Goal: Communication & Community: Answer question/provide support

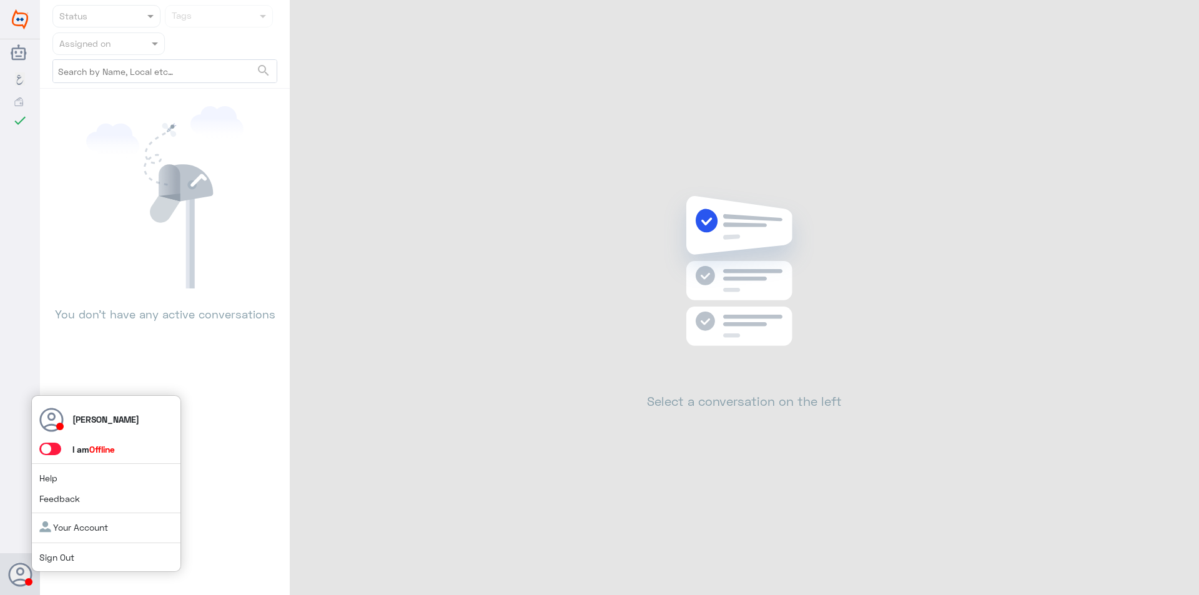
click at [56, 443] on span at bounding box center [55, 449] width 33 height 13
click at [55, 451] on span at bounding box center [50, 449] width 22 height 12
click at [0, 0] on input "checkbox" at bounding box center [0, 0] width 0 height 0
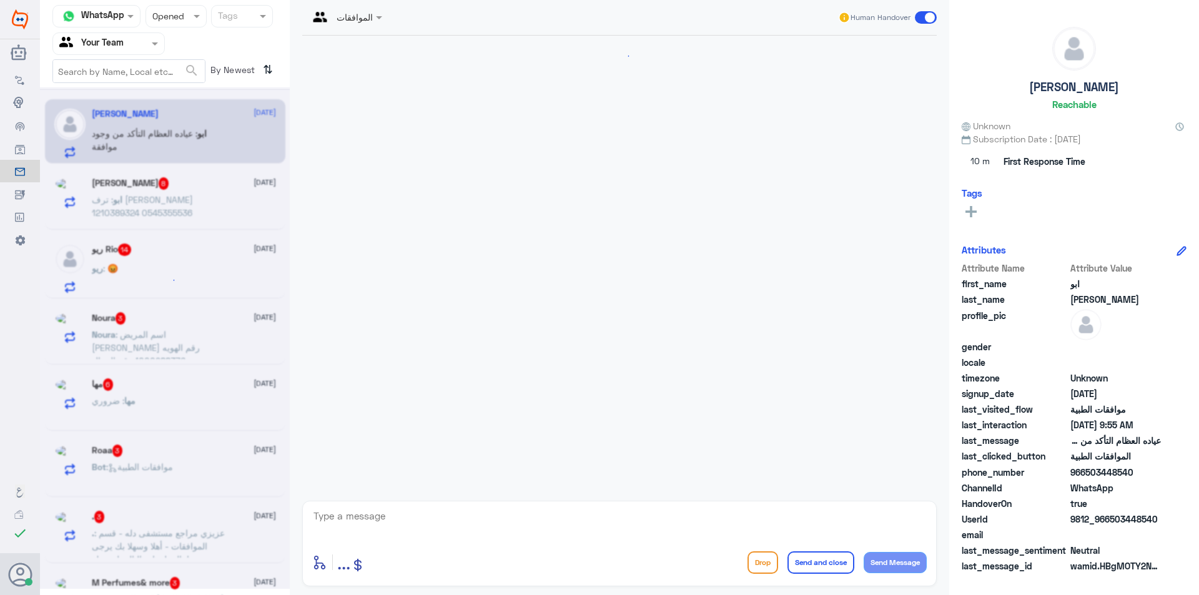
click at [429, 229] on div at bounding box center [619, 265] width 647 height 459
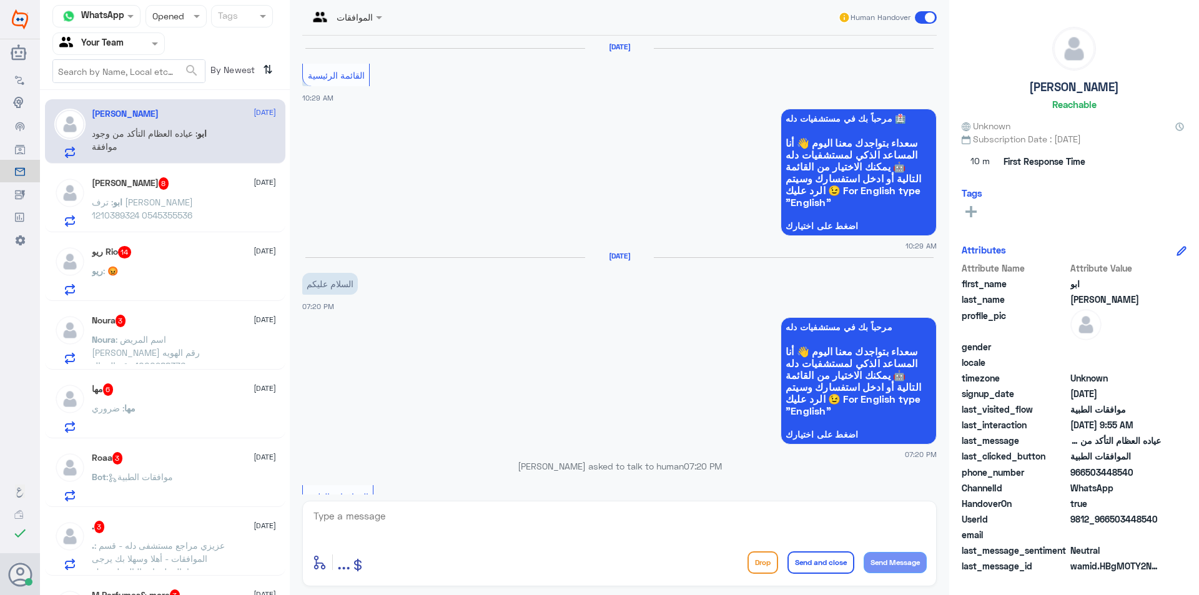
scroll to position [1277, 0]
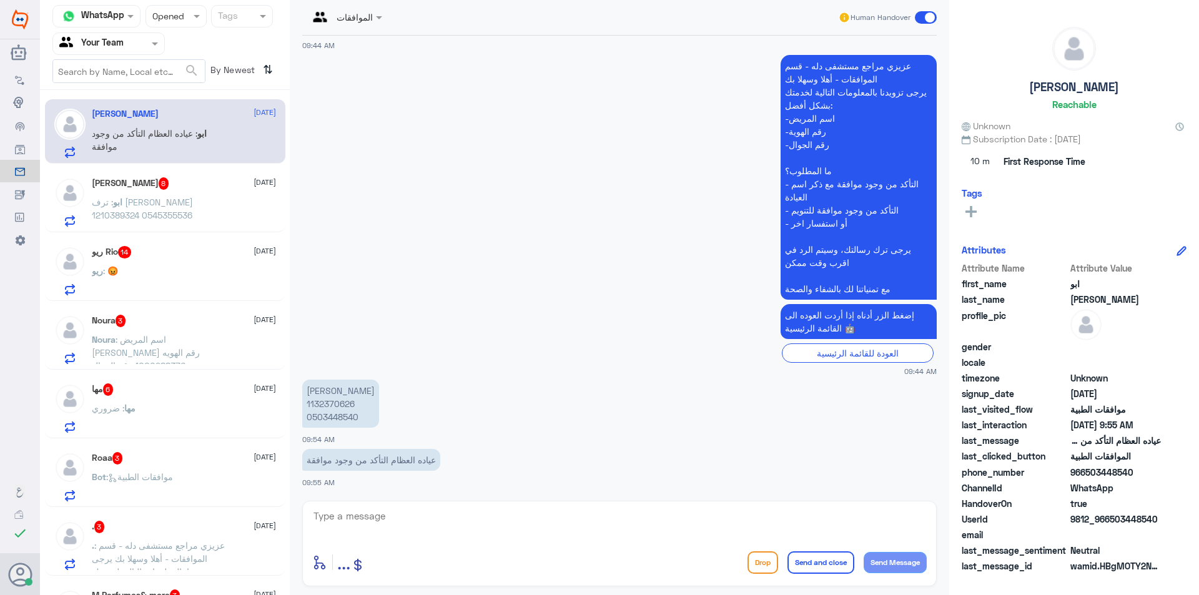
click at [185, 18] on div at bounding box center [176, 16] width 60 height 14
click at [177, 119] on span "Unread" at bounding box center [166, 115] width 29 height 11
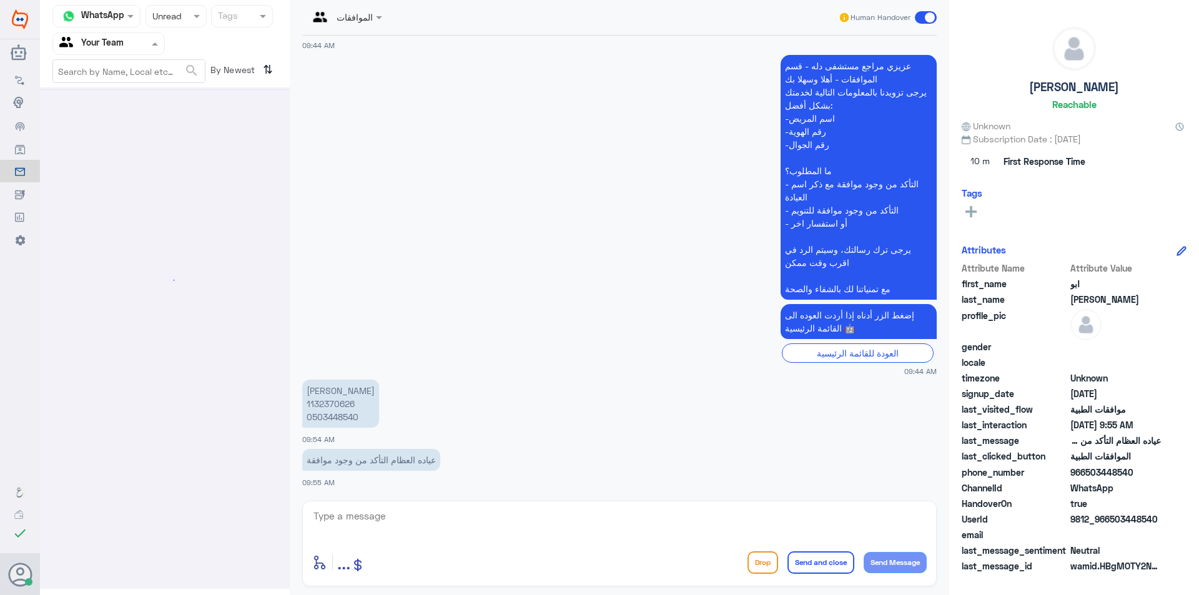
click at [130, 47] on div at bounding box center [108, 43] width 111 height 14
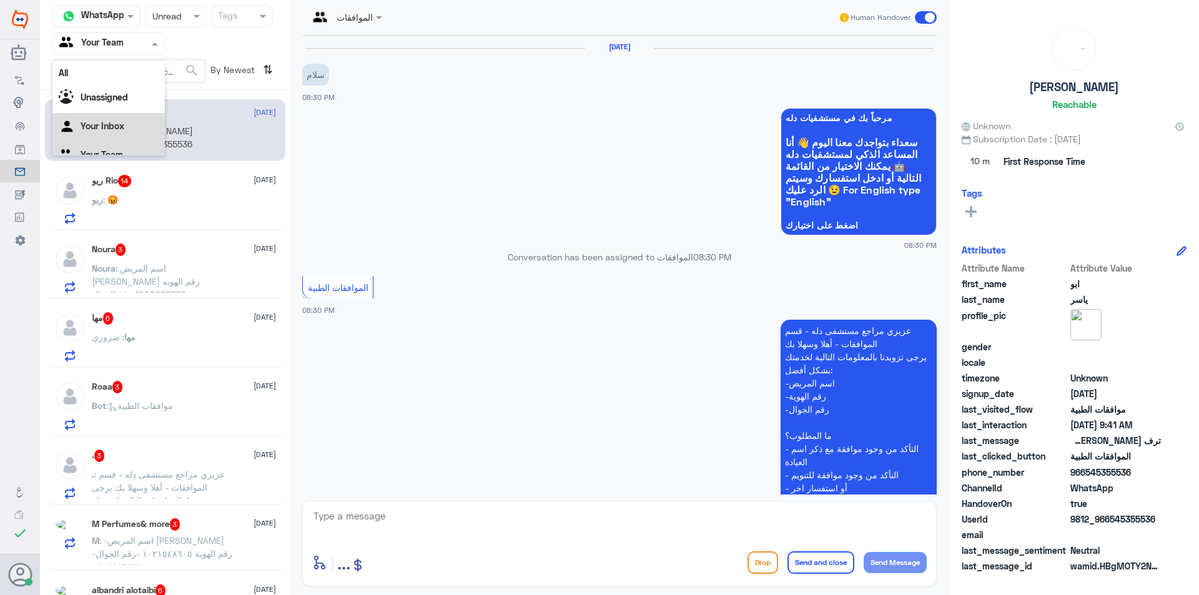
scroll to position [1148, 0]
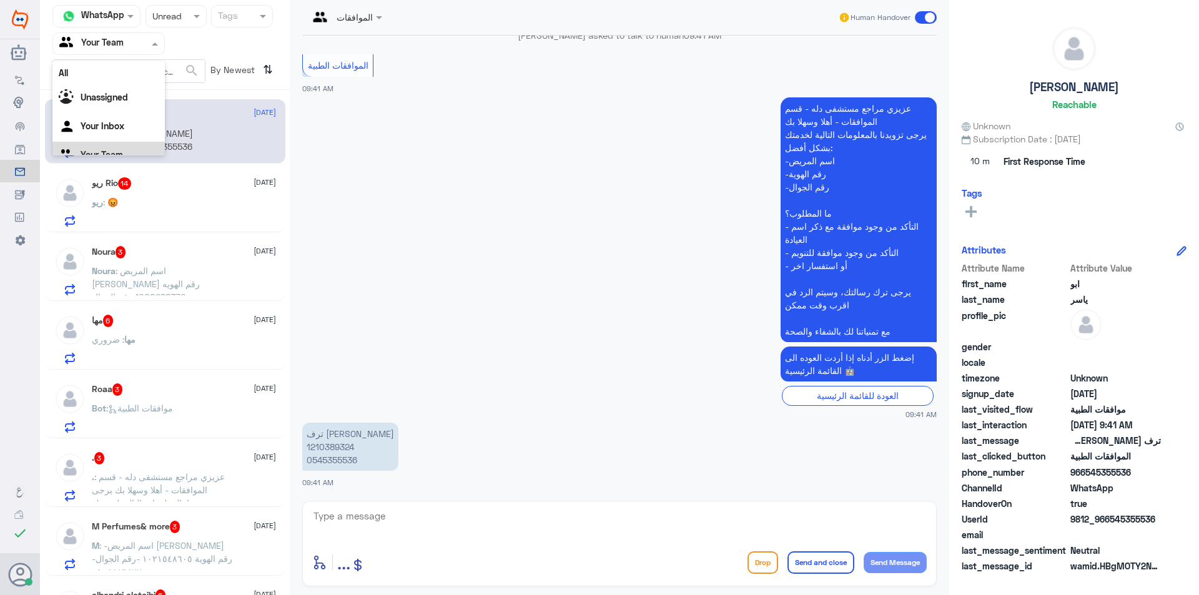
click at [107, 147] on div "Your Team" at bounding box center [108, 156] width 112 height 29
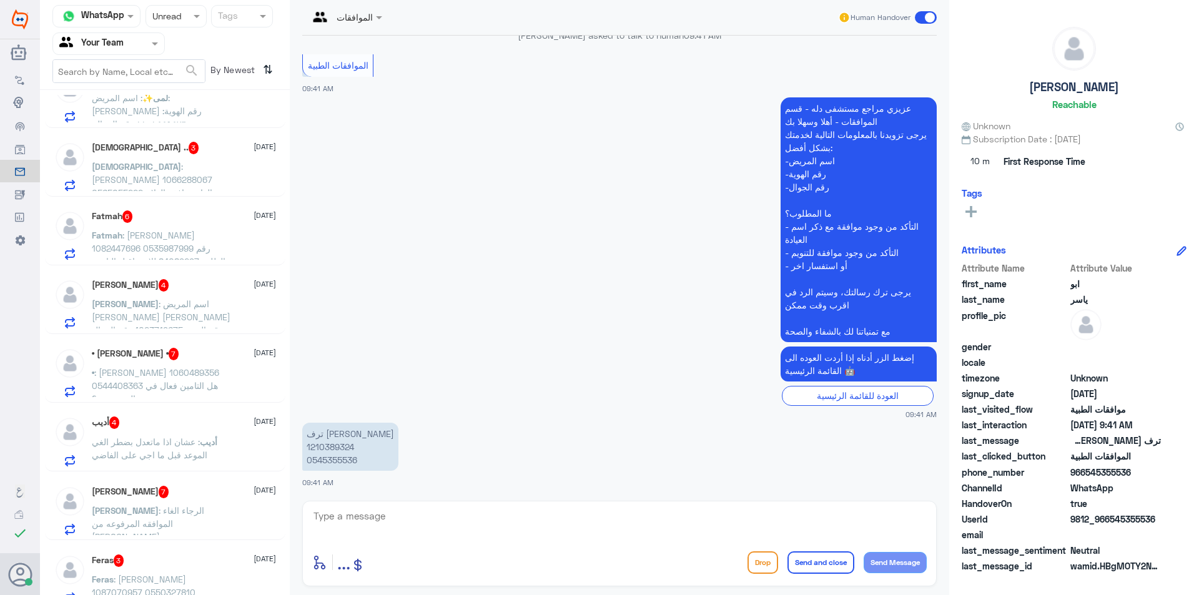
scroll to position [1836, 0]
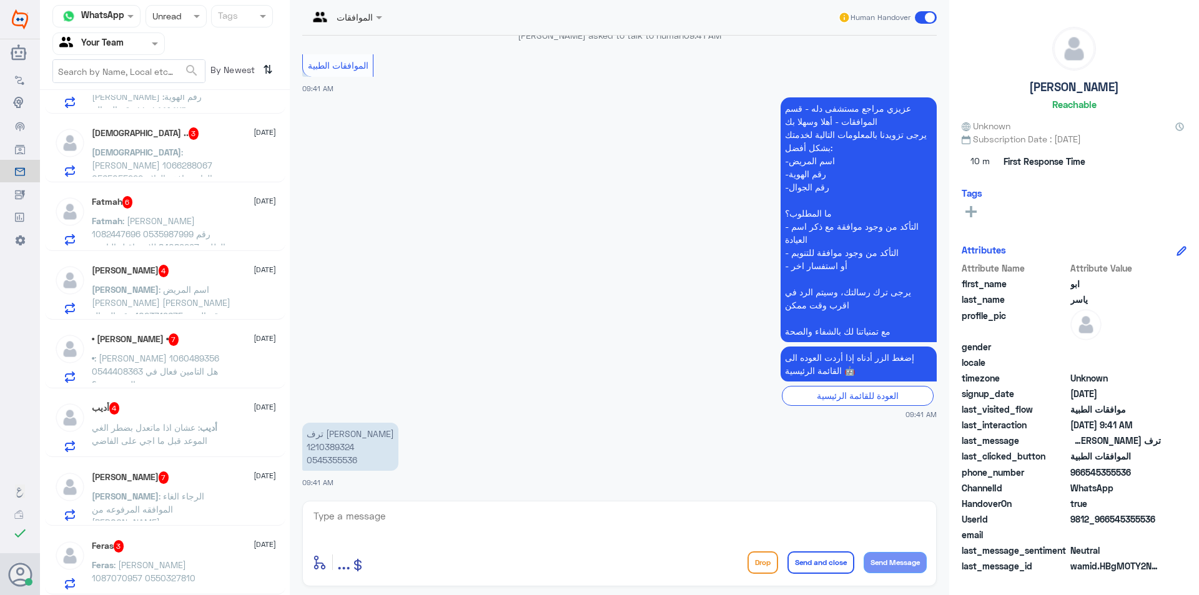
click at [238, 554] on div "Feras 3 [DATE] Feras : [PERSON_NAME] 1087070957 0550327810" at bounding box center [184, 564] width 184 height 49
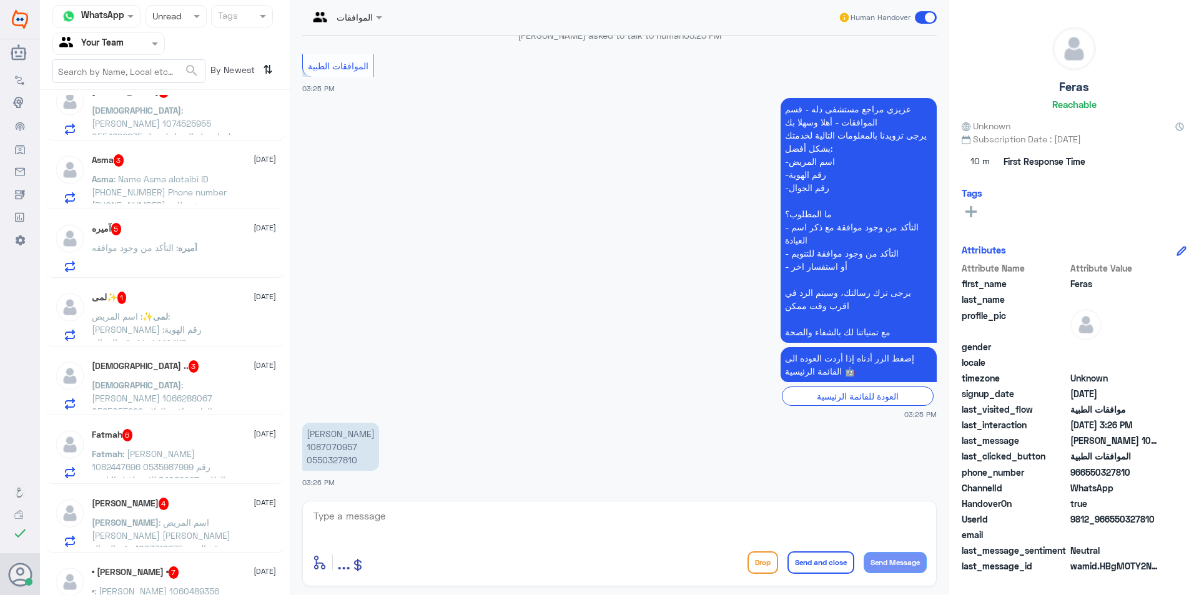
scroll to position [1523, 0]
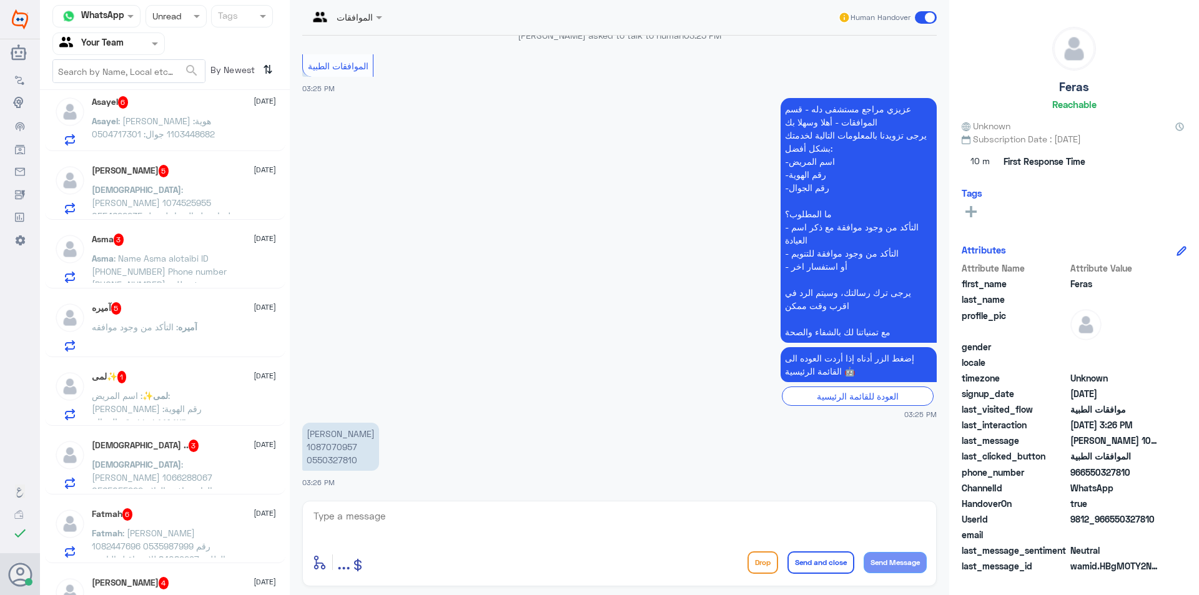
click at [218, 104] on div "Asayel 6 [DATE]" at bounding box center [184, 102] width 184 height 12
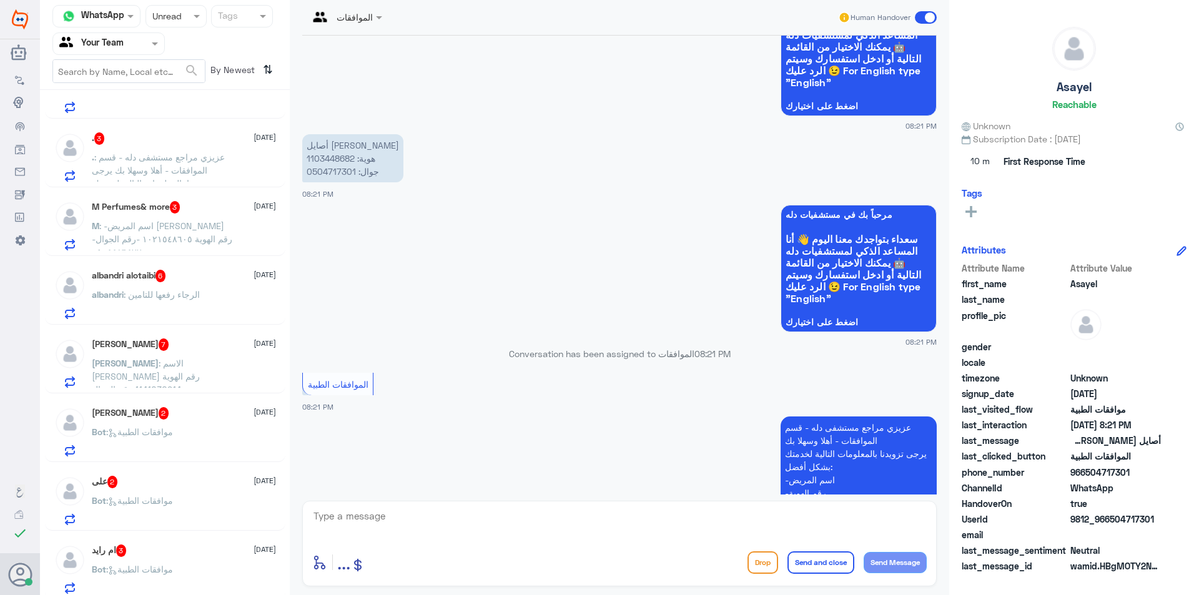
scroll to position [275, 0]
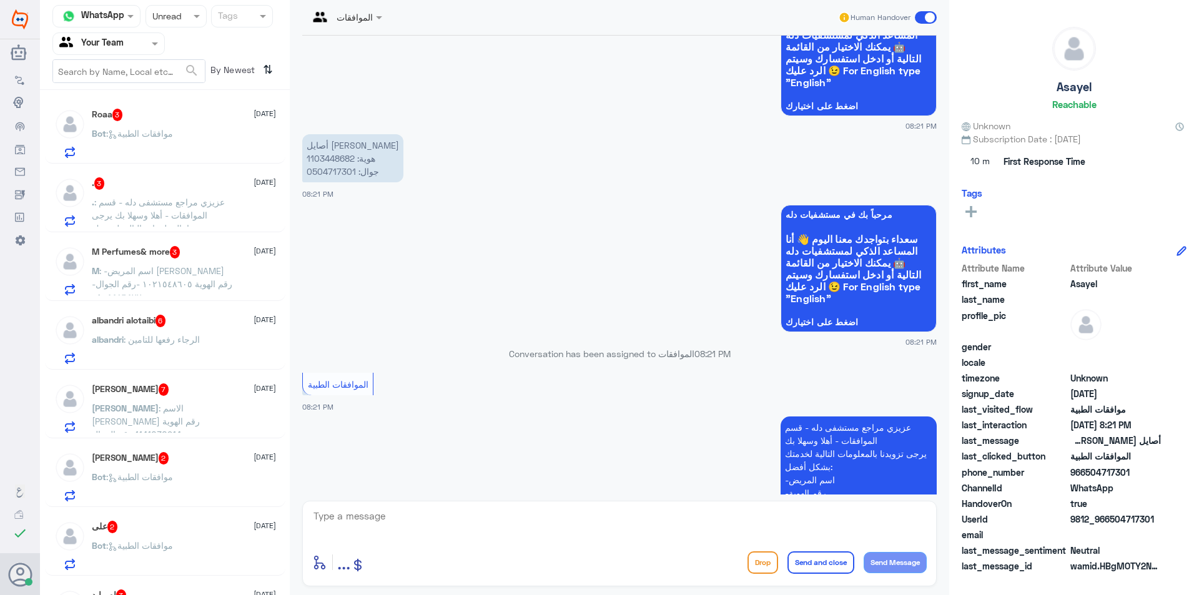
click at [211, 463] on div "[PERSON_NAME] 2 [DATE]" at bounding box center [184, 458] width 184 height 12
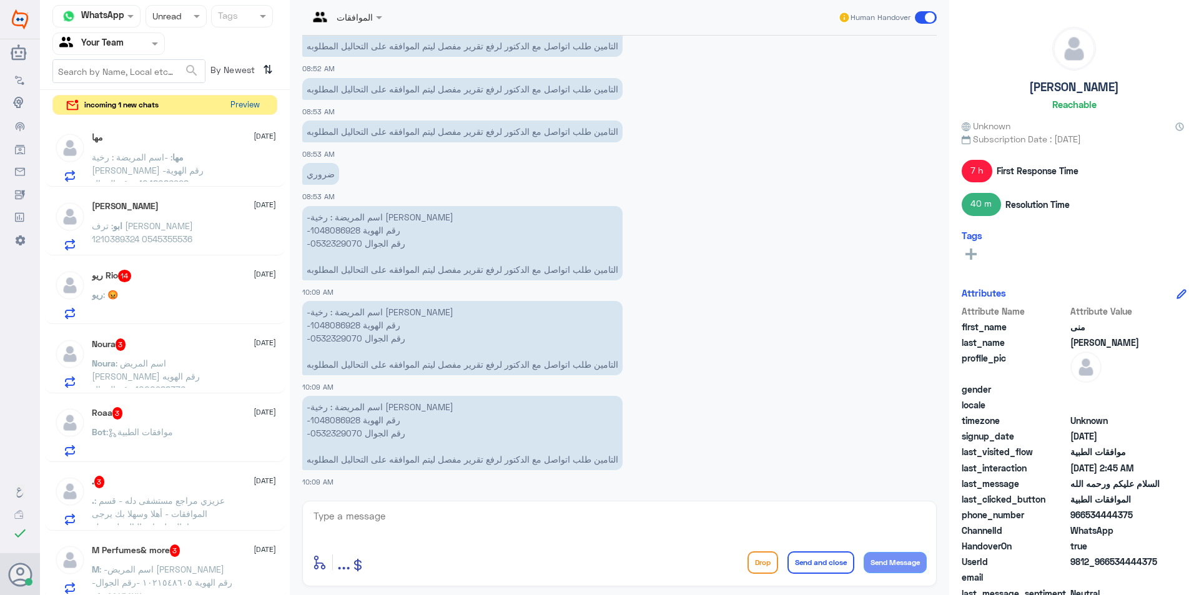
click at [255, 113] on button "Preview" at bounding box center [244, 105] width 39 height 19
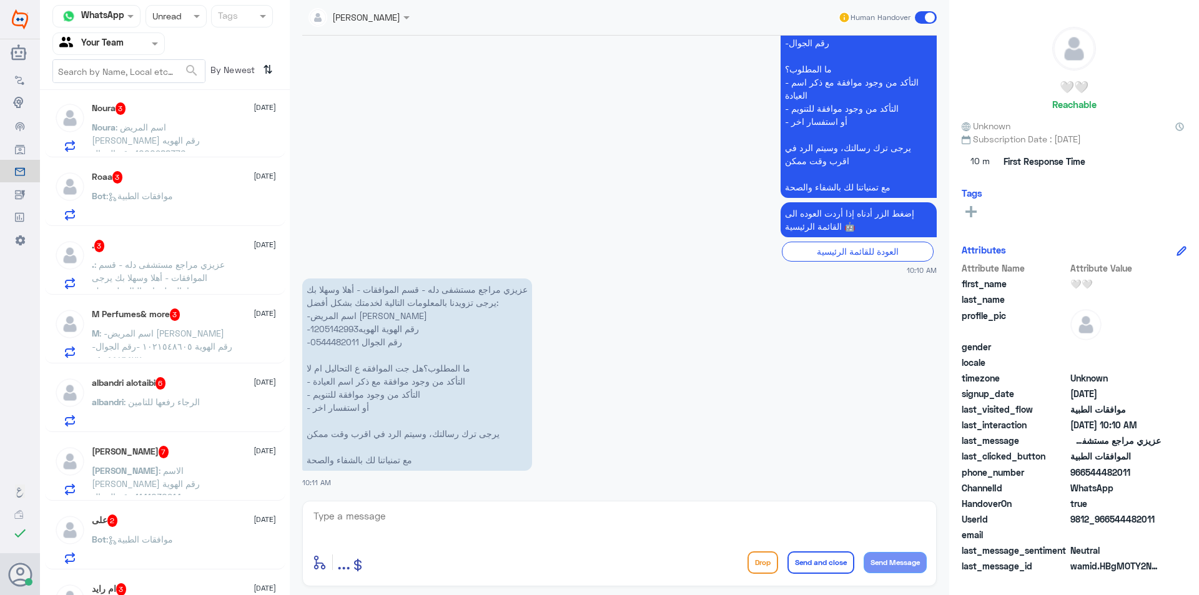
scroll to position [62, 0]
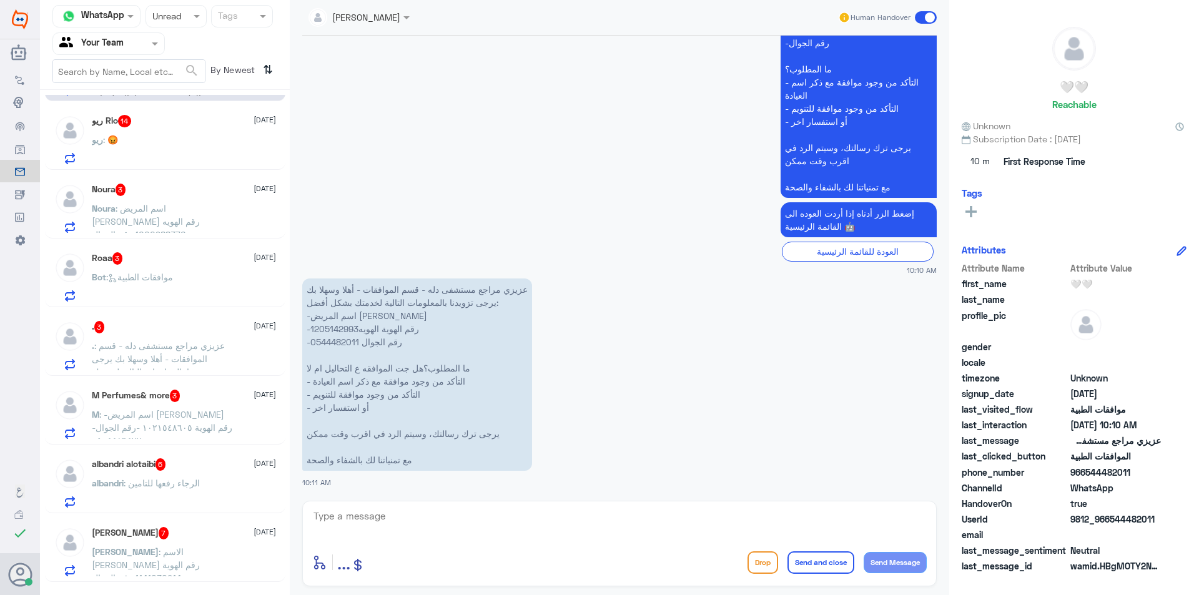
click at [253, 531] on span "[DATE]" at bounding box center [264, 531] width 22 height 11
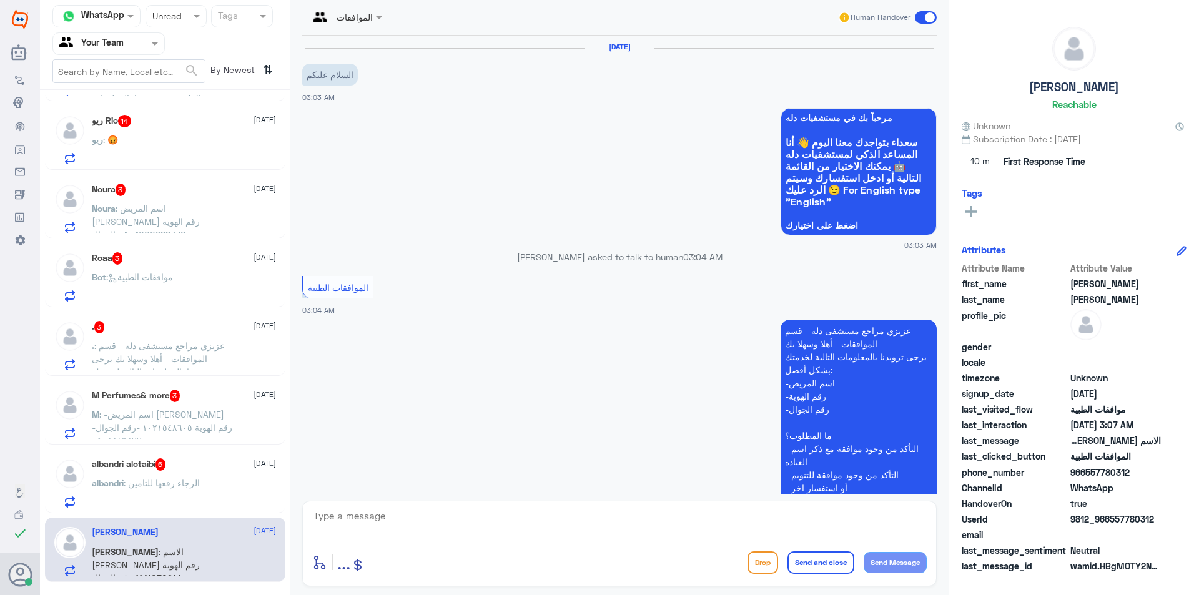
scroll to position [764, 0]
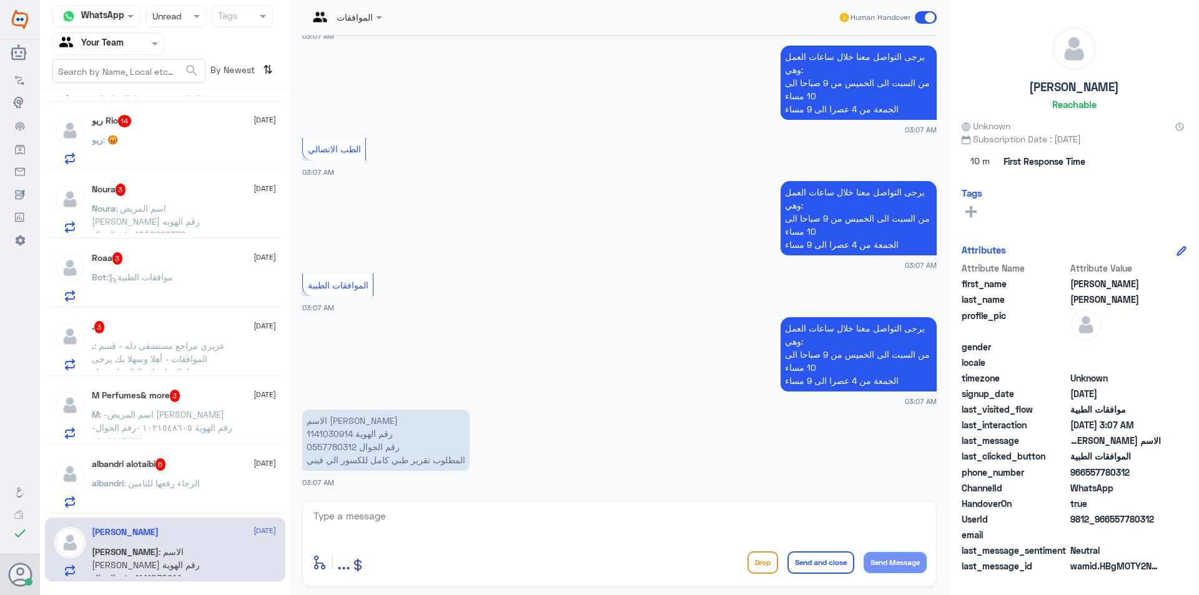
click at [329, 428] on p "الاسم [PERSON_NAME] رقم الهوية 1141030914 رقم الجوال 0557780312 المطلوب تقرير ط…" at bounding box center [385, 440] width 167 height 61
copy p "1141030914"
click at [320, 521] on textarea at bounding box center [619, 523] width 614 height 31
click at [568, 519] on textarea "هذة التحويلة مخصصة لمتابعة الموافقات الطبية فقط .يجب اختيار خانة التقارير للافا…" at bounding box center [619, 523] width 614 height 31
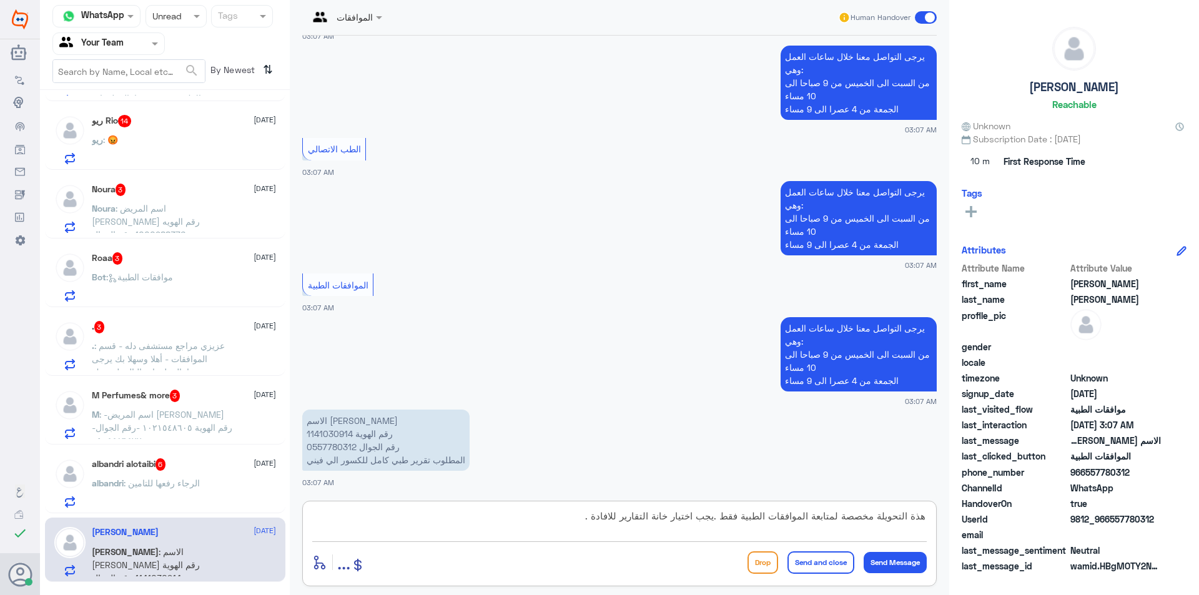
click at [568, 519] on textarea "هذة التحويلة مخصصة لمتابعة الموافقات الطبية فقط .يجب اختيار خانة التقارير للافا…" at bounding box center [619, 523] width 614 height 31
paste textarea "ه التحويلة مخصصة فقط لمتابعة الموافقات الطبية، لذا يُرجى اختيار خانة (التقارير)…"
type textarea "هذه التحويلة مخصصة فقط لمتابعة الموافقات الطبية، لذا يُرجى اختيار خانة (التقاري…"
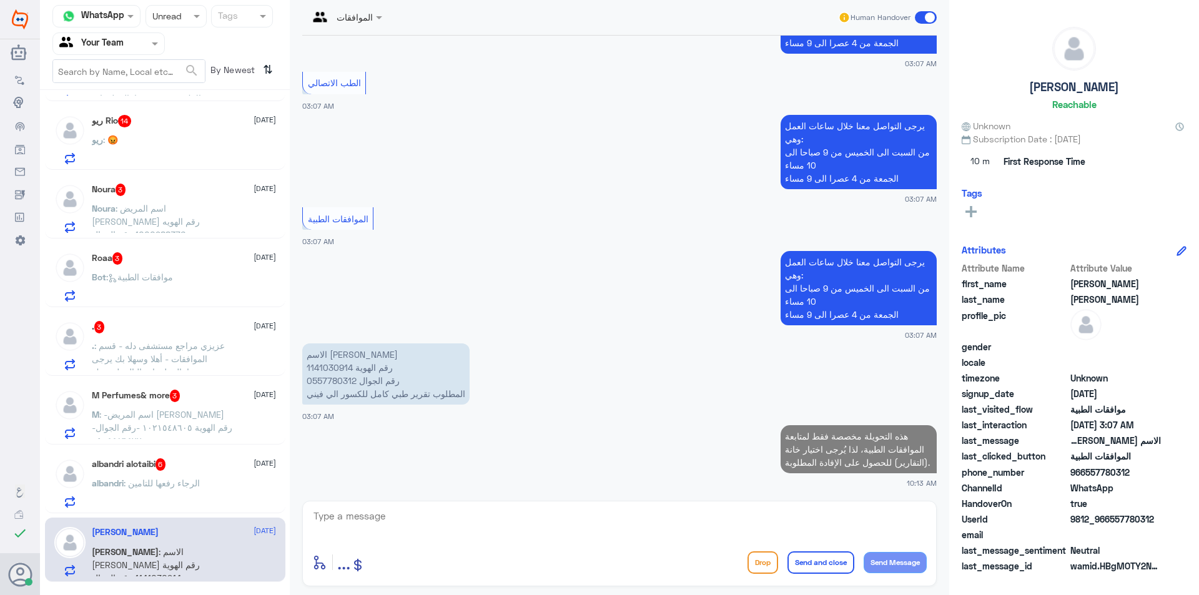
click at [232, 478] on div "albandri alotaibi 6 [DATE] albandri : الرجاء رفعها للتامين" at bounding box center [184, 482] width 184 height 49
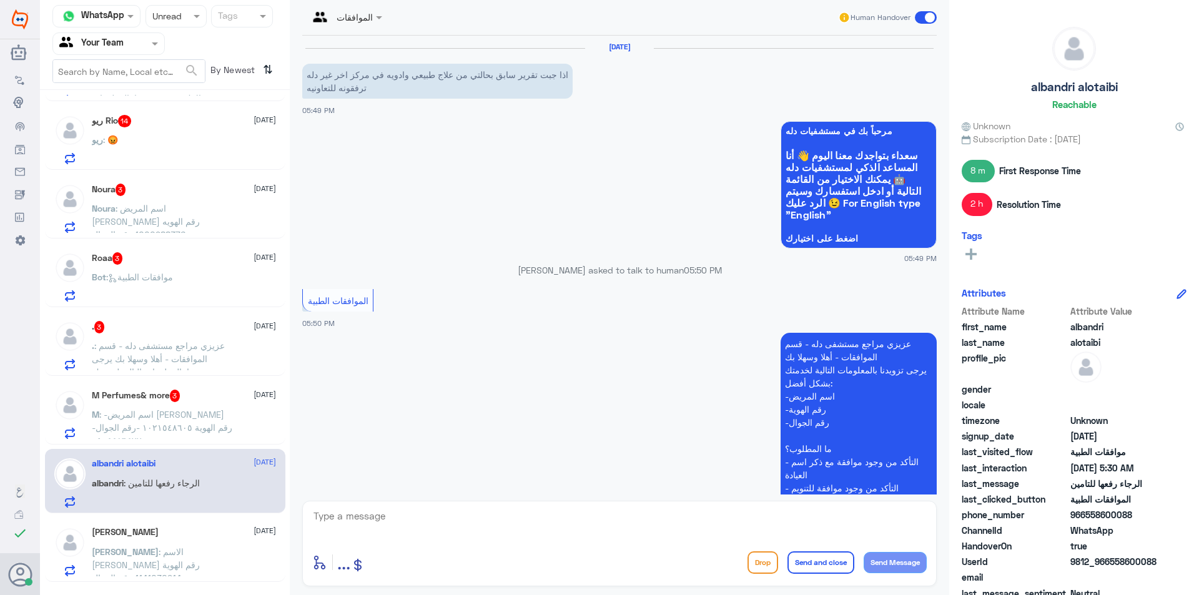
scroll to position [1494, 0]
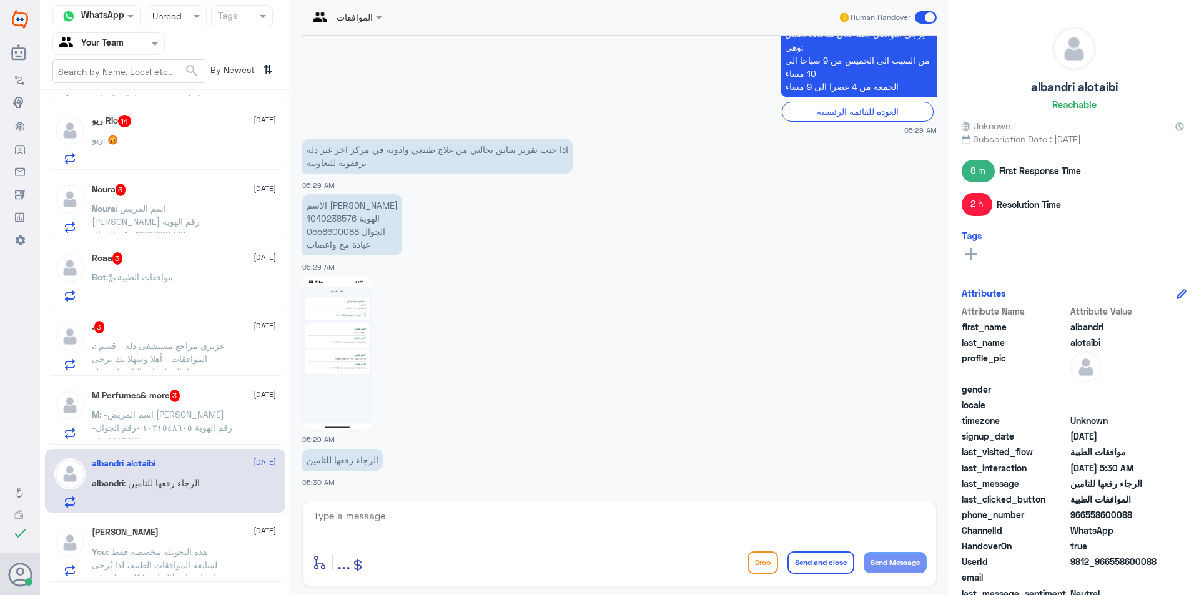
click at [328, 217] on p "الاسم البندري [PERSON_NAME] 1040238576 الجوال 0558600088 عيادة مخ واعصاب" at bounding box center [352, 224] width 100 height 61
copy p "1040238576"
click at [340, 329] on img at bounding box center [337, 353] width 70 height 152
click at [394, 514] on textarea at bounding box center [619, 523] width 614 height 31
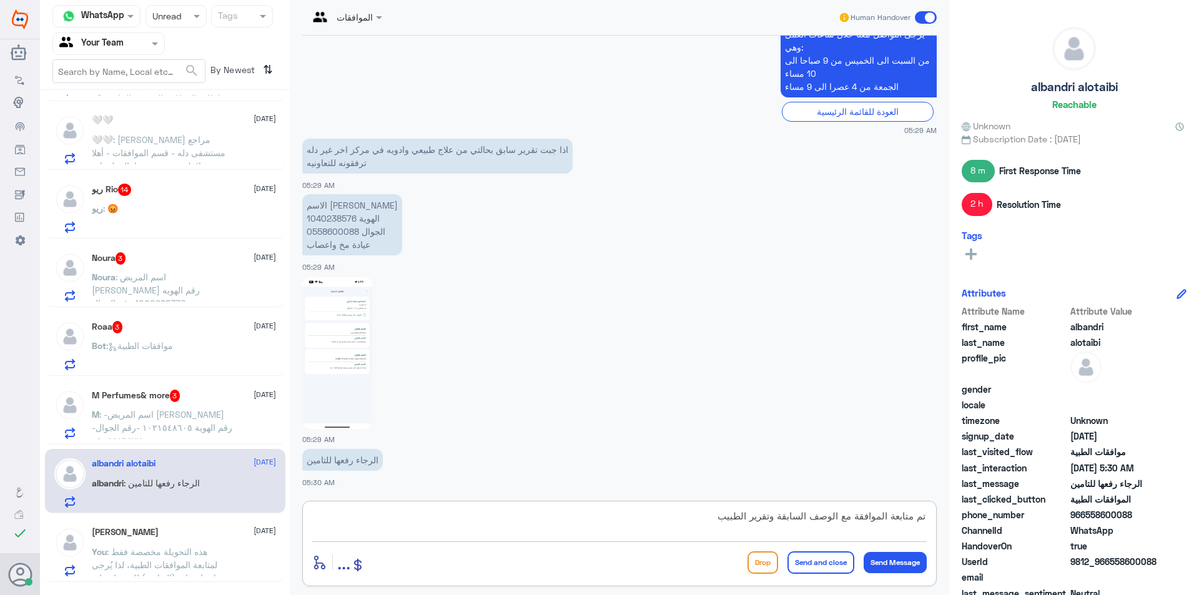
type textarea "تم متابعة الموافقة مع الوصفة السابقة وتقرير الطبيب"
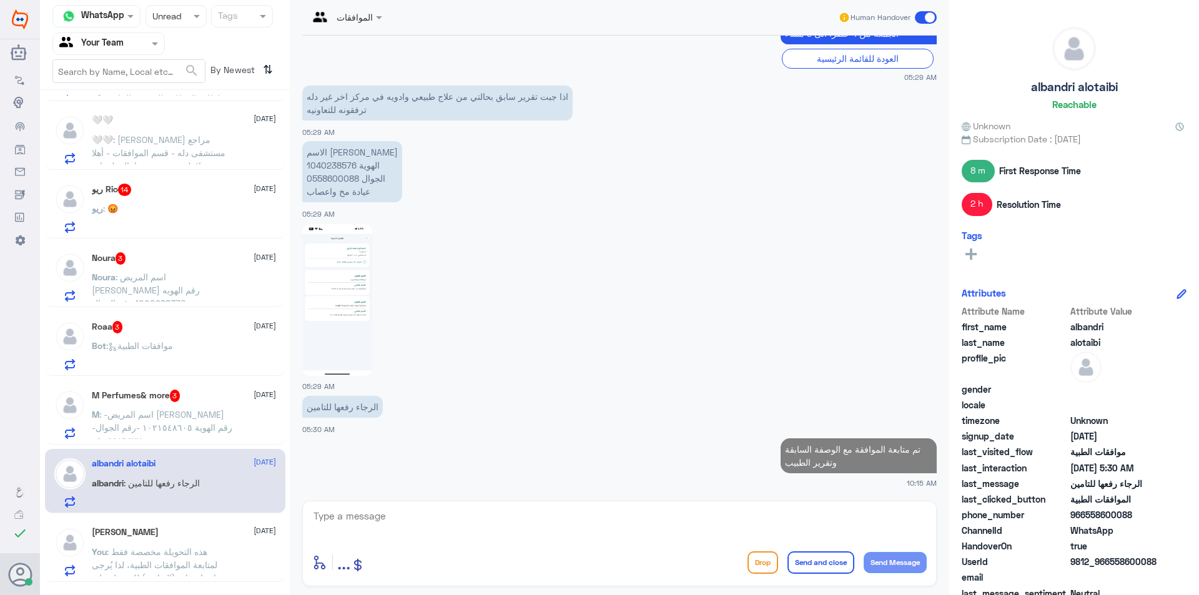
click at [189, 435] on p "M : -اسم المريض [PERSON_NAME] -رقم الهوية ١٠٢١٥٤٨٦٠٥ -رقم الجوال ٠٥٠٤٤٨٦٤٧٧" at bounding box center [162, 423] width 140 height 31
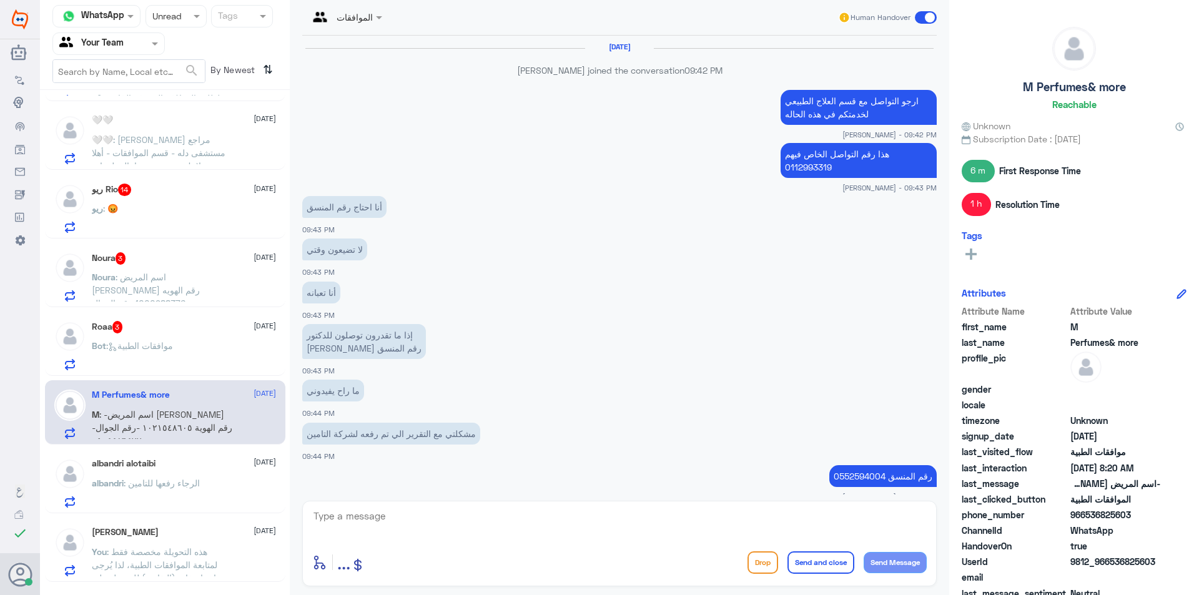
scroll to position [824, 0]
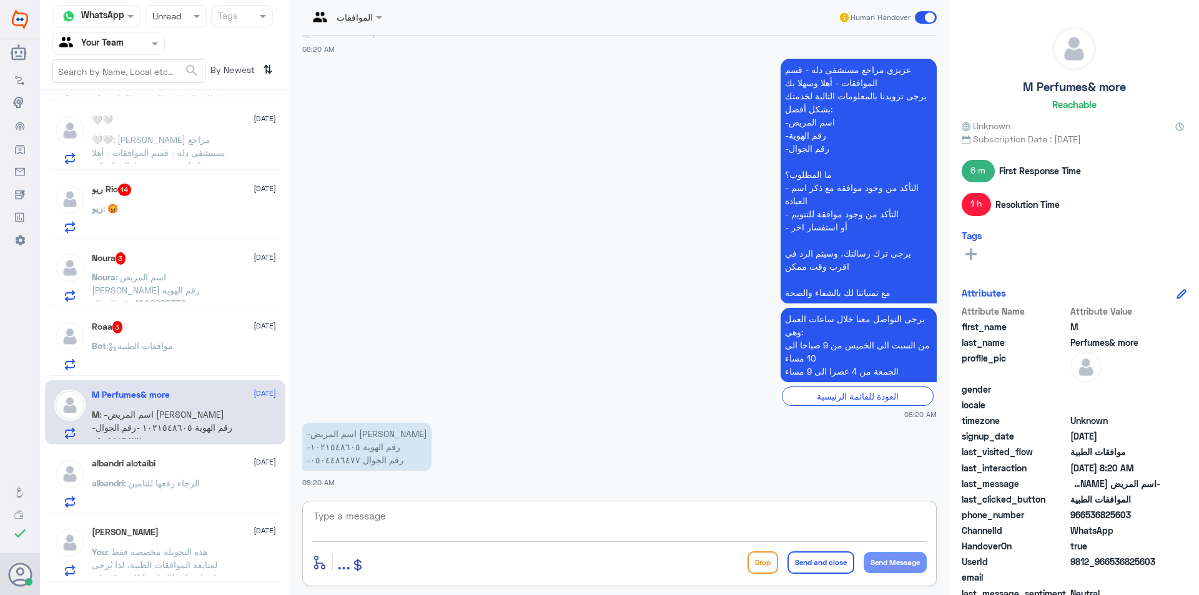
click at [390, 516] on textarea at bounding box center [619, 523] width 614 height 31
drag, startPoint x: 390, startPoint y: 516, endPoint x: 209, endPoint y: 501, distance: 181.0
click at [209, 501] on div "Channel WhatsApp Status × Unread Tags Agent Filter Your Team search By Newest ⇅…" at bounding box center [619, 299] width 1159 height 599
paste textarea "تمت متابعة طلب الموافقة عدة مرات وإرفاق كافة التقارير الطبية المطلوبة، ولكن مع …"
type textarea "تمت متابعة طلب الموافقة عدة مرات وإرفاق كافة التقارير الطبية المطلوبة، ولكن مع …"
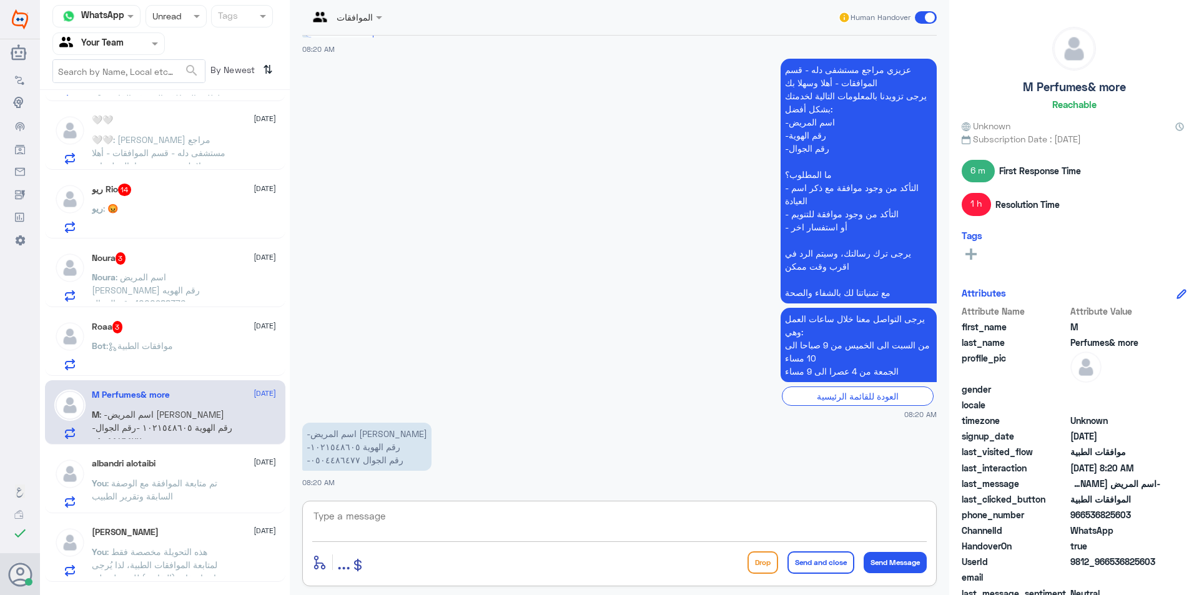
scroll to position [917, 0]
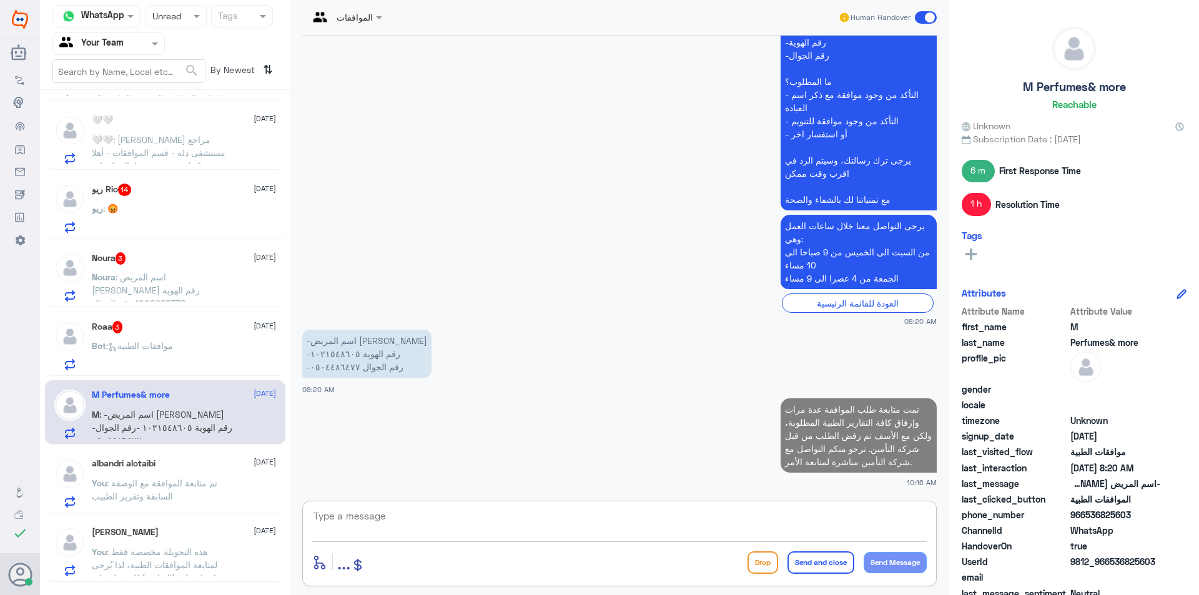
click at [170, 326] on div "Roaa 3 [DATE]" at bounding box center [184, 327] width 184 height 12
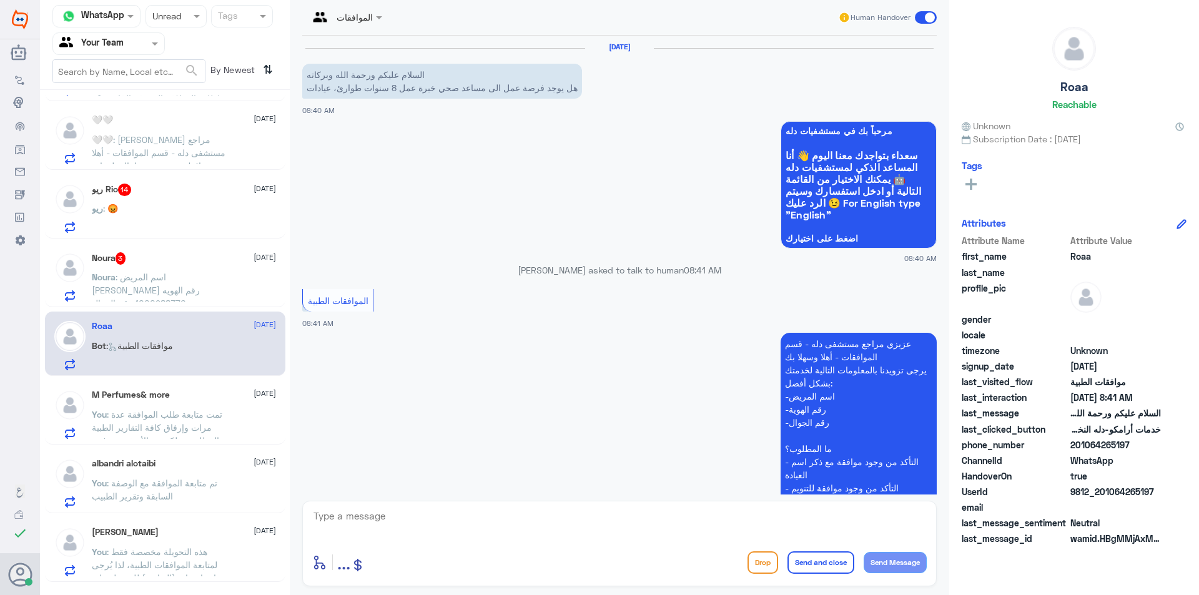
click at [443, 527] on textarea at bounding box center [619, 523] width 614 height 31
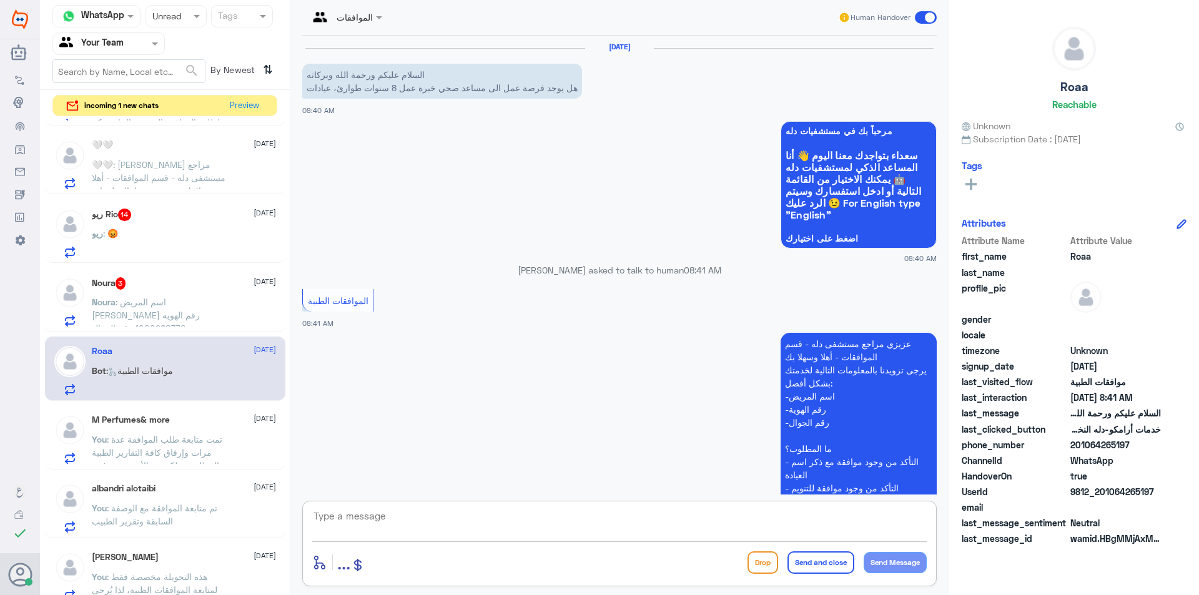
paste textarea "نود إفادتكم بأن هذه التحويلة مخصصة فقط لمتابعة الموافقات الطبية. أما بخصوص قسم …"
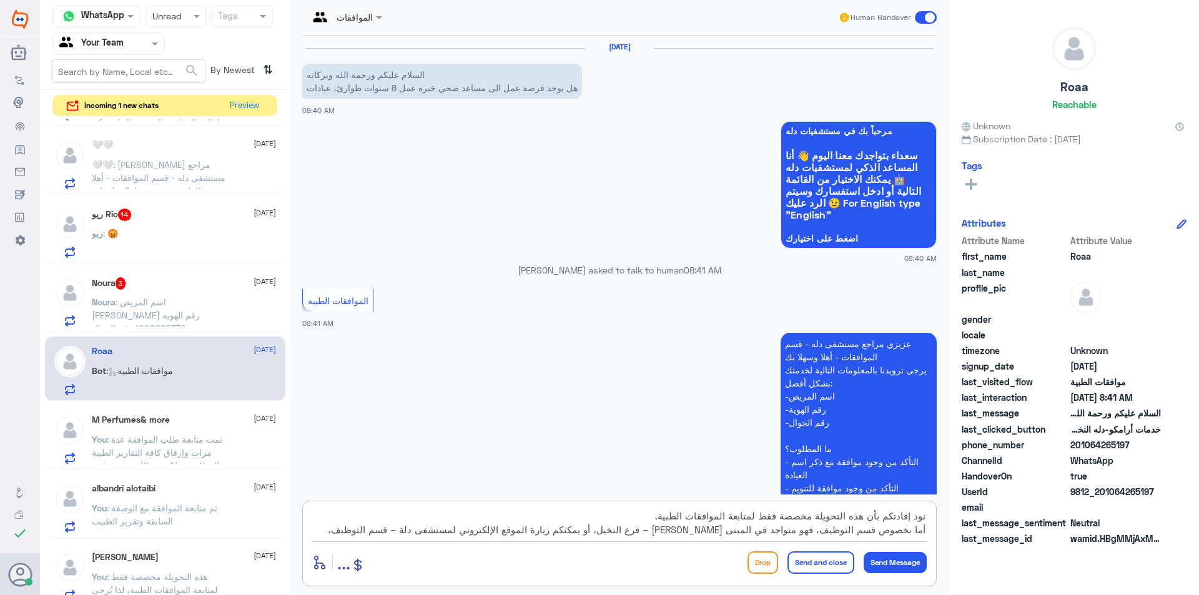
scroll to position [11, 0]
type textarea "نود إفادتكم بأن هذه التحويلة مخصصة فقط لمتابعة الموافقات الطبية. أما بخصوص قسم …"
click at [883, 561] on button "Send Message" at bounding box center [895, 562] width 63 height 21
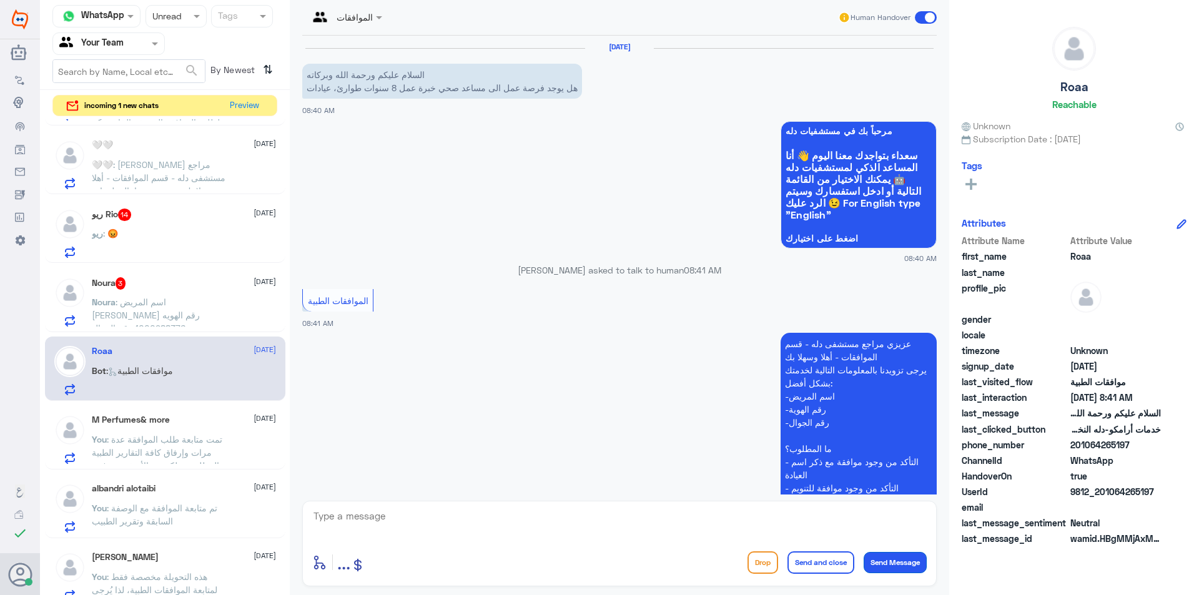
scroll to position [473, 0]
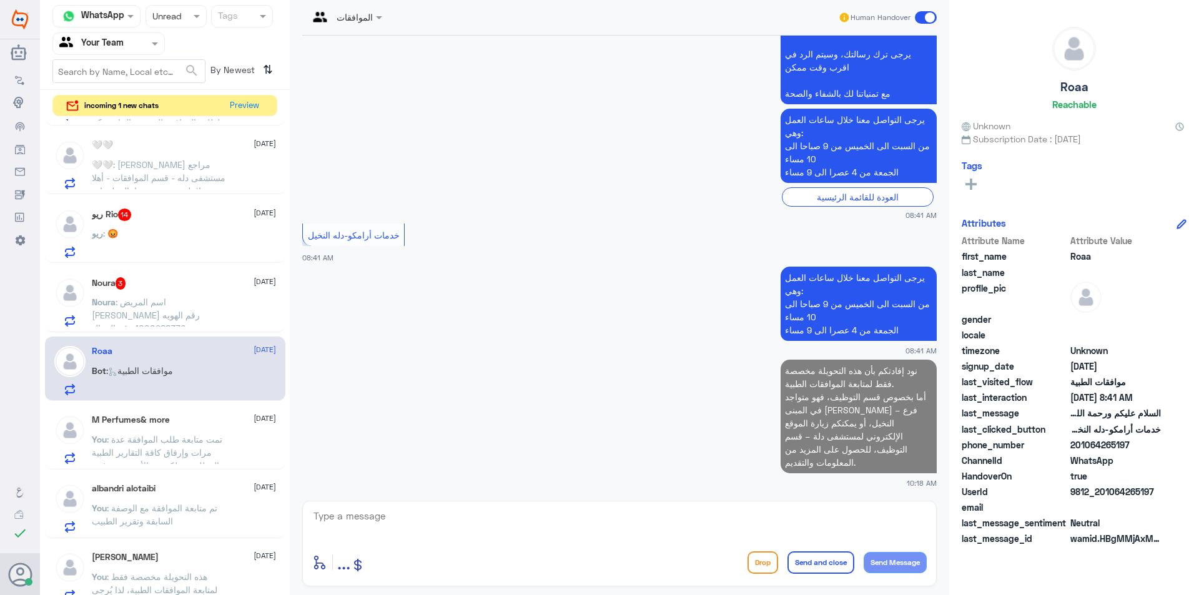
click at [140, 299] on span ": اسم المريض [PERSON_NAME] رقم الهويه 1000988376 رقم الجوال 0501649645" at bounding box center [146, 322] width 108 height 50
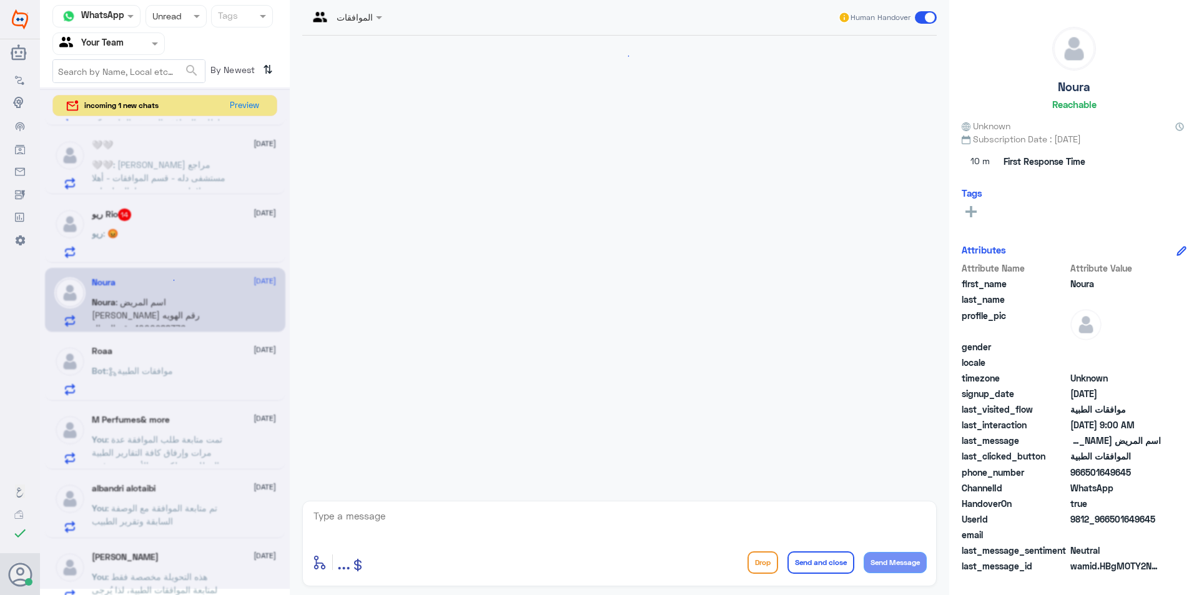
scroll to position [261, 0]
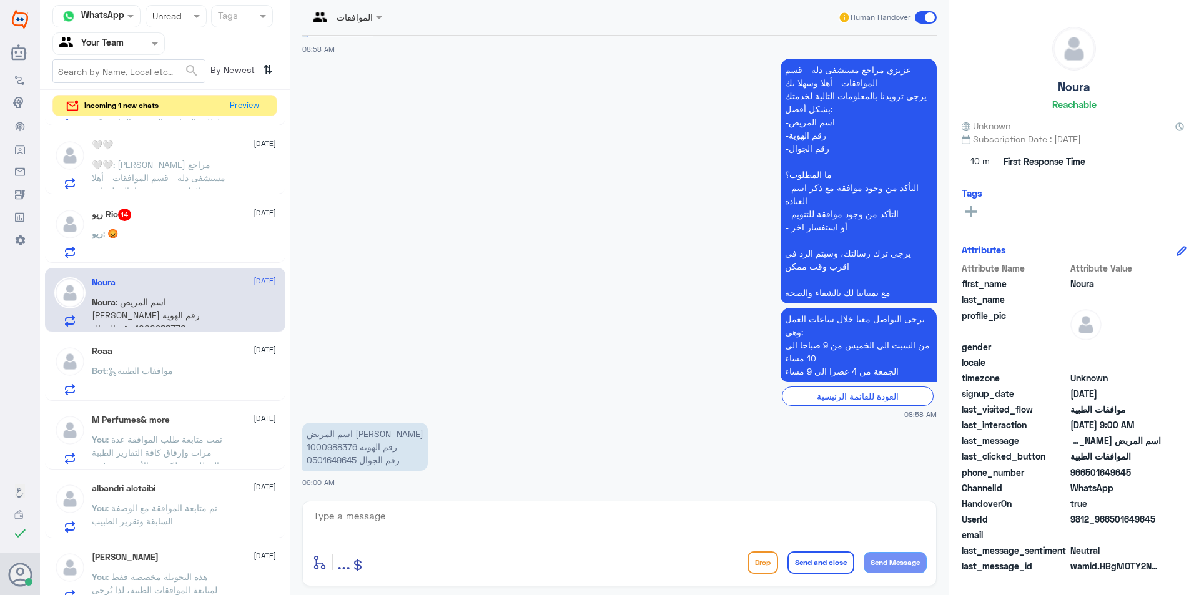
click at [333, 448] on p "اسم المريض [PERSON_NAME] رقم الهويه 1000988376 رقم الجوال 0501649645" at bounding box center [364, 447] width 125 height 48
copy p "1000988376"
click at [365, 528] on textarea at bounding box center [619, 523] width 614 height 31
type textarea "ارجو توضيح استفسارك"
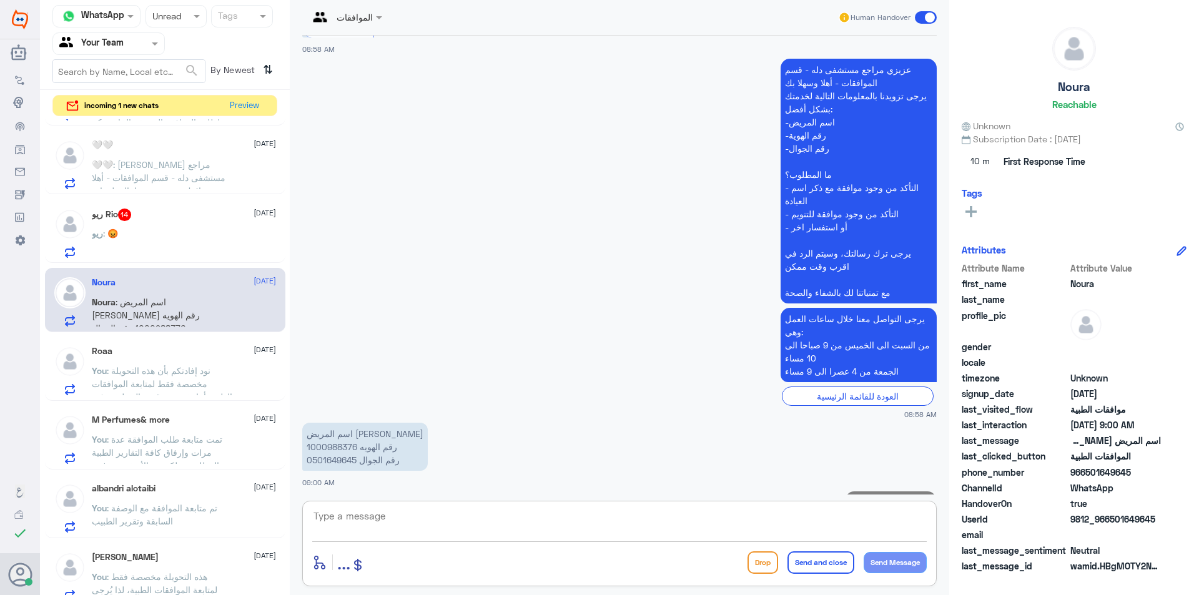
scroll to position [302, 0]
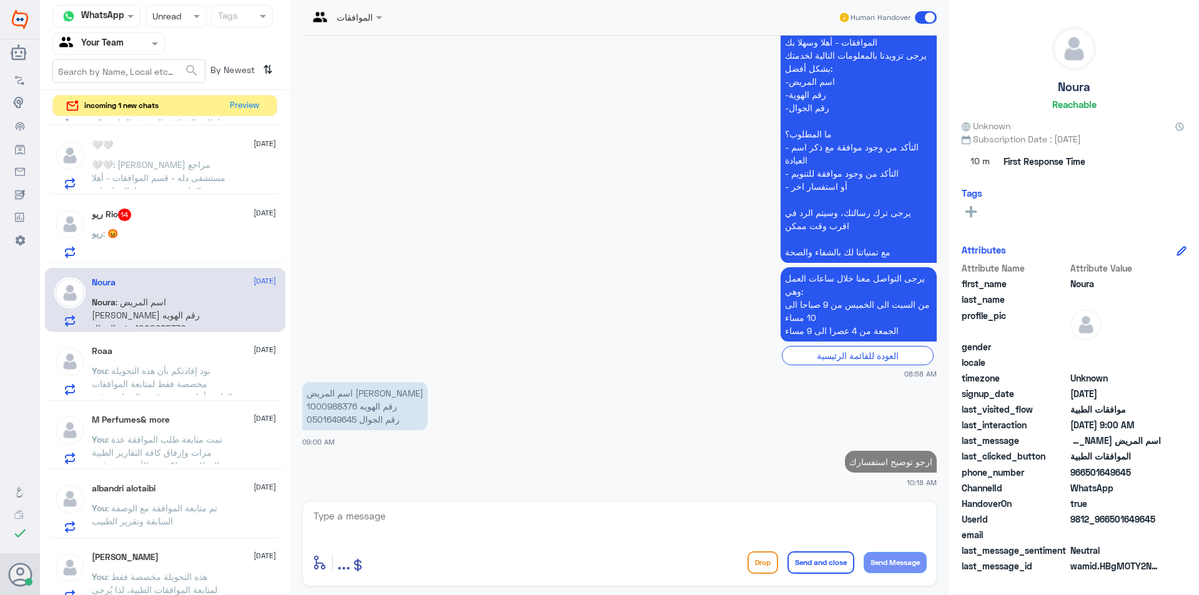
click at [182, 209] on div "ريو Rio 14 [DATE]" at bounding box center [184, 215] width 184 height 12
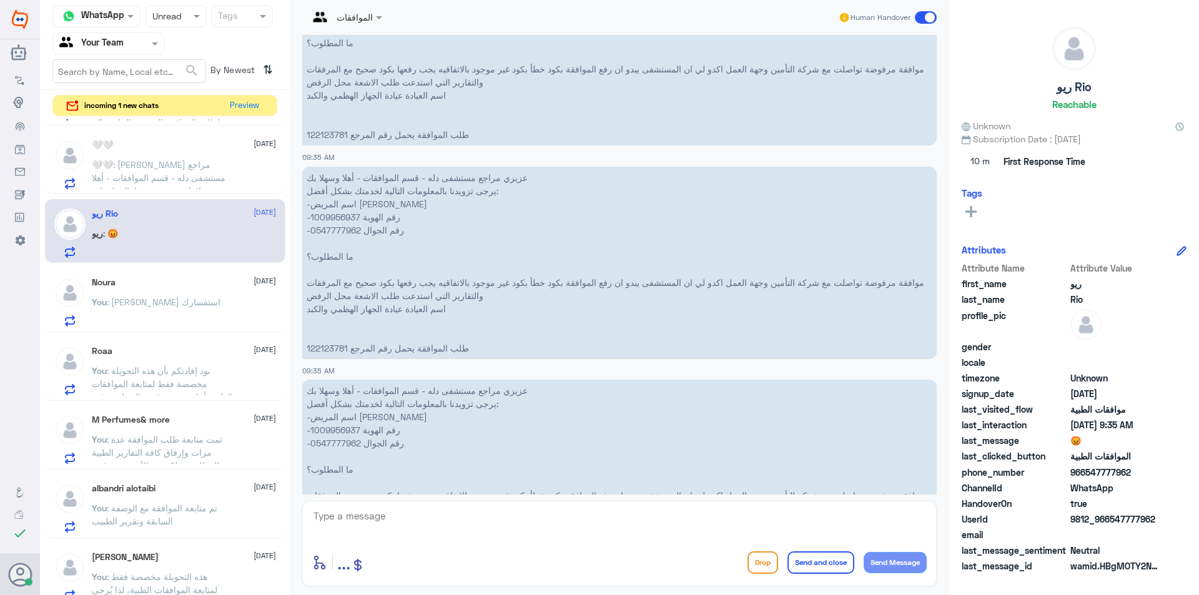
scroll to position [1881, 0]
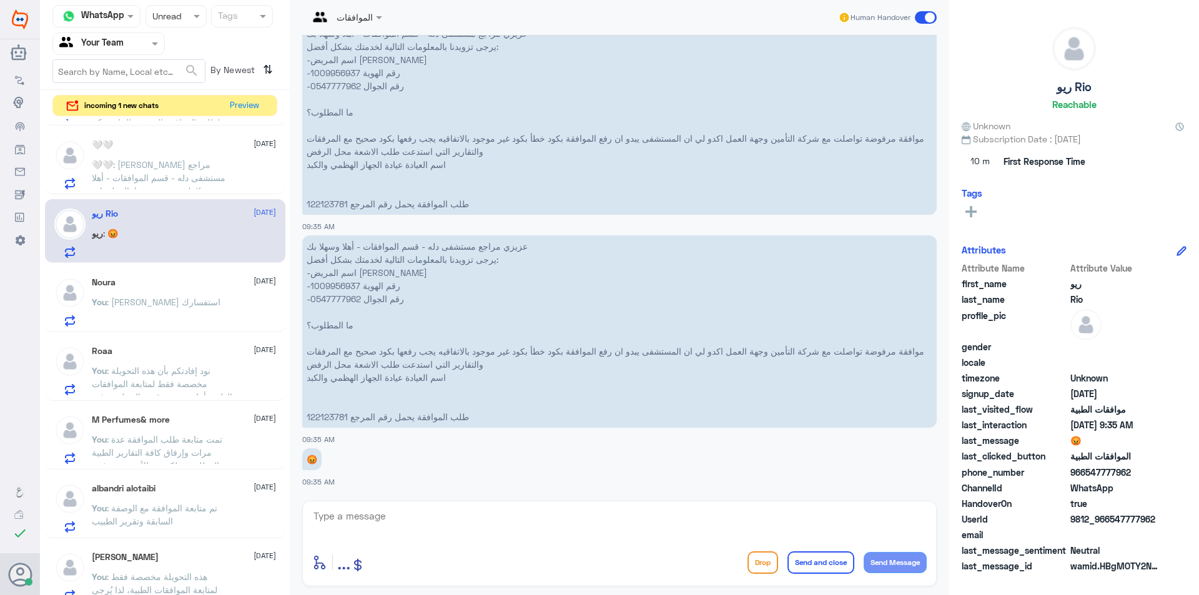
click at [327, 287] on p "عزيزي مراجع مستشفى دله - قسم الموافقات - أهلا وسهلا بك يرجى تزويدنا بالمعلومات …" at bounding box center [619, 331] width 634 height 192
copy p "1009956937"
click at [396, 527] on textarea at bounding box center [619, 523] width 614 height 31
paste textarea "مت متابعة طلب الموافقة عدة مرات وإرفاق كافة التقارير الطبية المطلوبة، ولكن مع ا…"
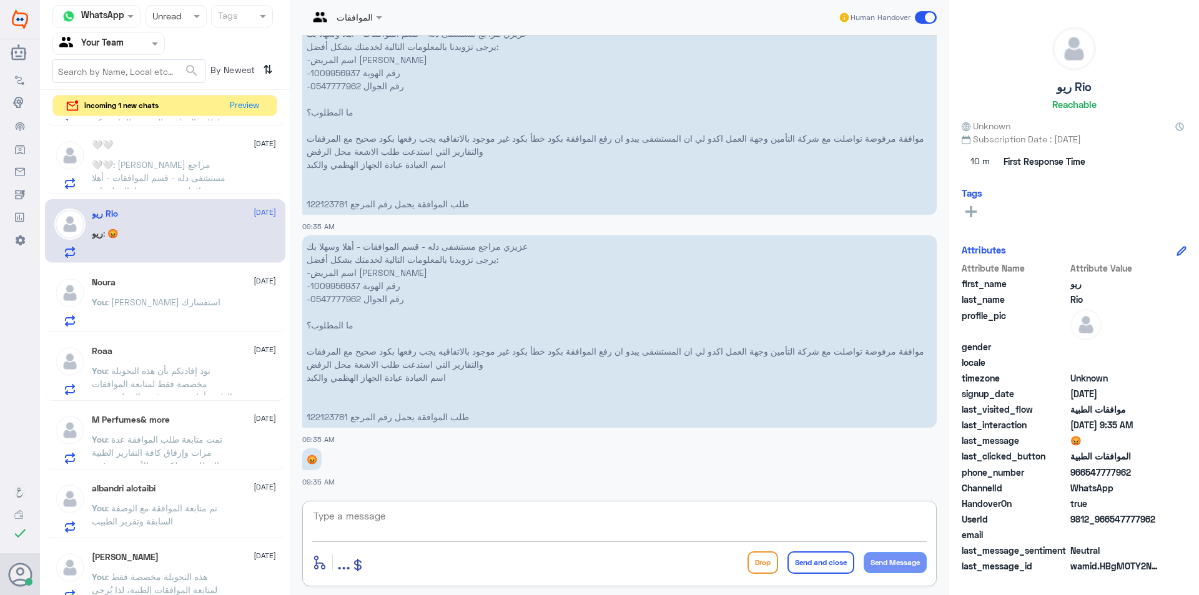
type textarea "مت متابعة طلب الموافقة عدة مرات وإرفاق كافة التقارير الطبية المطلوبة، ولكن مع ا…"
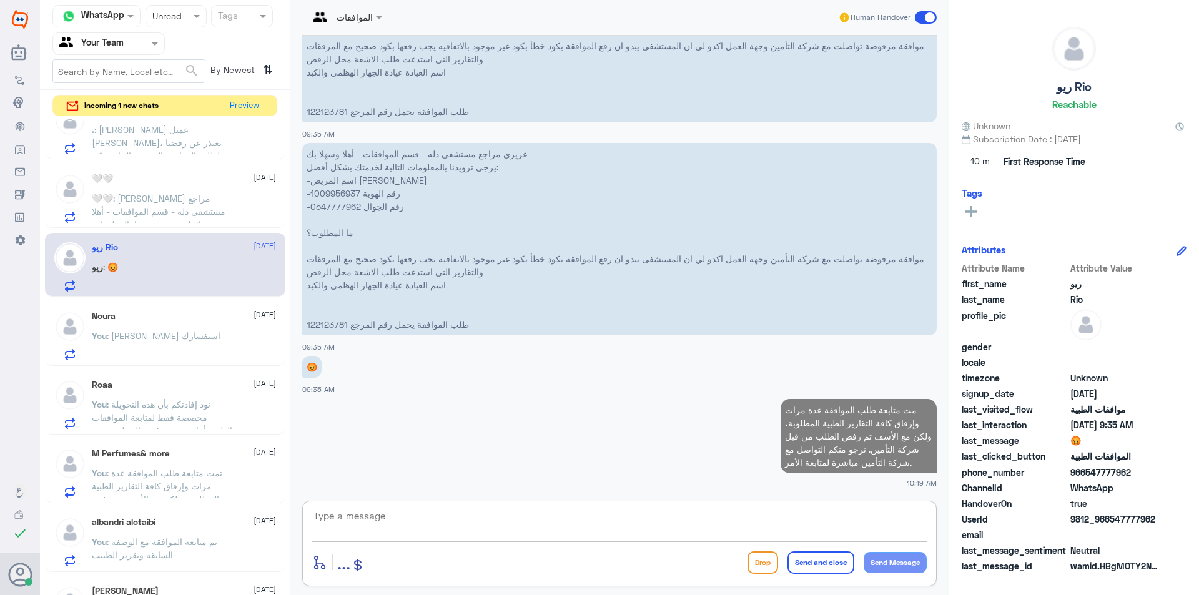
scroll to position [0, 0]
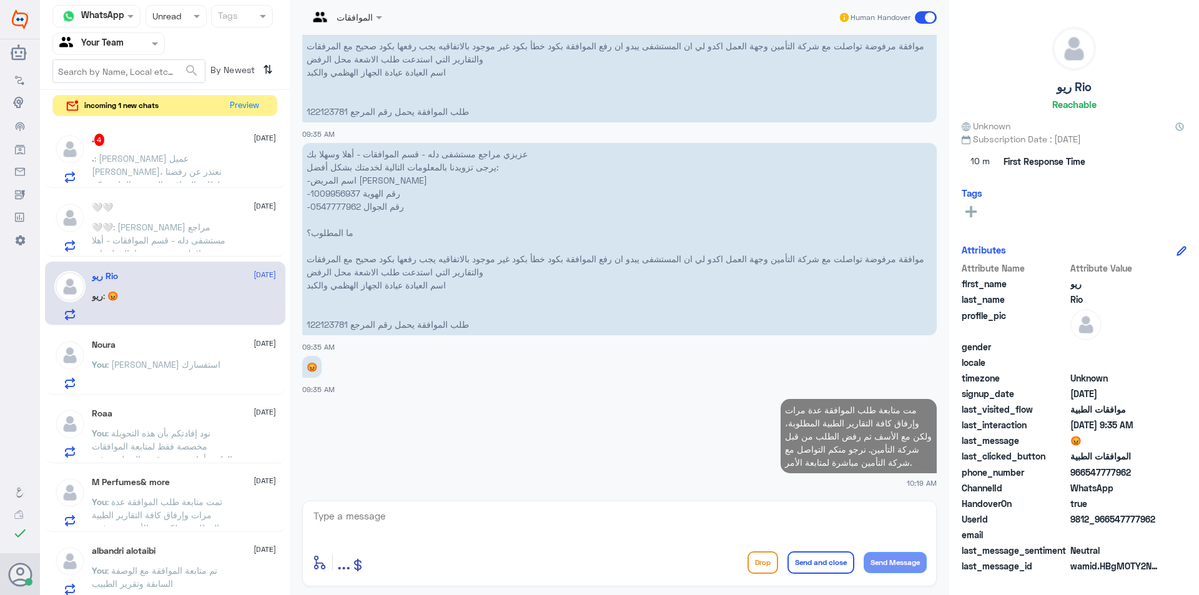
click at [196, 253] on div "🤍🤍 [DATE] 🤍🤍 : [PERSON_NAME] مراجع مستشفى دله - قسم الموافقات - أهلا وسهلا بك ي…" at bounding box center [165, 225] width 240 height 64
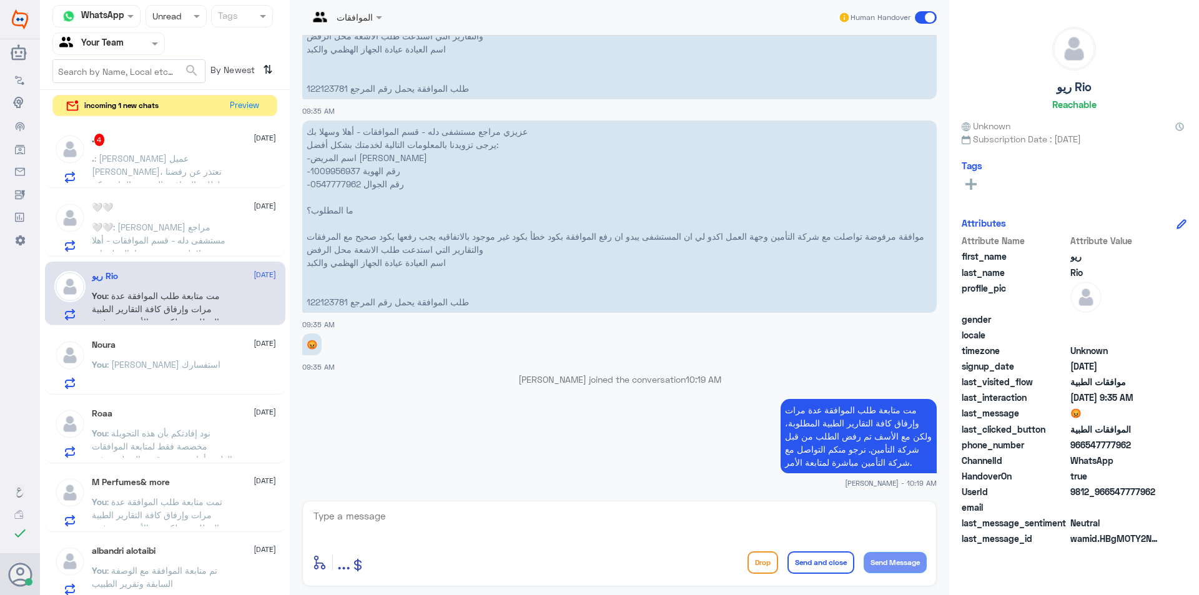
scroll to position [1971, 0]
click at [197, 244] on span ": [PERSON_NAME] مراجع مستشفى دله - قسم الموافقات - أهلا وسهلا بك يرجى تزويدنا ب…" at bounding box center [161, 306] width 139 height 168
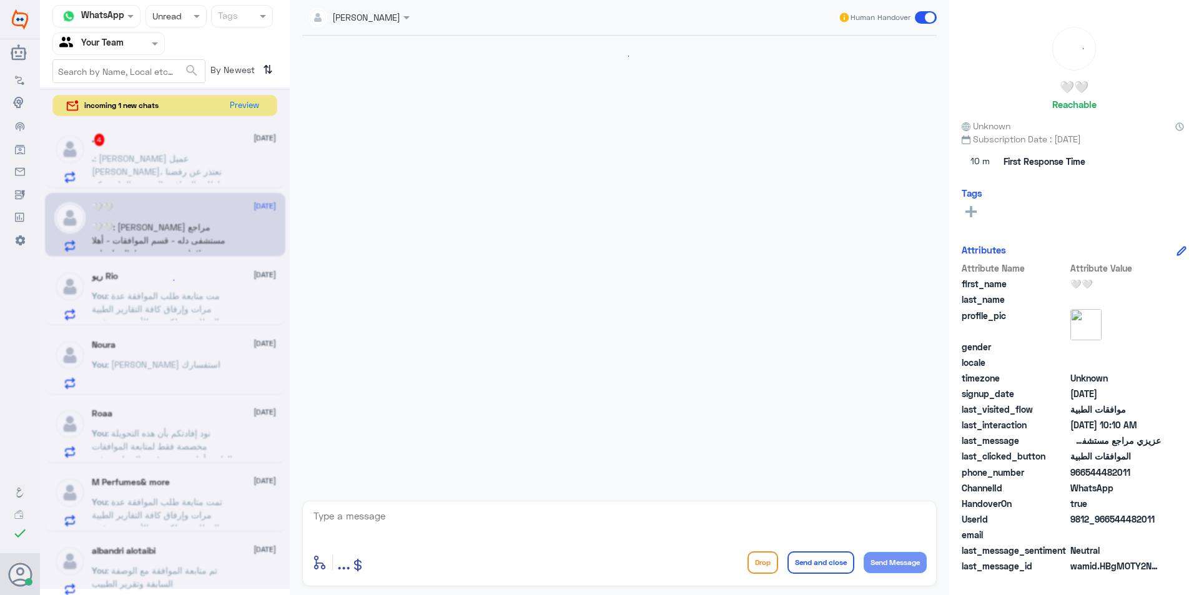
scroll to position [1851, 0]
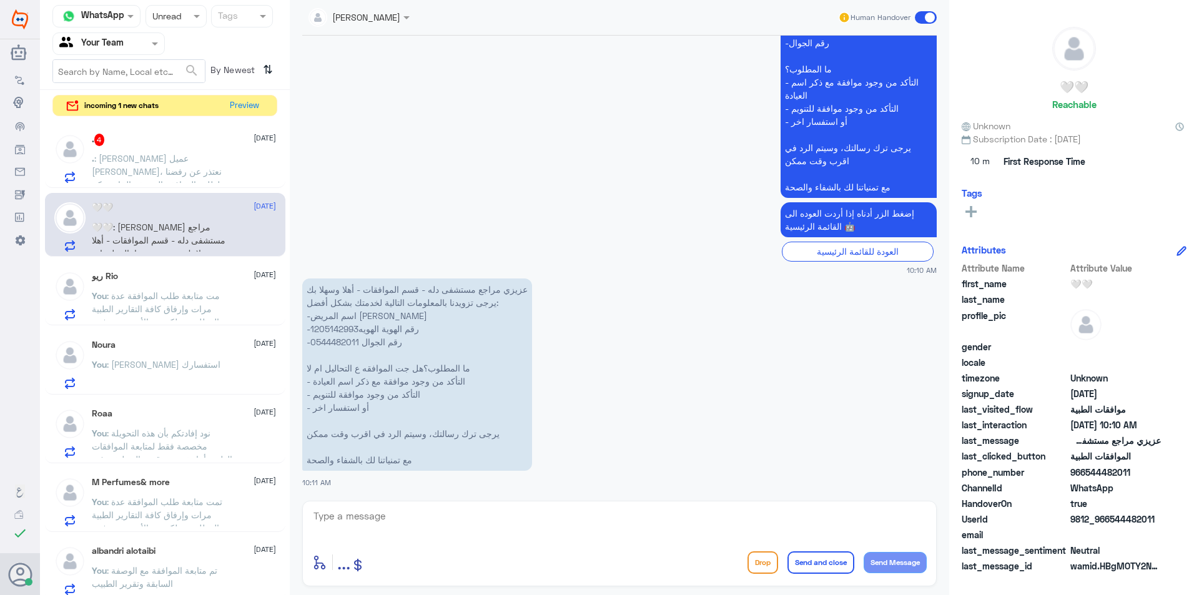
click at [346, 325] on p "عزيزي مراجع مستشفى دله - قسم الموافقات - أهلا وسهلا بك يرجى تزويدنا بالمعلومات …" at bounding box center [417, 374] width 230 height 192
copy p "الهويه1205142993"
click at [348, 330] on p "عزيزي مراجع مستشفى دله - قسم الموافقات - أهلا وسهلا بك يرجى تزويدنا بالمعلومات …" at bounding box center [417, 374] width 230 height 192
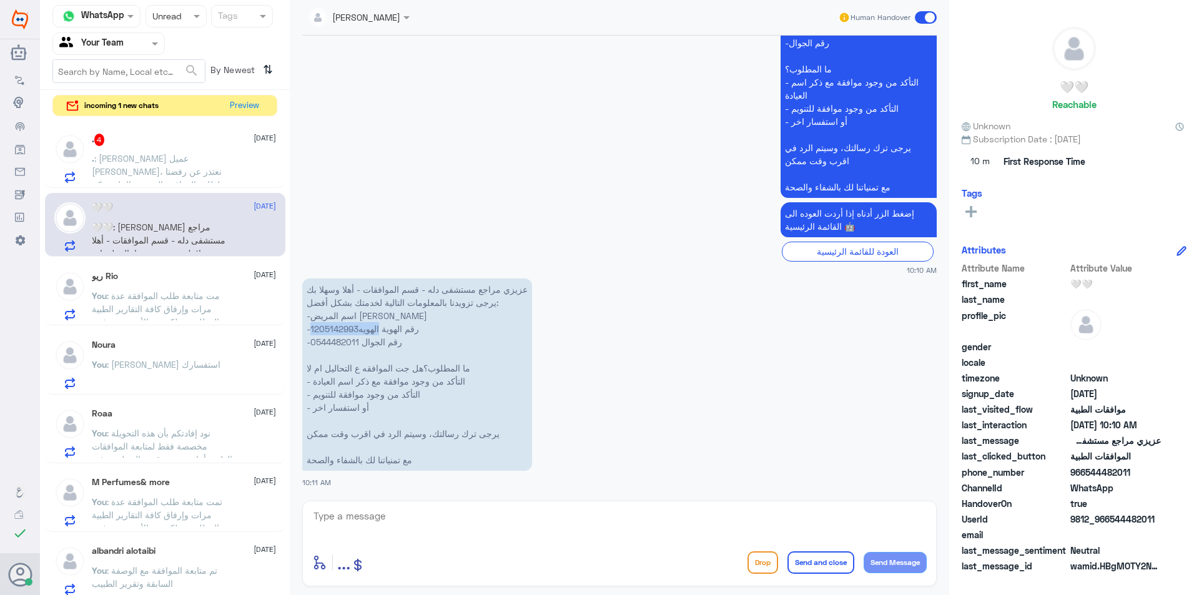
click at [358, 330] on p "عزيزي مراجع مستشفى دله - قسم الموافقات - أهلا وسهلا بك يرجى تزويدنا بالمعلومات …" at bounding box center [417, 374] width 230 height 192
drag, startPoint x: 358, startPoint y: 330, endPoint x: 309, endPoint y: 320, distance: 50.2
click at [309, 320] on p "عزيزي مراجع مستشفى دله - قسم الموافقات - أهلا وسهلا بك يرجى تزويدنا بالمعلومات …" at bounding box center [417, 374] width 230 height 192
click at [312, 330] on p "عزيزي مراجع مستشفى دله - قسم الموافقات - أهلا وسهلا بك يرجى تزويدنا بالمعلومات …" at bounding box center [417, 374] width 230 height 192
drag, startPoint x: 310, startPoint y: 330, endPoint x: 355, endPoint y: 330, distance: 44.3
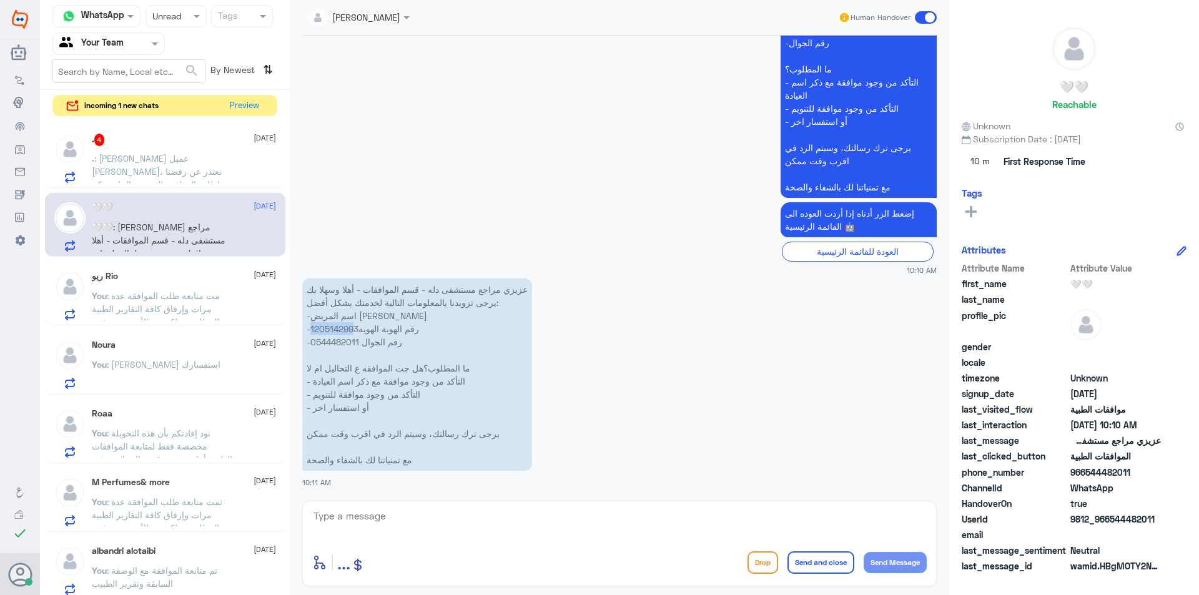
click at [355, 330] on p "عزيزي مراجع مستشفى دله - قسم الموافقات - أهلا وسهلا بك يرجى تزويدنا بالمعلومات …" at bounding box center [417, 374] width 230 height 192
copy p "120514299"
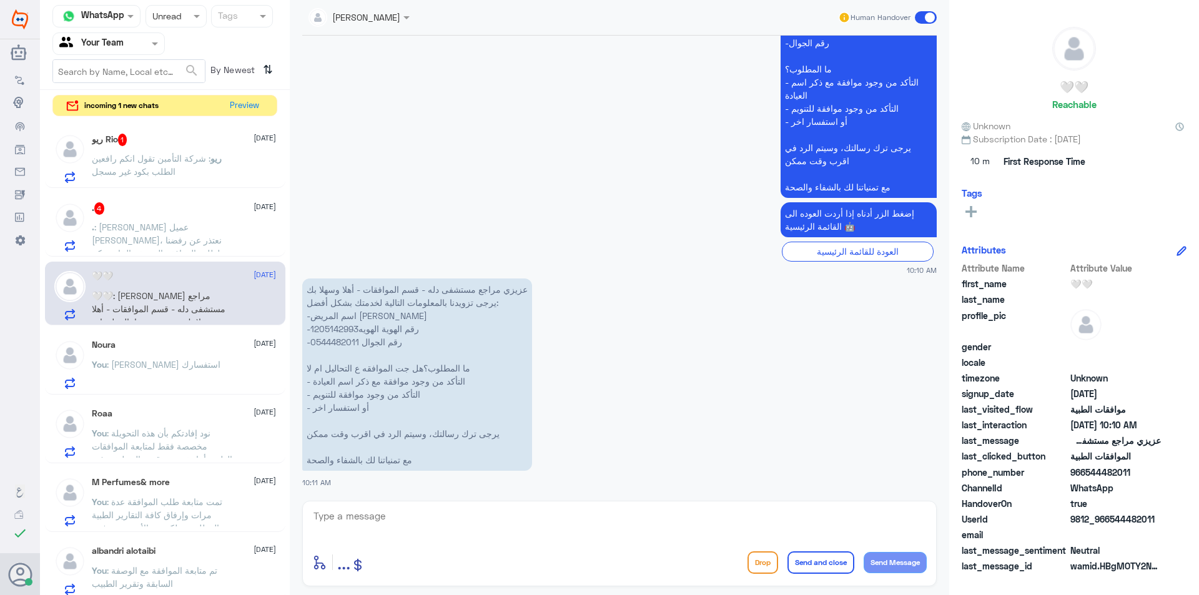
click at [392, 526] on textarea at bounding box center [619, 523] width 614 height 31
paste textarea ""تمت متابعة طلب الموافقة، وقد تم رفضه لوجود موافقة سابقة بتاريخ [DATE] لنفس الخ…"
drag, startPoint x: 922, startPoint y: 514, endPoint x: 939, endPoint y: 511, distance: 17.1
click at [939, 511] on div "SOMYH ALI Human Handover [DATE] عزيزي مراجع مستشفى دله - قسم الموافقات - أهلا و…" at bounding box center [619, 299] width 659 height 599
type textarea "تمت متابعة طلب الموافقة، وقد تم رفضه لوجود موافقة سابقة بتاريخ [DATE] لنفس الخد…"
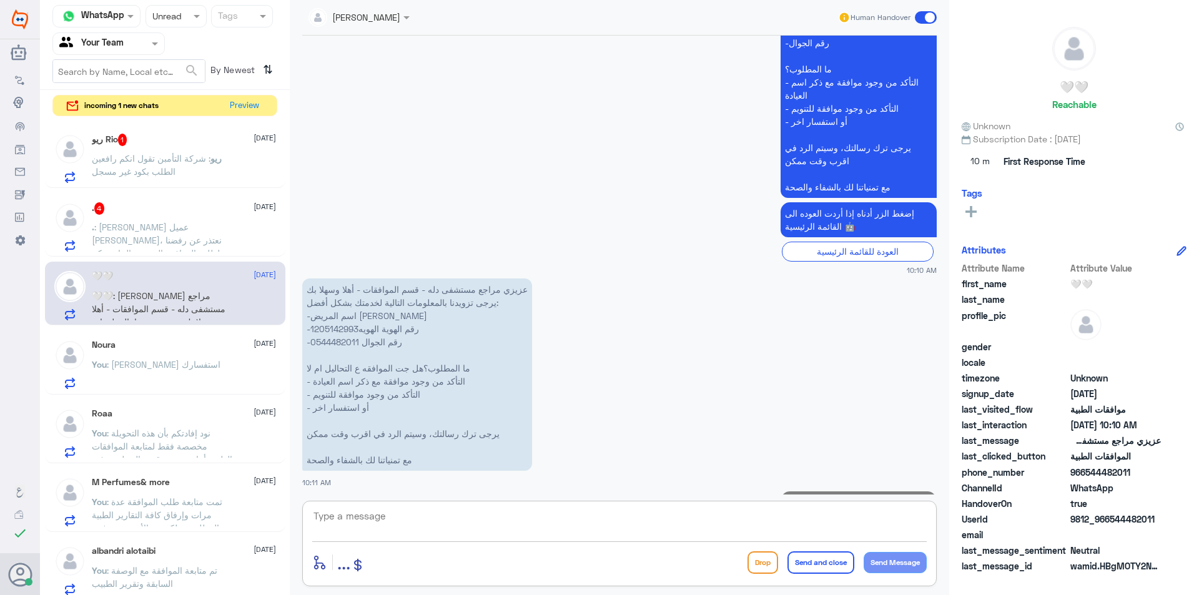
scroll to position [1917, 0]
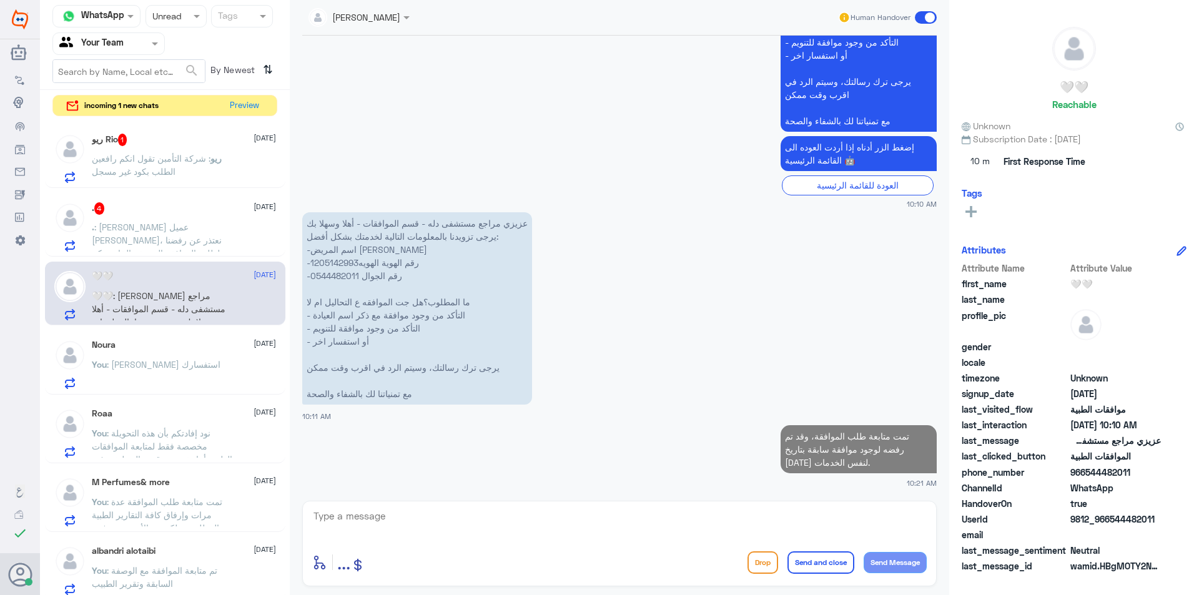
click at [192, 229] on span ": [PERSON_NAME] عميل [PERSON_NAME]، نعتذر عن رفضنا لطلب الموافقة المسبقة الخاص …" at bounding box center [157, 273] width 131 height 102
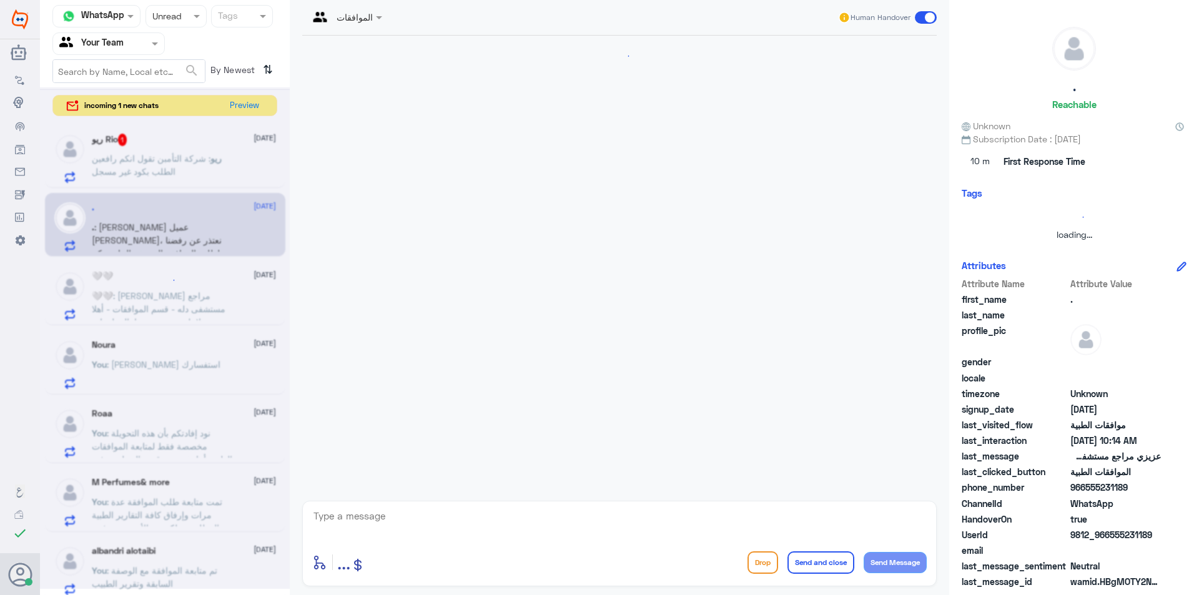
scroll to position [396, 0]
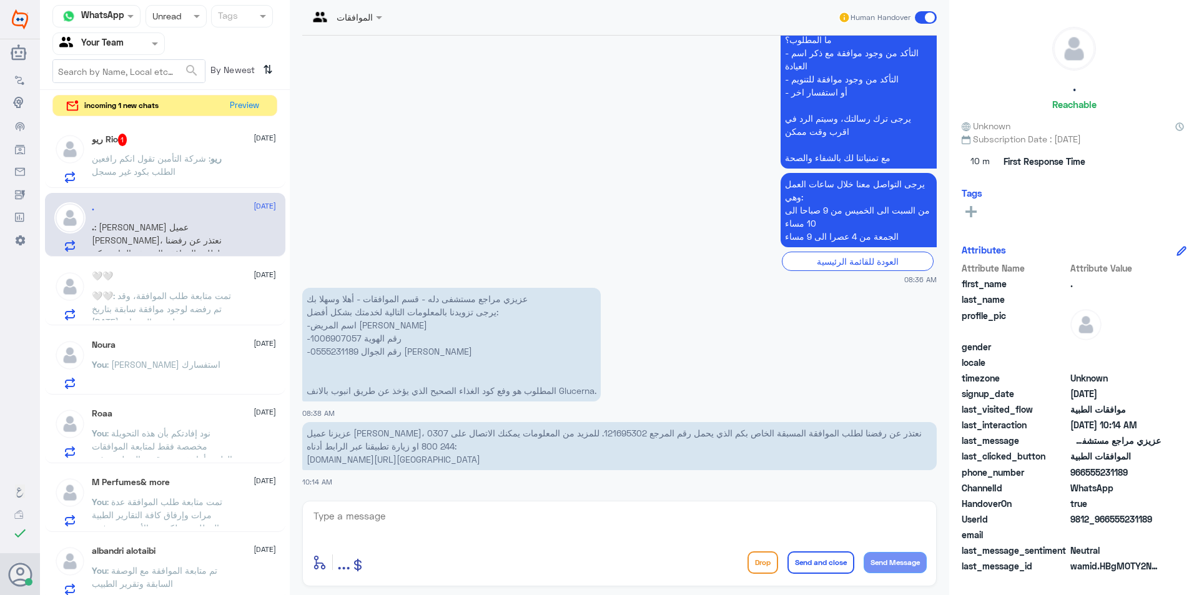
click at [342, 337] on p "عزيزي مراجع مستشفى دله - قسم الموافقات - أهلا وسهلا بك يرجى تزويدنا بالمعلومات …" at bounding box center [451, 345] width 298 height 114
copy p "1006907057"
click at [430, 513] on textarea at bounding box center [619, 523] width 614 height 31
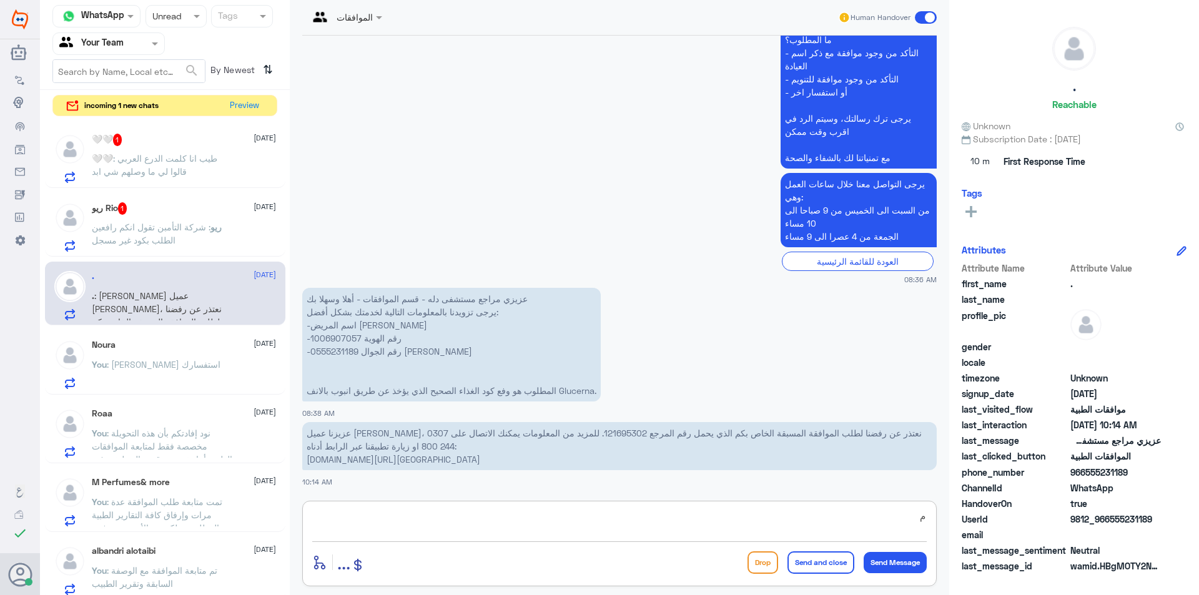
type textarea "م"
click at [648, 519] on textarea "تم تحويل الموافقة الى قسم موافقات التنويم لمتابعة طلب تحت خدمات التنويم ." at bounding box center [619, 523] width 614 height 31
drag, startPoint x: 676, startPoint y: 516, endPoint x: 616, endPoint y: 515, distance: 59.9
click at [616, 515] on textarea "تم تحويل الموافقة الى قسم موافقات التنويم لمتابعة طلب تحت خدمات ووصفة التنويم ." at bounding box center [619, 523] width 614 height 31
click at [651, 520] on textarea "تم تحويل الموافقة الى قسم موافقات التنويم لمتابعة طلب تحت خدمات ووصفة التنويم ." at bounding box center [619, 523] width 614 height 31
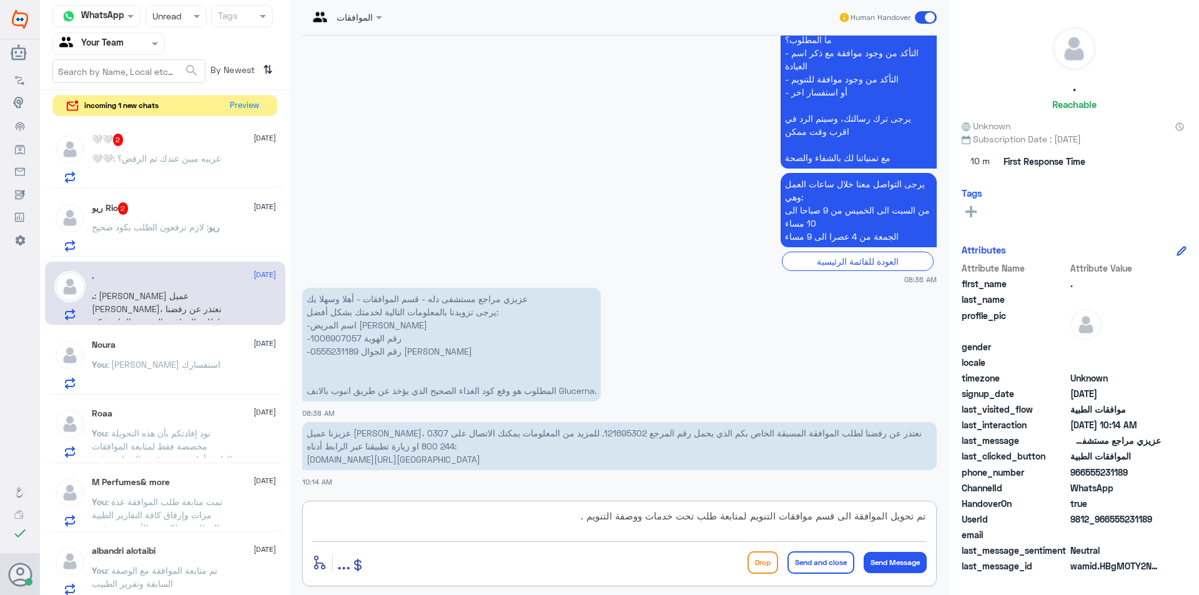
drag, startPoint x: 645, startPoint y: 514, endPoint x: 615, endPoint y: 518, distance: 30.1
click at [615, 518] on textarea "تم تحويل الموافقة الى قسم موافقات التنويم لمتابعة طلب تحت خدمات ووصفة التنويم ." at bounding box center [619, 523] width 614 height 31
click at [696, 516] on textarea "تم تحويل الموافقة الى قسم موافقات التنويم لمتابعة طلب تحت خدمات التنويم ." at bounding box center [619, 523] width 614 height 31
paste textarea "خدمات ووصفة"
click at [662, 516] on textarea "تم تحويل الموافقة الى قسم موافقات التنويم لمتابعة طلب خدمات ووصفة تحت خدمات الت…" at bounding box center [619, 523] width 614 height 31
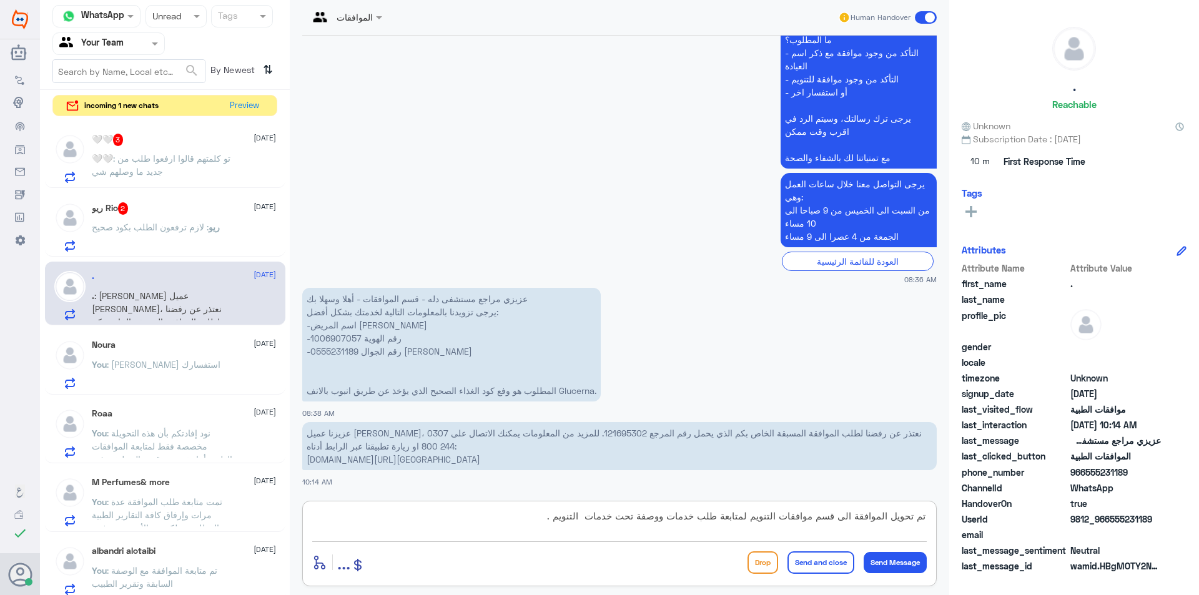
drag, startPoint x: 667, startPoint y: 512, endPoint x: 631, endPoint y: 518, distance: 36.6
click at [631, 518] on textarea "تم تحويل الموافقة الى قسم موافقات التنويم لمتابعة طلب خدمات ووصفة تحت خدمات الت…" at bounding box center [619, 523] width 614 height 31
click at [691, 519] on textarea "تم تحويل الموافقة الى قسم موافقات التنويم لمتابعة طلب خدمات تحت خدمات التنويم ." at bounding box center [619, 523] width 614 height 31
paste textarea "ووصفةخدمات"
drag, startPoint x: 503, startPoint y: 521, endPoint x: 1129, endPoint y: 504, distance: 626.5
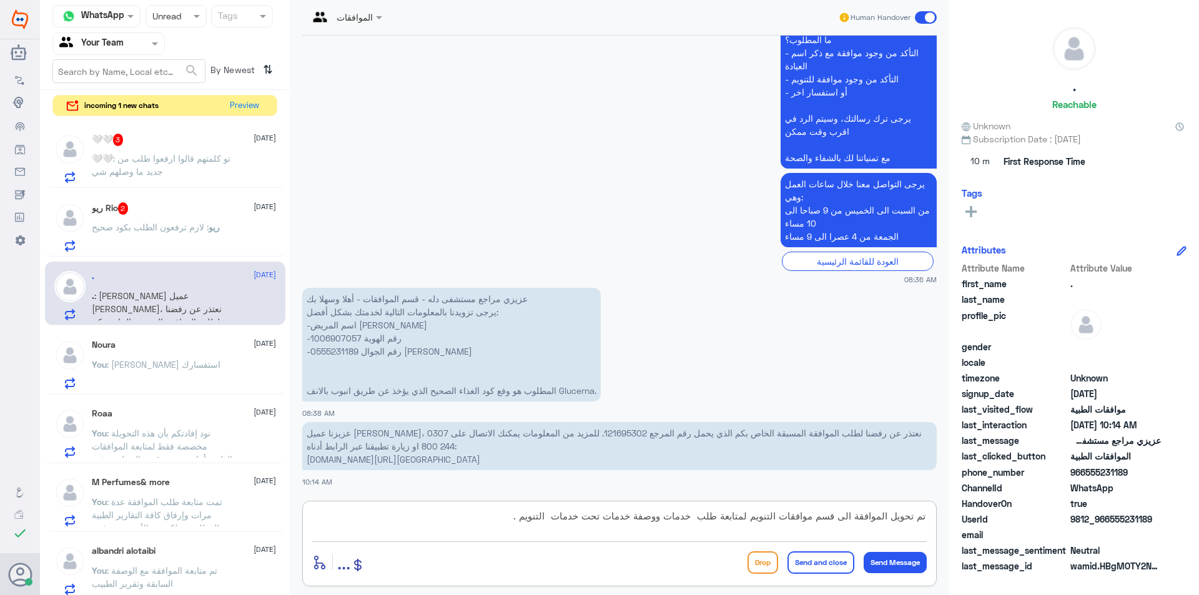
click at [1129, 504] on div "Channel WhatsApp Status × Unread Tags Agent Filter Your Team search By Newest ⇅…" at bounding box center [619, 299] width 1159 height 599
paste textarea "لب الموافقة إلى قسم موافقات التنويم، وذلك لمتابعة طلب الخدمات والوصفات المدرجة …"
type textarea "تم تحويل طلب الموافقة إلى قسم موافقات التنويم، وذلك لمتابعة طلب الخدمات والوصفا…"
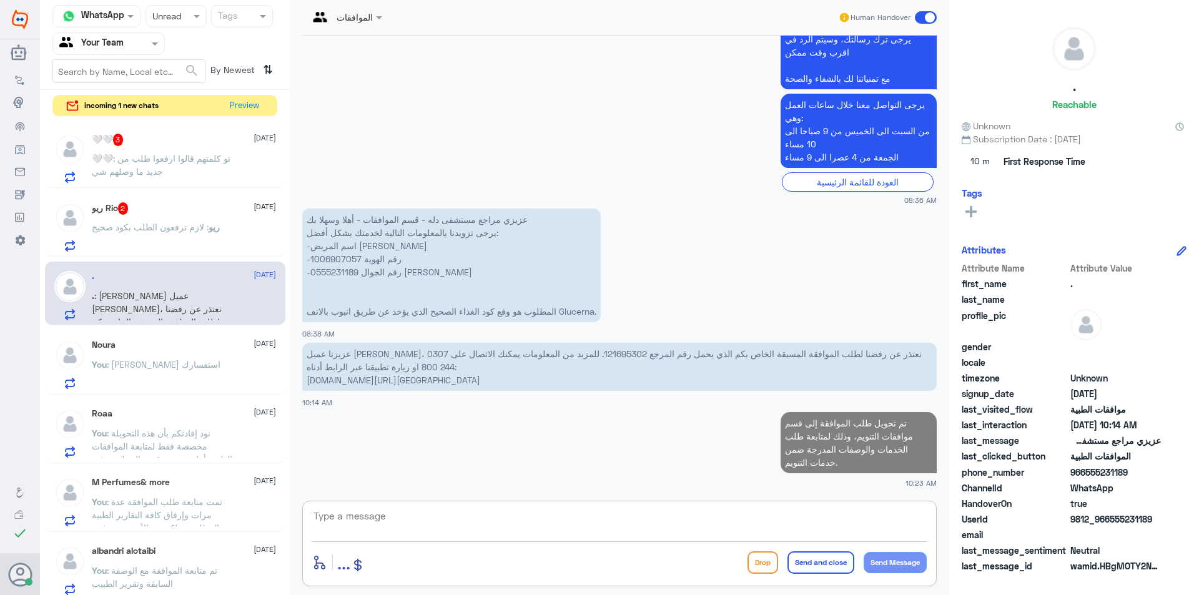
click at [148, 219] on div "ريو Rio 2 [DATE] ريو : لازم ترفعون الطلب بكود صحيح" at bounding box center [184, 226] width 184 height 49
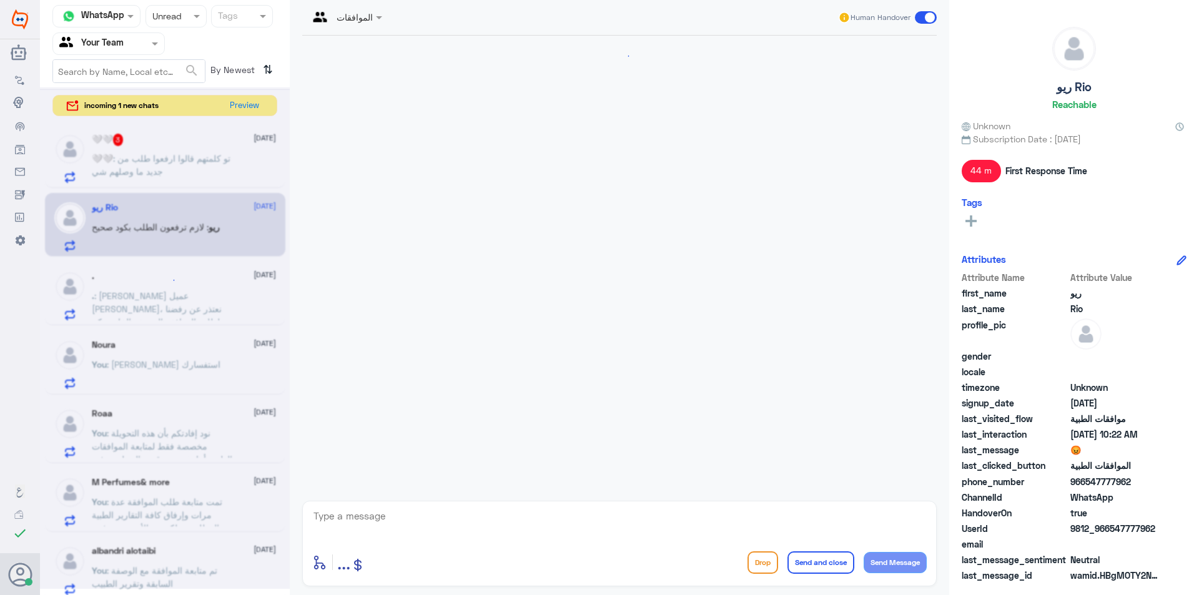
scroll to position [1645, 0]
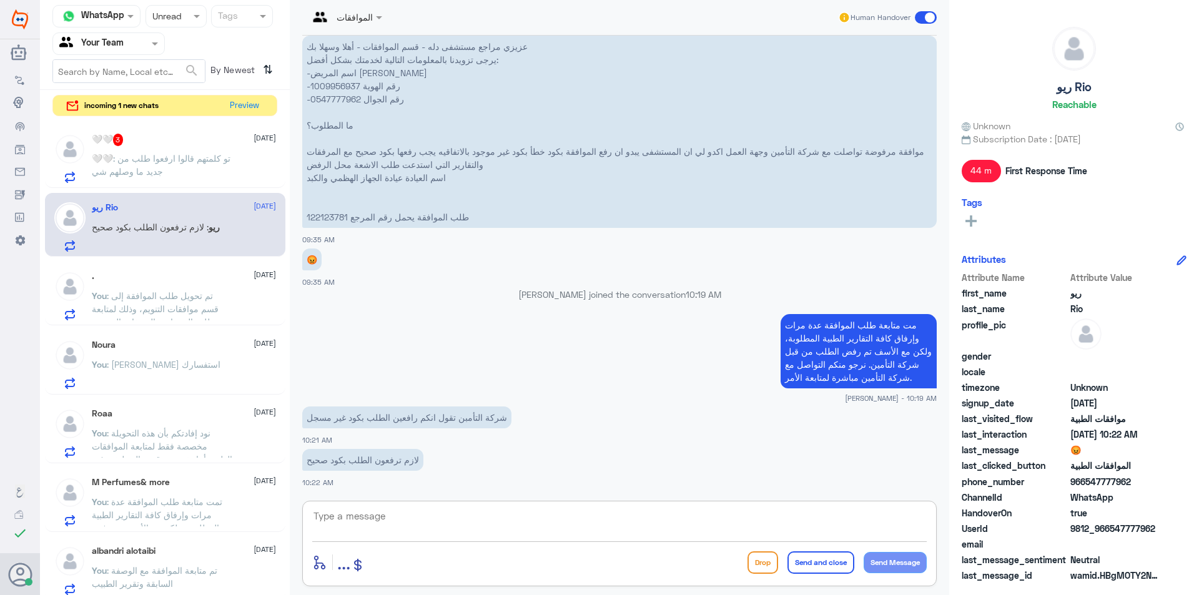
click at [592, 516] on textarea at bounding box center [619, 523] width 614 height 31
paste textarea "نود إفادتكم بأنه تم تقديم طلب الموافقة باستخدام الرمز الصحيح، ولكن تم رفض الطلب…"
drag, startPoint x: 726, startPoint y: 516, endPoint x: 681, endPoint y: 521, distance: 45.2
click at [681, 521] on textarea "نود إفادتكم بأنه تم تقديم طلب الموافقة باستخدام الرمز الصحيح، ولكن تم رفض الطلب…" at bounding box center [619, 523] width 614 height 31
type textarea "نود إفادتكم بأنه تم تقديم طلب الموافقة باستخدام الكود الصحيح، ولكن تم رفض الطلب…"
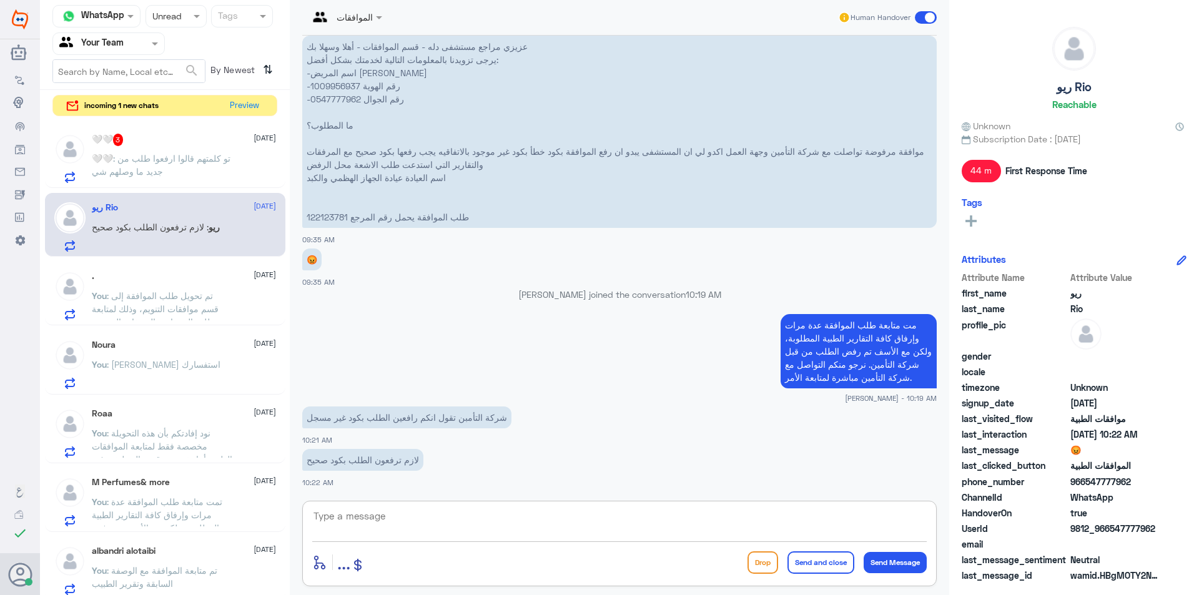
scroll to position [1738, 0]
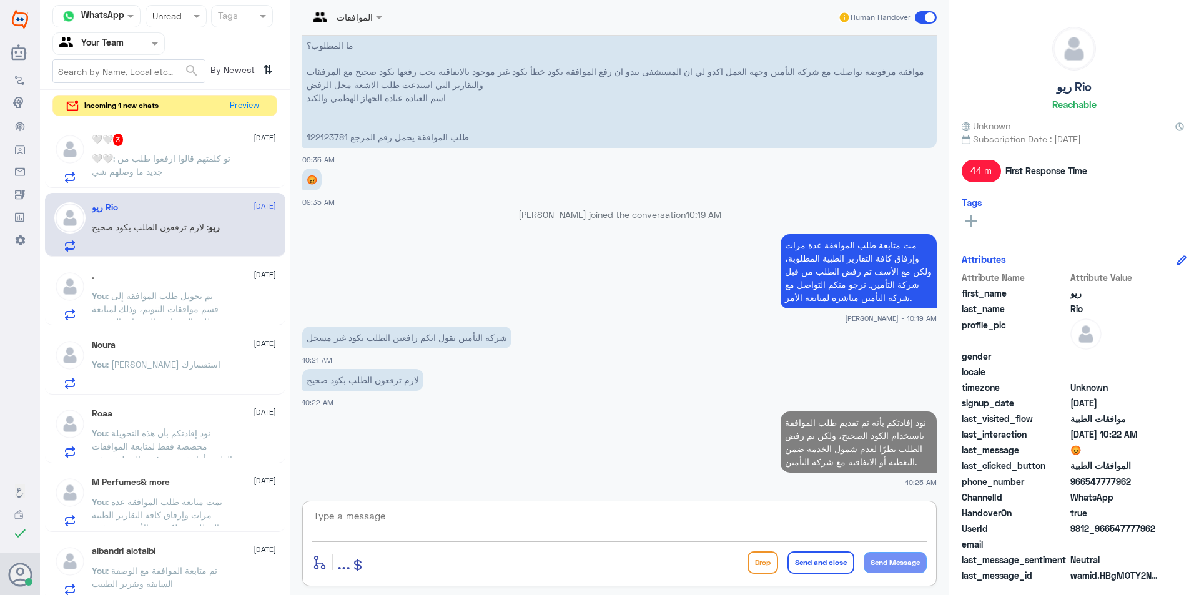
click at [201, 168] on p "🤍🤍 : تو كلمتهم قالوا ارفعوا طلب من جديد ما وصلهم شي" at bounding box center [162, 167] width 140 height 31
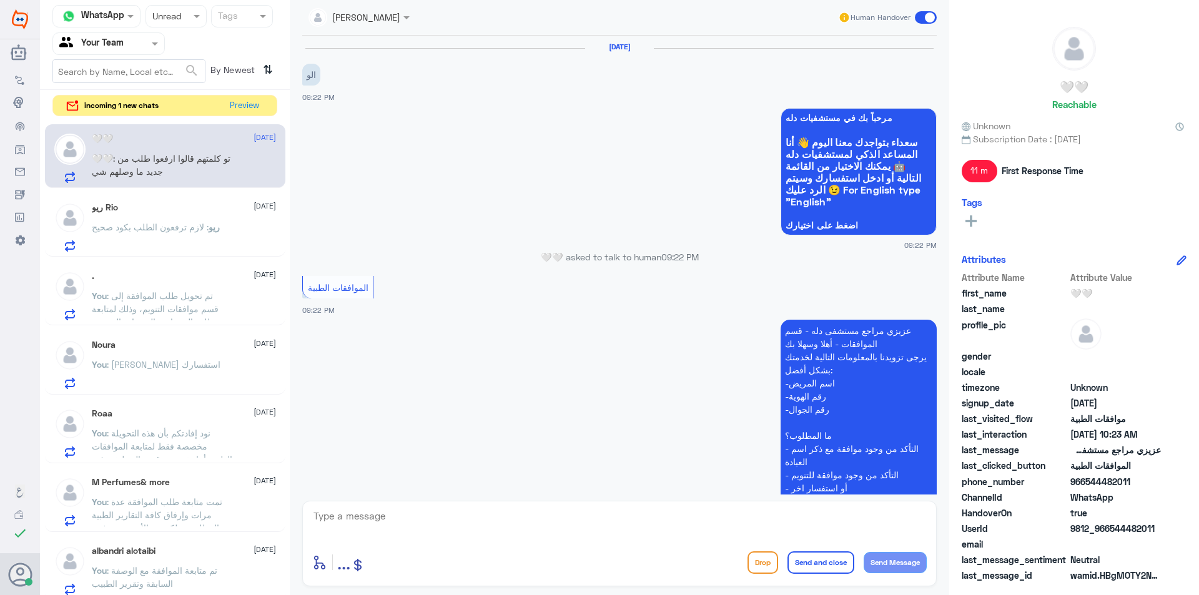
scroll to position [1422, 0]
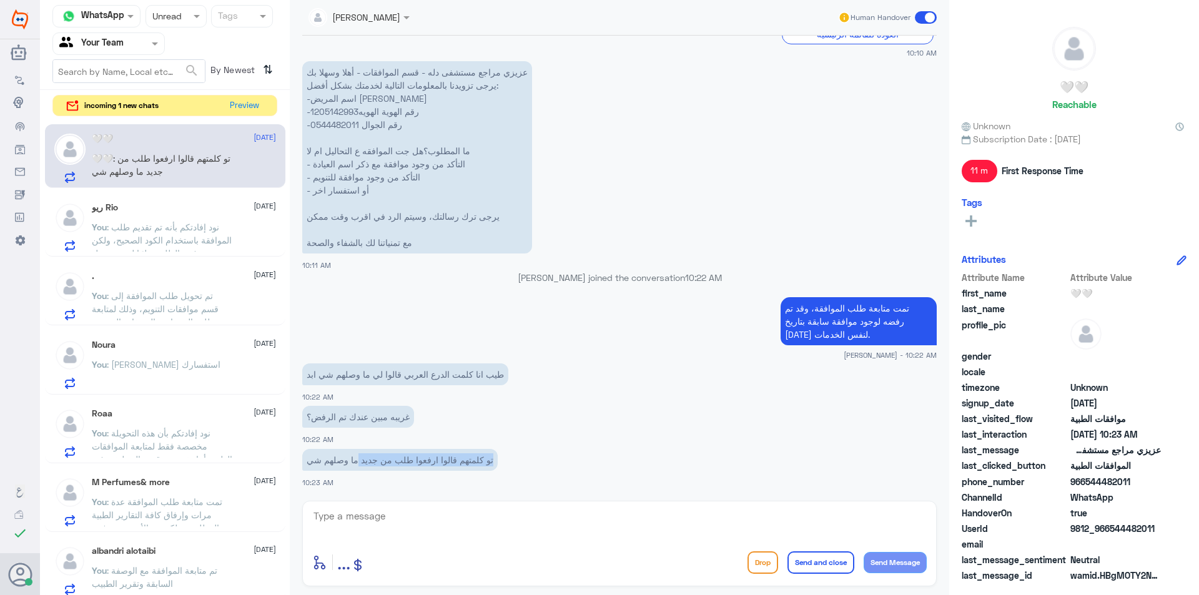
drag, startPoint x: 501, startPoint y: 463, endPoint x: 361, endPoint y: 462, distance: 140.5
click at [361, 462] on p "تو كلمتهم قالوا ارفعوا طلب من جديد ما وصلهم شي" at bounding box center [399, 460] width 195 height 22
click at [337, 111] on p "عزيزي مراجع مستشفى دله - قسم الموافقات - أهلا وسهلا بك يرجى تزويدنا بالمعلومات …" at bounding box center [417, 157] width 230 height 192
drag, startPoint x: 312, startPoint y: 113, endPoint x: 359, endPoint y: 113, distance: 47.5
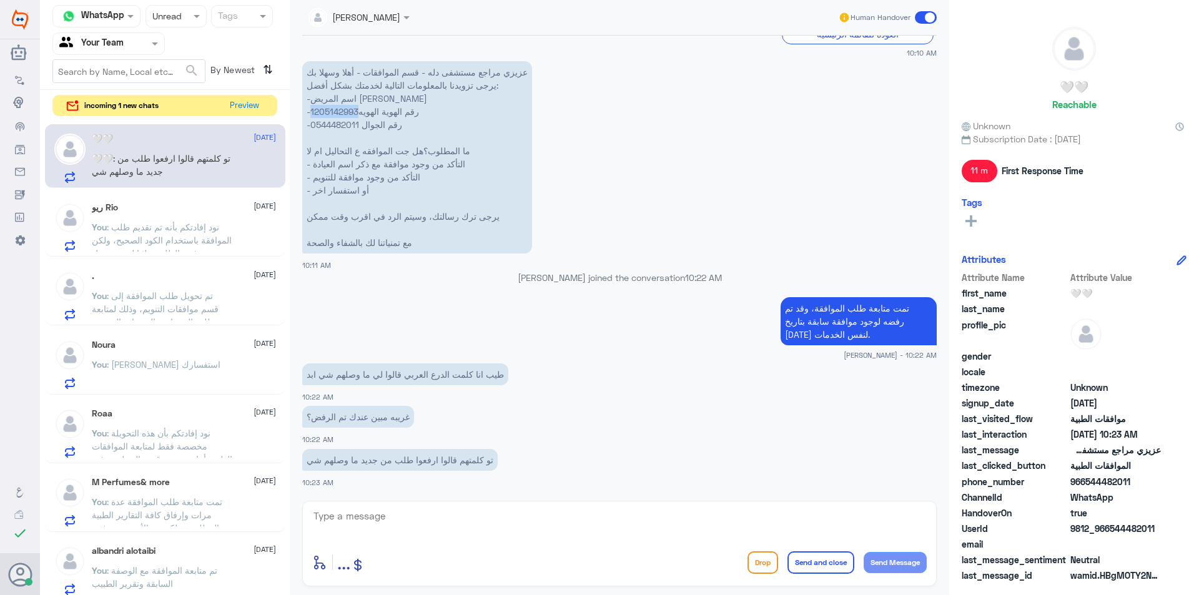
click at [359, 113] on p "عزيزي مراجع مستشفى دله - قسم الموافقات - أهلا وسهلا بك يرجى تزويدنا بالمعلومات …" at bounding box center [417, 157] width 230 height 192
copy p "1205142993"
click at [398, 522] on textarea at bounding box center [619, 523] width 614 height 31
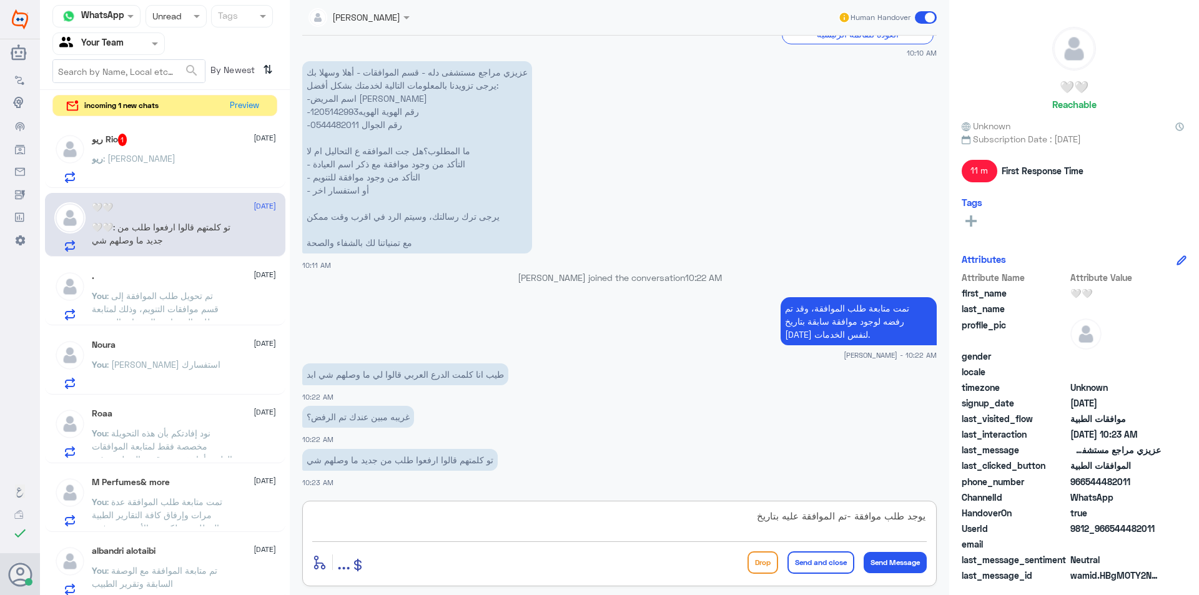
paste textarea "[DATE]"
paste textarea "Ap16643978"
drag, startPoint x: 880, startPoint y: 532, endPoint x: 766, endPoint y: 529, distance: 114.3
click at [766, 529] on textarea "يوجد طلب موافقة -تم الموافقة عليه بتاريخ [DATE] برقم الموافقة Ap16643978 ويوجد …" at bounding box center [619, 523] width 614 height 31
paste textarea "[DATE]"
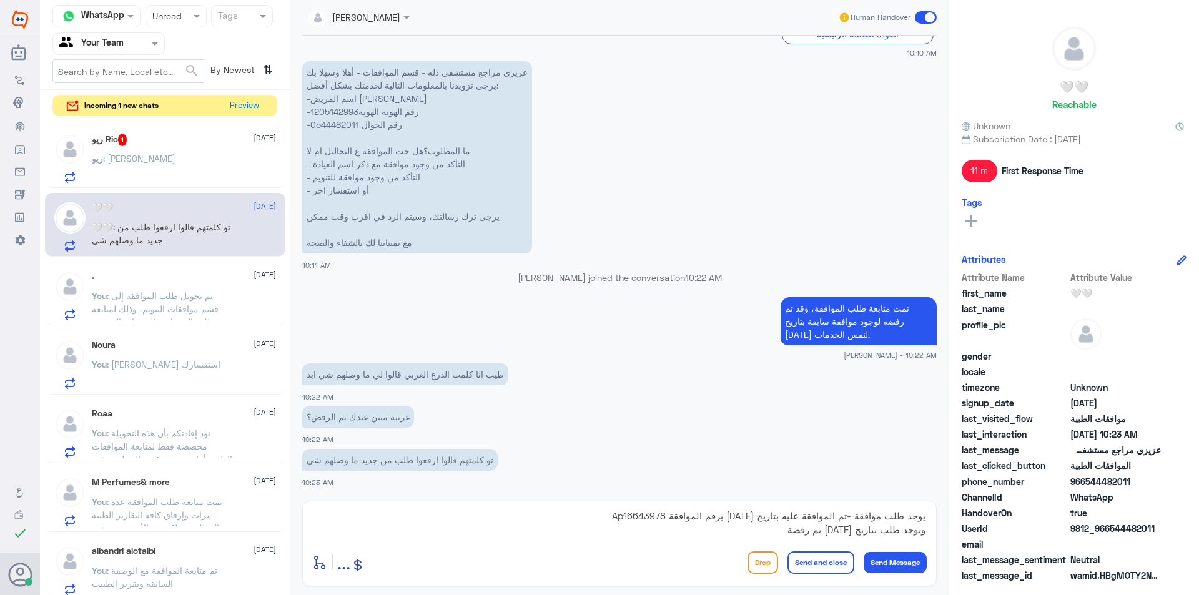
click at [900, 318] on p "تمت متابعة طلب الموافقة، وقد تم رفضه لوجود موافقة سابقة بتاريخ [DATE] لنفس الخد…" at bounding box center [858, 321] width 156 height 48
drag, startPoint x: 900, startPoint y: 321, endPoint x: 822, endPoint y: 324, distance: 78.1
click at [822, 324] on p "تمت متابعة طلب الموافقة، وقد تم رفضه لوجود موافقة سابقة بتاريخ [DATE] لنفس الخد…" at bounding box center [858, 321] width 156 height 48
click at [882, 321] on p "تمت متابعة طلب الموافقة، وقد تم رفضه لوجود موافقة سابقة بتاريخ [DATE] لنفس الخد…" at bounding box center [858, 321] width 156 height 48
drag, startPoint x: 898, startPoint y: 321, endPoint x: 819, endPoint y: 327, distance: 79.5
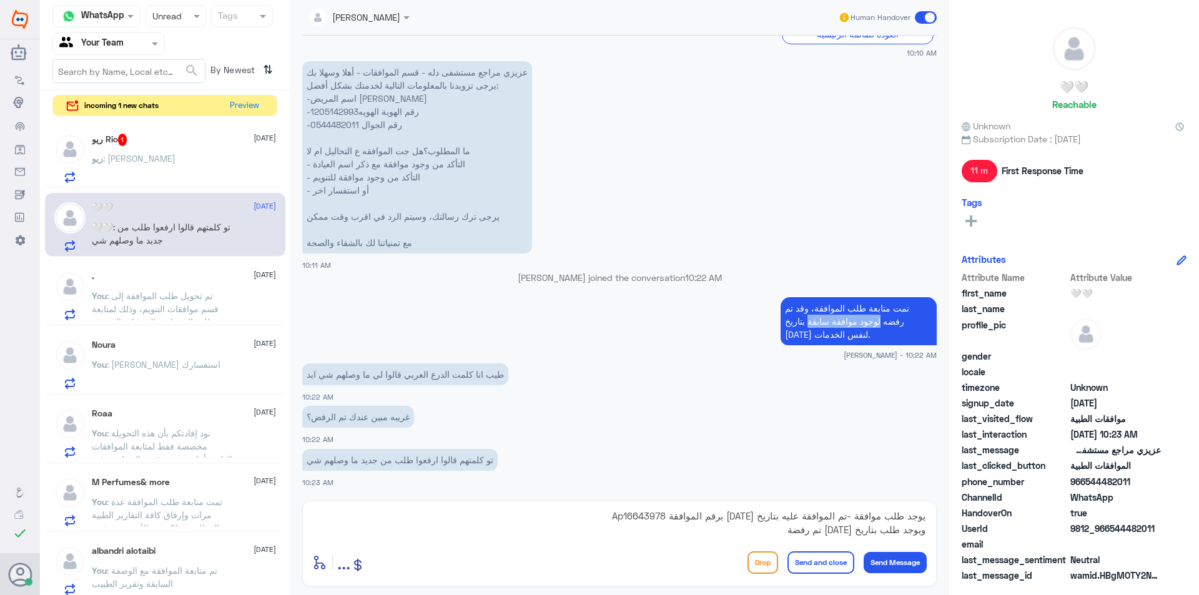
click at [819, 327] on p "تمت متابعة طلب الموافقة، وقد تم رفضه لوجود موافقة سابقة بتاريخ [DATE] لنفس الخد…" at bounding box center [858, 321] width 156 height 48
copy p "لوجود موافقة سابقة"
click at [739, 530] on textarea "يوجد طلب موافقة -تم الموافقة عليه بتاريخ [DATE] برقم الموافقة Ap16643978 ويوجد …" at bounding box center [619, 523] width 614 height 31
paste textarea "لوجود موافقة سابقة"
click at [881, 531] on textarea "يوجد طلب موافقة -تم الموافقة عليه بتاريخ [DATE] برقم الموافقة Ap16643978 ويوجد …" at bounding box center [619, 523] width 614 height 31
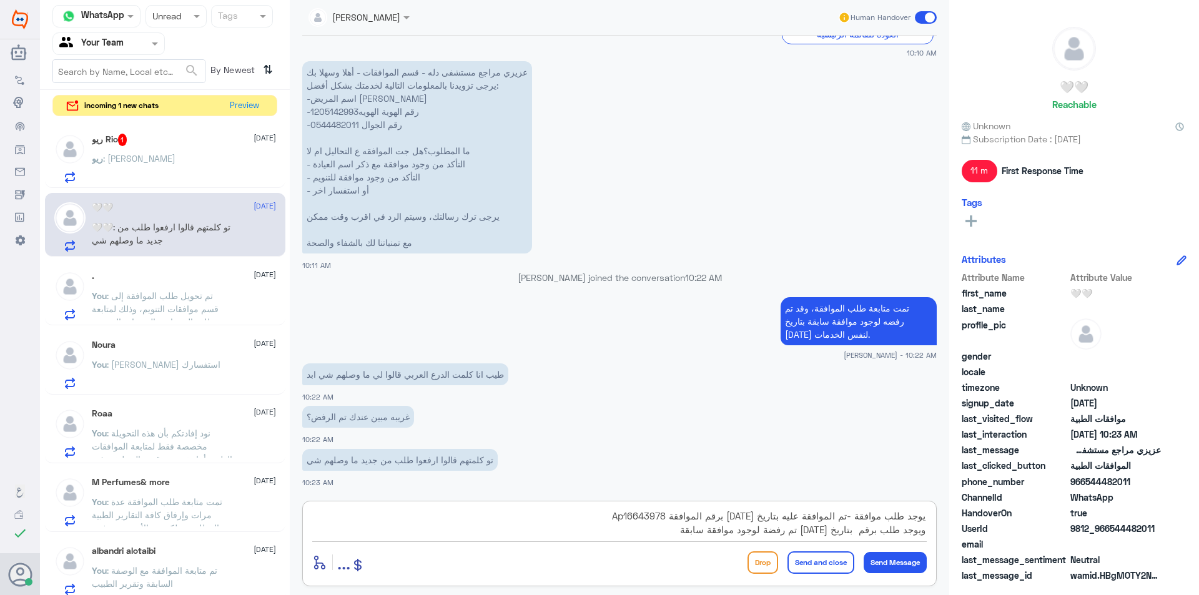
paste textarea "Ap16646835"
click at [602, 533] on textarea "يوجد طلب موافقة -تم الموافقة عليه بتاريخ [DATE] برقم الموافقة Ap16643978 ويوجد …" at bounding box center [619, 523] width 614 height 31
drag, startPoint x: 700, startPoint y: 515, endPoint x: 520, endPoint y: 518, distance: 179.8
click at [520, 518] on textarea "يوجد طلب موافقة -تم الموافقة عليه بتاريخ [DATE] برقم الموافقة Ap16643978 ويوجد …" at bounding box center [619, 523] width 614 height 31
click at [891, 518] on textarea "يوجد طلب موافقة -تم الموافقة عليه بتاريخ [DATE] ويوجد طلب برقم Ap16646835 بتاري…" at bounding box center [619, 523] width 614 height 31
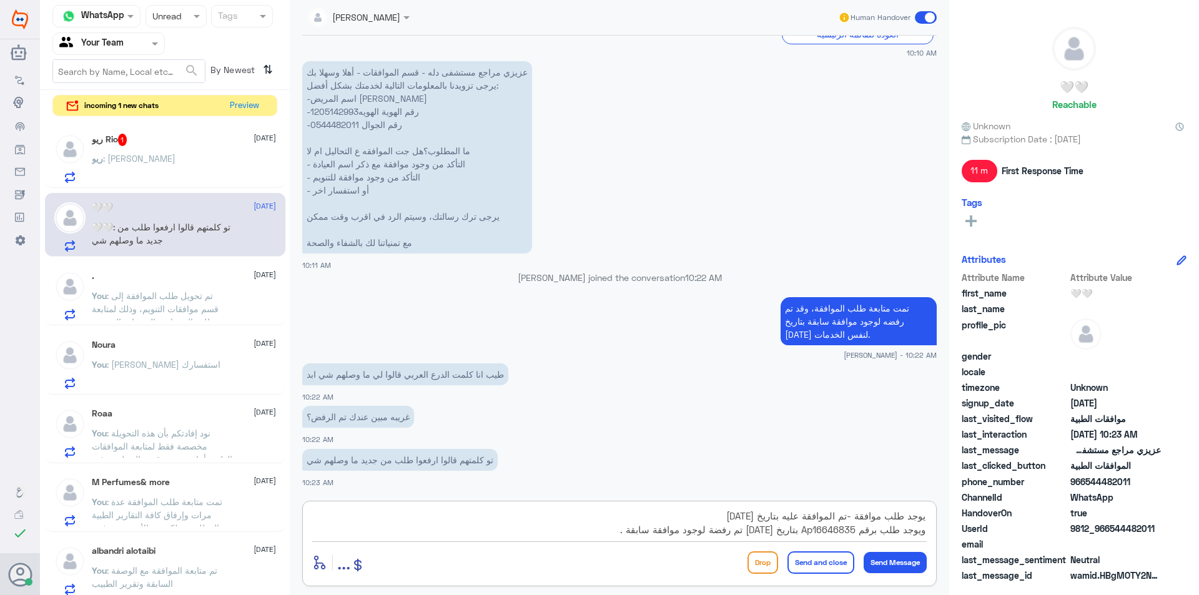
click at [887, 518] on textarea "يوجد طلب موافقة -تم الموافقة عليه بتاريخ [DATE] ويوجد طلب برقم Ap16646835 بتاري…" at bounding box center [619, 523] width 614 height 31
paste textarea "برقم الموافقة Ap16643978"
drag, startPoint x: 769, startPoint y: 514, endPoint x: 737, endPoint y: 515, distance: 31.8
click at [737, 515] on textarea "يوجد طلب برقم الموافقة Ap16643978 موافقة -تم الموافقة عليه بتاريخ [DATE] ويوجد …" at bounding box center [619, 523] width 614 height 31
drag, startPoint x: 589, startPoint y: 529, endPoint x: 1149, endPoint y: 415, distance: 570.9
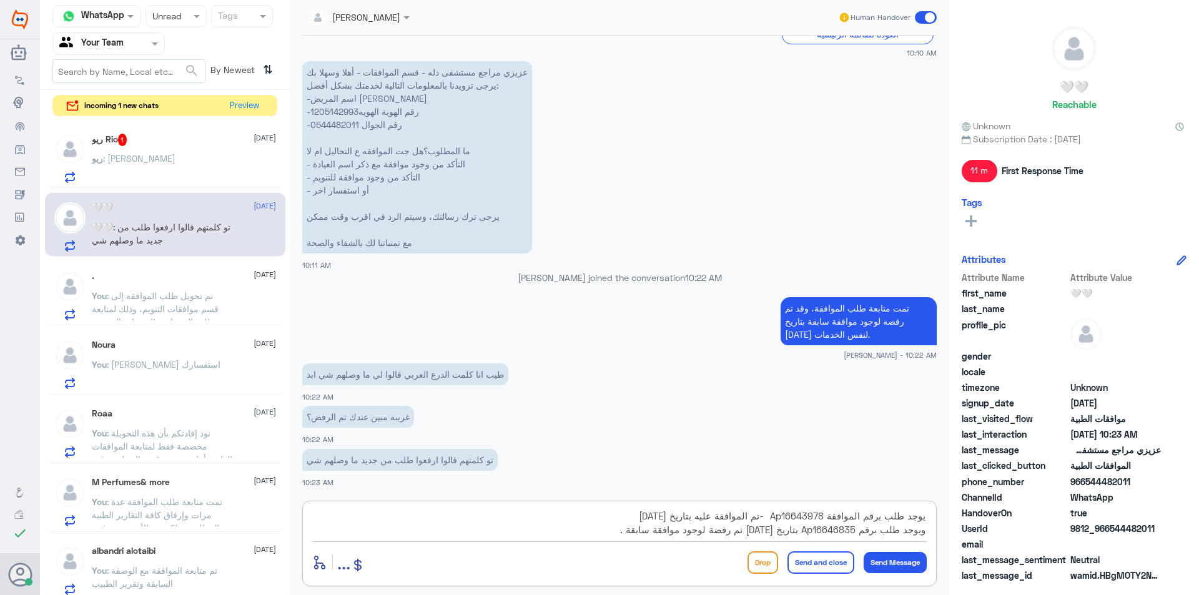
click at [1149, 415] on div "Channel WhatsApp Status × Unread Tags Agent Filter Your Team search By Newest ⇅…" at bounding box center [619, 299] width 1159 height 599
paste textarea "مت الموافقة عليه برقم (AP16643978) بتاريخ [DATE]. كما يوجد طلب آخر برقم (AP1664…"
type textarea "يوجد طلب تمت الموافقة عليه برقم (AP16643978) بتاريخ [DATE]. كما يوجد طلب آخر بر…"
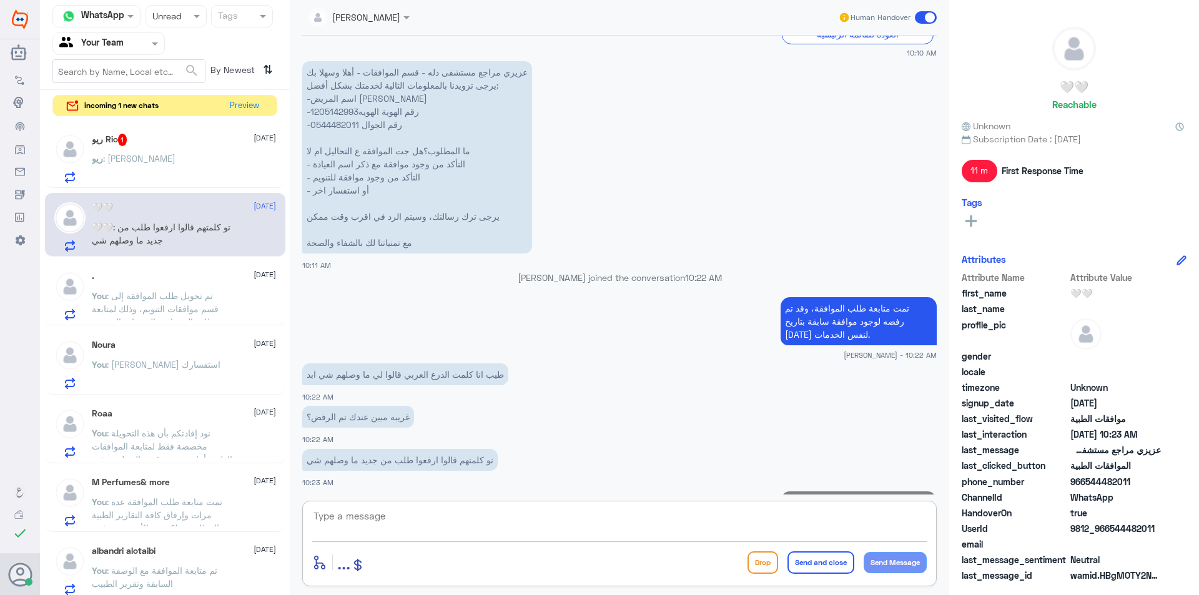
scroll to position [1514, 0]
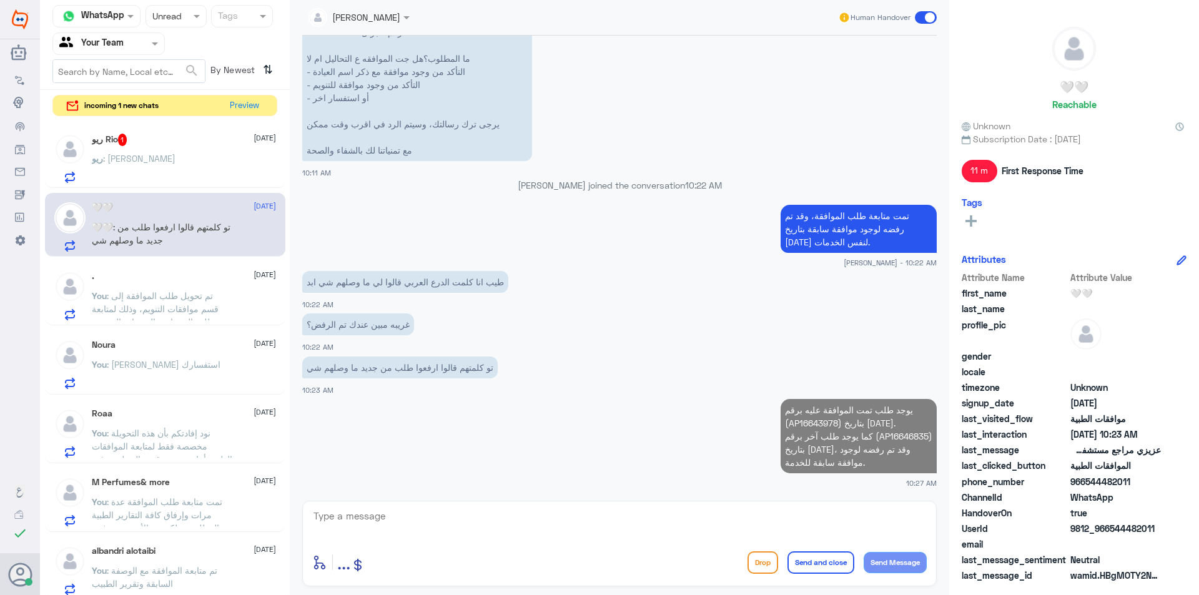
click at [204, 139] on div "ريو Rio 1 [DATE]" at bounding box center [184, 140] width 184 height 12
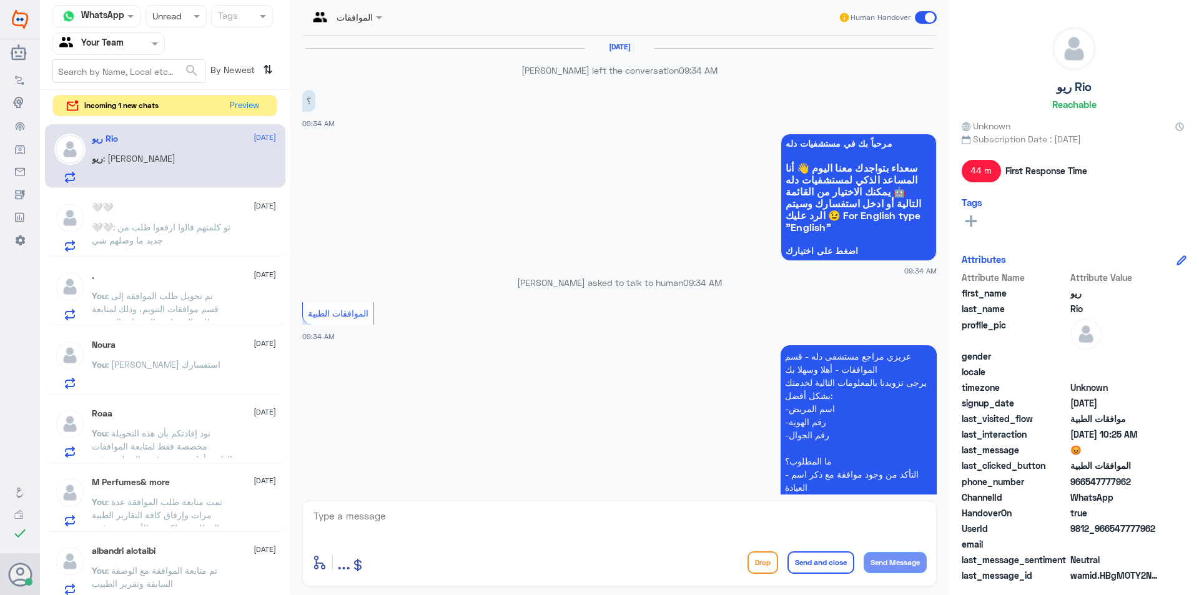
scroll to position [1679, 0]
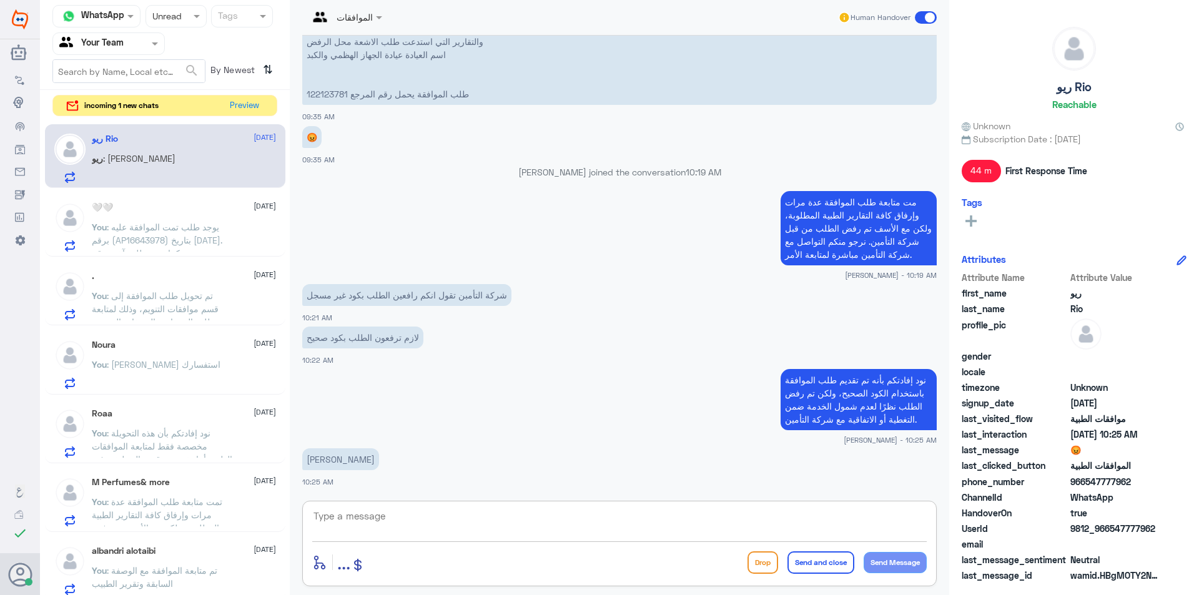
click at [373, 524] on textarea at bounding box center [619, 523] width 614 height 31
type textarea "و"
click at [243, 101] on button "Preview" at bounding box center [244, 105] width 39 height 19
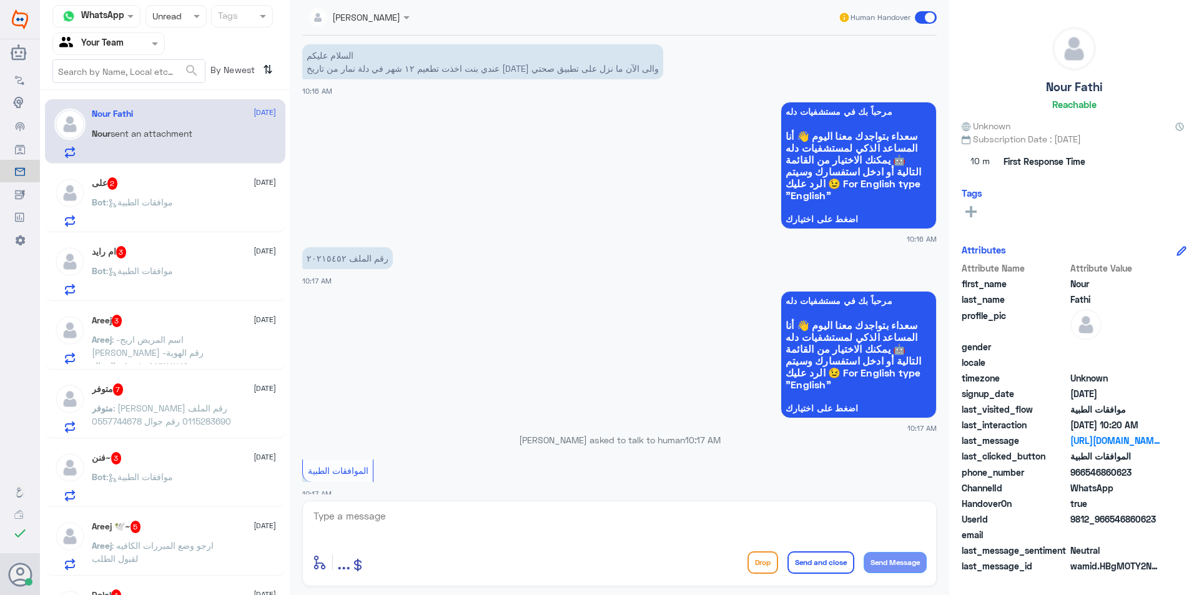
scroll to position [16, 0]
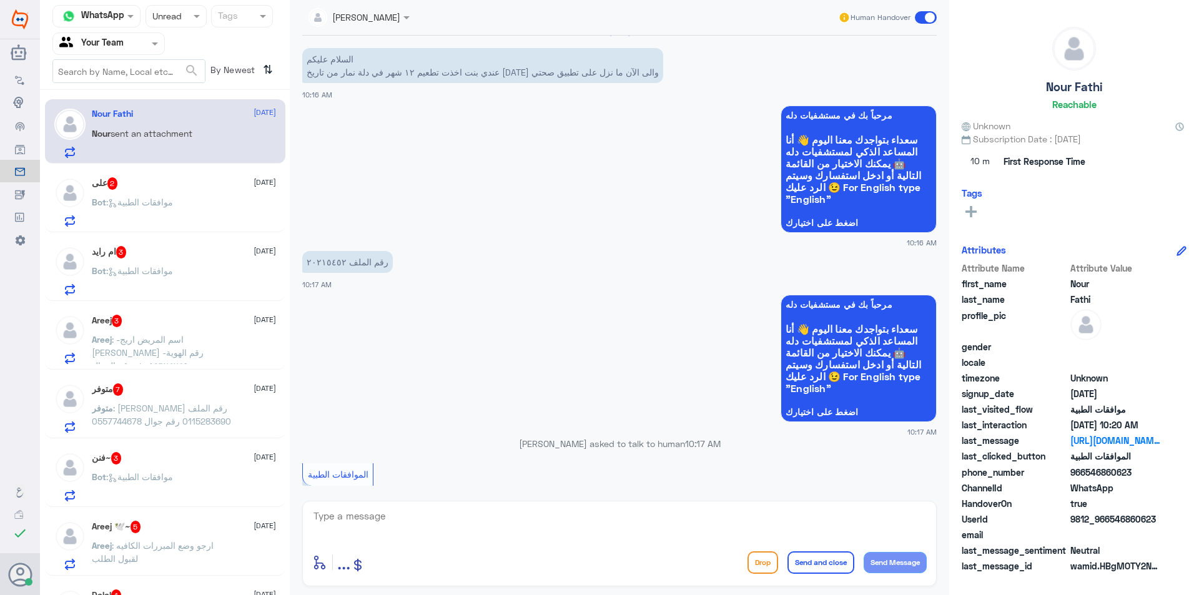
click at [395, 538] on div at bounding box center [619, 525] width 614 height 34
click at [392, 523] on textarea at bounding box center [619, 523] width 614 height 31
type textarea "عذرا هذا الرقم مخصص لمتابعة الموافقات الصحية فقط ."
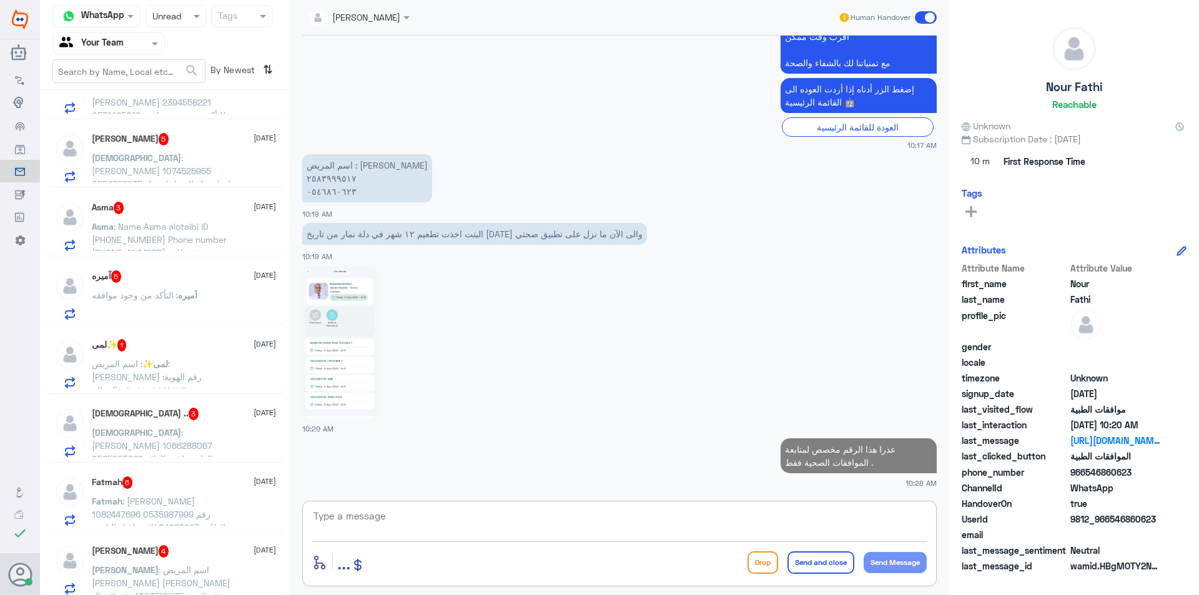
scroll to position [874, 0]
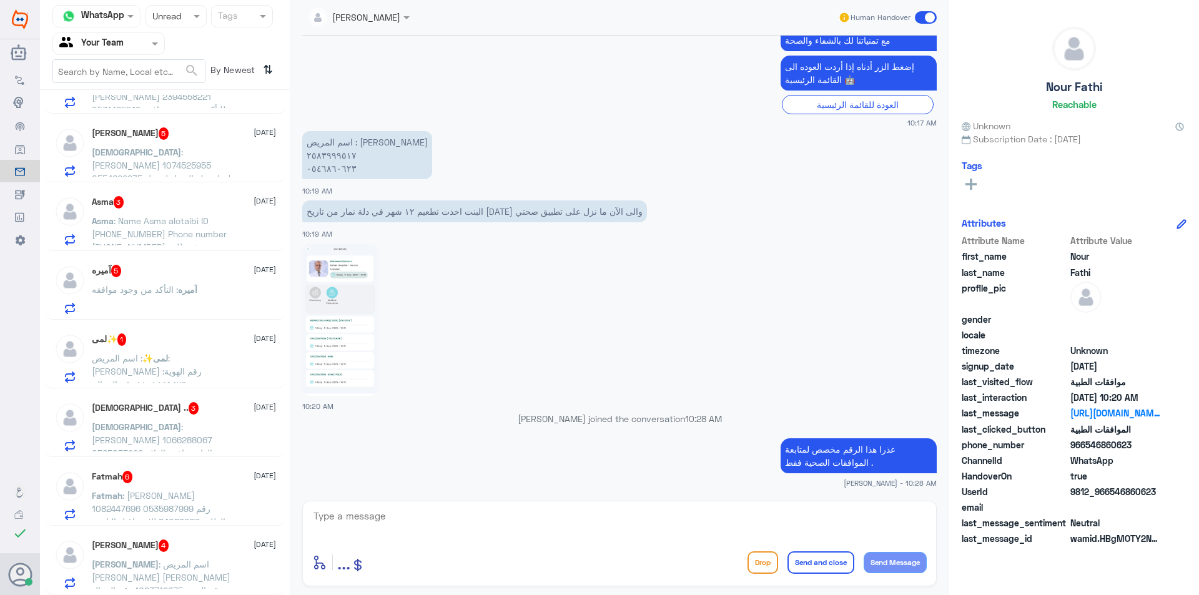
click at [256, 564] on div "[PERSON_NAME] : اسم المريض [PERSON_NAME] [PERSON_NAME] رقم الهوية 1023719675 رق…" at bounding box center [184, 575] width 184 height 28
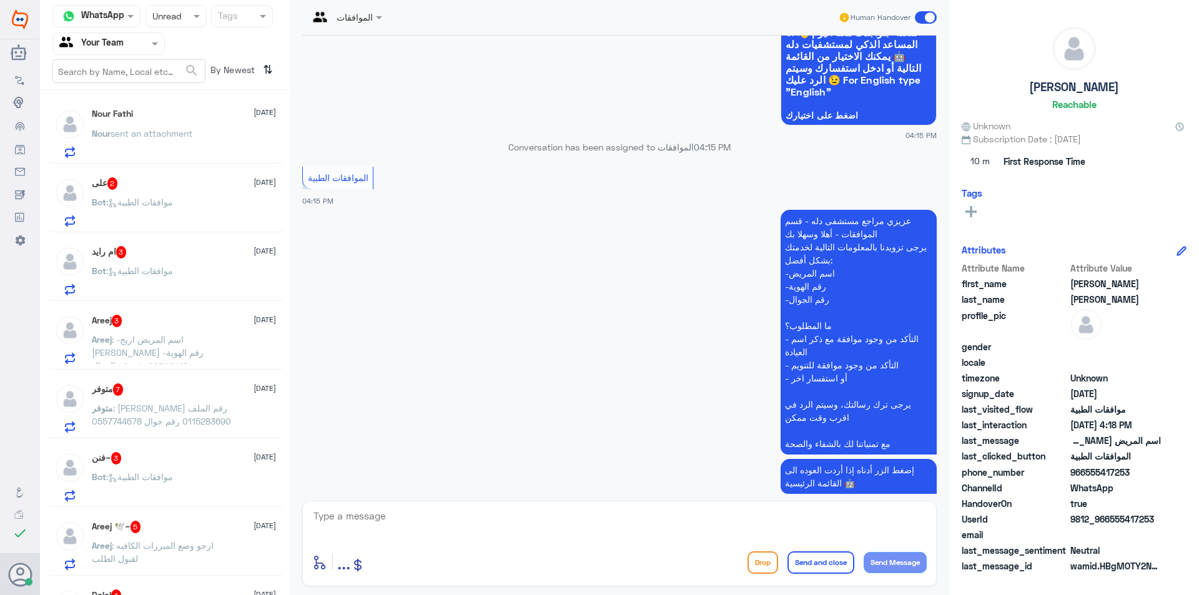
click at [200, 123] on div "Nour Fathi [DATE] Nour sent an attachment" at bounding box center [184, 133] width 184 height 49
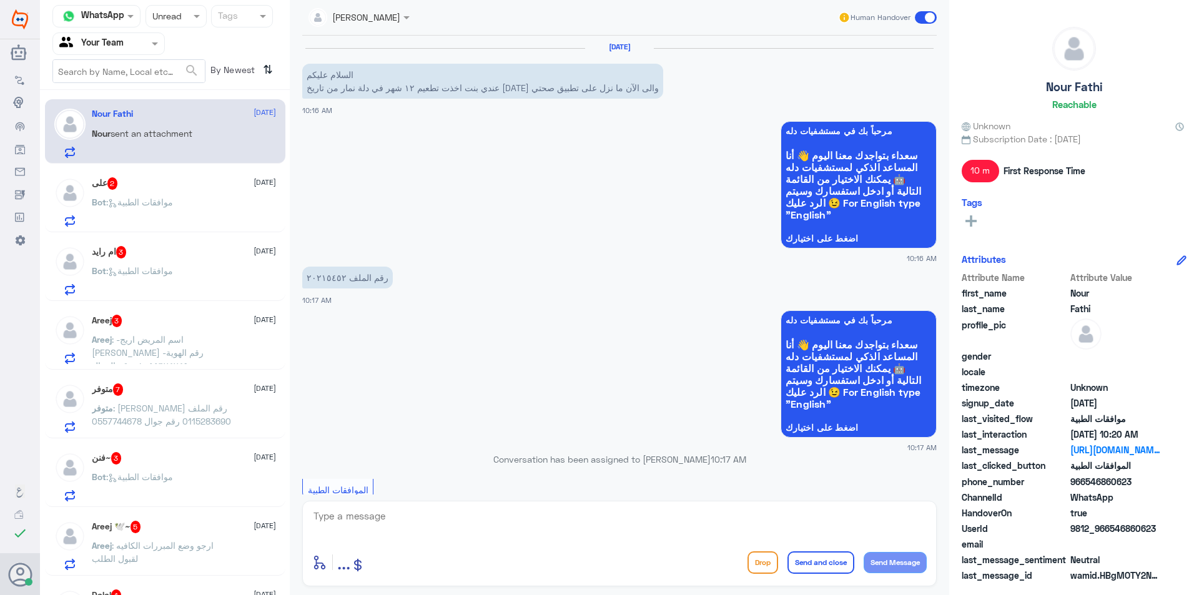
scroll to position [716, 0]
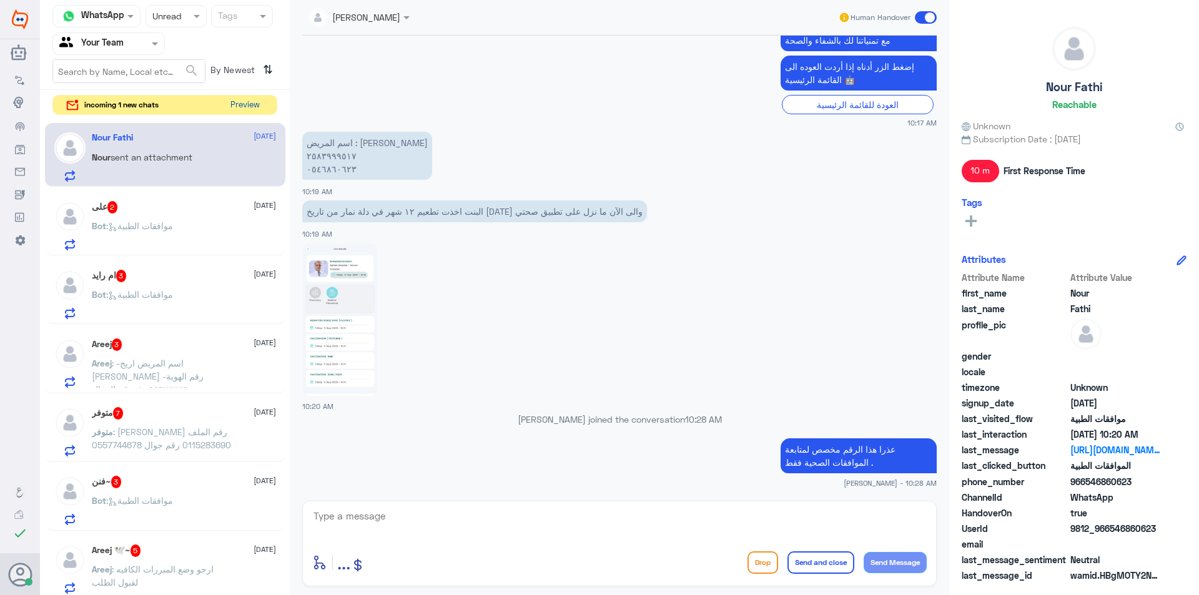
click at [248, 101] on button "Preview" at bounding box center [244, 105] width 39 height 19
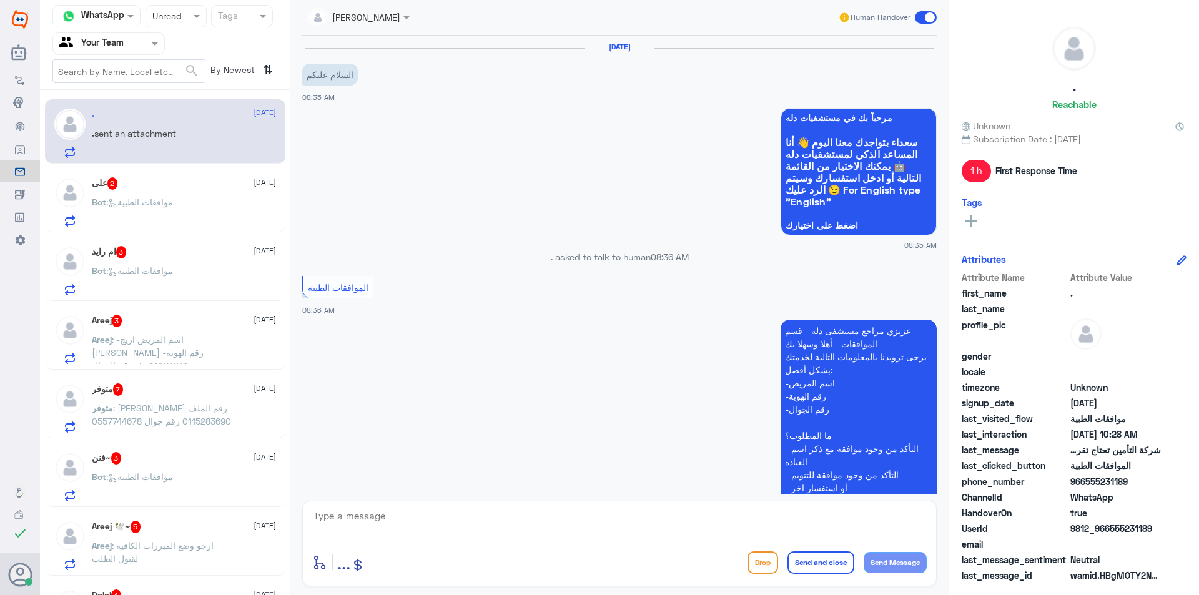
scroll to position [541, 0]
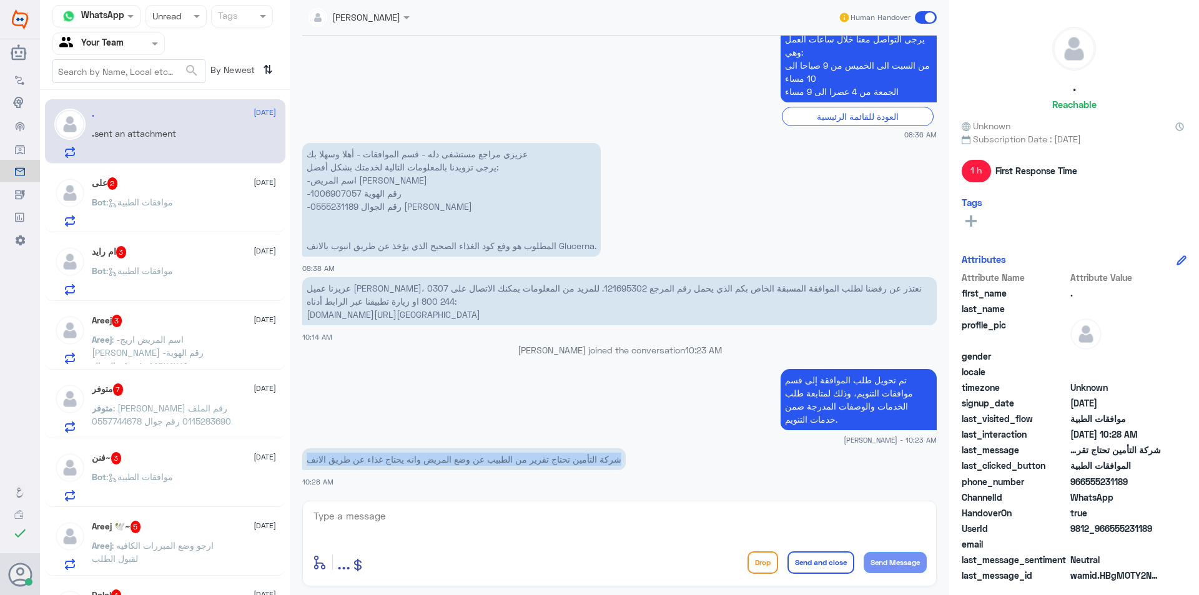
drag, startPoint x: 302, startPoint y: 458, endPoint x: 616, endPoint y: 460, distance: 314.7
click at [616, 460] on div "[DATE] السلام عليكم 08:35 AM مرحباً بك في مستشفيات دله سعداء بتواجدك معنا [DATE…" at bounding box center [619, 265] width 647 height 459
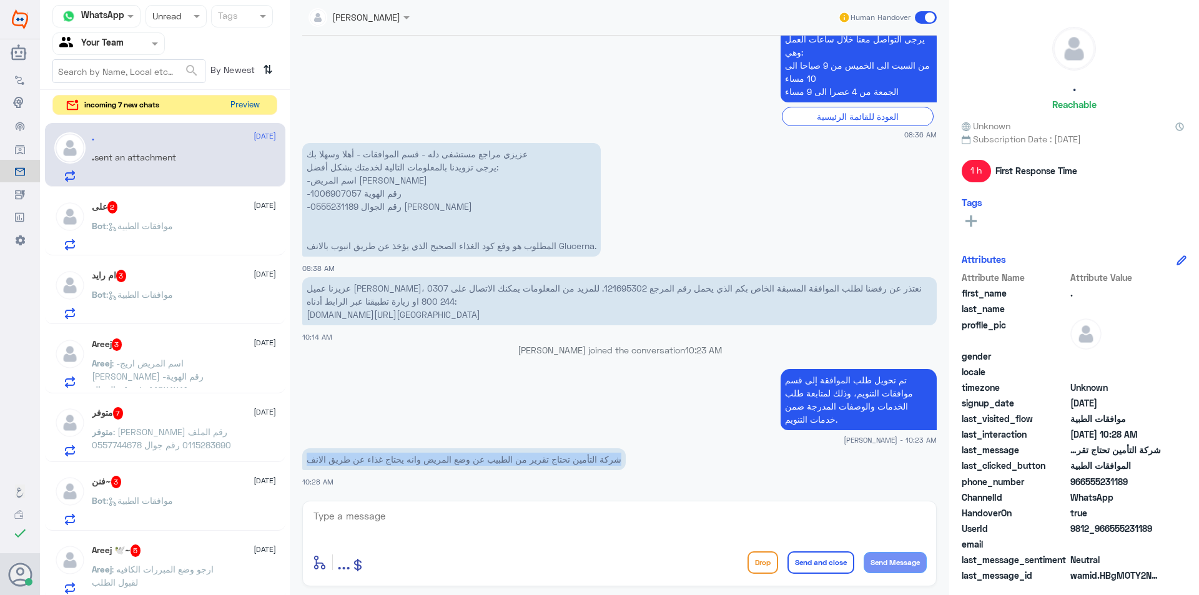
click at [253, 116] on div "Channel WhatsApp Status × Unread Tags Agent Filter Your Team search By Newest ⇅…" at bounding box center [165, 299] width 250 height 599
click at [253, 105] on button "Preview" at bounding box center [244, 105] width 39 height 19
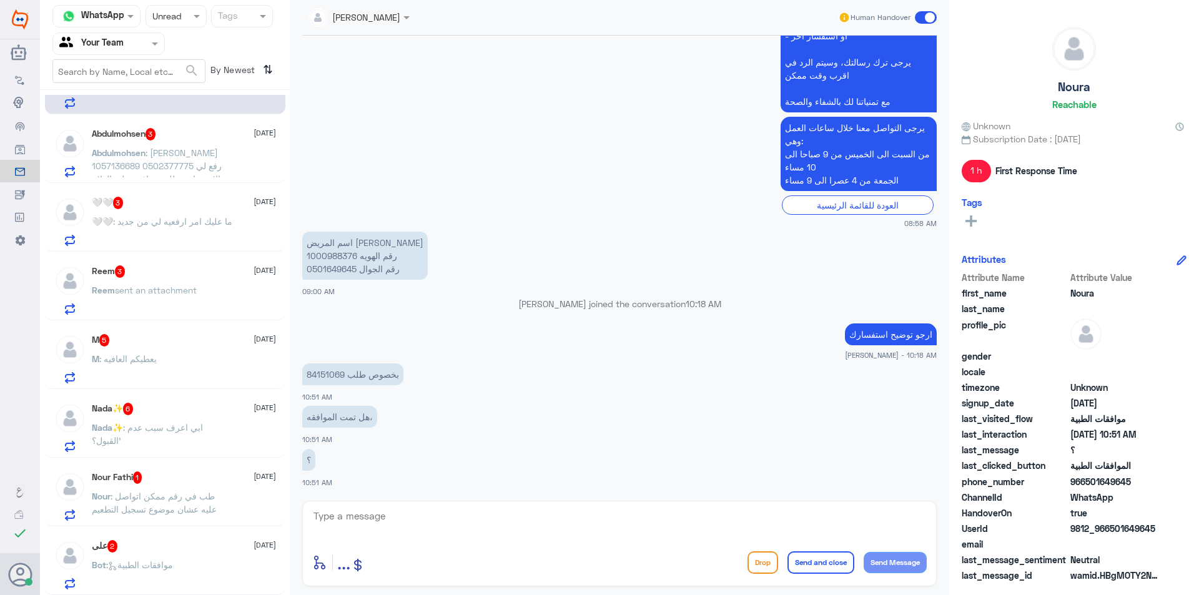
scroll to position [250, 0]
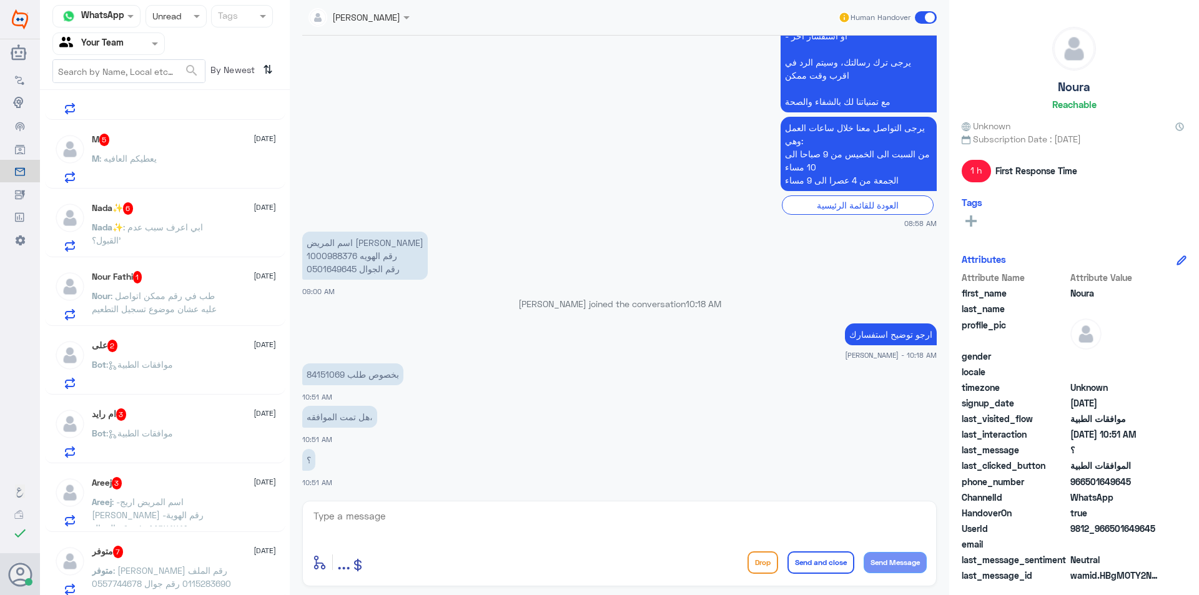
click at [232, 304] on div "Nour : طب في رقم ممكن اتواصل عليه عشان موضوع تسجيل التطعيم" at bounding box center [184, 306] width 184 height 28
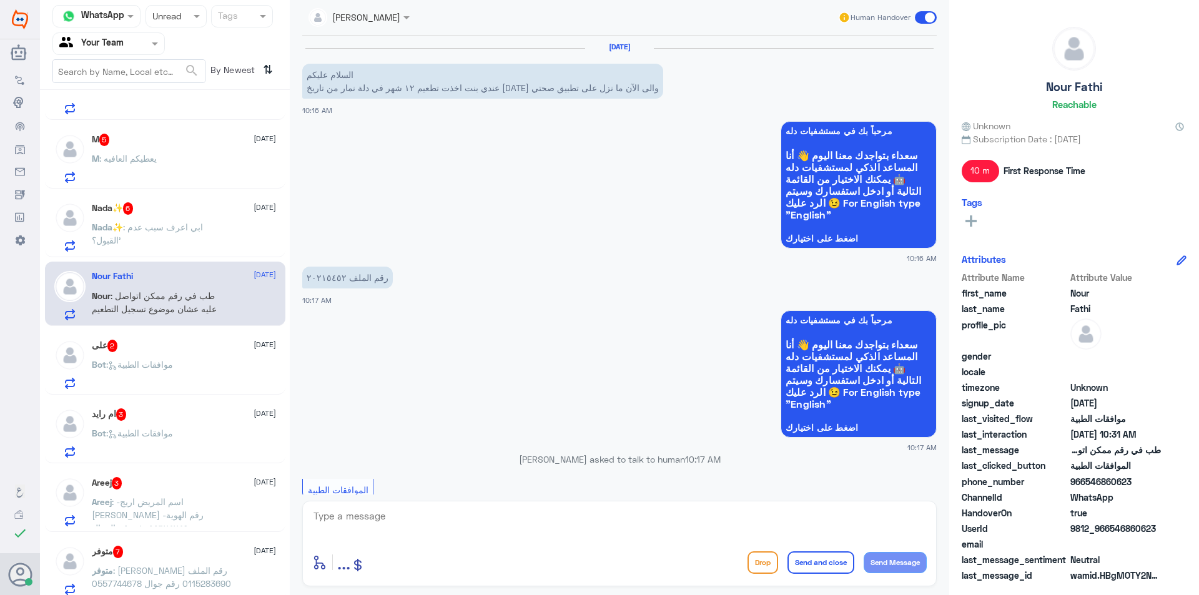
scroll to position [759, 0]
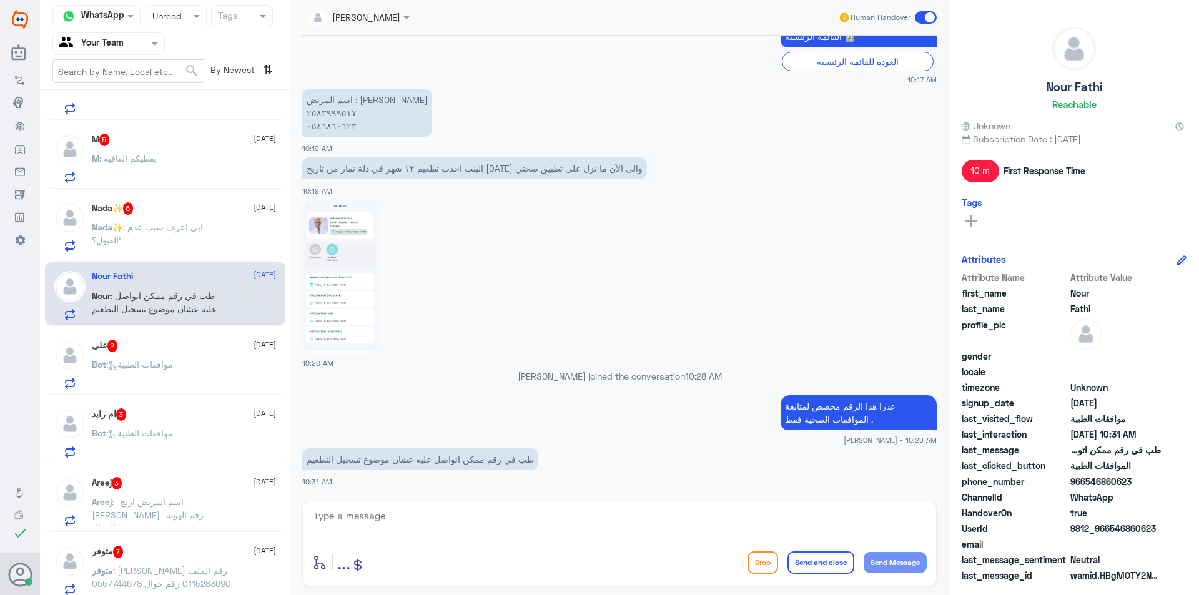
click at [399, 502] on div "enter flow name ... Drop Send and close Send Message" at bounding box center [619, 544] width 634 height 86
click at [407, 516] on textarea at bounding box center [619, 523] width 614 height 31
type textarea "D"
type textarea "يمكنك الاتصال بالرقم الموحد لمستشفى دلة ."
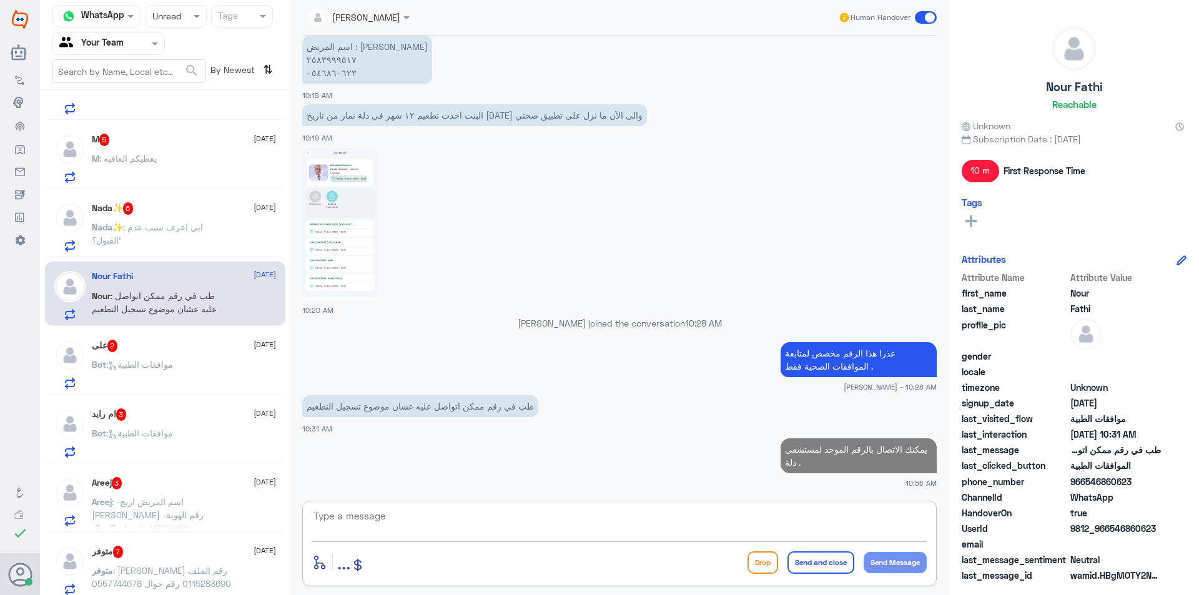
click at [168, 245] on p "Nada✨ : ابي اعرف سبب عدم القبول؟'" at bounding box center [162, 235] width 140 height 31
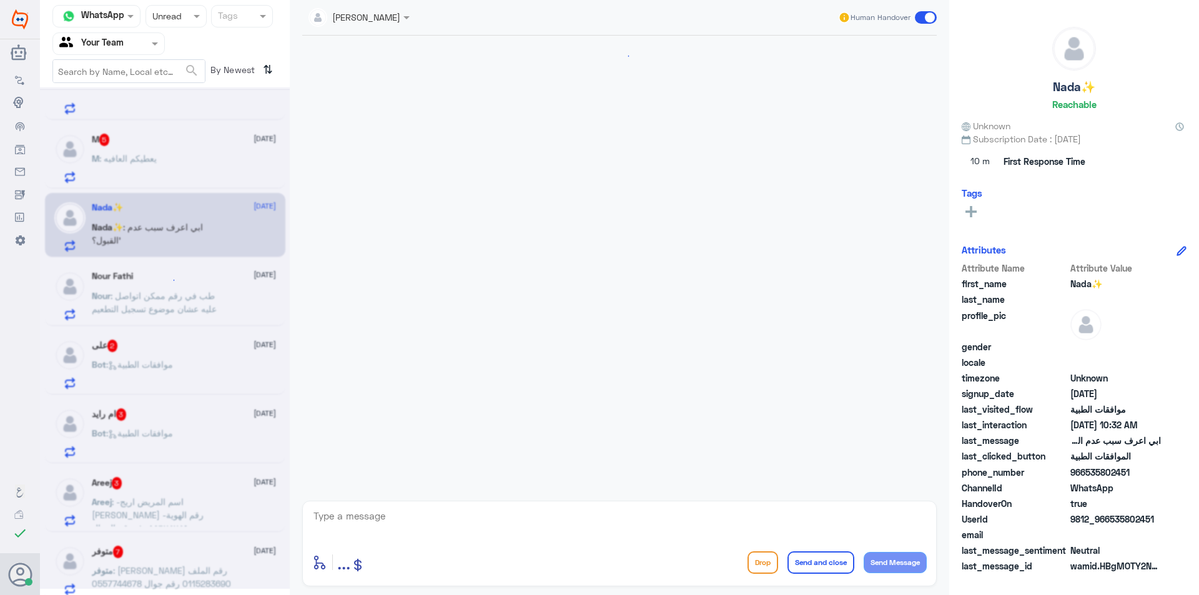
scroll to position [1146, 0]
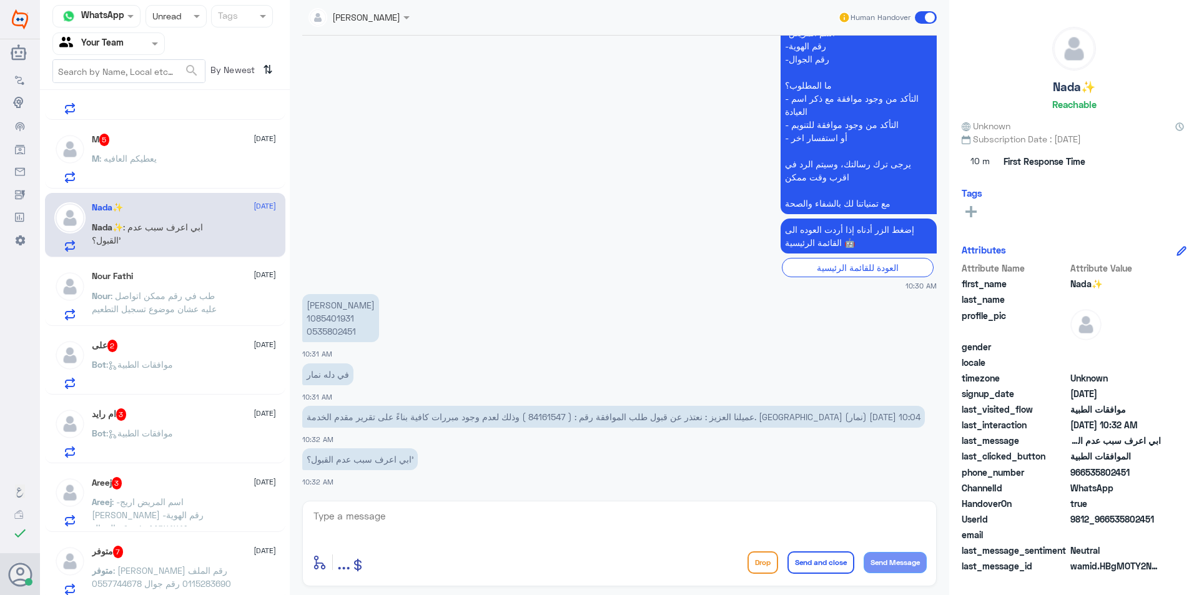
click at [343, 304] on p "[PERSON_NAME] 1085401931 0535802451" at bounding box center [340, 318] width 77 height 48
copy p "1085401931"
drag, startPoint x: 472, startPoint y: 404, endPoint x: 445, endPoint y: 406, distance: 27.6
click at [445, 406] on p "عميلنا العزيز : نعتذر عن قبول طلب الموافقة رقم : ( 84161547 ) وذلك لعدم وجود مب…" at bounding box center [613, 417] width 622 height 22
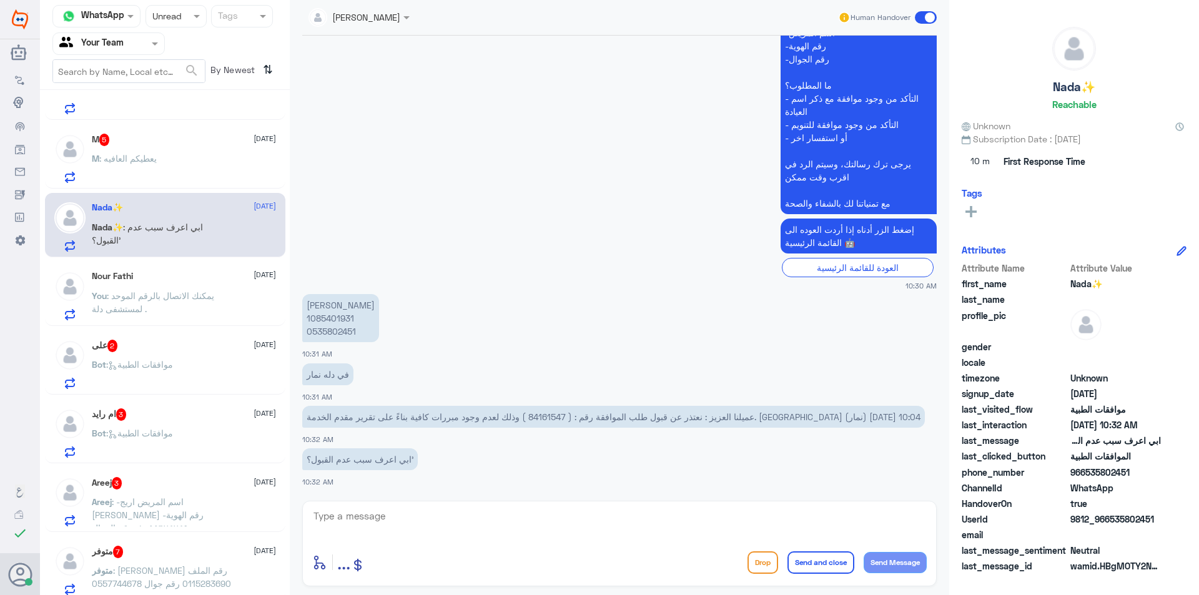
click at [331, 306] on p "[PERSON_NAME] 1085401931 0535802451" at bounding box center [340, 318] width 77 height 48
click at [379, 528] on textarea at bounding box center [619, 523] width 614 height 31
type textarea "هذا الرقم مخصص لمتابعة الموافقات الطبية لدى مستشفى دلة النخيل فقط ."
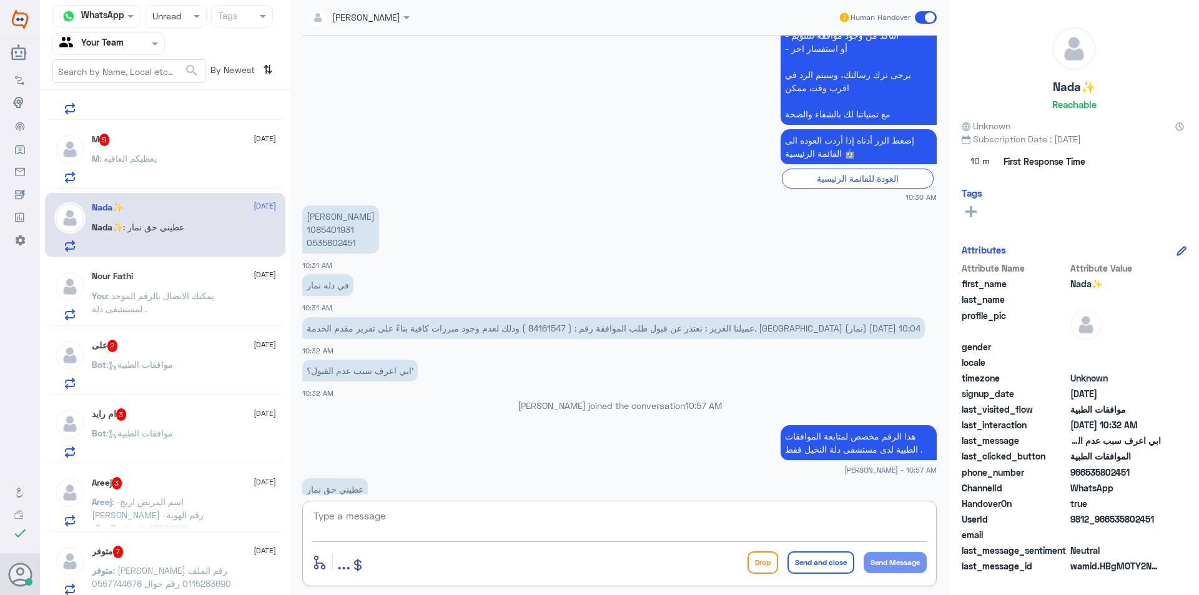
scroll to position [1241, 0]
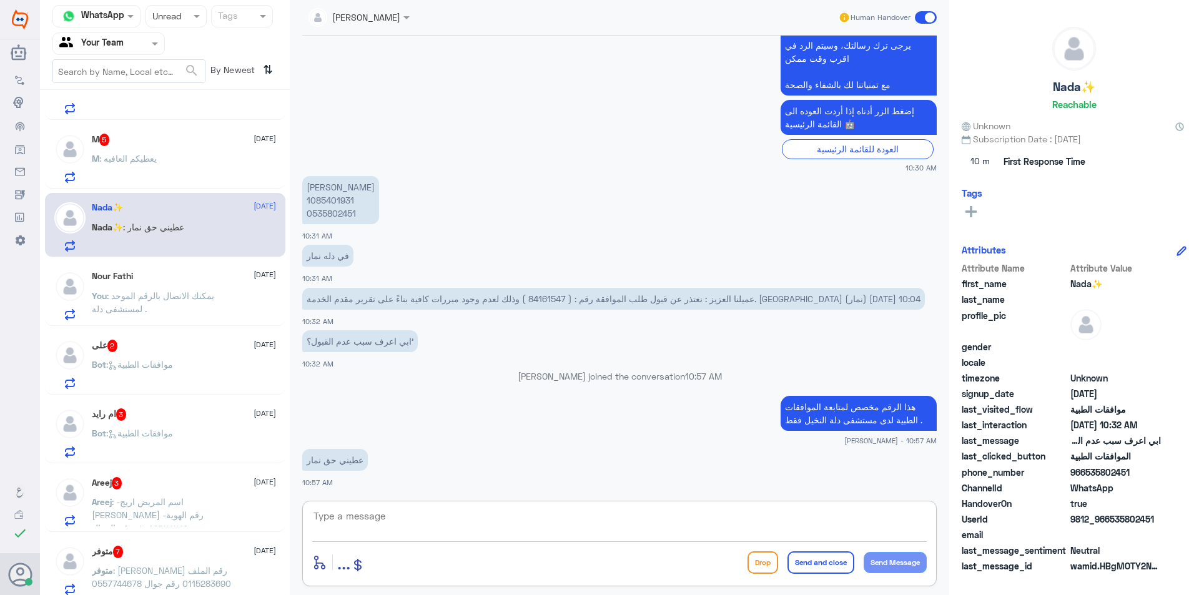
click at [529, 521] on textarea at bounding box center [619, 523] width 614 height 31
type textarea "K"
type textarea "نفس الرقم بس اختيار فرع نمار ."
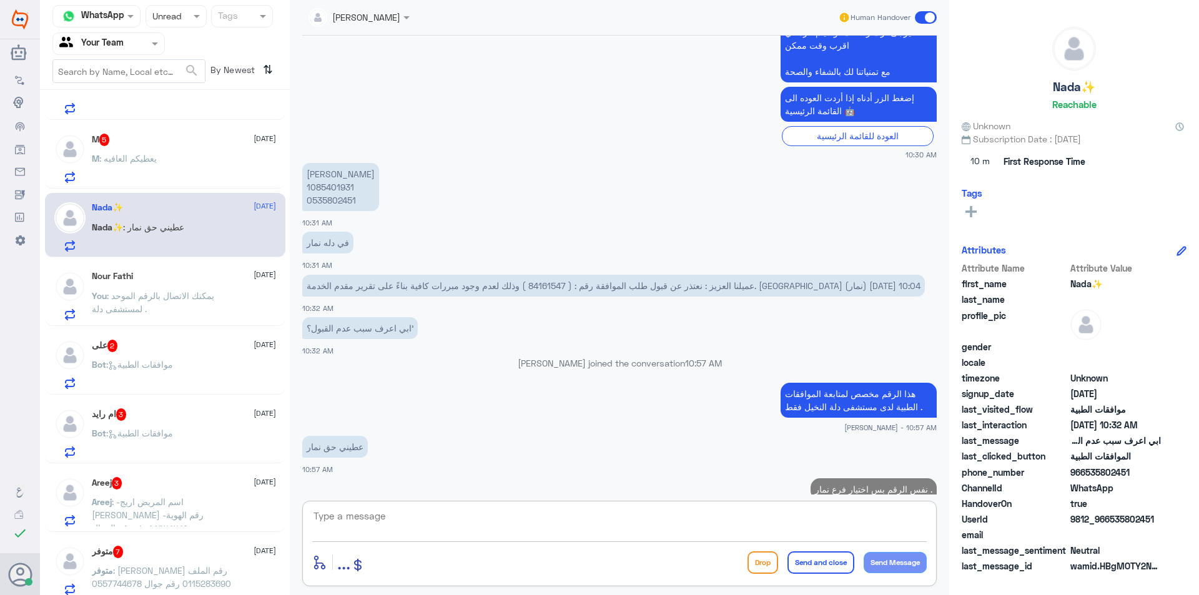
scroll to position [1281, 0]
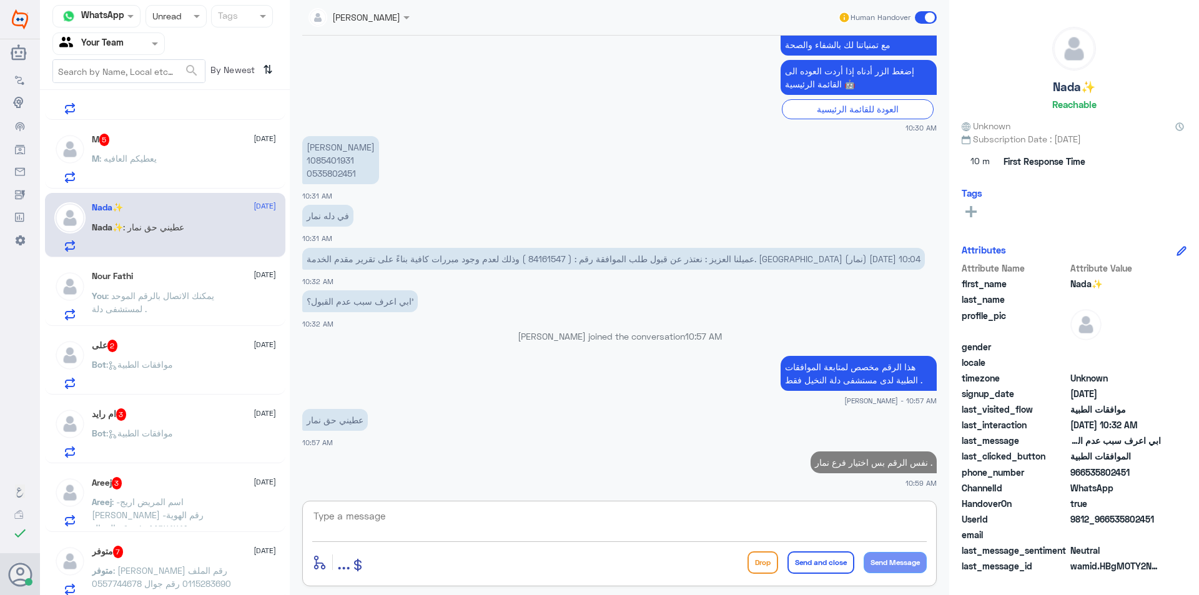
click at [870, 465] on p "نفس الرقم بس اختيار فرع نمار ." at bounding box center [873, 462] width 126 height 22
click at [753, 522] on textarea at bounding box center [619, 523] width 614 height 31
paste textarea "نفس الرقم بس اختيار فرع نمار ."
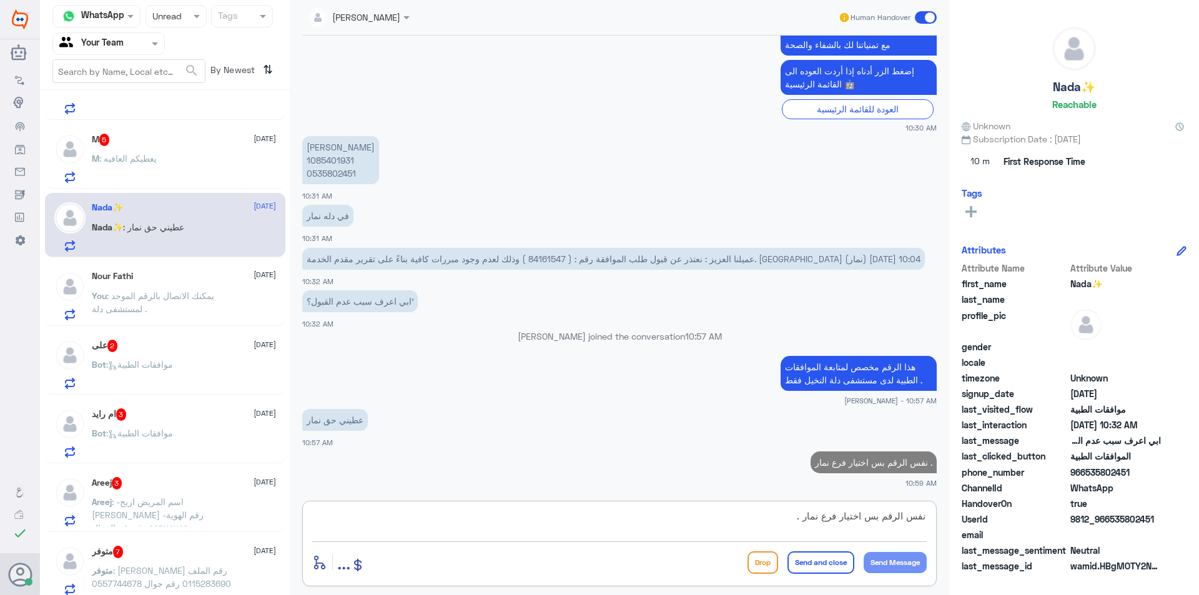
scroll to position [11, 0]
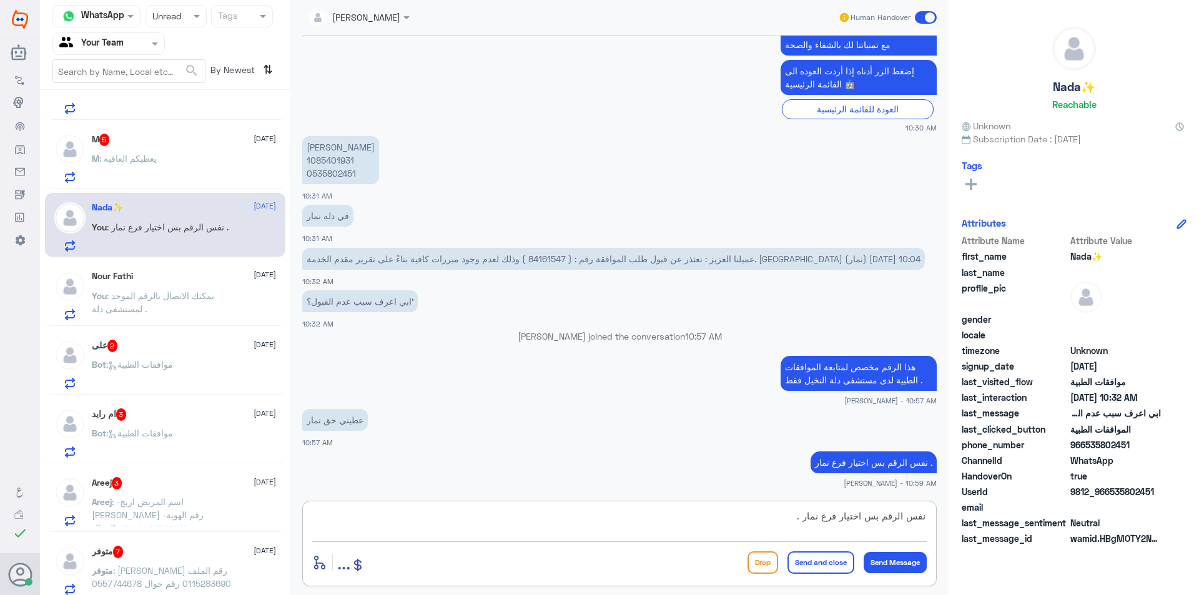
type textarea "نفس الرقم بس اختيار فرع نمار ."
click at [822, 550] on div "enter flow name ... Drop Send and close Send Message" at bounding box center [619, 562] width 614 height 28
click at [824, 559] on button "Send and close" at bounding box center [820, 562] width 67 height 22
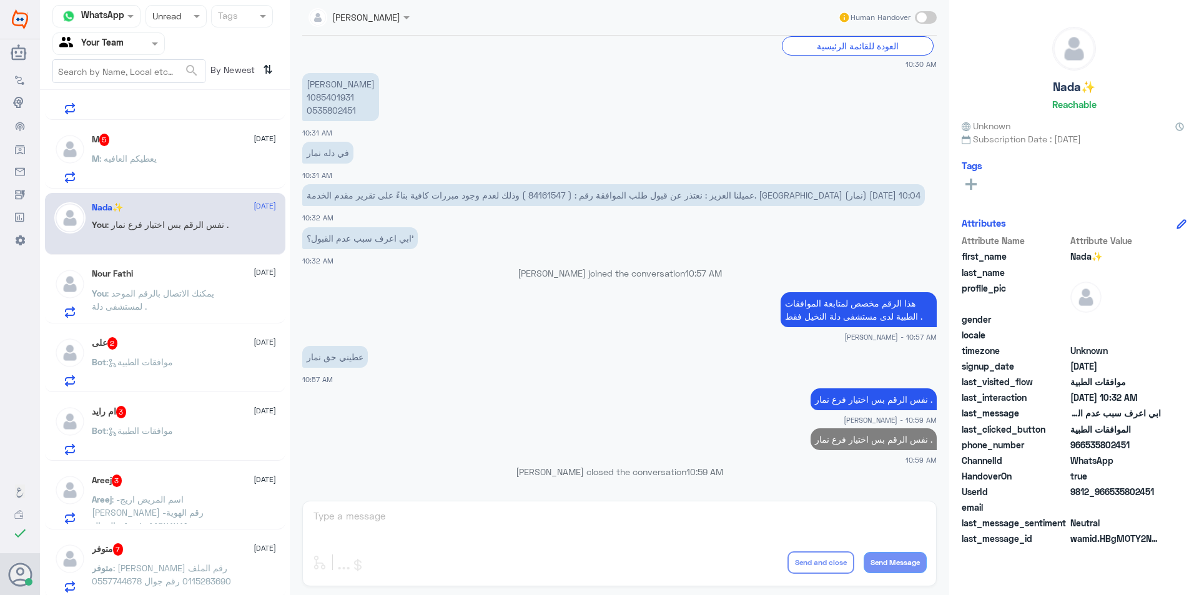
click at [184, 174] on div "M : يعطيكم العافيه" at bounding box center [184, 169] width 184 height 28
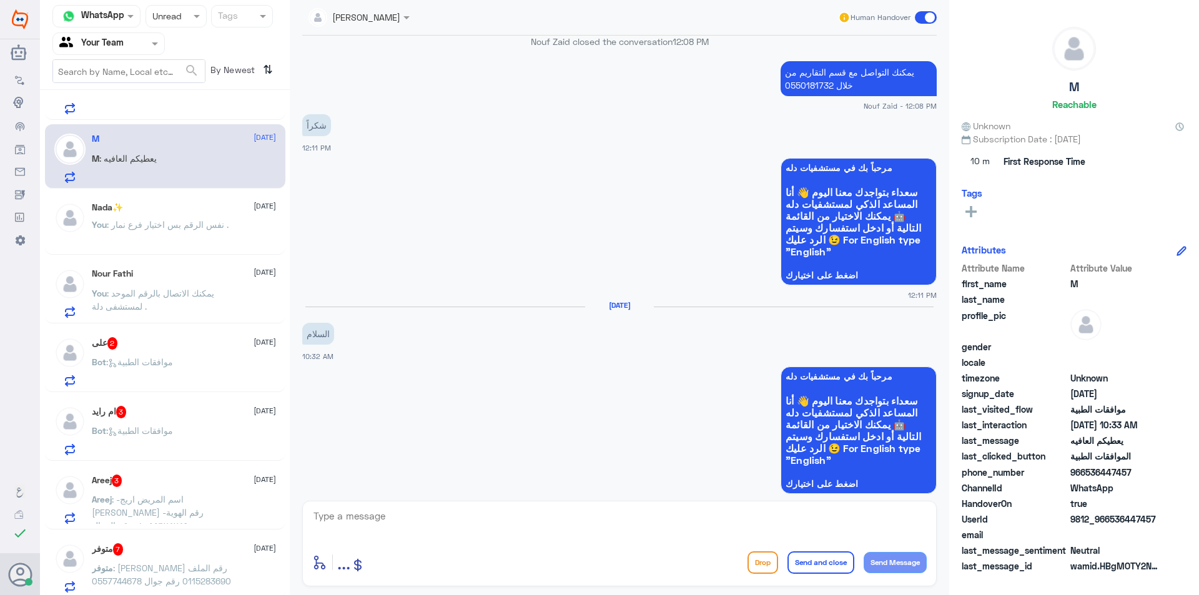
scroll to position [285, 0]
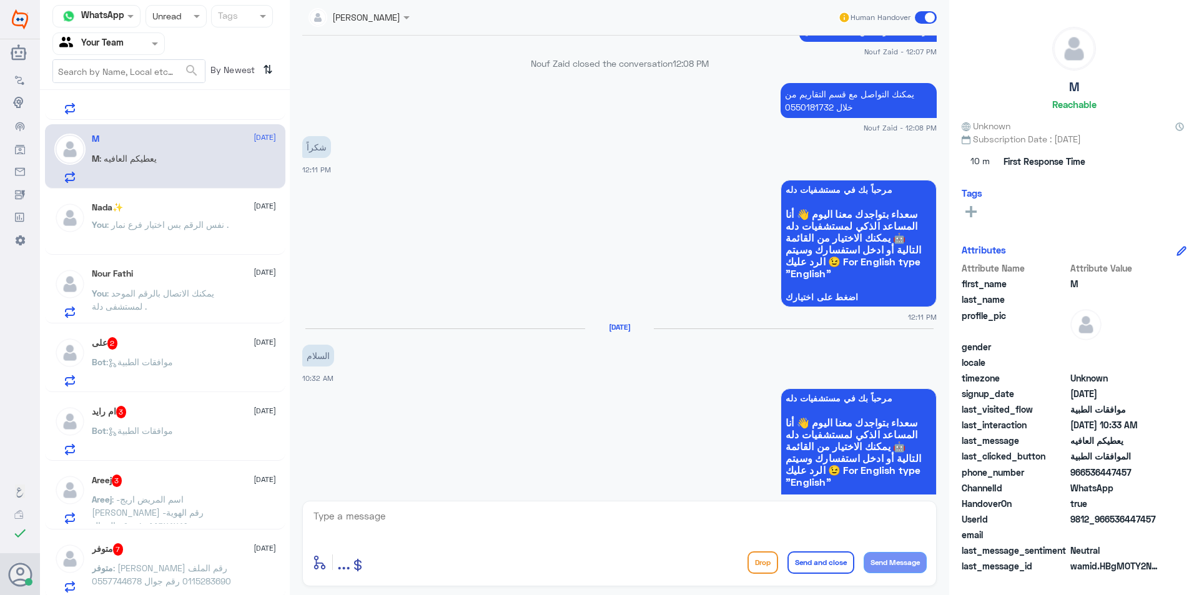
click at [808, 104] on p "يمكنك التواصل مع قسم التقاريم من خلال 0550181732" at bounding box center [858, 100] width 156 height 35
click at [391, 521] on textarea at bounding box center [619, 523] width 614 height 31
paste textarea "يمكنك التواصل مع قسم التقاريم من خلال 0550181732"
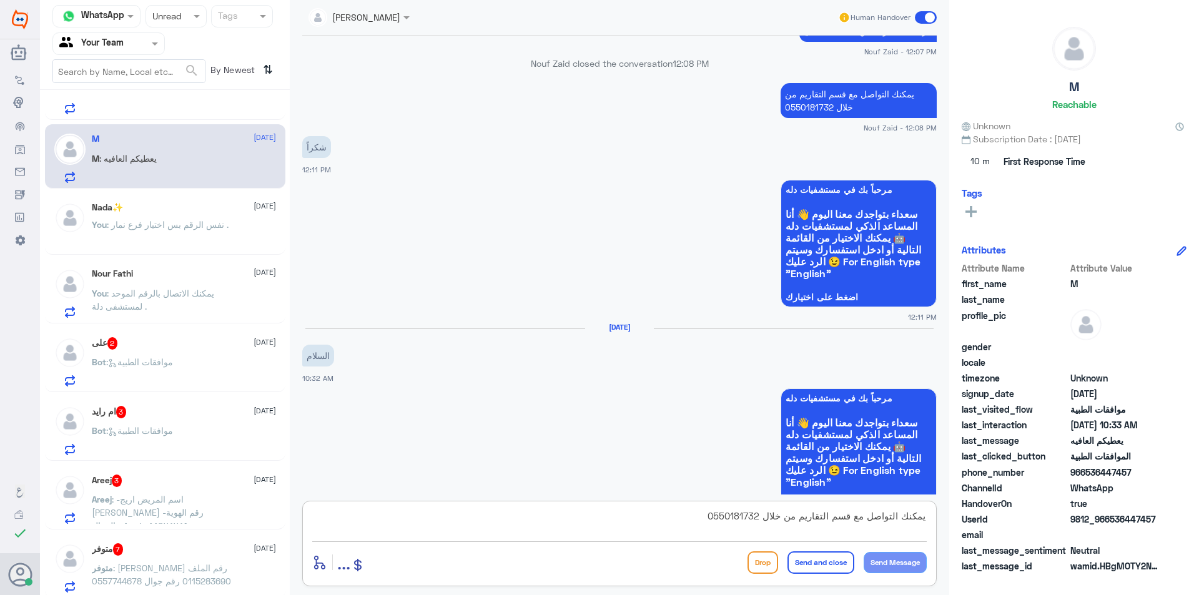
scroll to position [11, 0]
type textarea "يمكنك التواصل مع قسم التقاريم من خلال 0550181732"
click at [837, 569] on button "Send and close" at bounding box center [820, 562] width 67 height 22
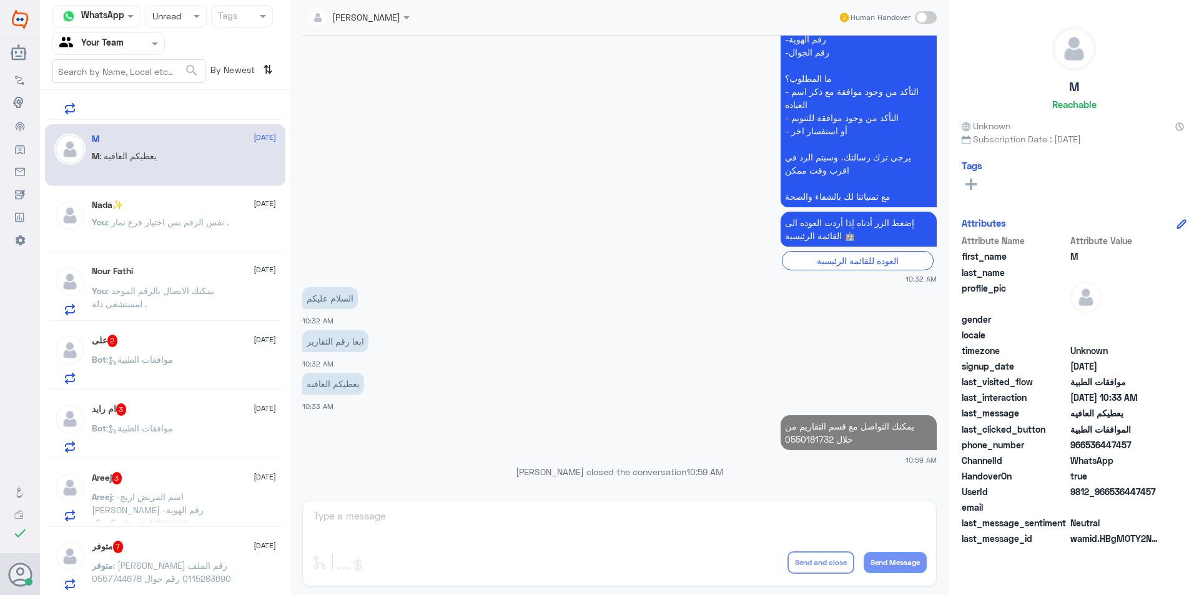
scroll to position [897, 0]
click at [179, 222] on span ": نفس الرقم بس اختيار فرع نمار ." at bounding box center [168, 222] width 122 height 11
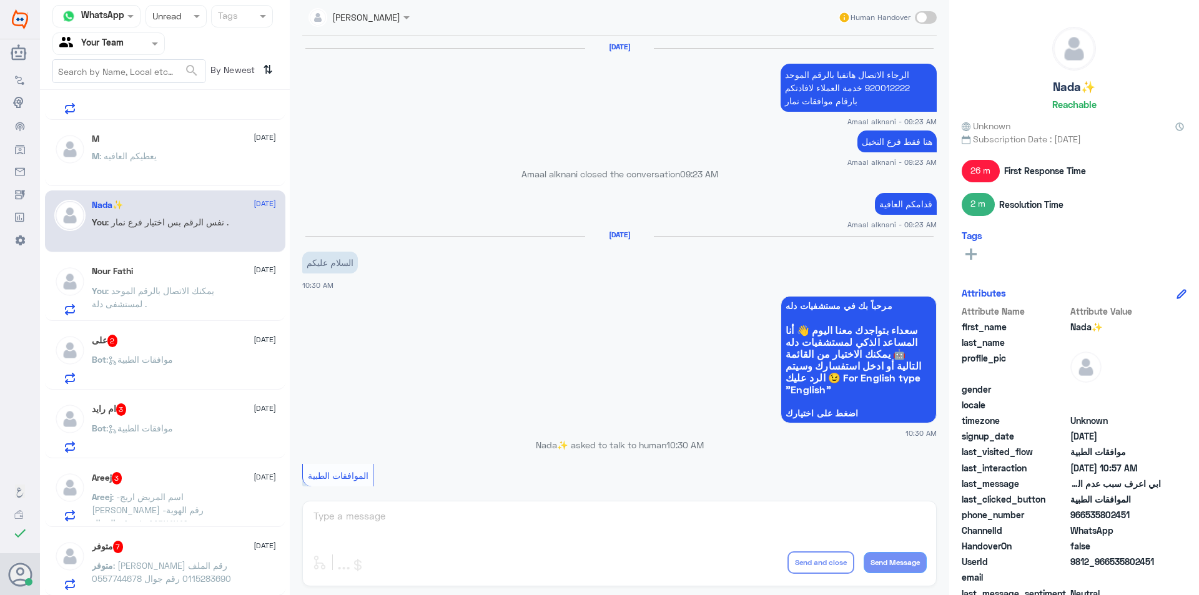
scroll to position [772, 0]
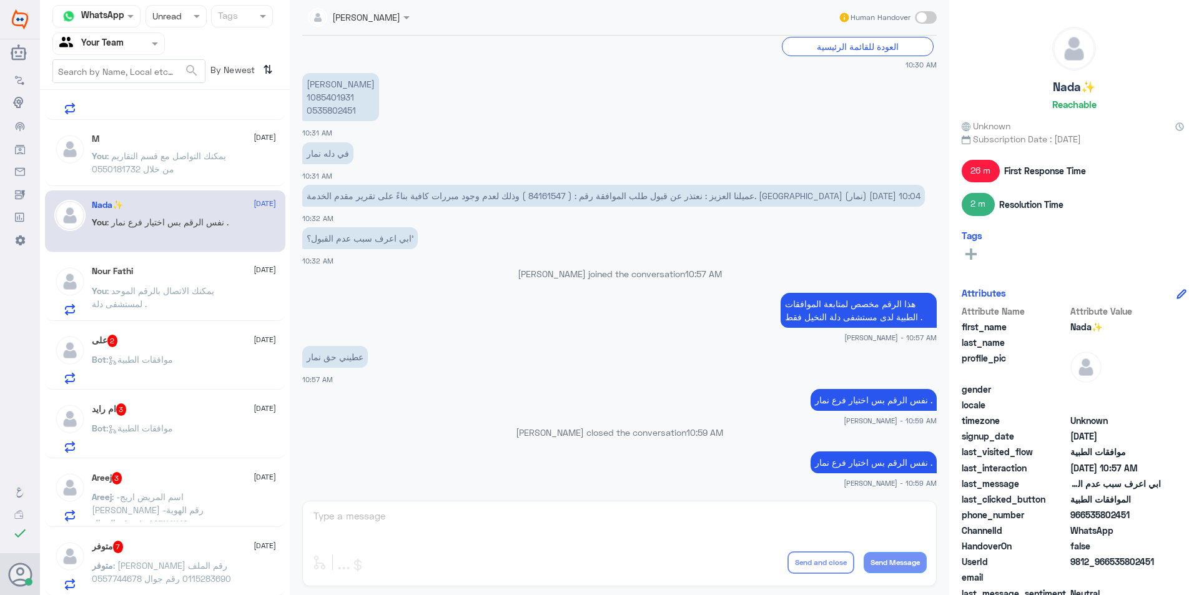
click at [190, 303] on p "You : يمكنك الاتصال بالرقم الموحد لمستشفى دلة ." at bounding box center [162, 299] width 140 height 31
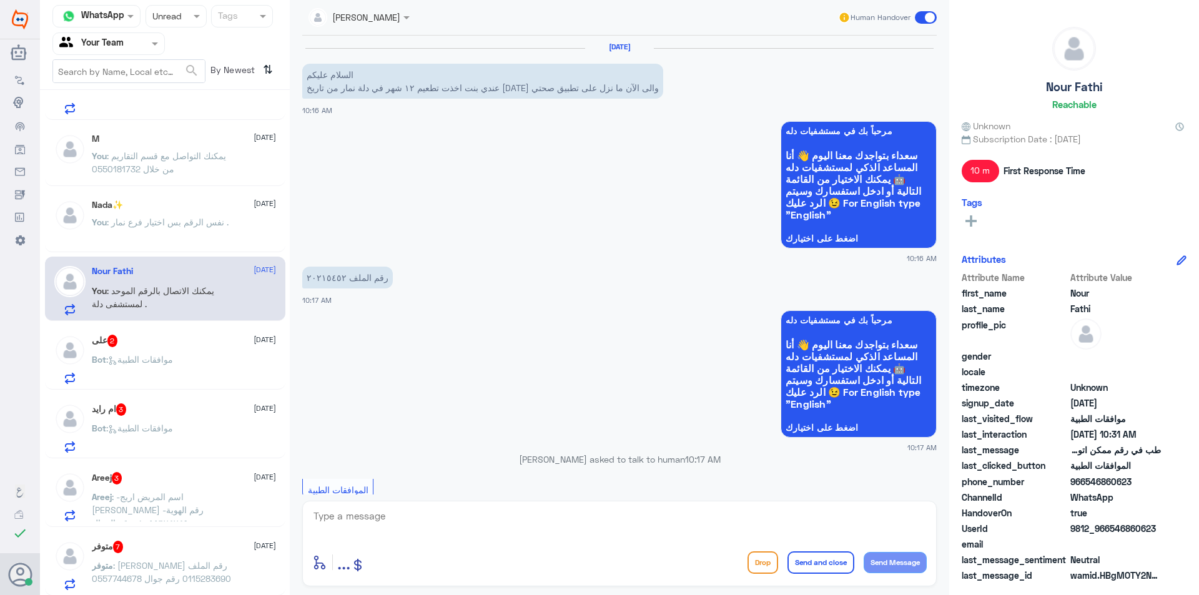
scroll to position [812, 0]
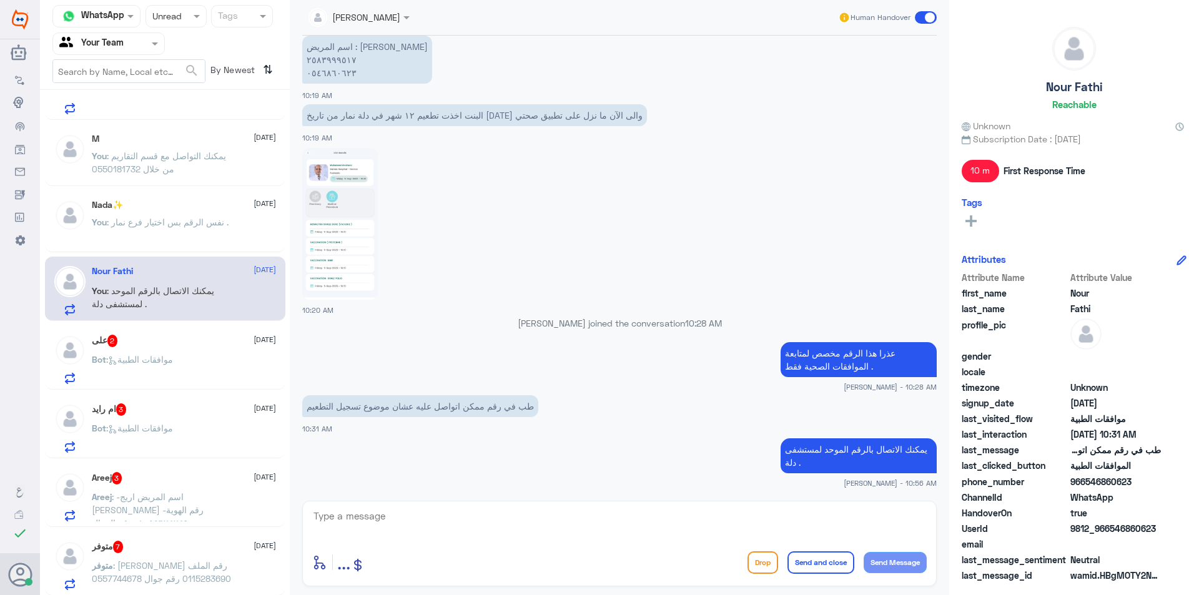
click at [390, 519] on textarea at bounding box center [619, 523] width 614 height 31
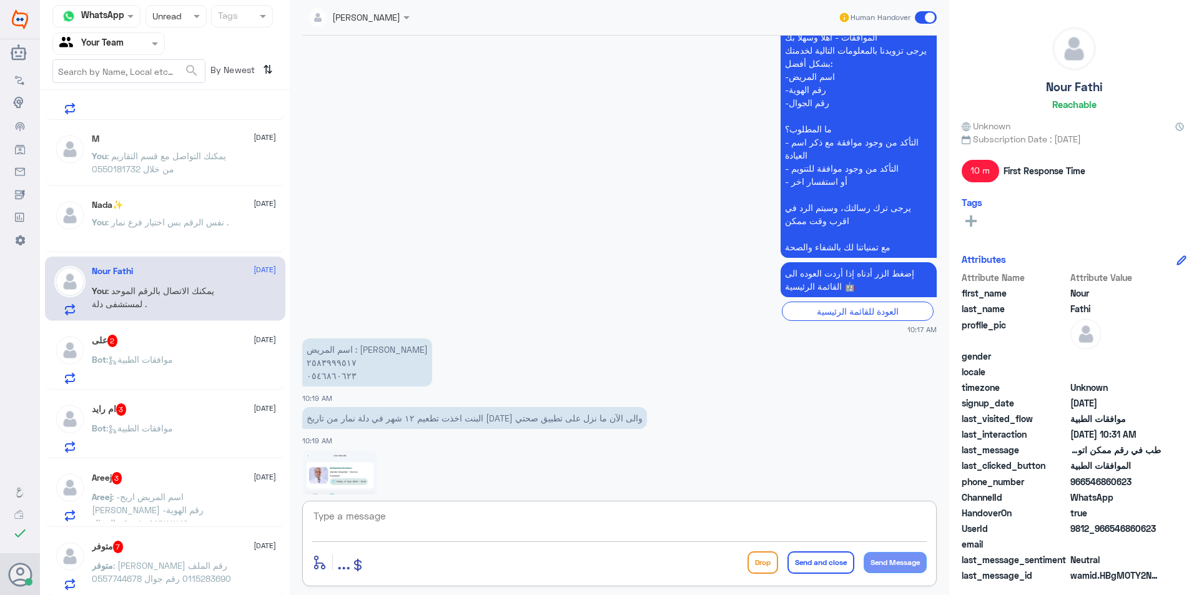
scroll to position [499, 0]
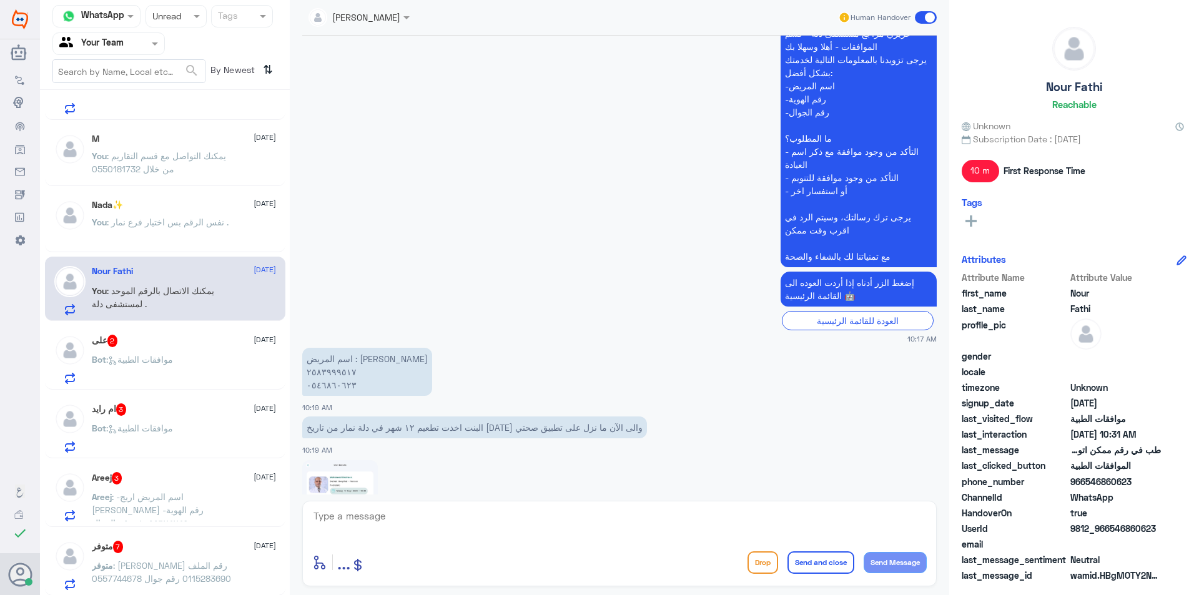
click at [803, 257] on p "عزيزي مراجع مستشفى دله - قسم الموافقات - أهلا وسهلا بك يرجى تزويدنا بالمعلومات …" at bounding box center [858, 144] width 156 height 245
click at [396, 527] on textarea at bounding box center [619, 523] width 614 height 31
paste textarea "مع تمنياتنا لك بالشفاء والصحة"
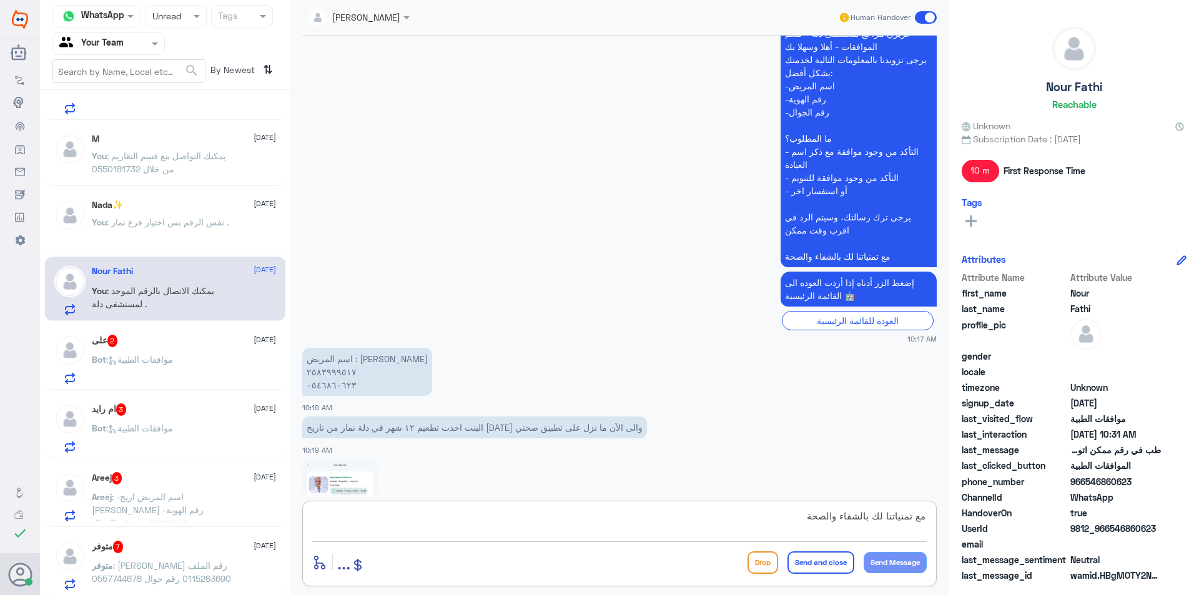
scroll to position [11, 0]
type textarea "مع تمنياتنا لك بالشفاء والصحة"
click at [814, 556] on button "Send and close" at bounding box center [820, 562] width 67 height 22
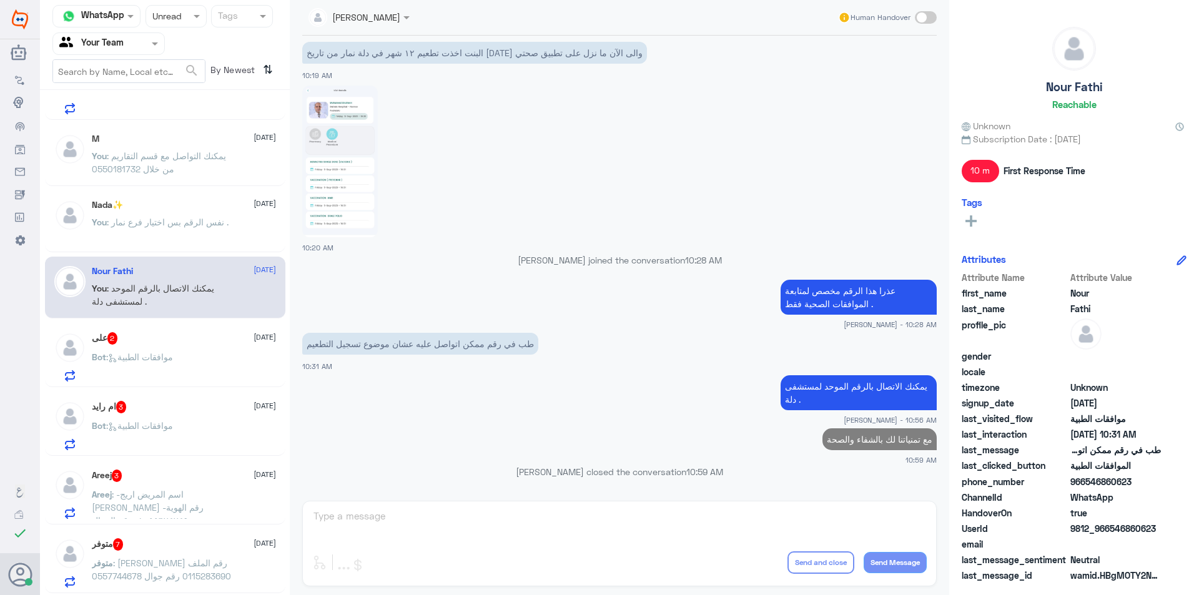
click at [226, 236] on div "You : نفس الرقم بس اختيار فرع نمار ." at bounding box center [184, 233] width 184 height 28
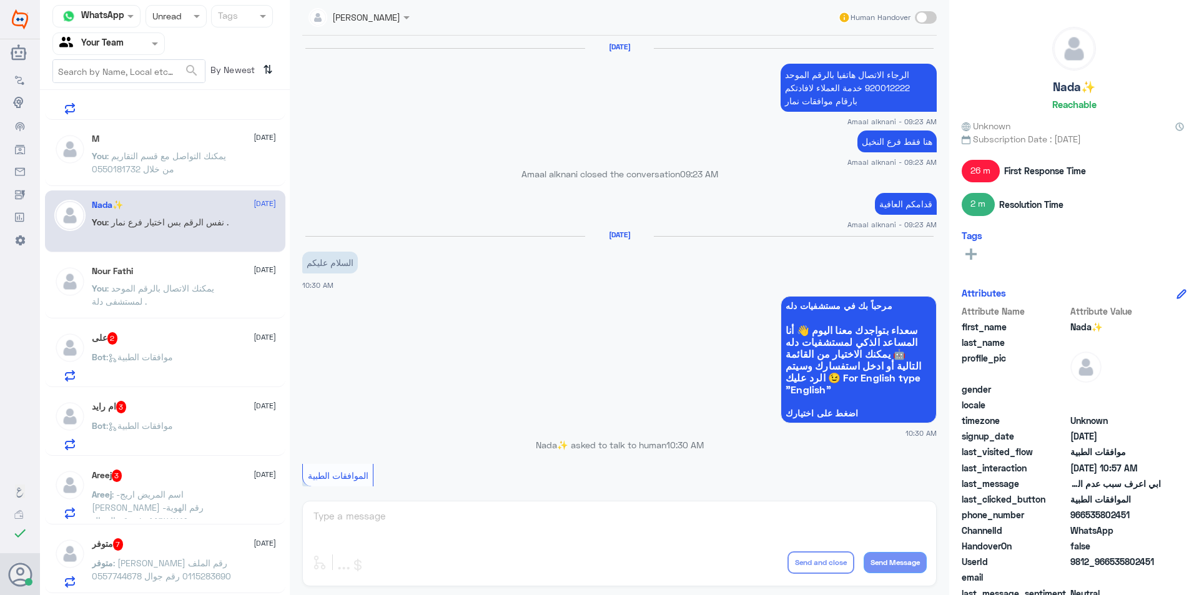
scroll to position [772, 0]
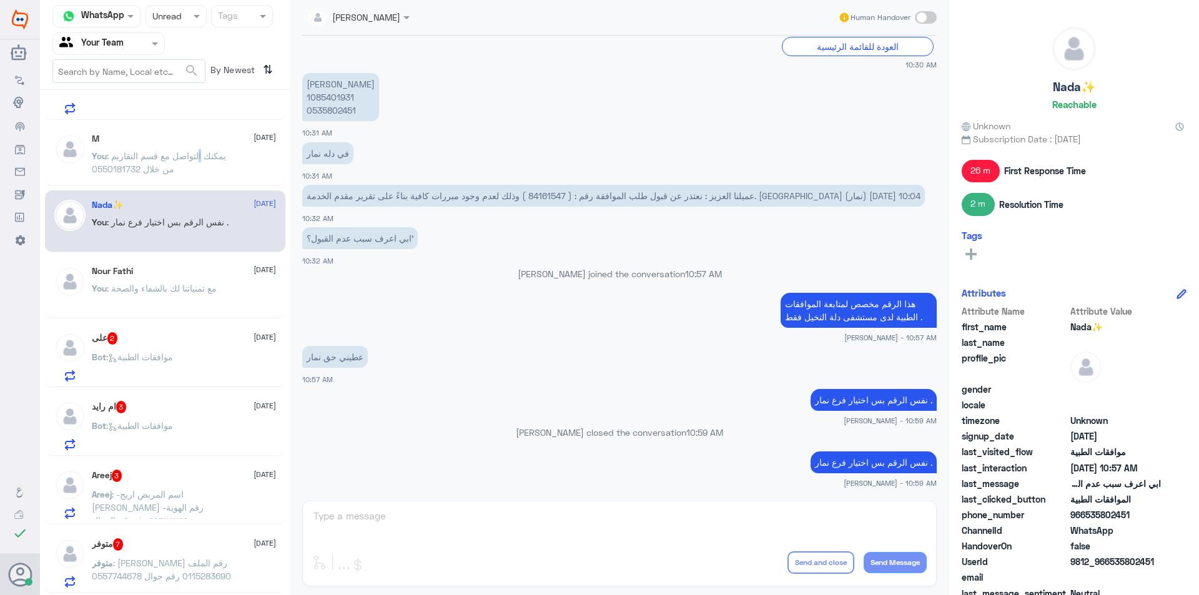
click at [204, 157] on p "You : يمكنك التواصل مع قسم التقاريم من خلال 0550181732" at bounding box center [162, 164] width 140 height 31
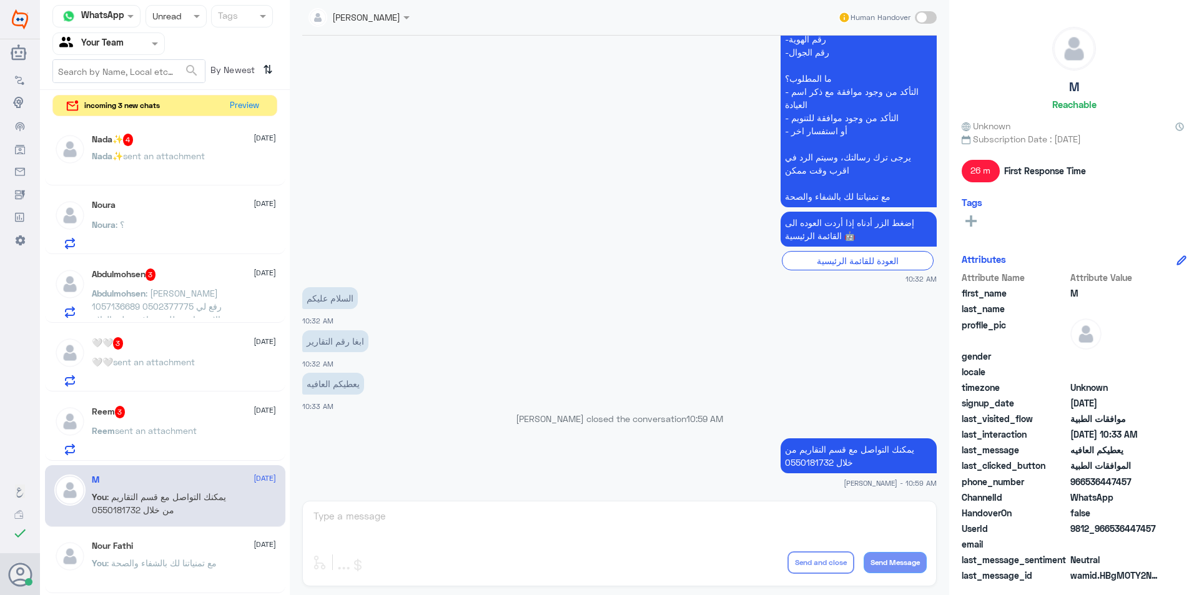
click at [256, 505] on div "You : يمكنك التواصل مع قسم التقاريم من خلال 0550181732" at bounding box center [184, 507] width 184 height 28
click at [261, 451] on div "Reem sent an attachment" at bounding box center [184, 441] width 184 height 28
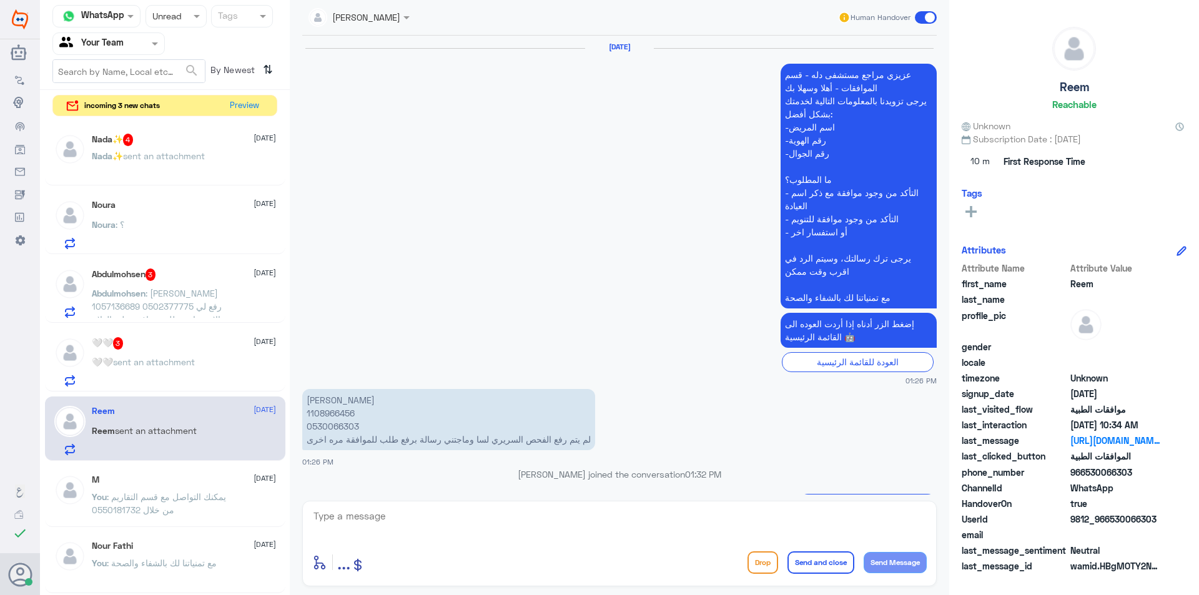
scroll to position [1480, 0]
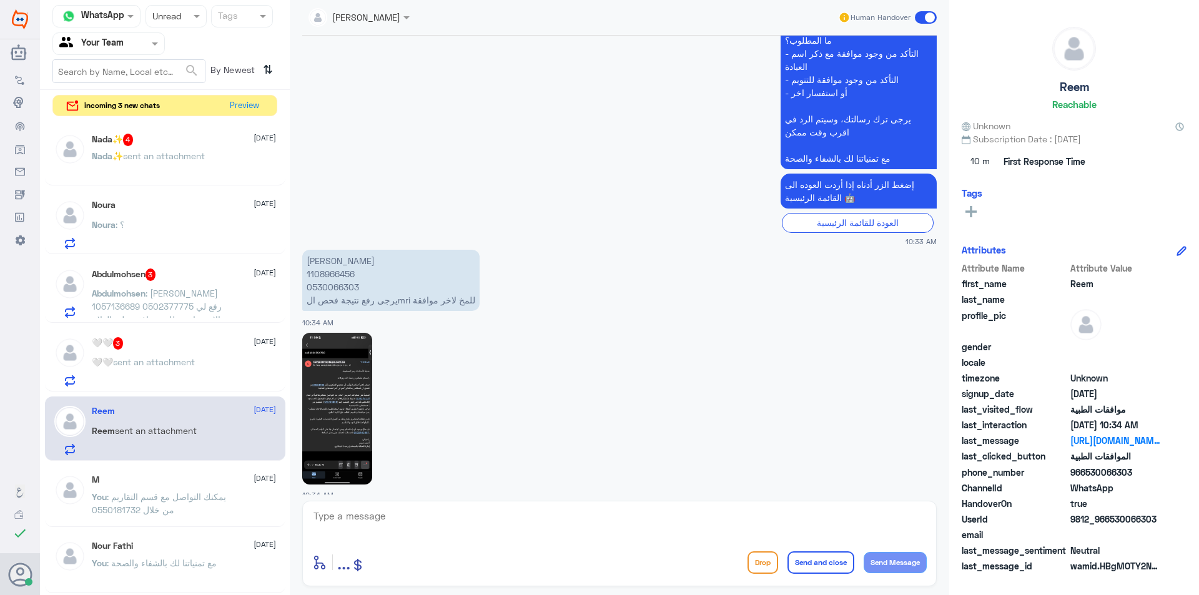
click at [325, 257] on p "[PERSON_NAME] 1108966456 0530066303 يرجى رفع نتيجة فحص الmri للمخ لاخر موافقة" at bounding box center [390, 280] width 177 height 61
click at [414, 511] on textarea at bounding box center [619, 523] width 614 height 31
paste textarea "تمت متابعة طلب الموافقة عدة مرات وإرفاق كافة التقارير الطبية المطلوبة، ولكن مع …"
type textarea "تمت متابعة طلب الموافقة عدة مرات وإرفاق كافة التقارير الطبية المطلوبة، ولكن مع …"
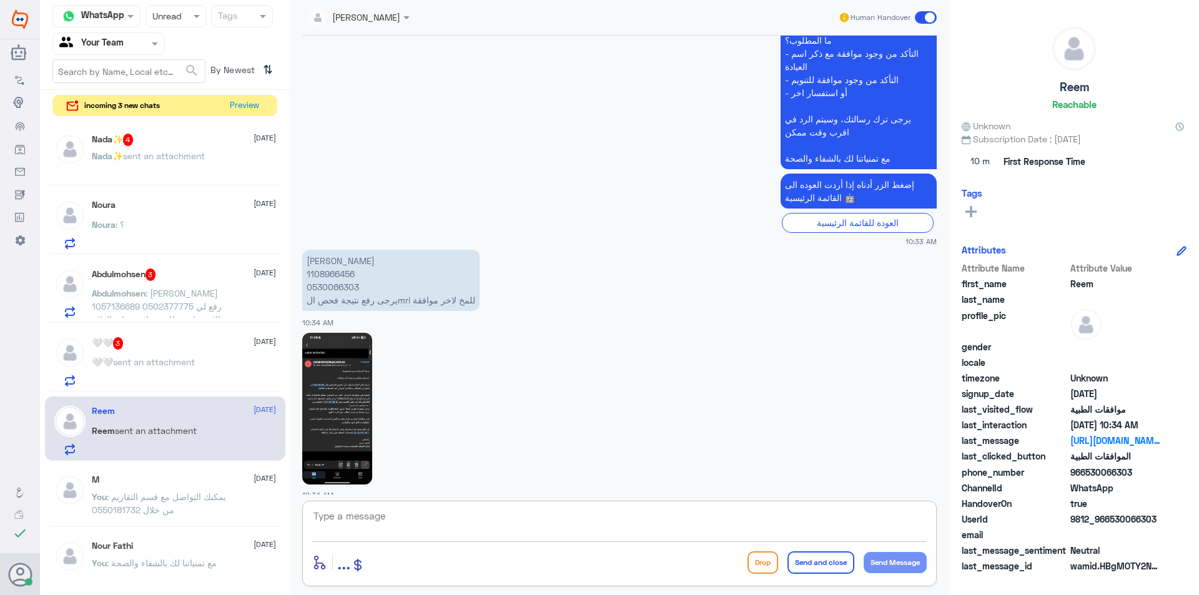
scroll to position [1572, 0]
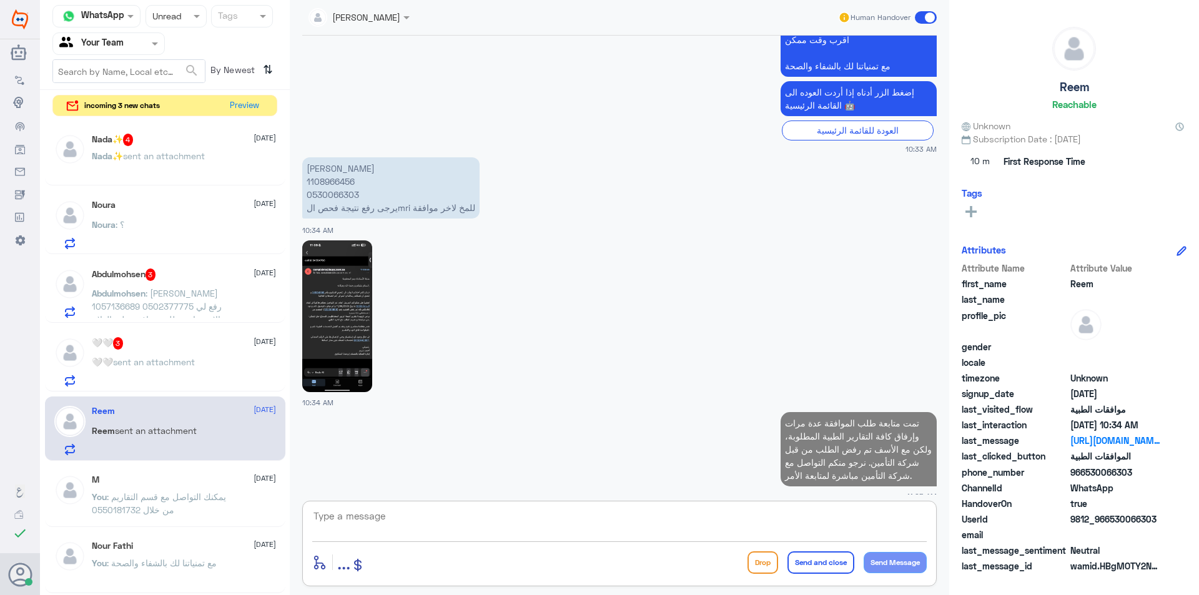
click at [217, 364] on div "🤍🤍 sent an attachment" at bounding box center [184, 372] width 184 height 28
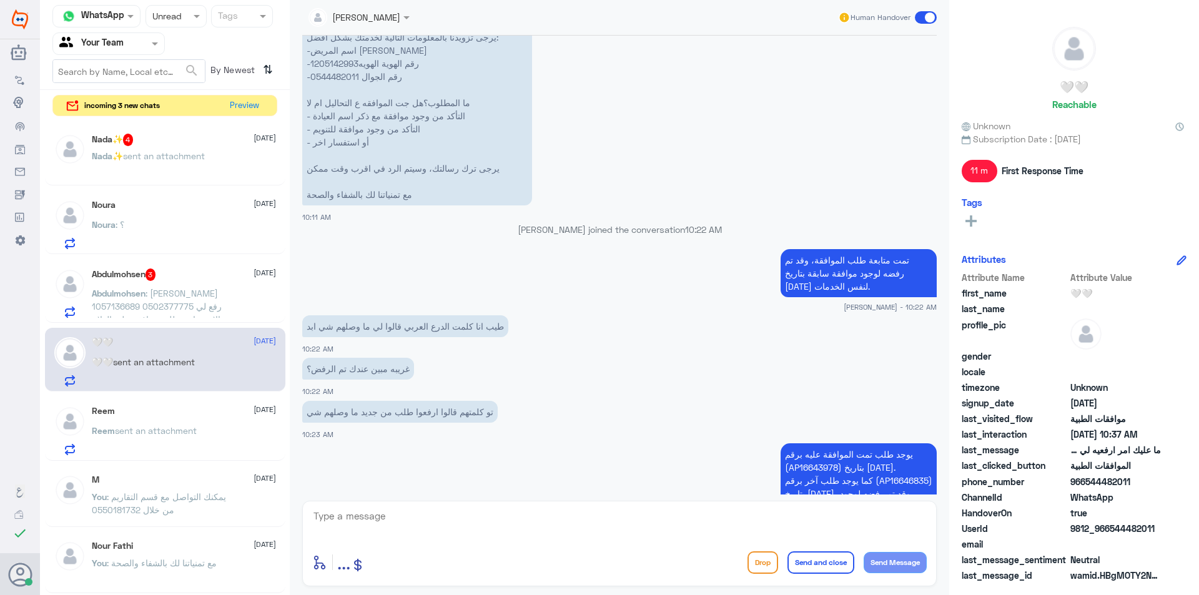
scroll to position [1242, 0]
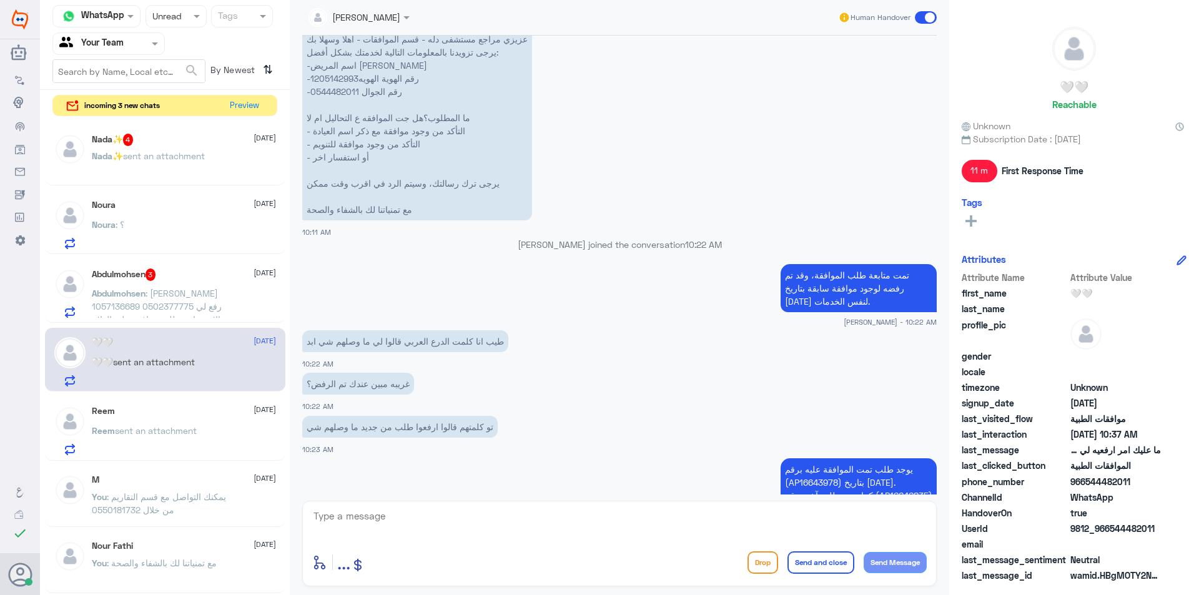
click at [342, 81] on p "عزيزي مراجع مستشفى دله - قسم الموافقات - أهلا وسهلا بك يرجى تزويدنا بالمعلومات …" at bounding box center [417, 124] width 230 height 192
drag, startPoint x: 342, startPoint y: 81, endPoint x: 344, endPoint y: 61, distance: 20.1
click at [342, 76] on p "عزيزي مراجع مستشفى دله - قسم الموافقات - أهلا وسهلا بك يرجى تزويدنا بالمعلومات …" at bounding box center [417, 124] width 230 height 192
click at [332, 78] on p "عزيزي مراجع مستشفى دله - قسم الموافقات - أهلا وسهلا بك يرجى تزويدنا بالمعلومات …" at bounding box center [417, 124] width 230 height 192
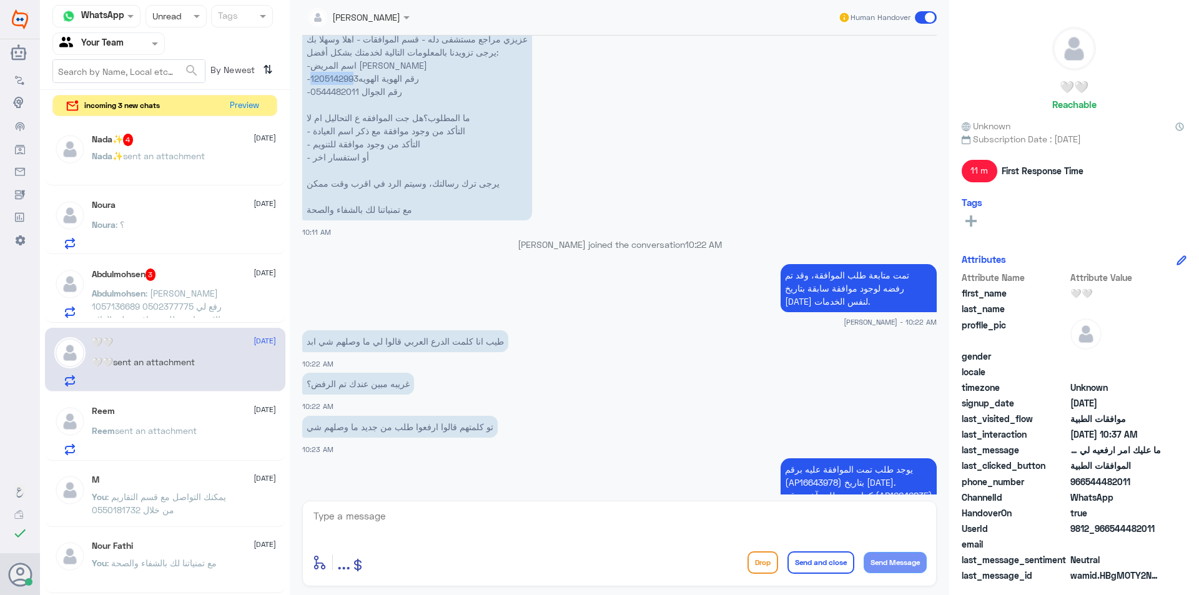
drag, startPoint x: 310, startPoint y: 76, endPoint x: 356, endPoint y: 79, distance: 46.3
click at [356, 79] on p "عزيزي مراجع مستشفى دله - قسم الموافقات - أهلا وسهلا بك يرجى تزويدنا بالمعلومات …" at bounding box center [417, 124] width 230 height 192
drag, startPoint x: 360, startPoint y: 78, endPoint x: 333, endPoint y: 77, distance: 26.9
click at [333, 77] on p "عزيزي مراجع مستشفى دله - قسم الموافقات - أهلا وسهلا بك يرجى تزويدنا بالمعلومات …" at bounding box center [417, 124] width 230 height 192
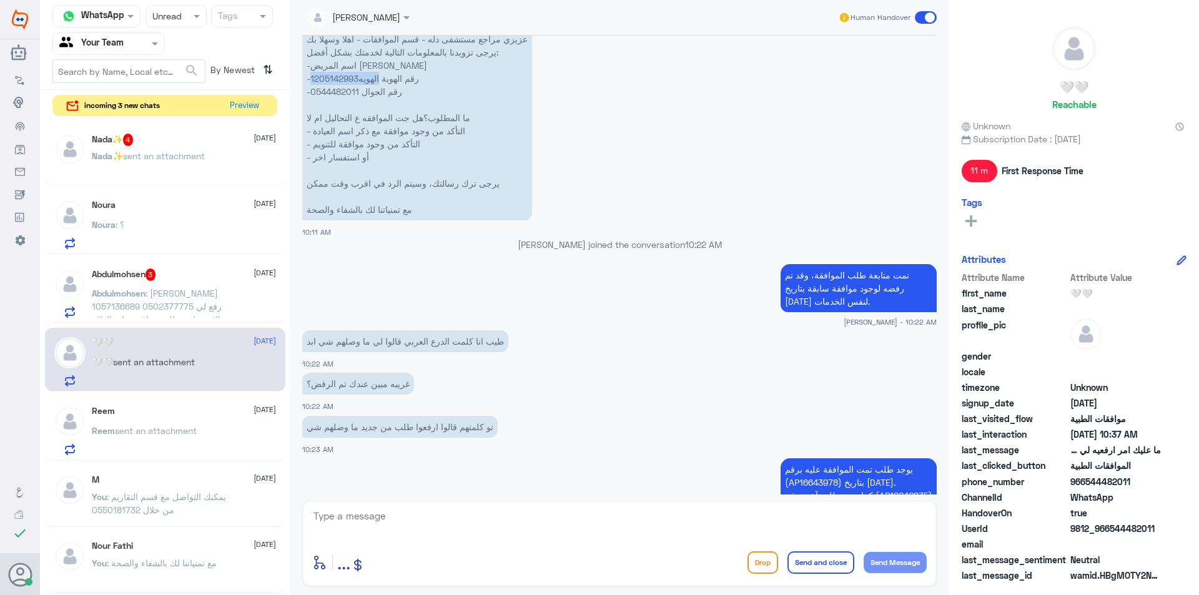
click at [333, 77] on p "عزيزي مراجع مستشفى دله - قسم الموافقات - أهلا وسهلا بك يرجى تزويدنا بالمعلومات …" at bounding box center [417, 124] width 230 height 192
click at [402, 528] on textarea at bounding box center [619, 523] width 614 height 31
type textarea "تم اعادة طلب الموافقة ."
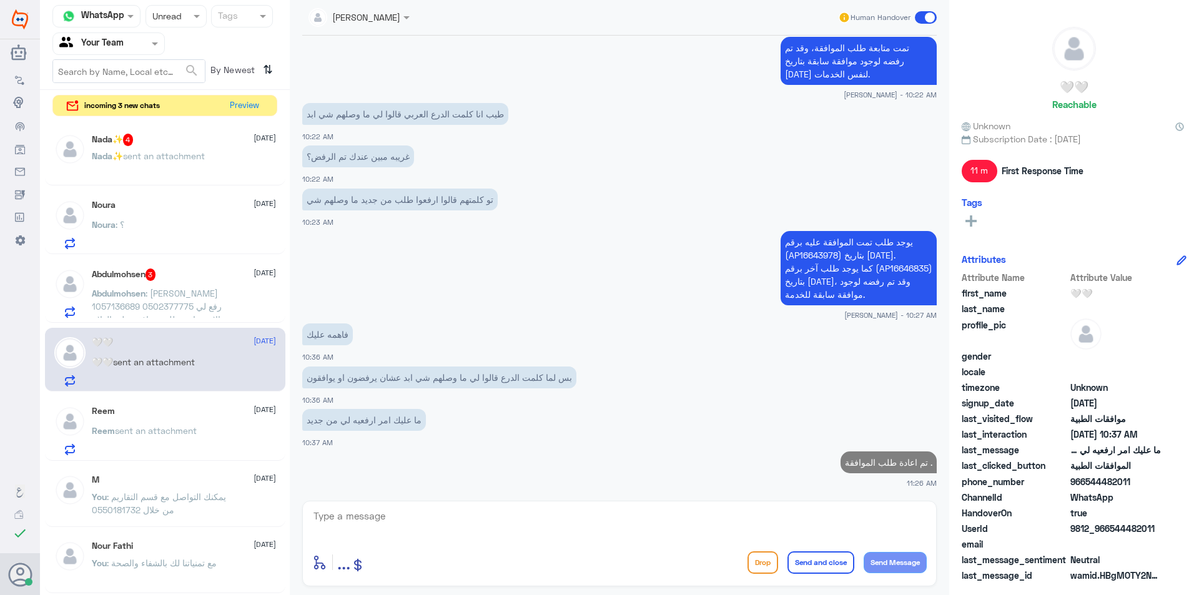
click at [191, 335] on div "🤍🤍 [DATE] 🤍🤍 sent an attachment" at bounding box center [165, 360] width 240 height 64
click at [191, 318] on div "[PERSON_NAME] 3 [DATE] [PERSON_NAME] : [PERSON_NAME] 1057136689 0502377775 رفع …" at bounding box center [165, 291] width 240 height 64
click at [190, 308] on span ": [PERSON_NAME] 1057136689 0502377775 رفع لي الاستشاري طلب موافقه على العلاج ال…" at bounding box center [157, 313] width 130 height 50
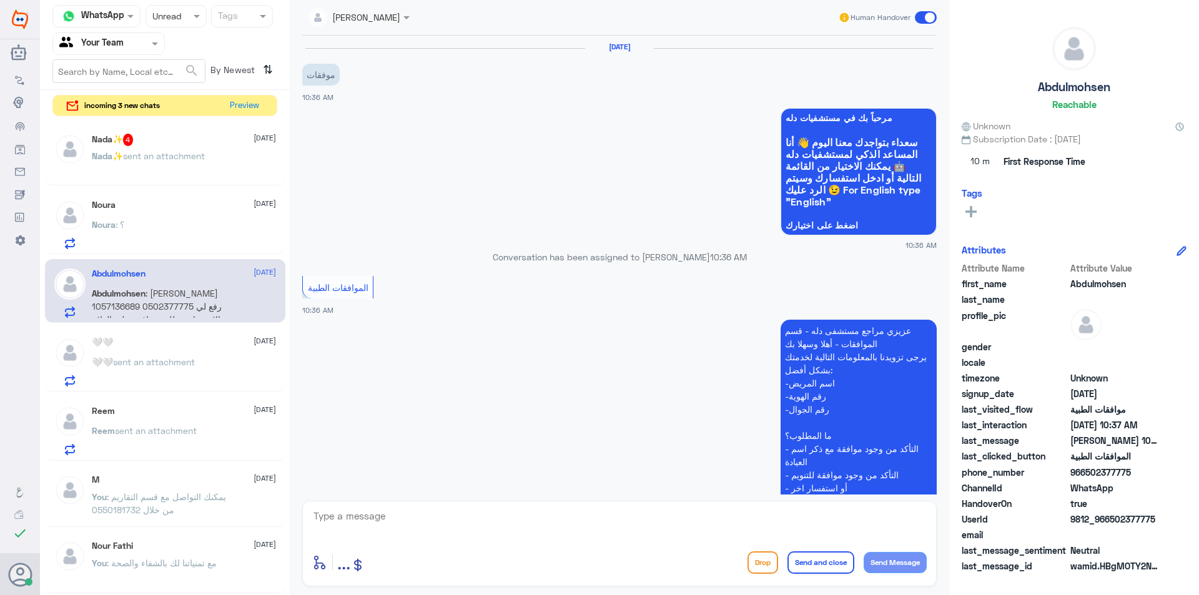
scroll to position [235, 0]
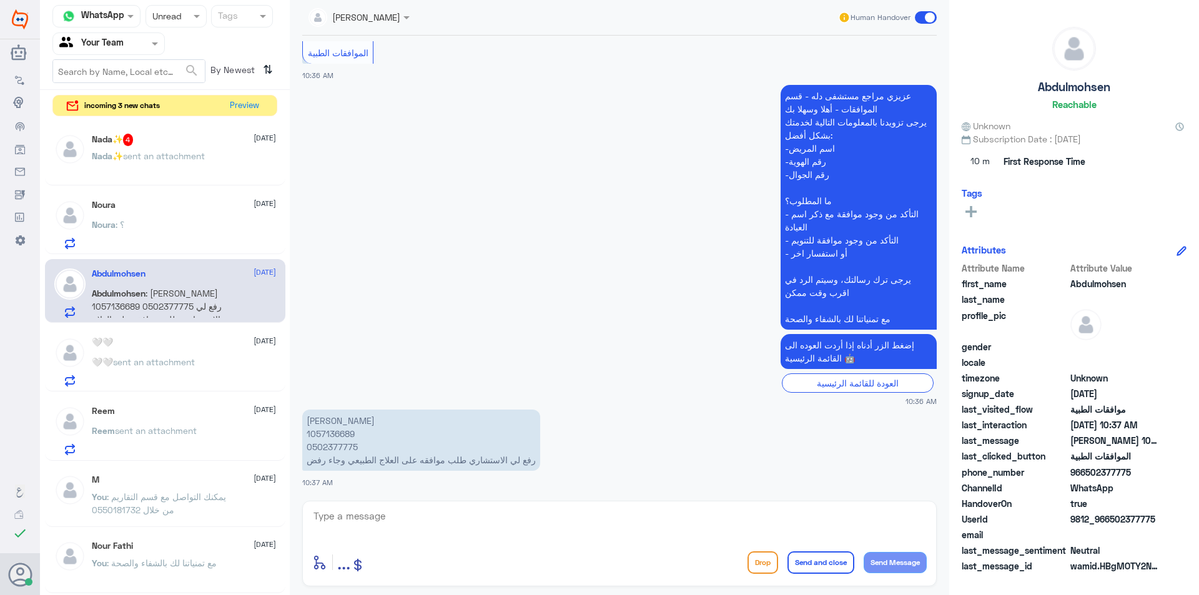
click at [328, 426] on p "[PERSON_NAME] 1057136689 0502377775 رفع لي الاستشاري طلب موافقه على العلاج الطب…" at bounding box center [421, 440] width 238 height 61
click at [335, 436] on p "[PERSON_NAME] 1057136689 0502377775 رفع لي الاستشاري طلب موافقه على العلاج الطب…" at bounding box center [421, 440] width 238 height 61
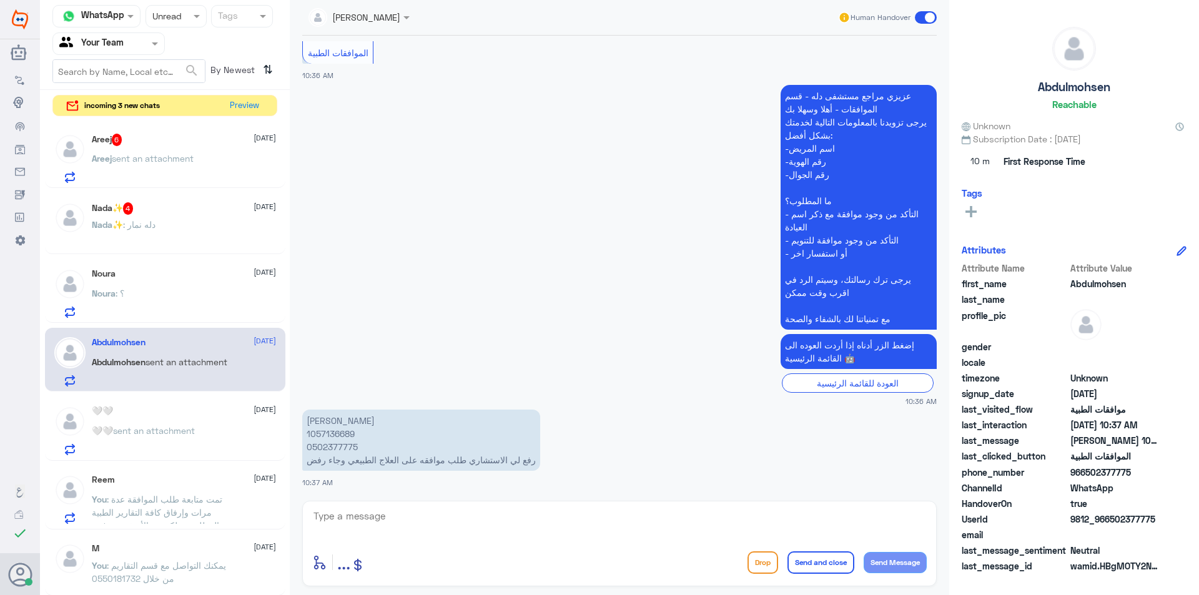
click at [448, 511] on textarea at bounding box center [619, 523] width 614 height 31
paste textarea "تمت متابعة طلب الموافقة عدة مرات وإرفاق كافة التقارير الطبية المطلوبة، ولكن مع …"
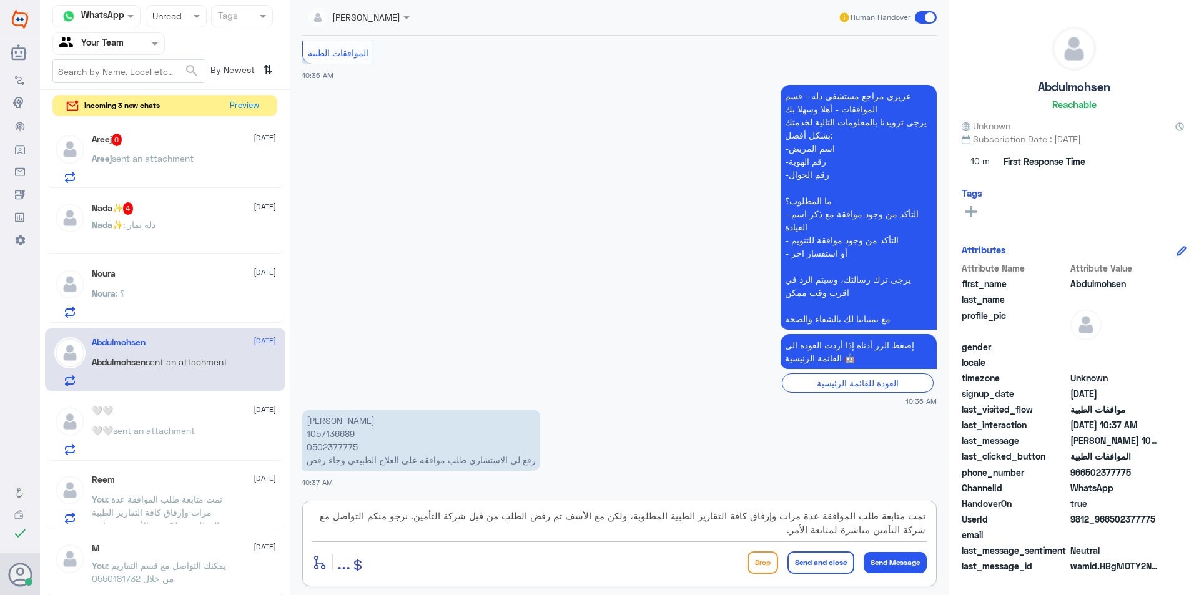
drag, startPoint x: 633, startPoint y: 516, endPoint x: 578, endPoint y: 567, distance: 75.6
click at [578, 567] on div "تمت متابعة طلب الموافقة عدة مرات وإرفاق كافة التقارير الطبية المطلوبة، ولكن مع …" at bounding box center [619, 544] width 634 height 86
type textarea "تمت متابعة طلب الموافقة عدة مرات وإرفاق كافة التقارير الطبية المطلوبة،تحت الاجر…"
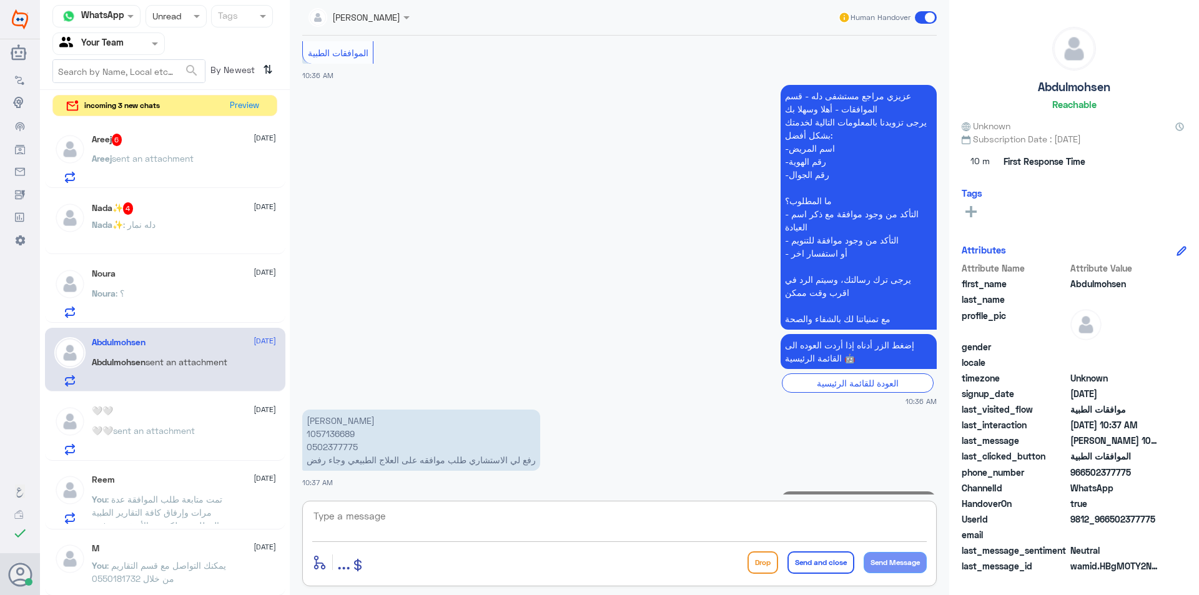
scroll to position [302, 0]
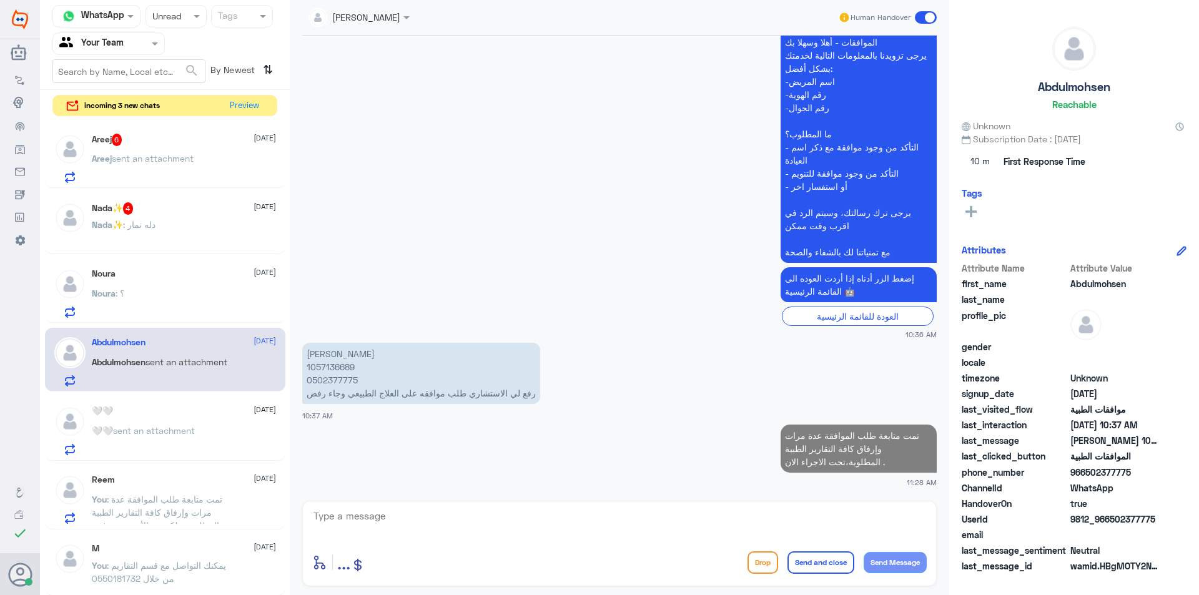
click at [198, 283] on div "Noura [DATE] Noura : ؟" at bounding box center [184, 292] width 184 height 49
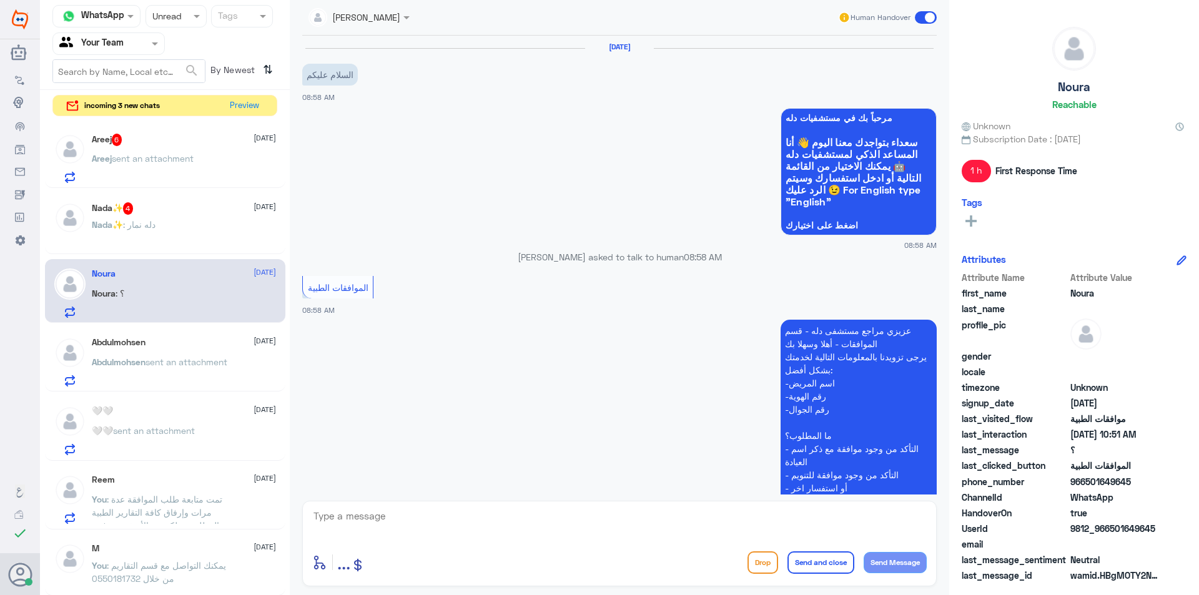
scroll to position [452, 0]
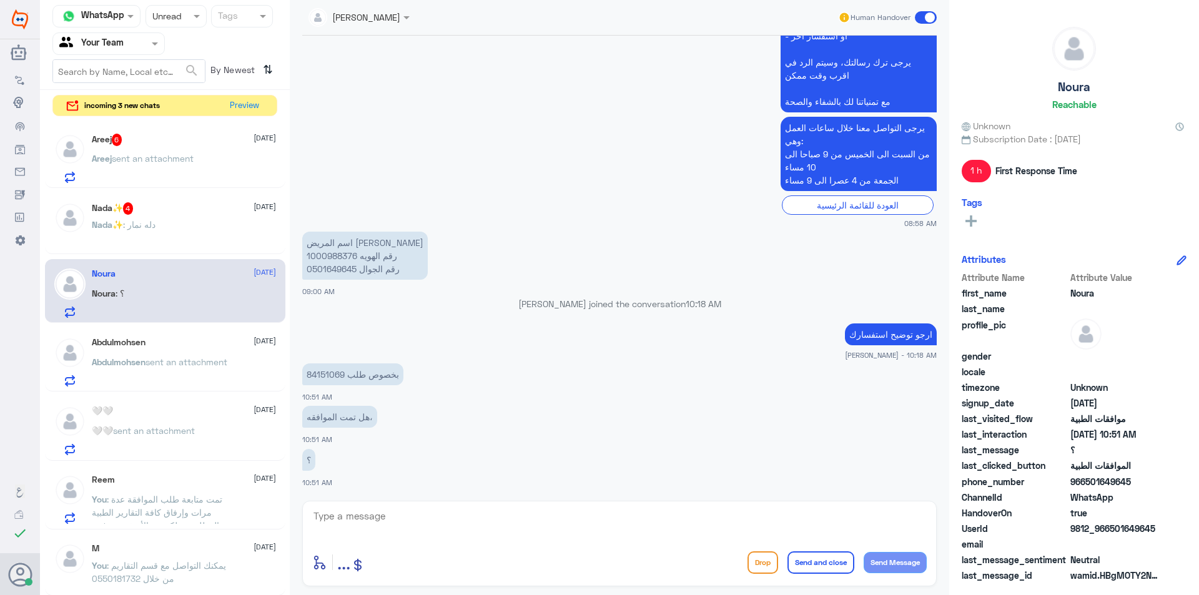
click at [335, 258] on p "اسم المريض [PERSON_NAME] رقم الهويه 1000988376 رقم الجوال 0501649645" at bounding box center [364, 256] width 125 height 48
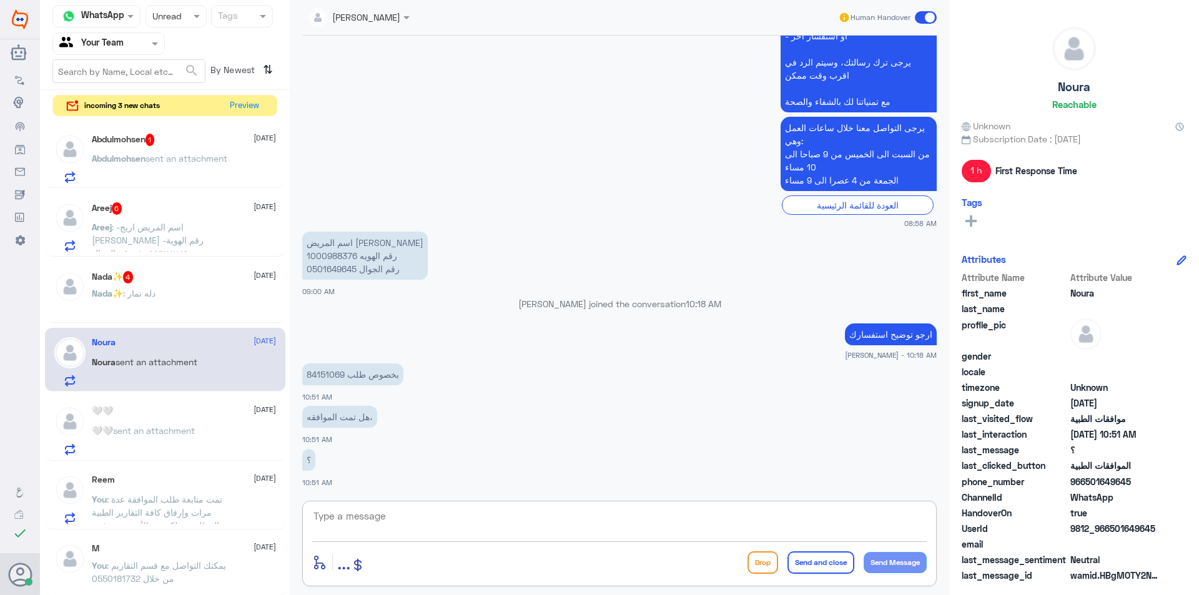
click at [435, 526] on textarea at bounding box center [619, 523] width 614 height 31
type textarea "L"
type textarea "مرفوض من التامين لعدم التغطية ."
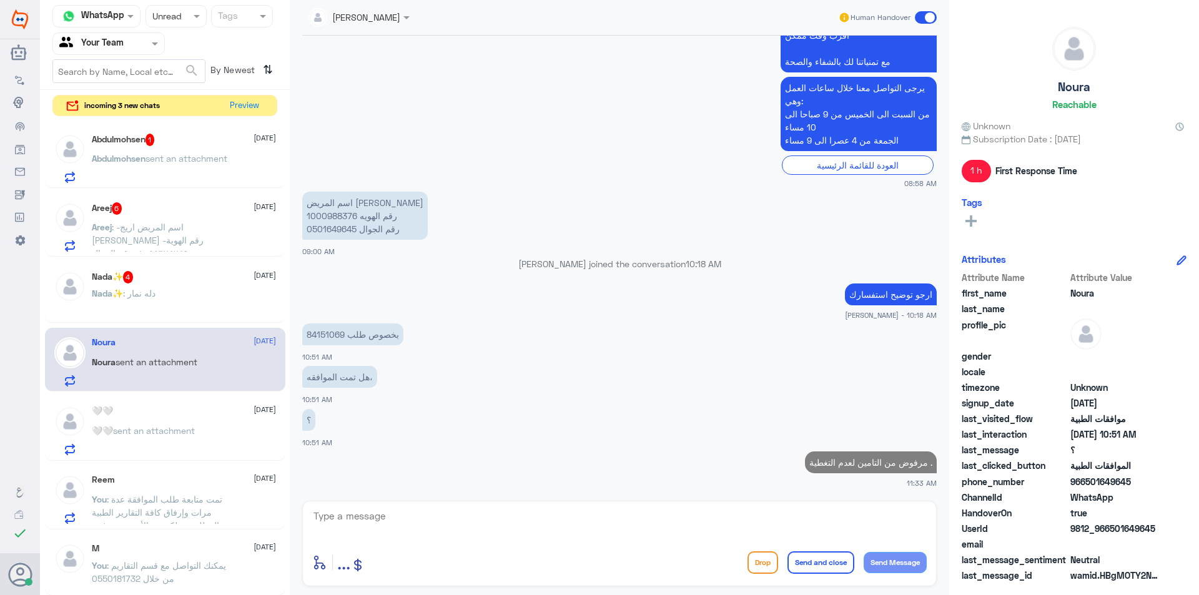
click at [209, 284] on div "Nada✨ 4 [DATE] Nada✨ : دله نمار" at bounding box center [184, 294] width 184 height 47
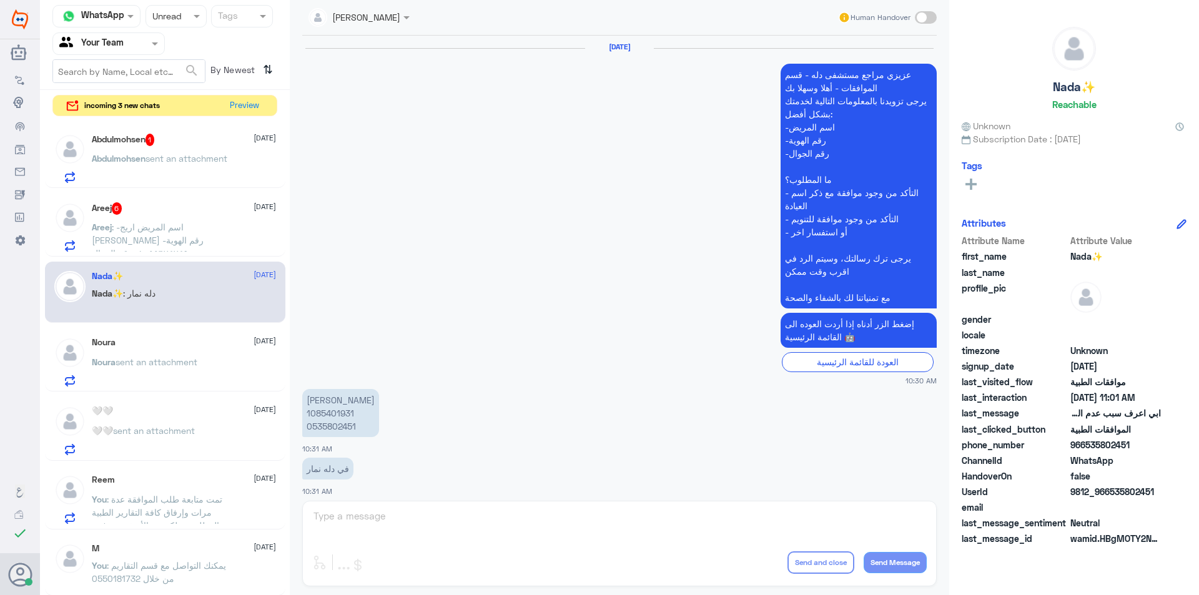
scroll to position [936, 0]
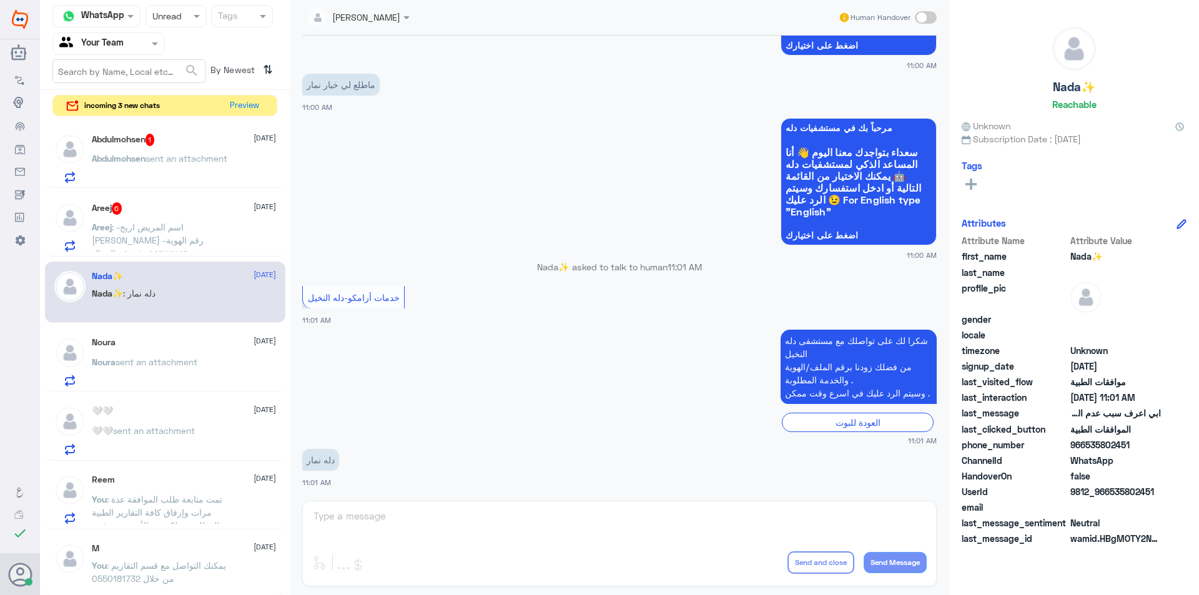
click at [382, 522] on div "[PERSON_NAME] Human Handover [DATE] عزيزي مراجع مستشفى دله - قسم الموافقات - أه…" at bounding box center [619, 299] width 659 height 599
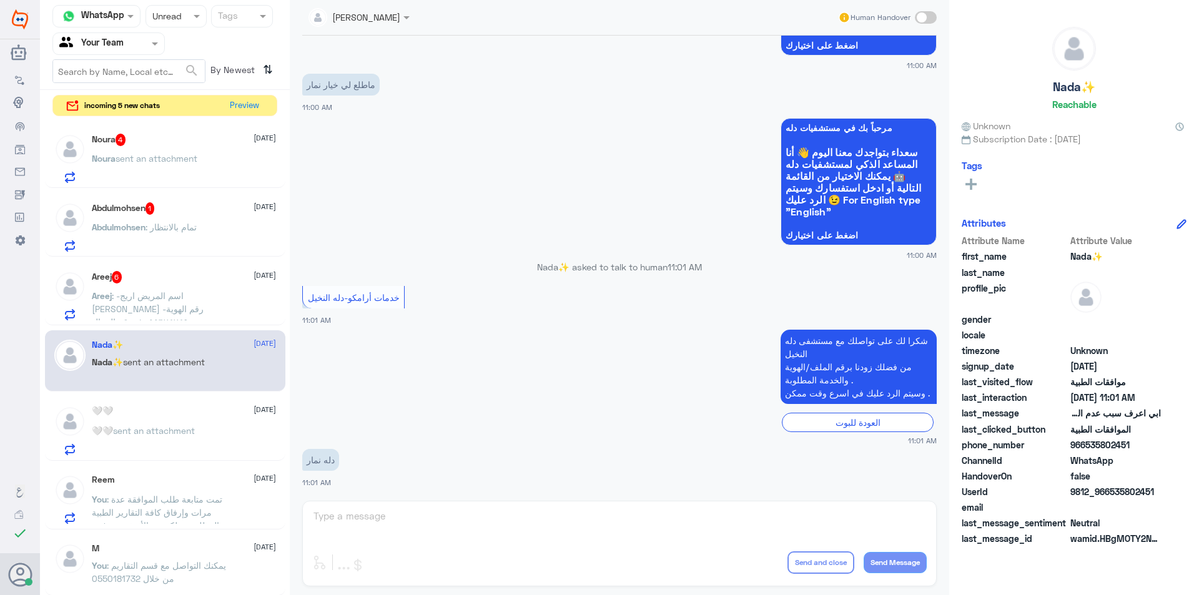
click at [214, 311] on span ": -اسم المريض اريج [PERSON_NAME] -رقم الهوية ١٠٥٥٦٧٤٧٤٩ -رقم الجوال ٠٥٠١٤٧٠٠٤٠ …" at bounding box center [158, 354] width 132 height 129
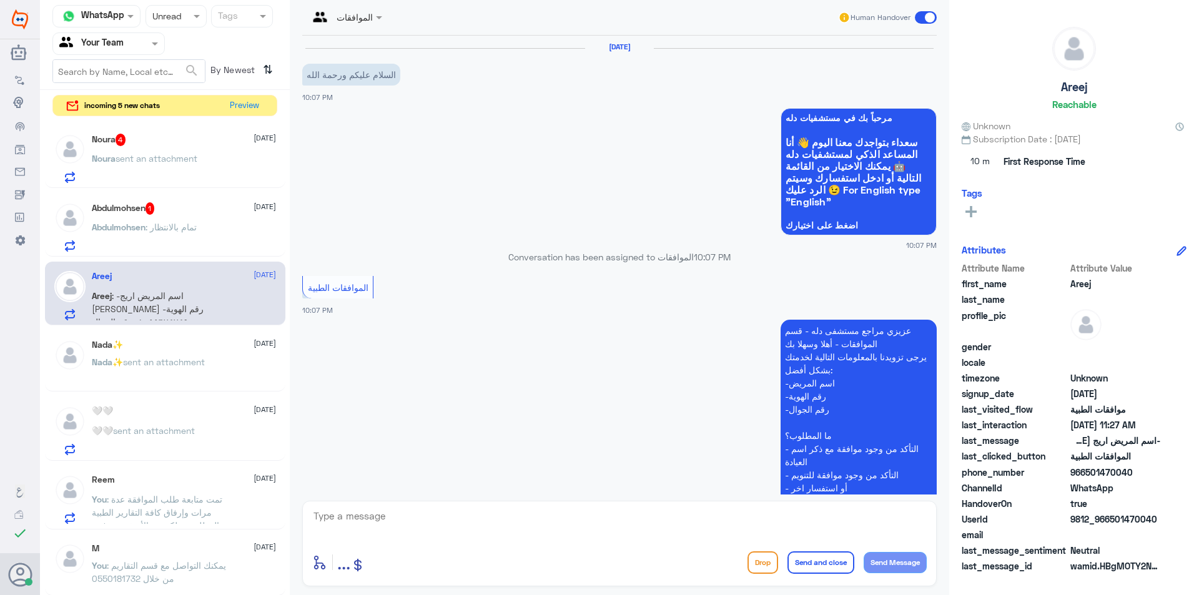
scroll to position [1060, 0]
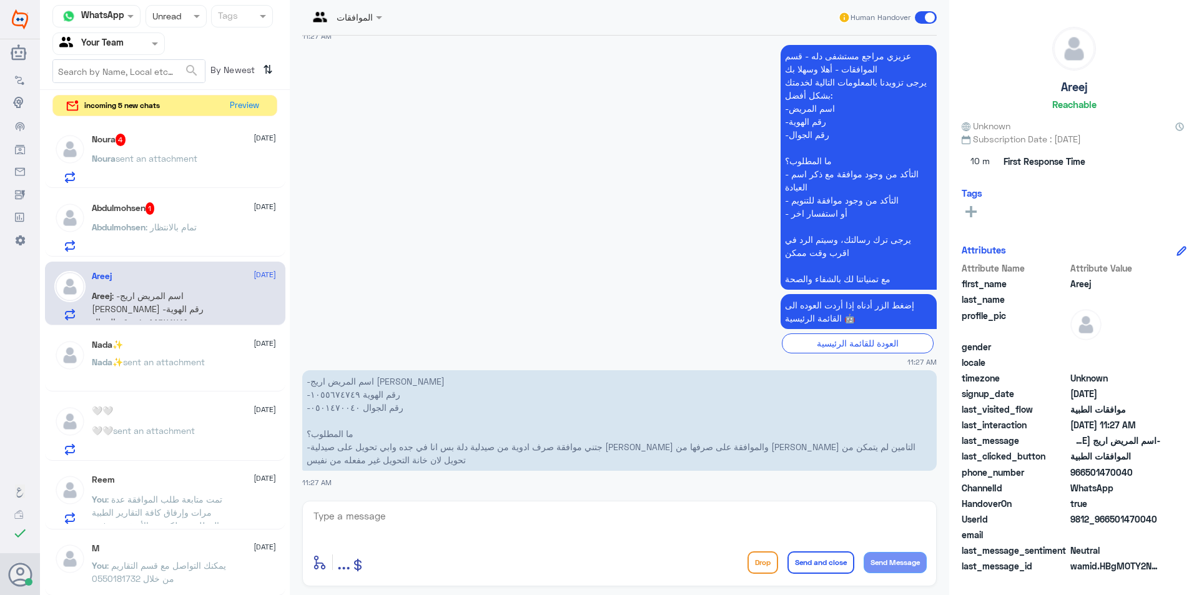
click at [529, 526] on textarea at bounding box center [619, 523] width 614 height 31
drag, startPoint x: 414, startPoint y: 522, endPoint x: 197, endPoint y: 470, distance: 222.8
click at [199, 475] on div "Channel WhatsApp Status × Unread Tags Agent Filter Your Team search By Newest ⇅…" at bounding box center [619, 299] width 1159 height 599
click at [386, 523] on textarea "1055674749" at bounding box center [619, 523] width 614 height 31
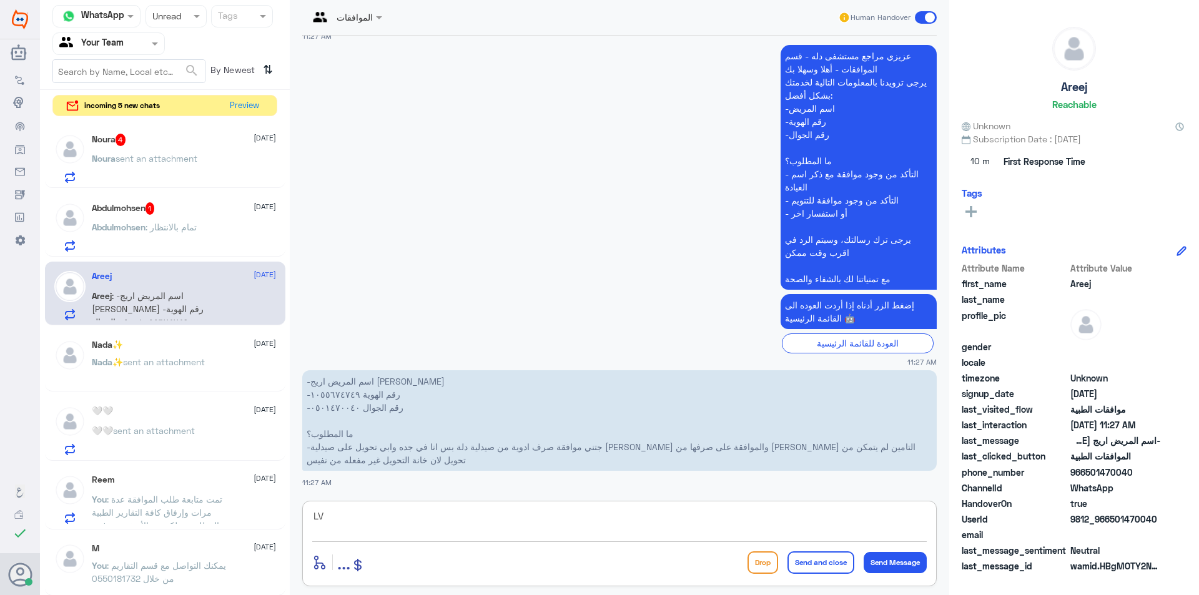
type textarea "L"
type textarea "مراجعتك في اي فرع من فروع دلة ؟"
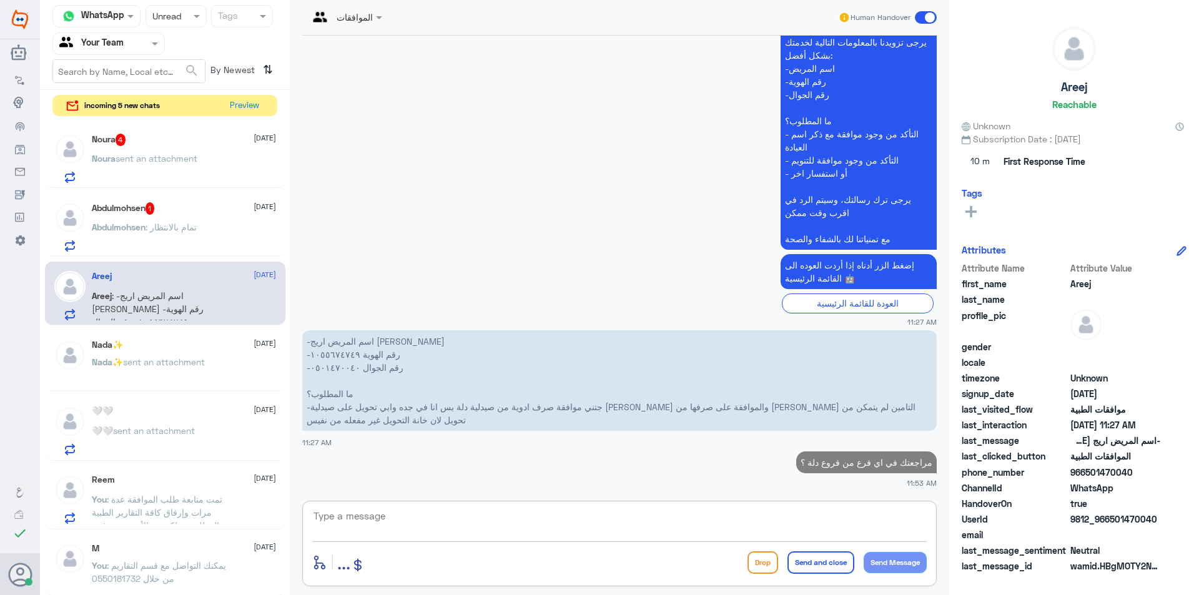
click at [187, 210] on div "Abdulmohsen 1 [DATE]" at bounding box center [184, 208] width 184 height 12
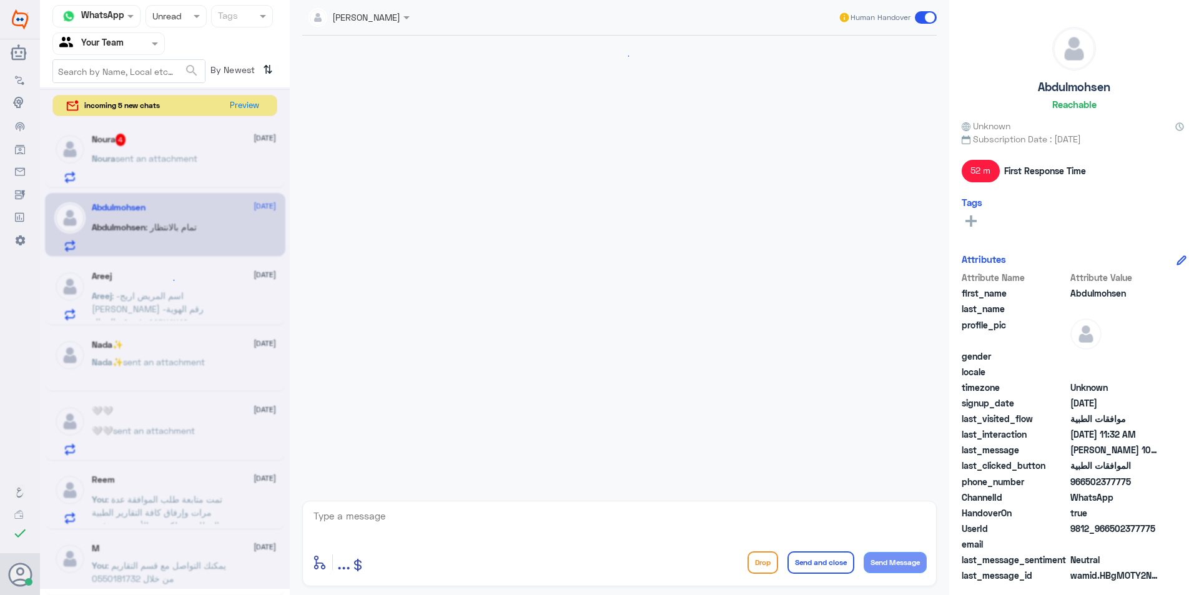
scroll to position [367, 0]
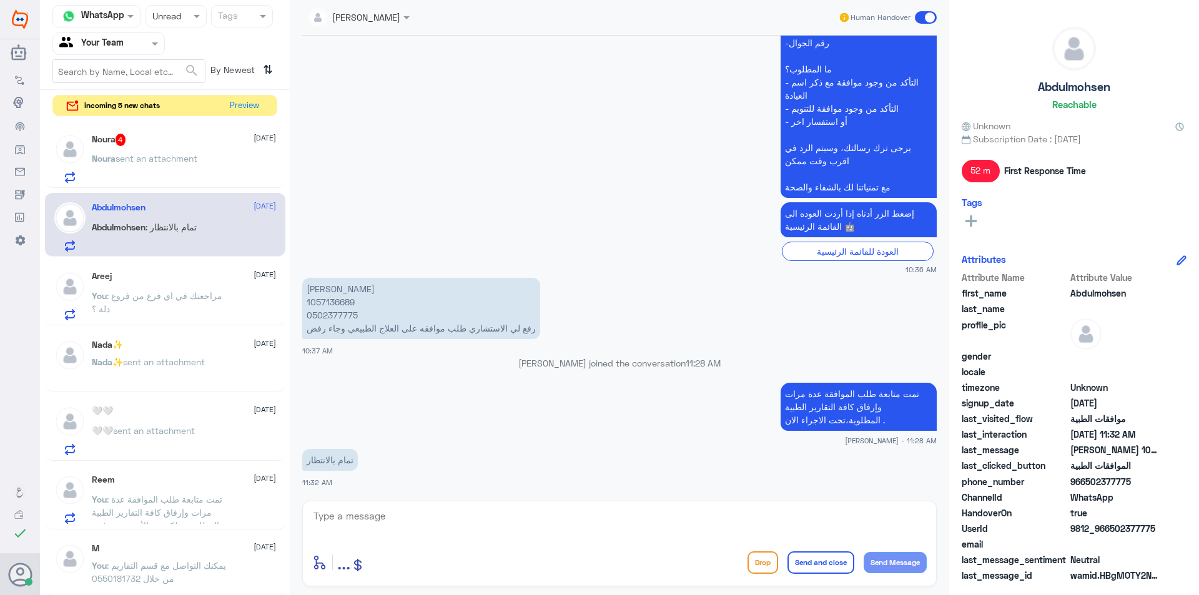
click at [175, 179] on p "Noura sent an attachment" at bounding box center [145, 167] width 106 height 31
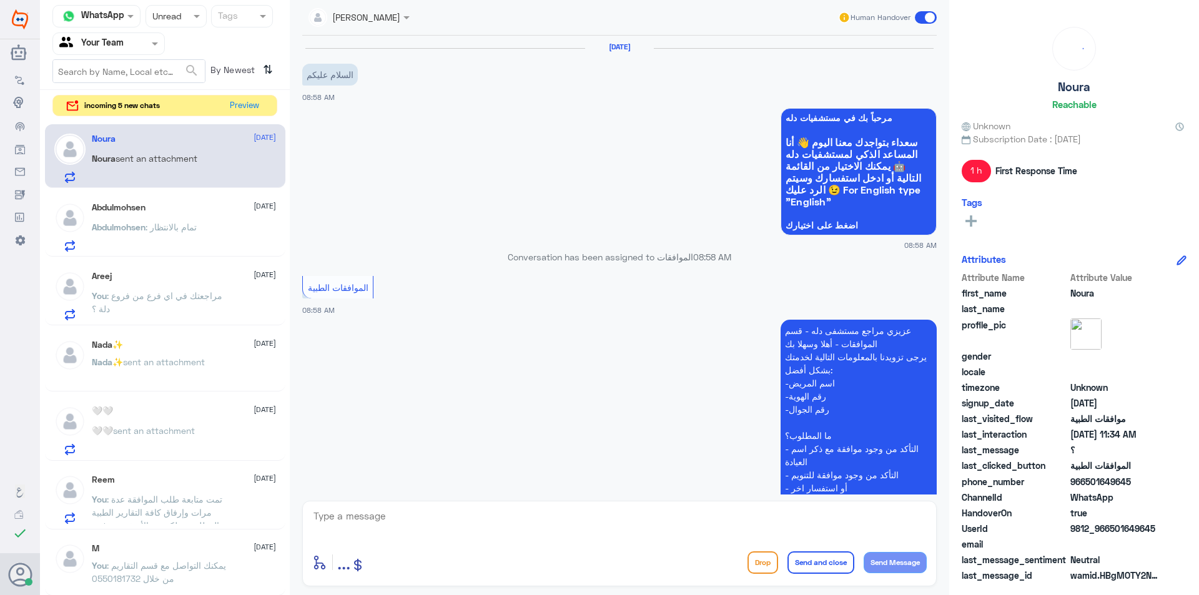
scroll to position [689, 0]
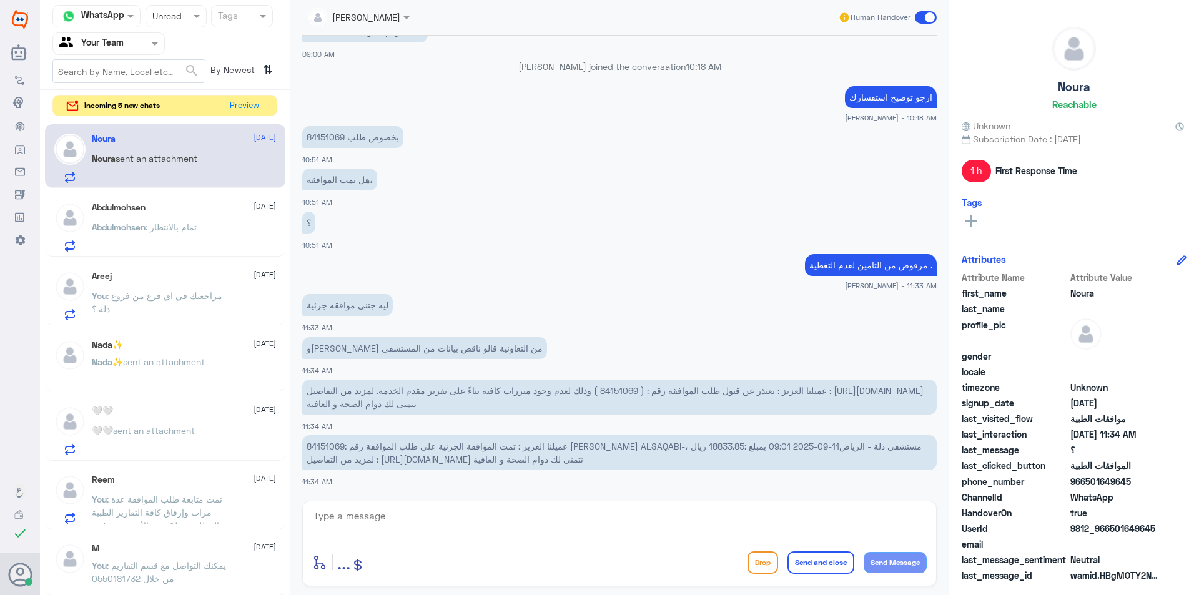
click at [618, 391] on span "عميلنا العزيز : نعتذر عن قبول طلب الموافقة رقم : ( 84151069 ) وذلك لعدم وجود مب…" at bounding box center [615, 397] width 617 height 24
click at [401, 538] on textarea at bounding box center [619, 523] width 614 height 31
paste textarea "84151069"
type textarea "بخصوص الطلب 84151069 نعم تمت الموافقة ."
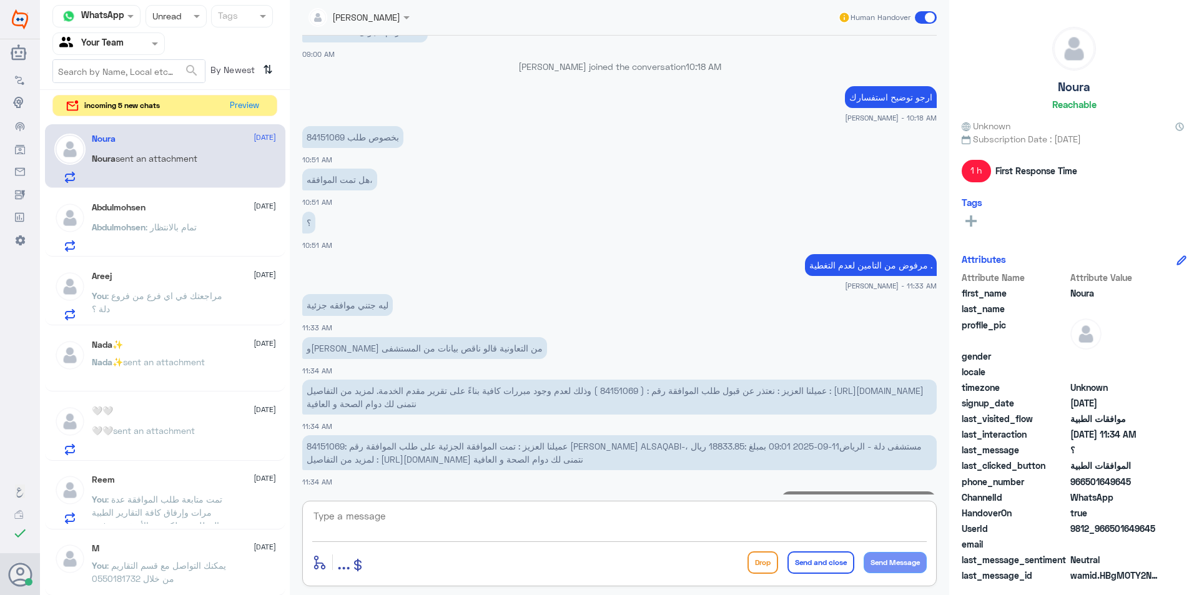
scroll to position [742, 0]
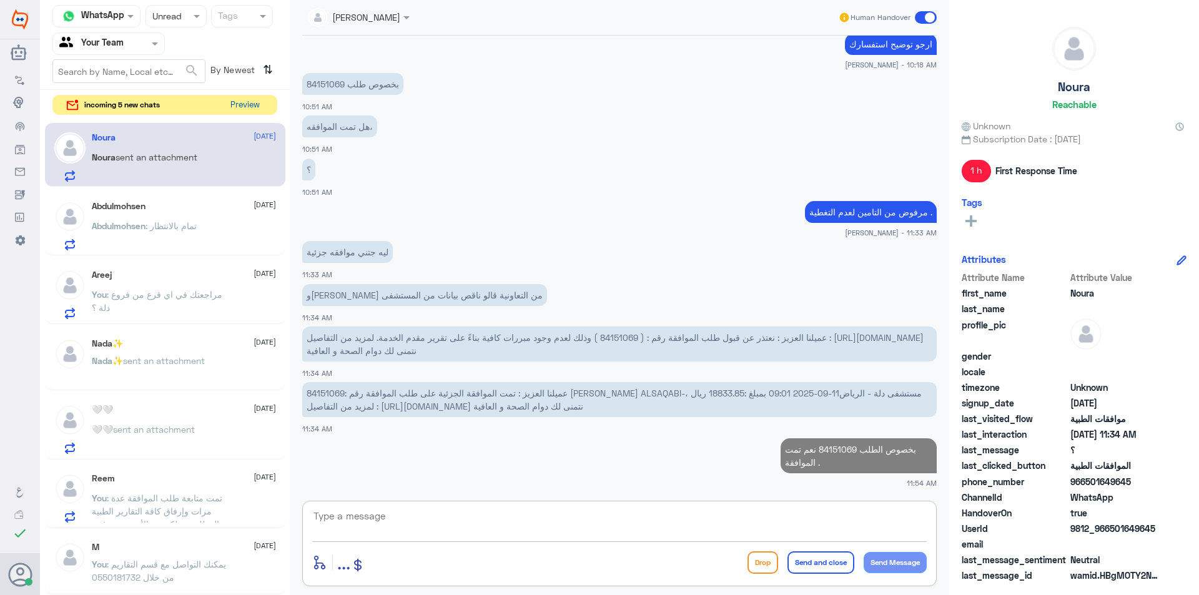
click at [260, 108] on button "Preview" at bounding box center [244, 105] width 39 height 19
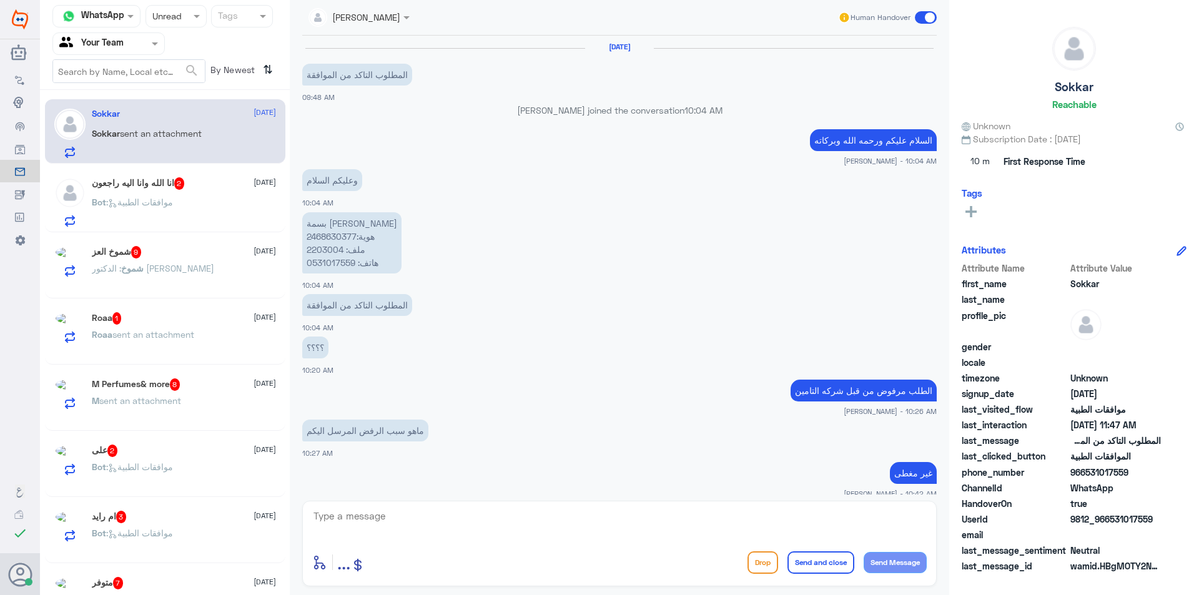
scroll to position [798, 0]
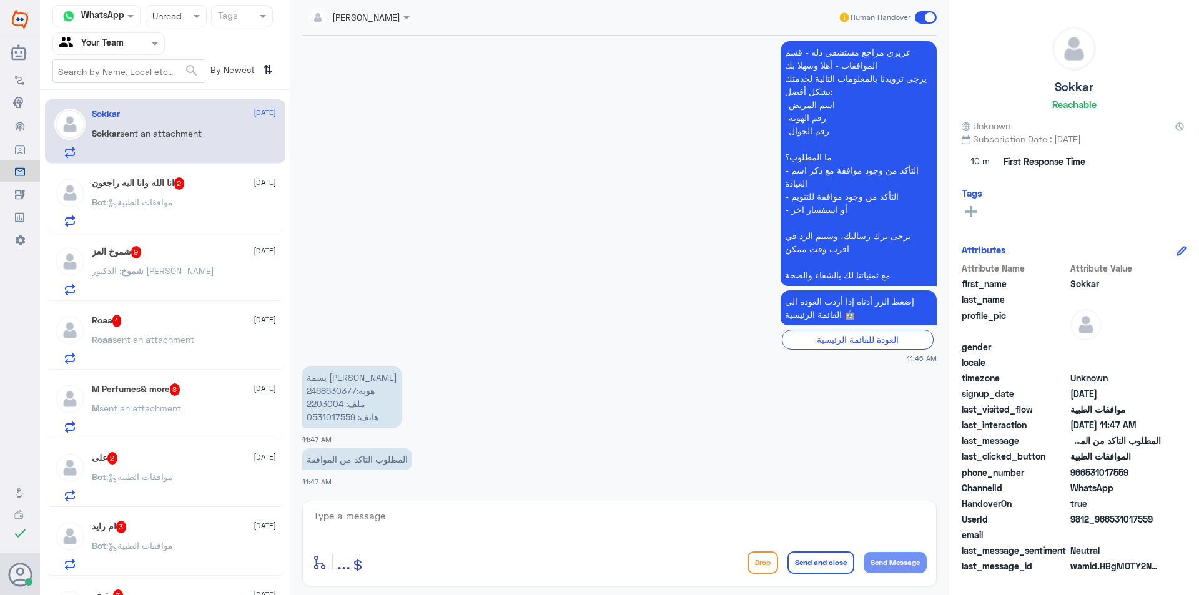
click at [215, 418] on div "M sent an attachment" at bounding box center [184, 419] width 184 height 28
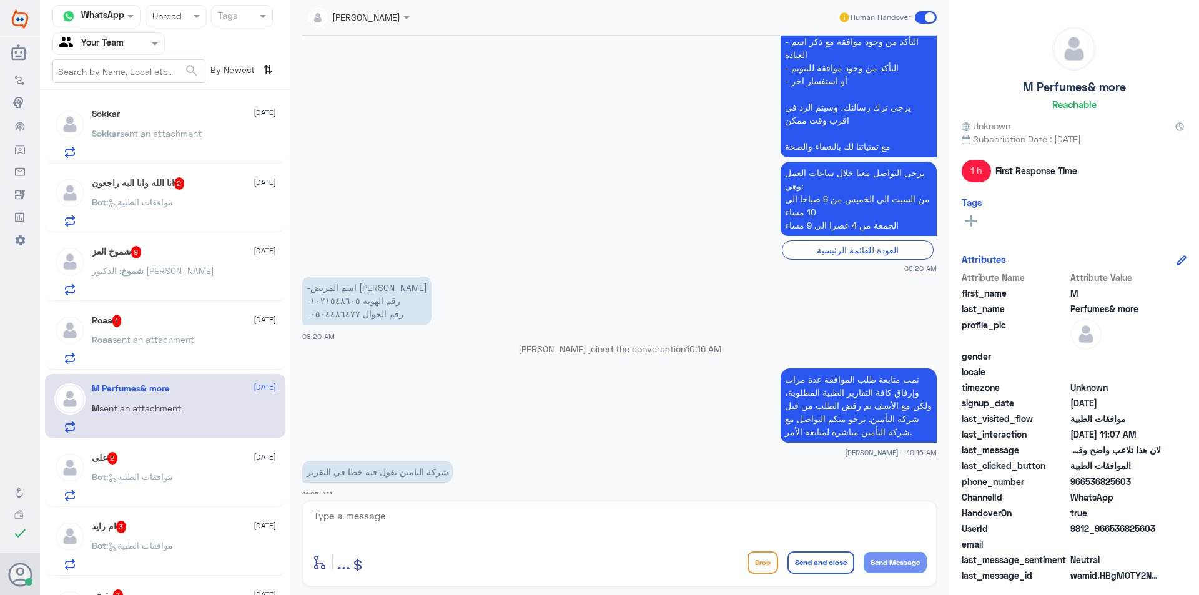
scroll to position [528, 0]
click at [335, 526] on textarea at bounding box center [619, 523] width 614 height 31
drag, startPoint x: 398, startPoint y: 524, endPoint x: 204, endPoint y: 504, distance: 195.2
click at [204, 504] on div "Channel WhatsApp Status × Unread Tags Agent Filter Your Team search By Newest ⇅…" at bounding box center [619, 299] width 1159 height 599
type textarea "1021548605"
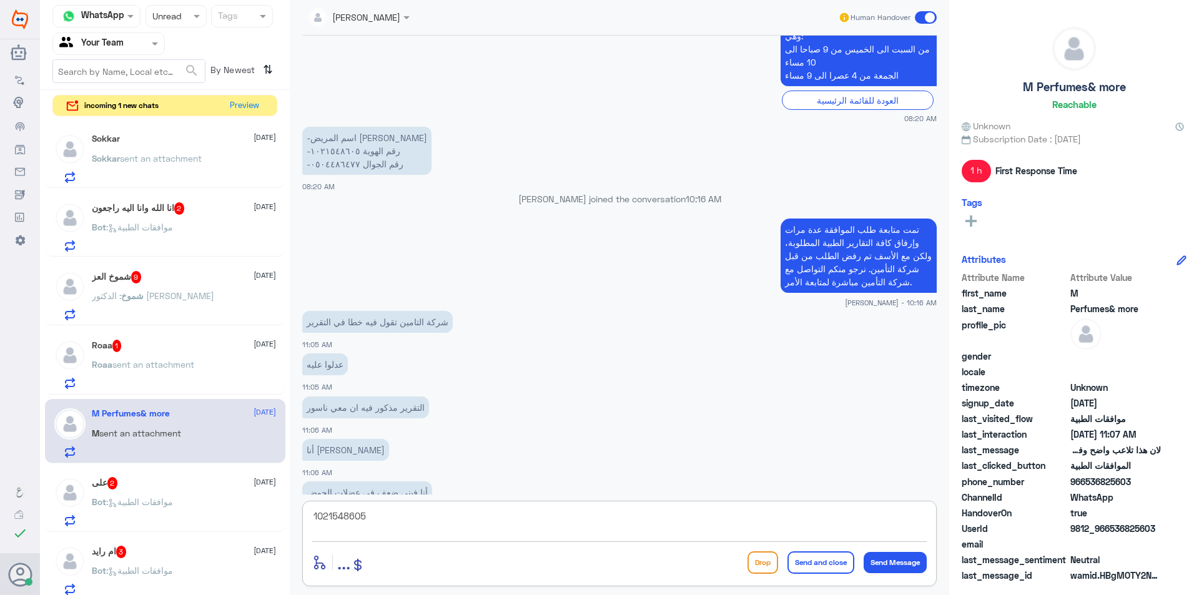
scroll to position [840, 0]
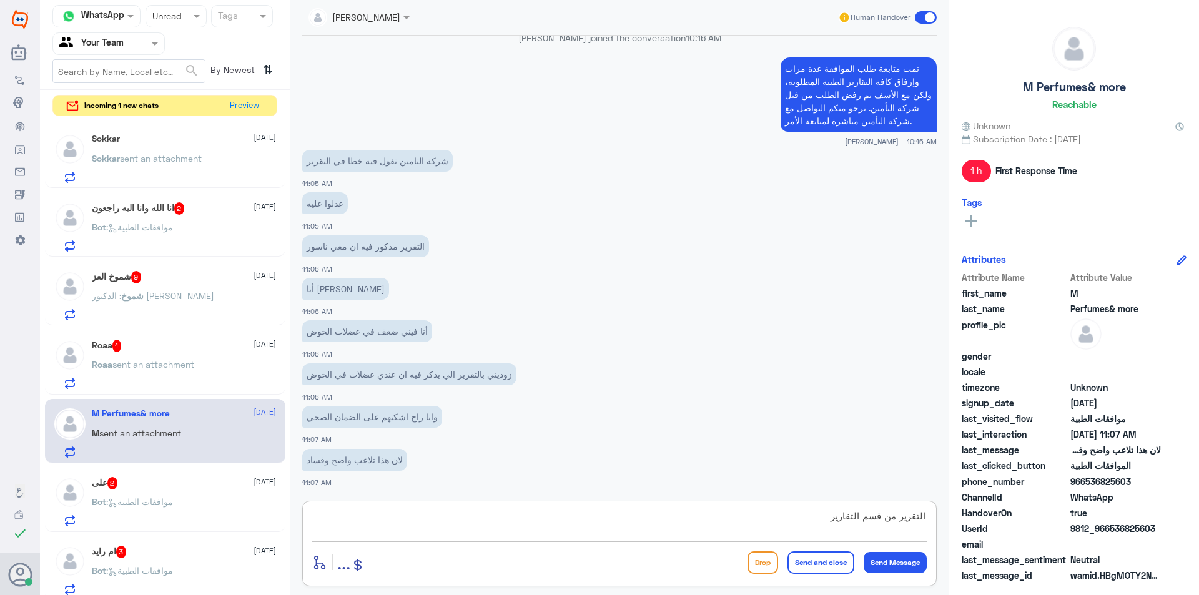
type textarea "التقرير من قسم التقارير ."
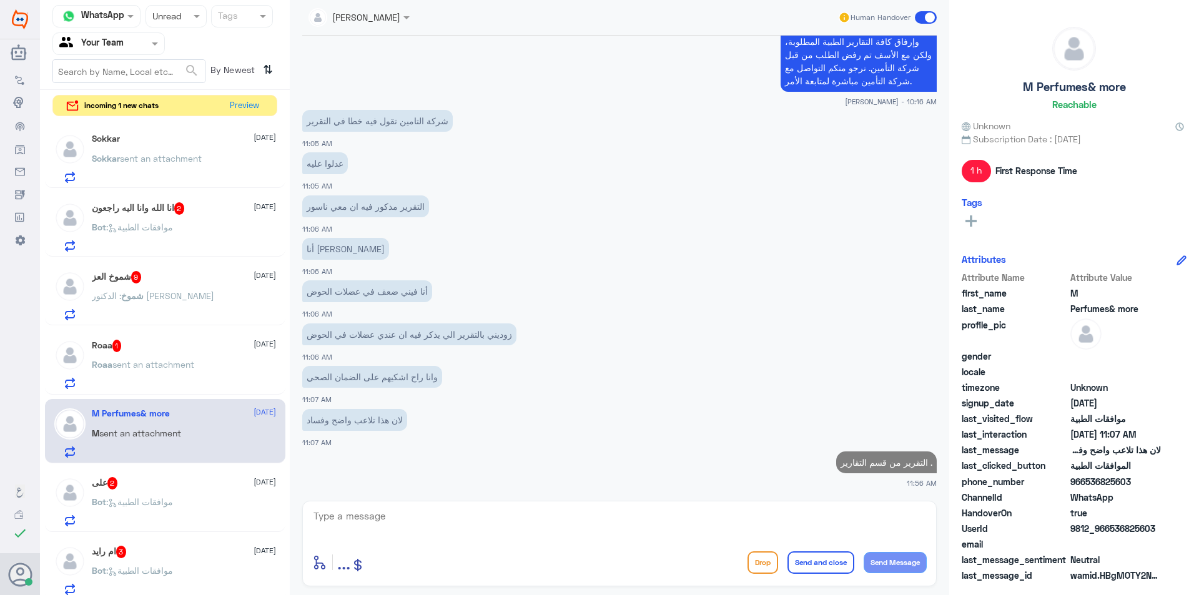
click at [218, 365] on div "Roaa sent an attachment" at bounding box center [184, 375] width 184 height 28
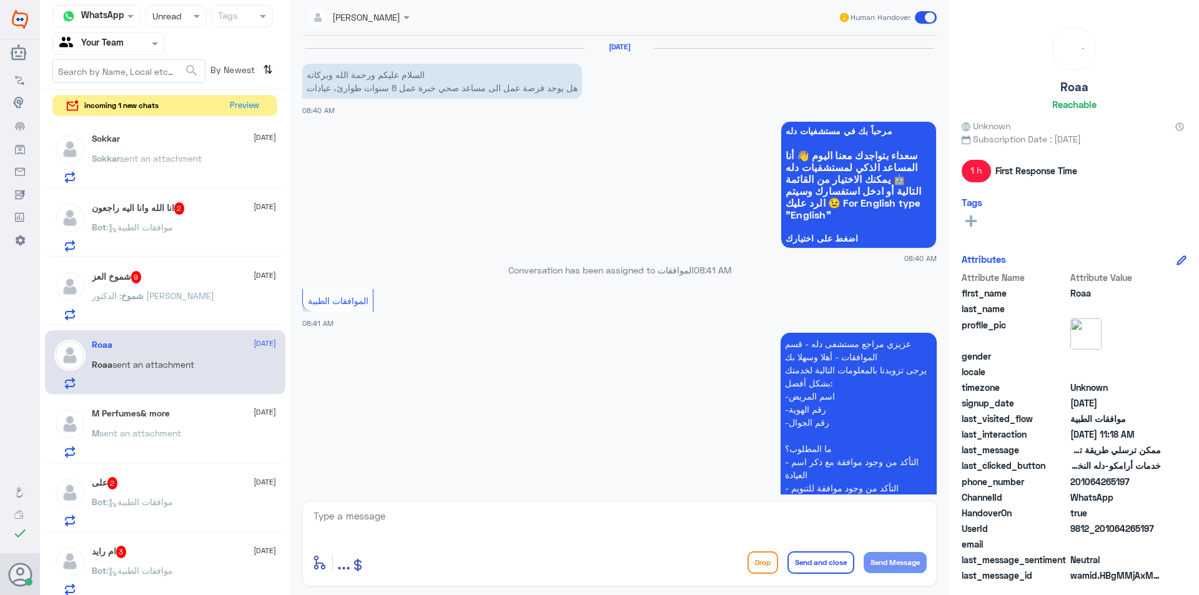
scroll to position [551, 0]
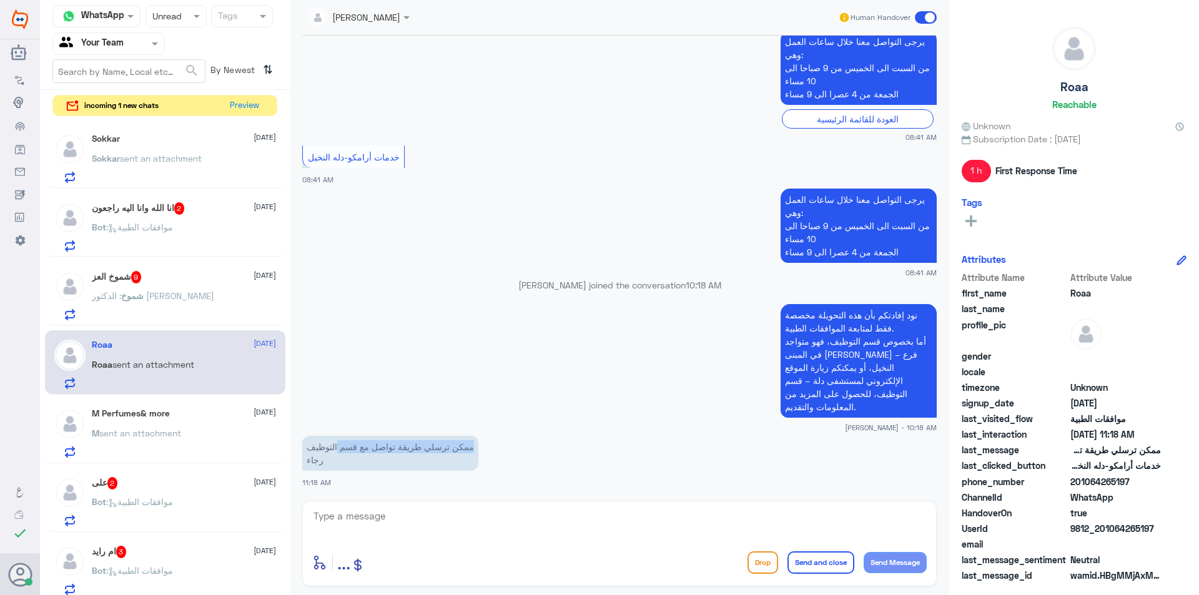
drag, startPoint x: 473, startPoint y: 445, endPoint x: 336, endPoint y: 450, distance: 136.8
click at [336, 450] on p "ممكن ترسلي طريقة تواصل مع قسم التوظيف رجاء" at bounding box center [390, 453] width 176 height 35
click at [341, 458] on p "ممكن ترسلي طريقة تواصل مع قسم التوظيف رجاء" at bounding box center [390, 453] width 176 height 35
click at [830, 392] on p "نود إفادتكم بأن هذه التحويلة مخصصة فقط لمتابعة الموافقات الطبية. أما بخصوص قسم …" at bounding box center [858, 361] width 156 height 114
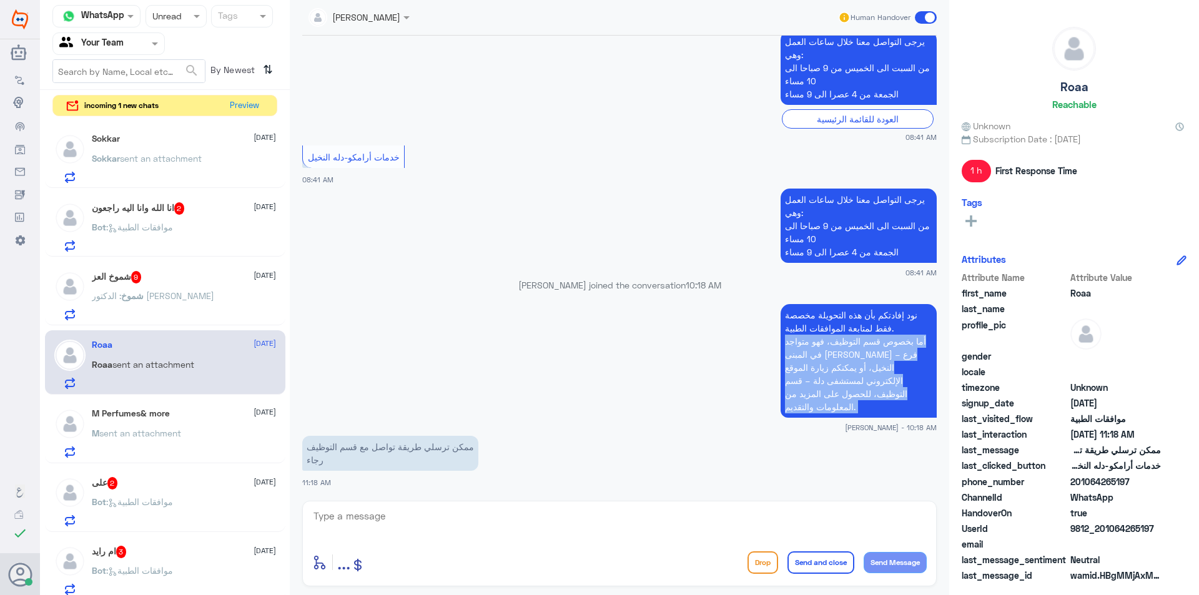
click at [830, 392] on p "نود إفادتكم بأن هذه التحويلة مخصصة فقط لمتابعة الموافقات الطبية. أما بخصوص قسم …" at bounding box center [858, 361] width 156 height 114
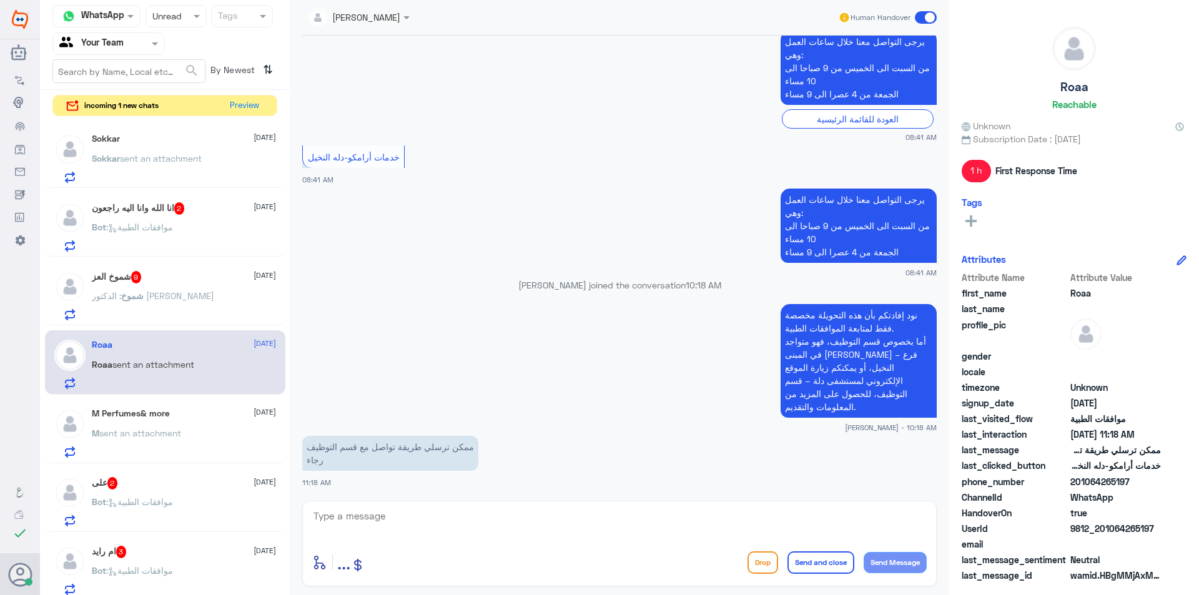
click at [850, 332] on p "نود إفادتكم بأن هذه التحويلة مخصصة فقط لمتابعة الموافقات الطبية. أما بخصوص قسم …" at bounding box center [858, 361] width 156 height 114
click at [900, 318] on p "نود إفادتكم بأن هذه التحويلة مخصصة فقط لمتابعة الموافقات الطبية. أما بخصوص قسم …" at bounding box center [858, 361] width 156 height 114
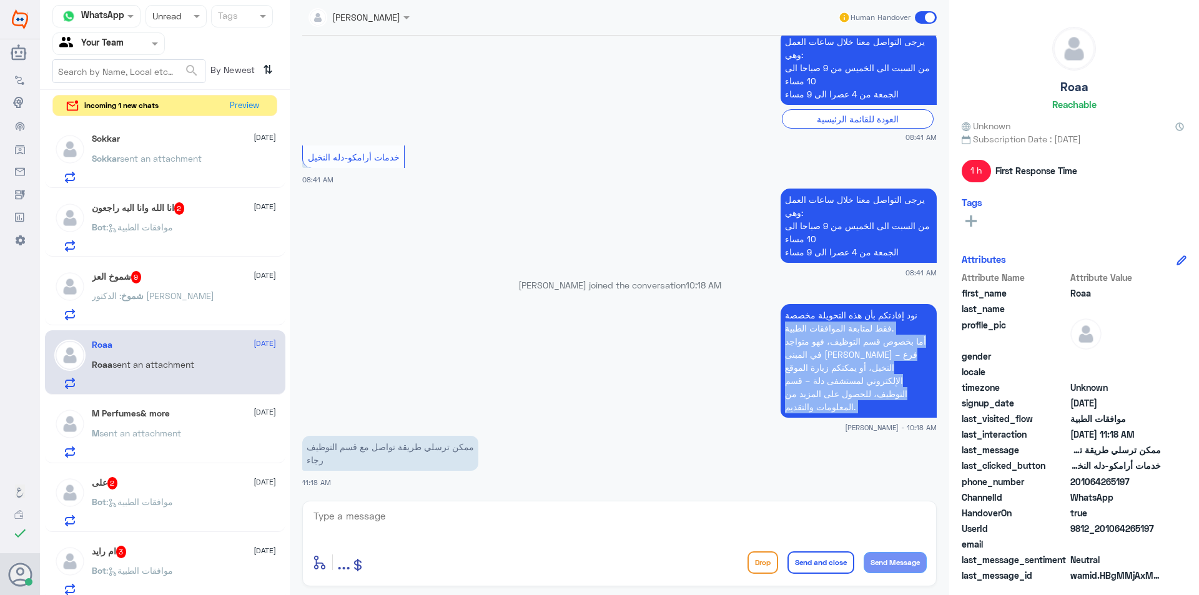
drag, startPoint x: 922, startPoint y: 315, endPoint x: 779, endPoint y: 421, distance: 177.7
click at [779, 421] on div "نود إفادتكم بأن هذه التحويلة مخصصة فقط لمتابعة الموافقات الطبية. أما بخصوص قسم …" at bounding box center [619, 367] width 634 height 132
click at [793, 403] on p "نود إفادتكم بأن هذه التحويلة مخصصة فقط لمتابعة الموافقات الطبية. أما بخصوص قسم …" at bounding box center [858, 361] width 156 height 114
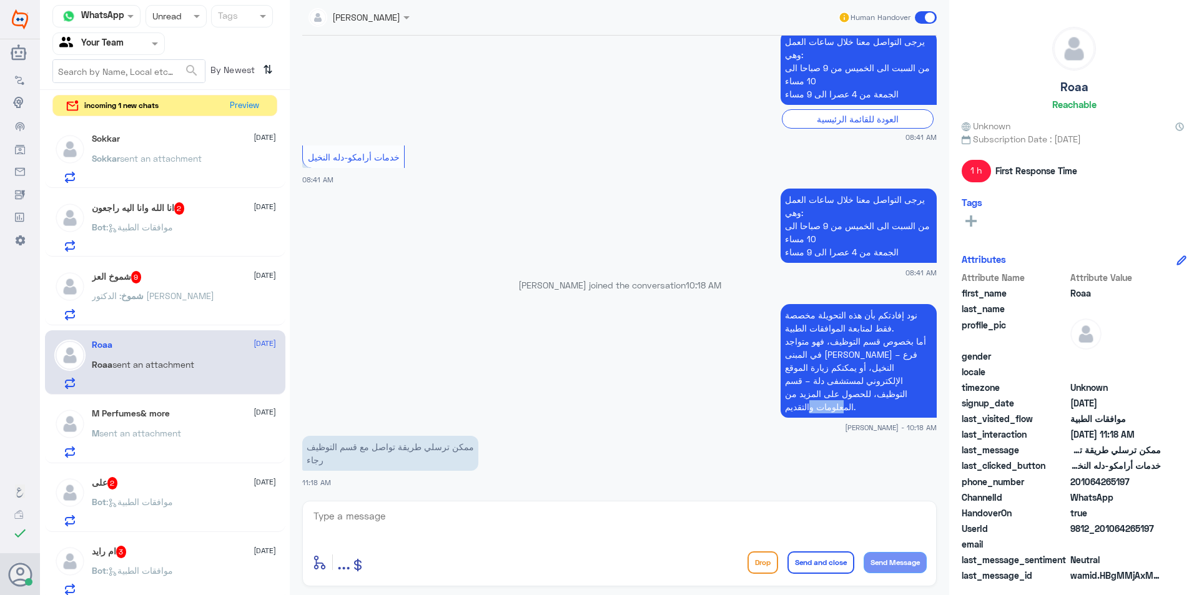
click at [793, 403] on p "نود إفادتكم بأن هذه التحويلة مخصصة فقط لمتابعة الموافقات الطبية. أما بخصوص قسم …" at bounding box center [858, 361] width 156 height 114
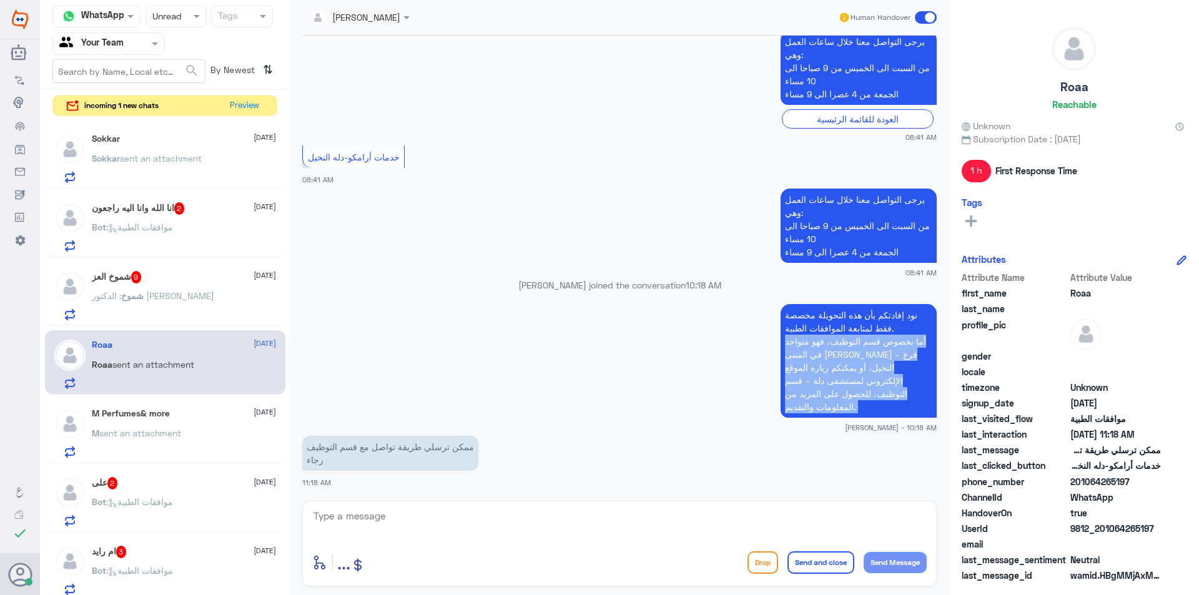
click at [793, 403] on p "نود إفادتكم بأن هذه التحويلة مخصصة فقط لمتابعة الموافقات الطبية. أما بخصوص قسم …" at bounding box center [858, 361] width 156 height 114
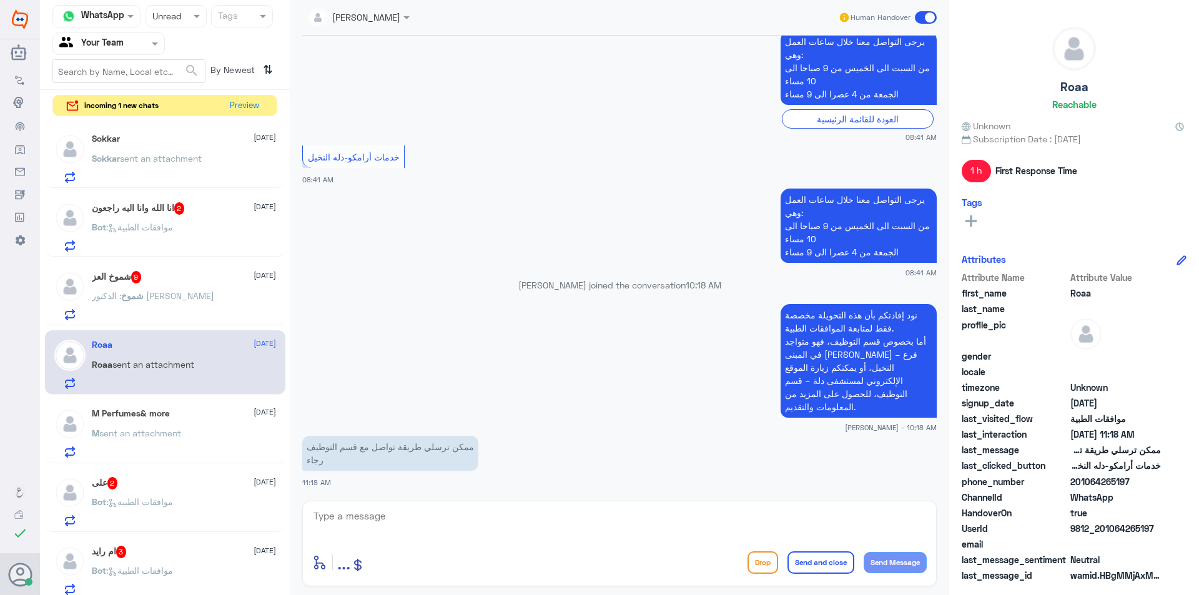
click at [496, 528] on textarea at bounding box center [619, 523] width 614 height 31
paste textarea "أما بخصوص قسم التوظيف، فهو متواجد في المبنى [PERSON_NAME] – فرع النخيل، أو يمكن…"
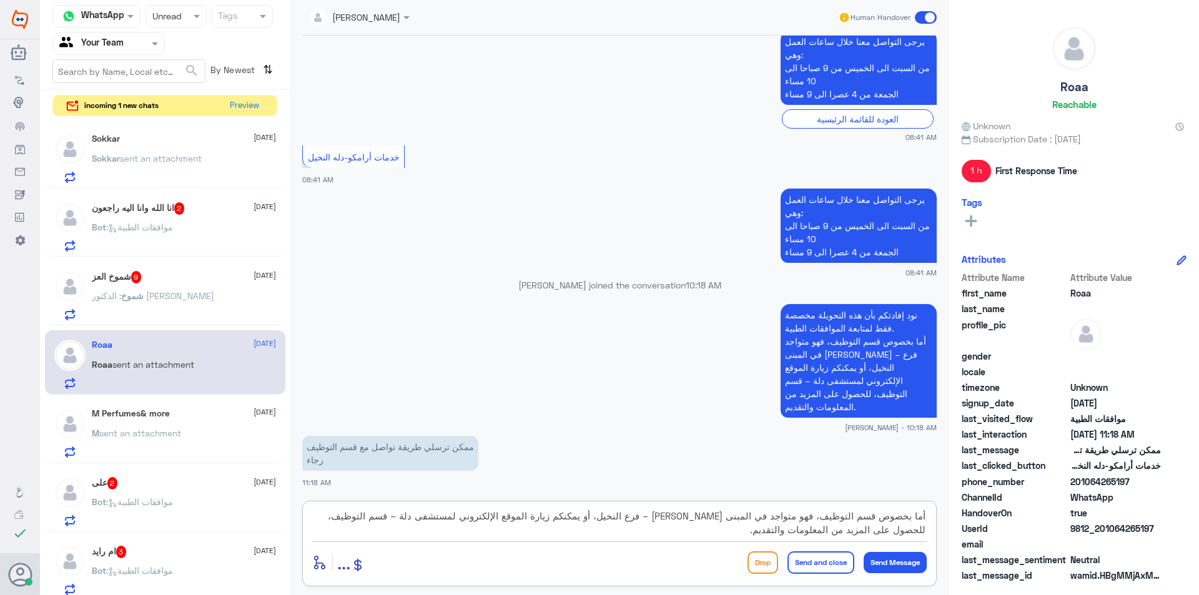
scroll to position [0, 0]
drag, startPoint x: 909, startPoint y: 516, endPoint x: 1050, endPoint y: 536, distance: 142.5
click at [1023, 517] on div "Channel WhatsApp Status × Unread Tags Agent Filter Your Team search By Newest ⇅…" at bounding box center [619, 299] width 1159 height 599
type textarea "بخصوص قسم التوظيف، فهو متواجد في المبنى [PERSON_NAME] – فرع النخيل، أو يمكنكم ز…"
click at [892, 561] on button "Send Message" at bounding box center [895, 562] width 63 height 21
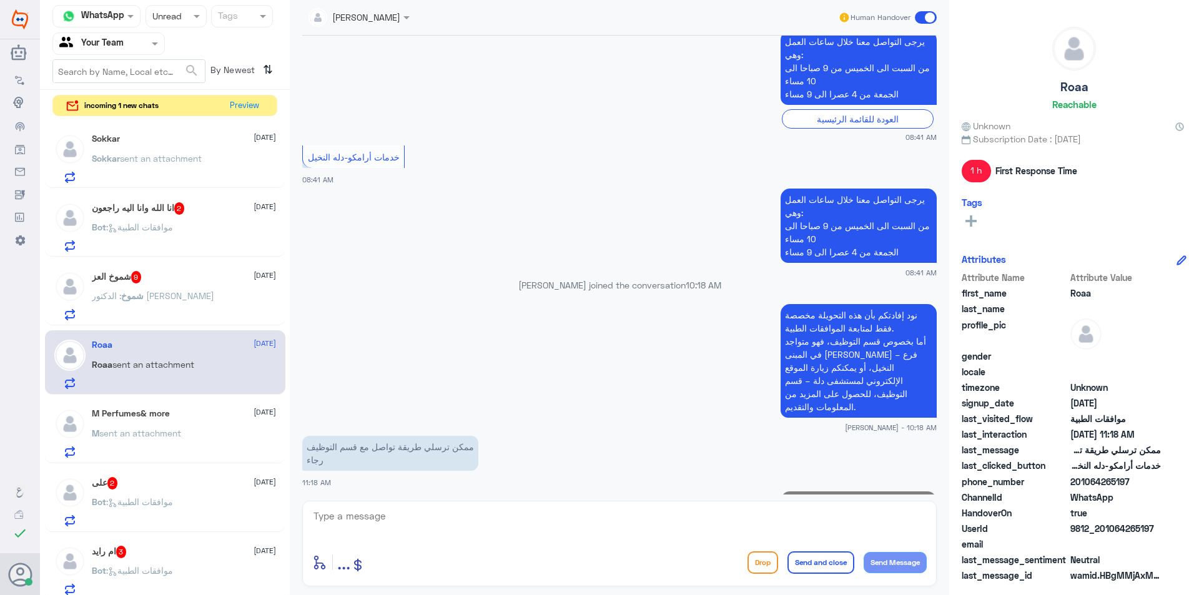
scroll to position [657, 0]
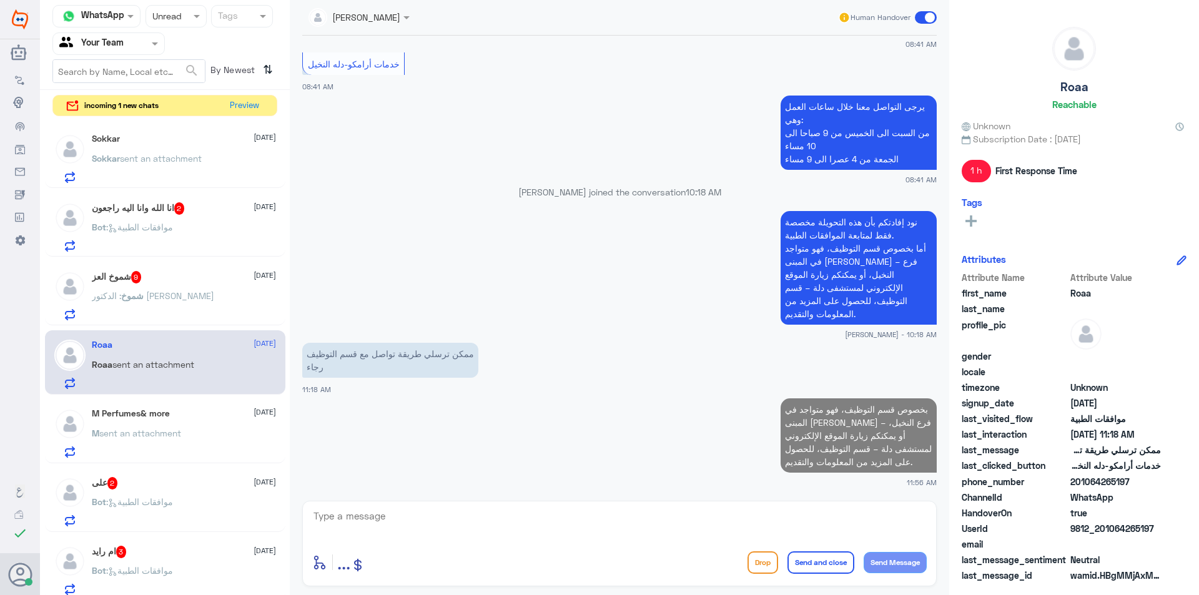
click at [186, 279] on div "شموخ العز 9 [DATE]" at bounding box center [184, 277] width 184 height 12
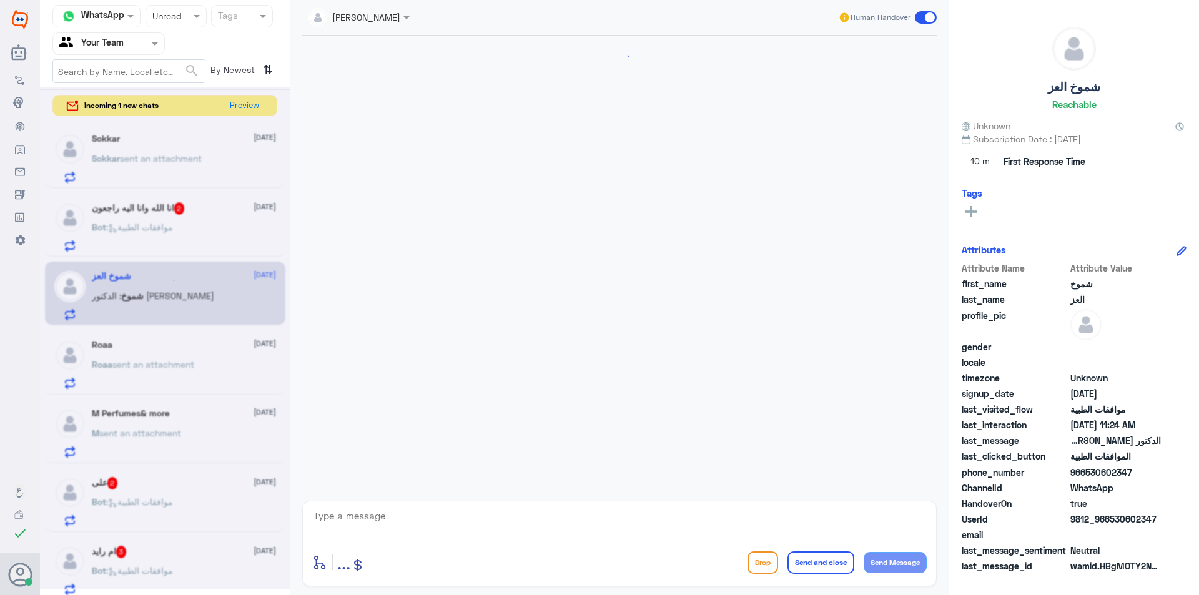
scroll to position [1194, 0]
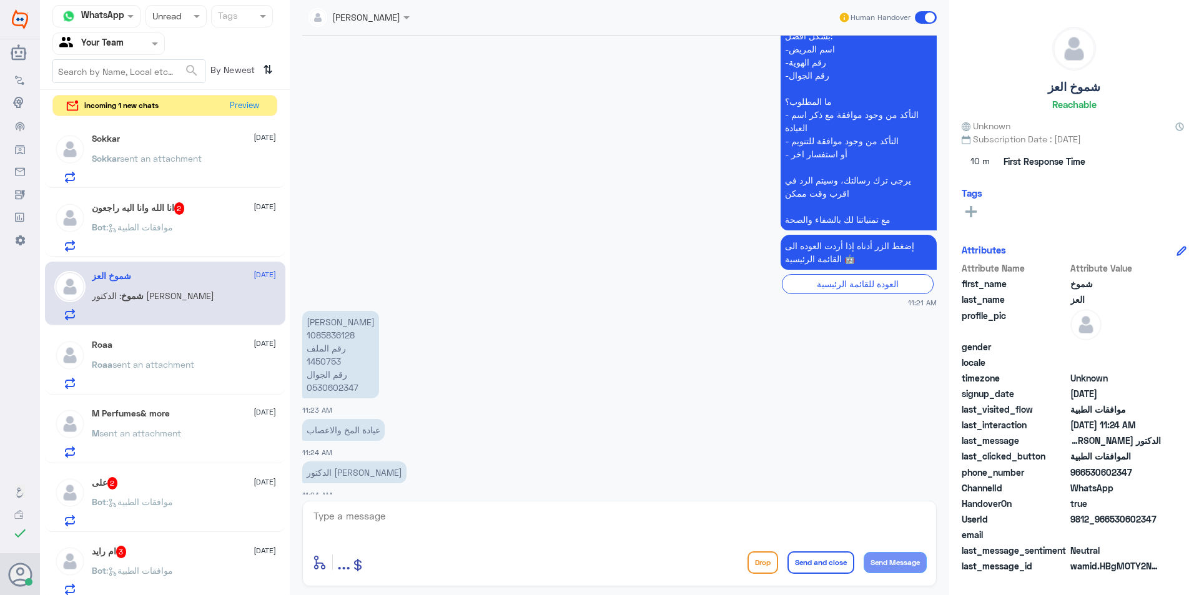
click at [332, 350] on p "[PERSON_NAME] 1085836128 ‎رقم الملف 1450753 رقم الجوال 0530602347" at bounding box center [340, 354] width 77 height 87
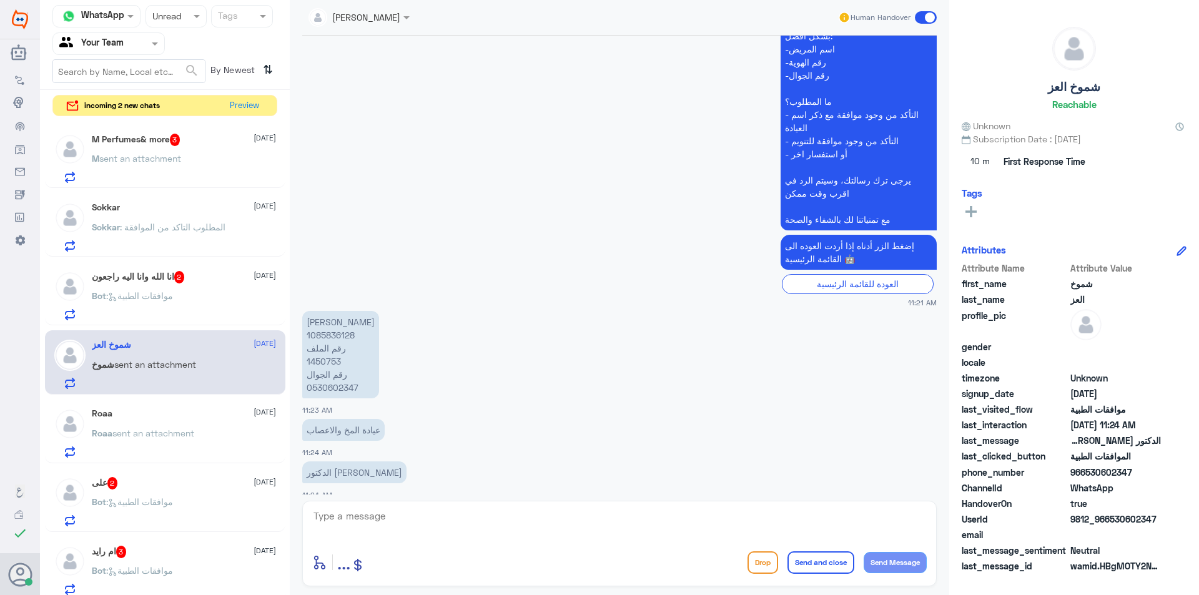
click at [416, 523] on textarea at bounding box center [619, 523] width 614 height 31
type textarea "تمت الموافقة على الرنين ."
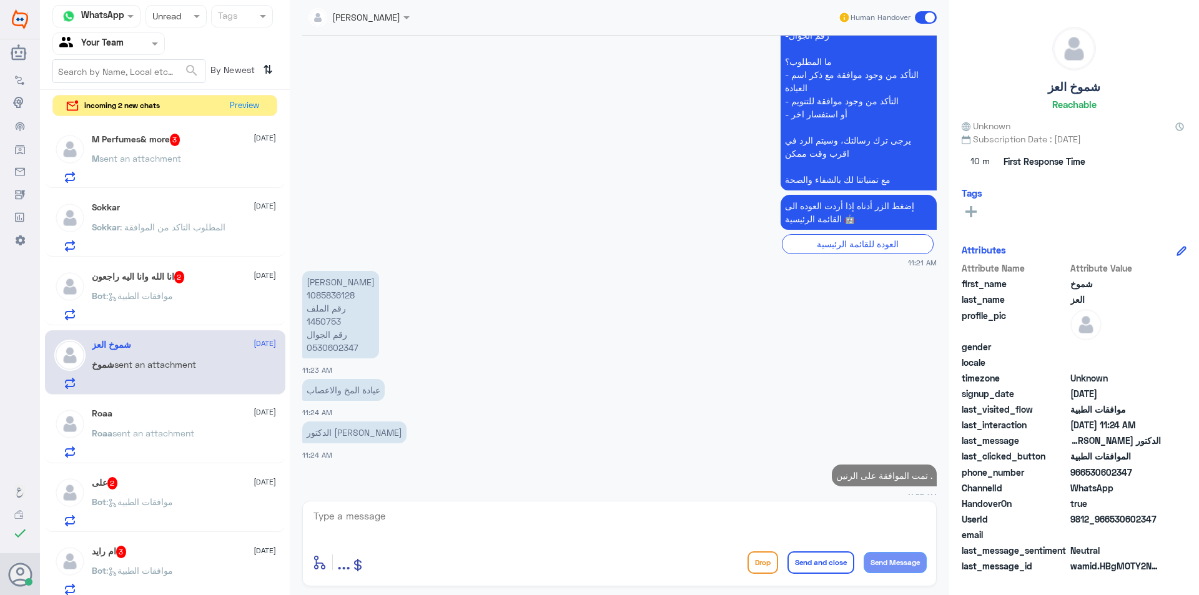
click at [154, 278] on h5 "انا [DEMOGRAPHIC_DATA] وانا اليه راجعون 2" at bounding box center [138, 277] width 93 height 12
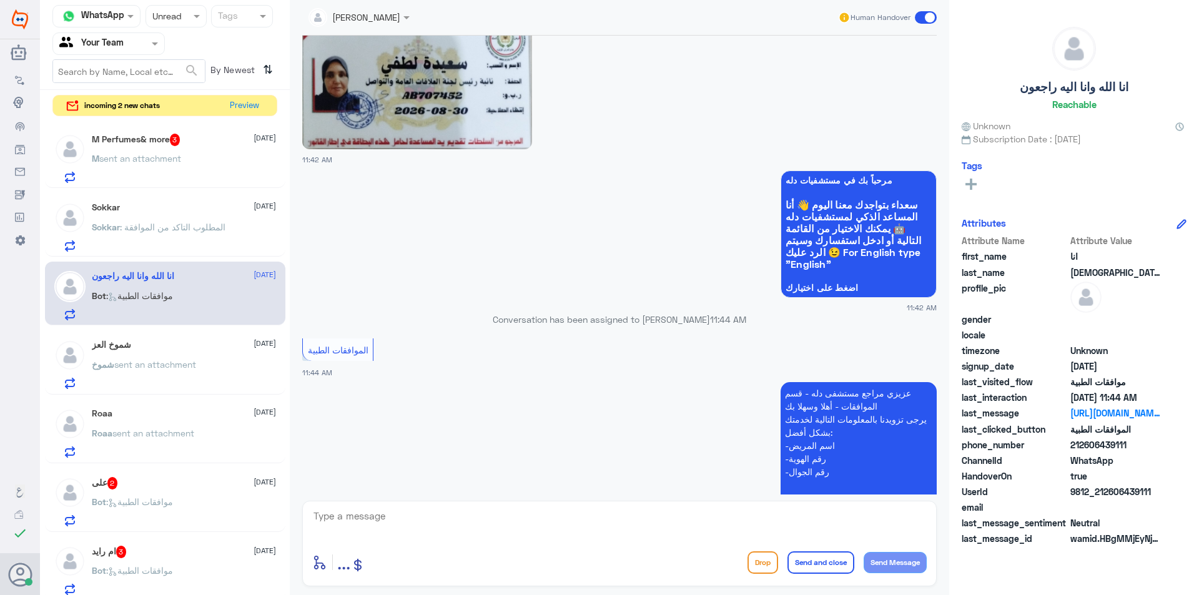
scroll to position [283, 0]
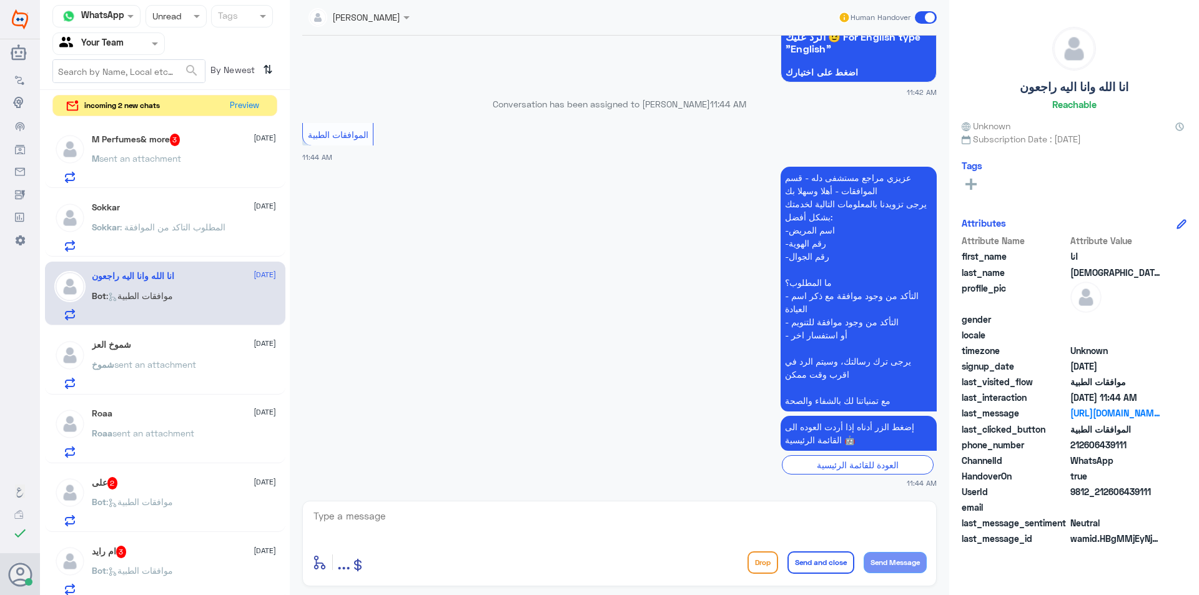
click at [465, 508] on textarea at bounding box center [619, 523] width 614 height 31
type textarea "ارجو توضيح استفسارك"
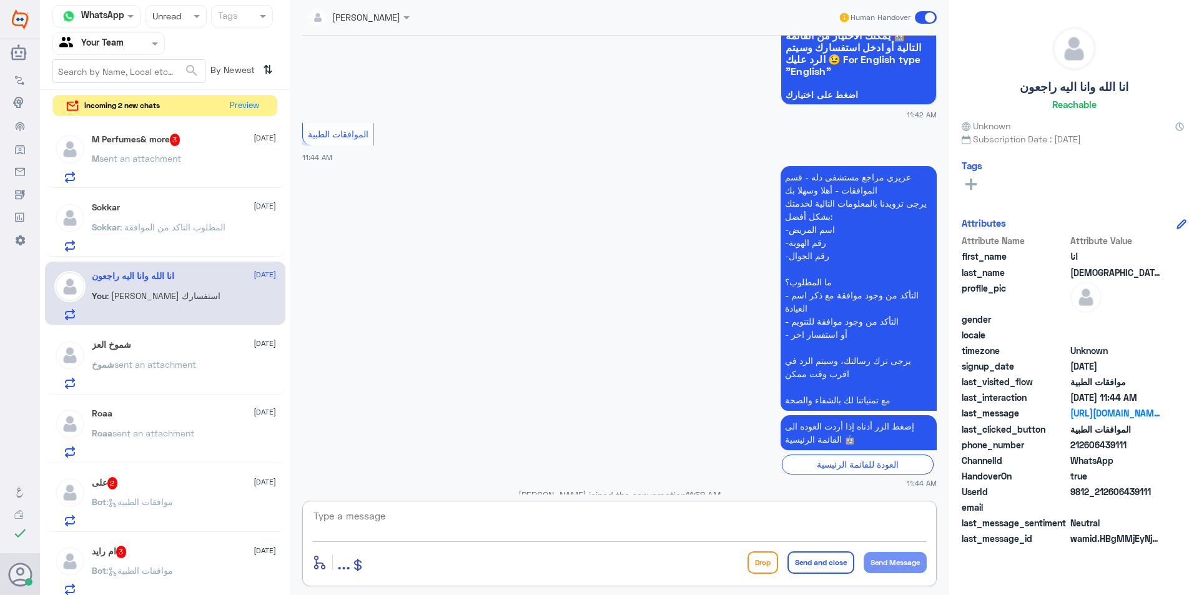
scroll to position [323, 0]
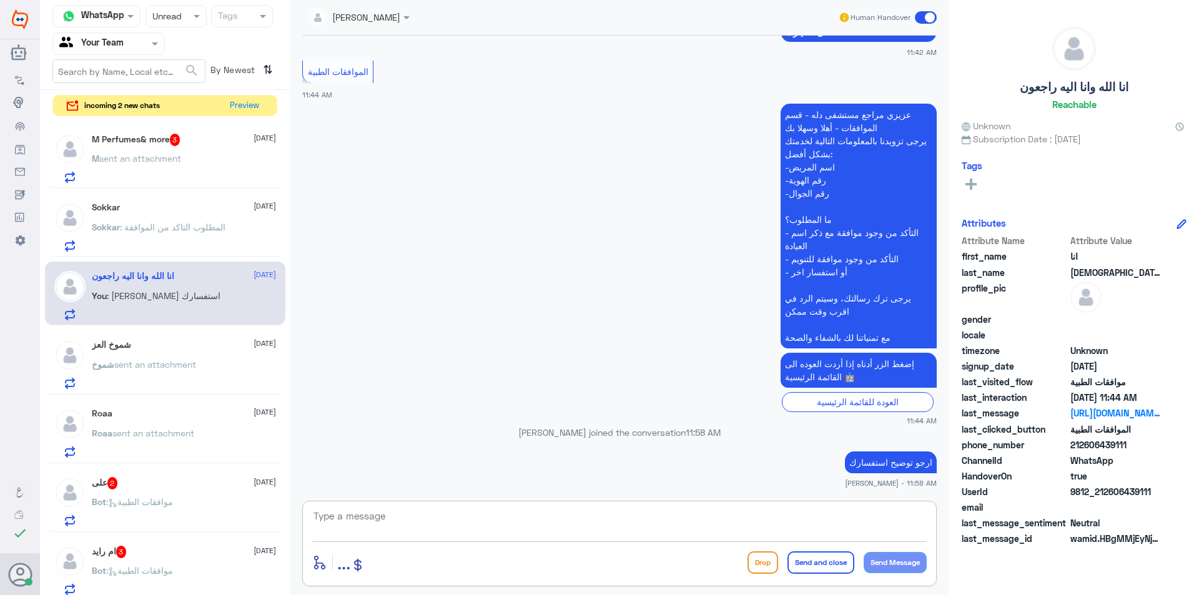
click at [213, 240] on p "Sokkar : المطلوب التاكد من الموافقة" at bounding box center [159, 235] width 134 height 31
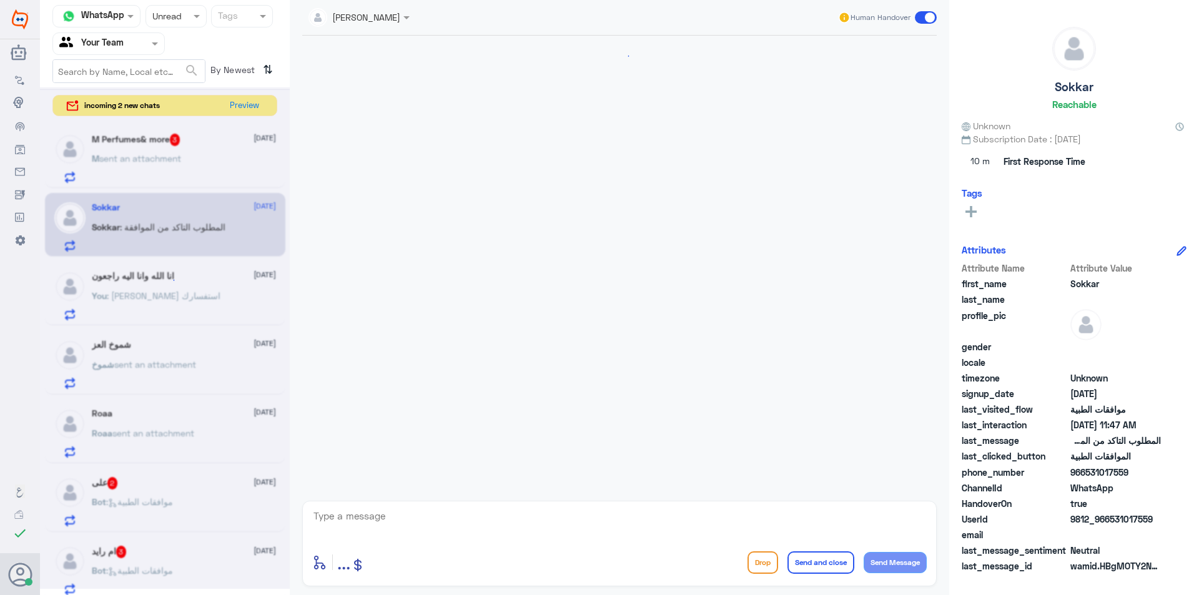
scroll to position [798, 0]
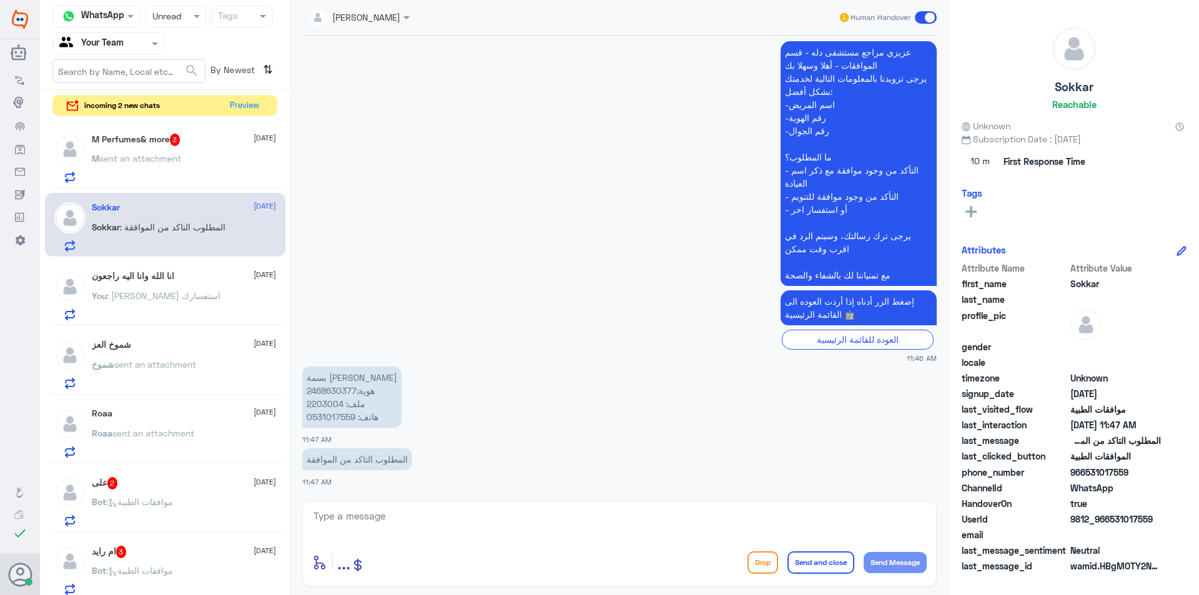
click at [320, 402] on p "بسمة [PERSON_NAME] هوية:2468630377 ملف: 2203004 هاتف: 0531017559" at bounding box center [351, 397] width 99 height 61
click at [390, 508] on textarea at bounding box center [619, 523] width 614 height 31
paste textarea "تم تحويل طلب الموافقة إلى قسم موافقات التنويم، وذلك لمتابعة طلب الخدمات والوصفا…"
type textarea "تم تحويل طلب الموافقة إلى قسم موافقات التنويم، وذلك لمتابعة طلب الخدمات والوصفا…"
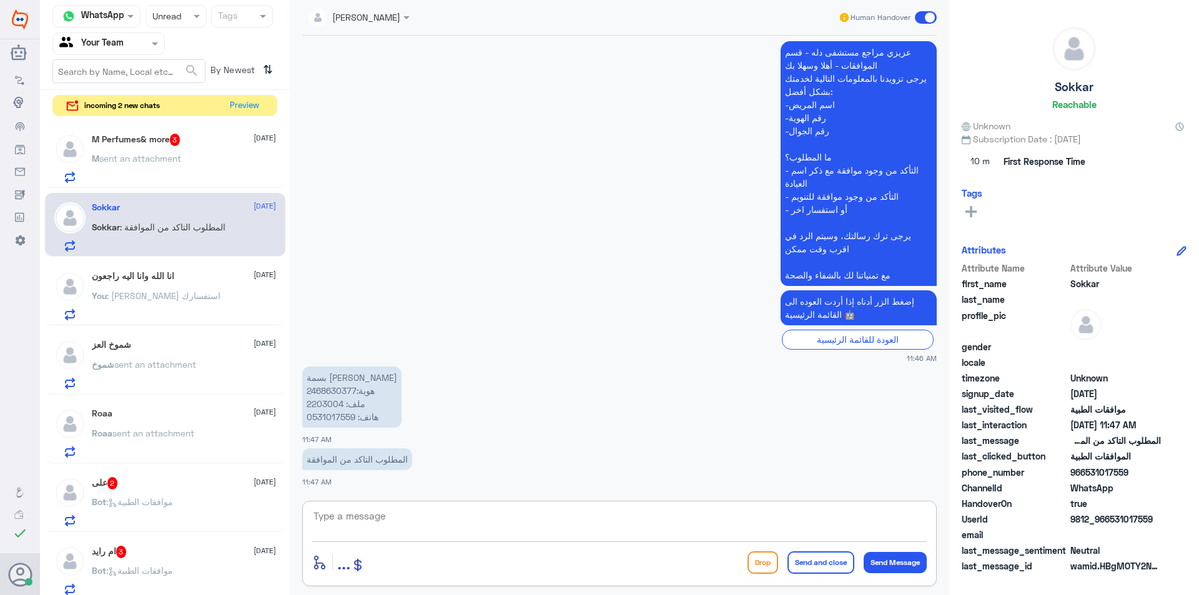
scroll to position [877, 0]
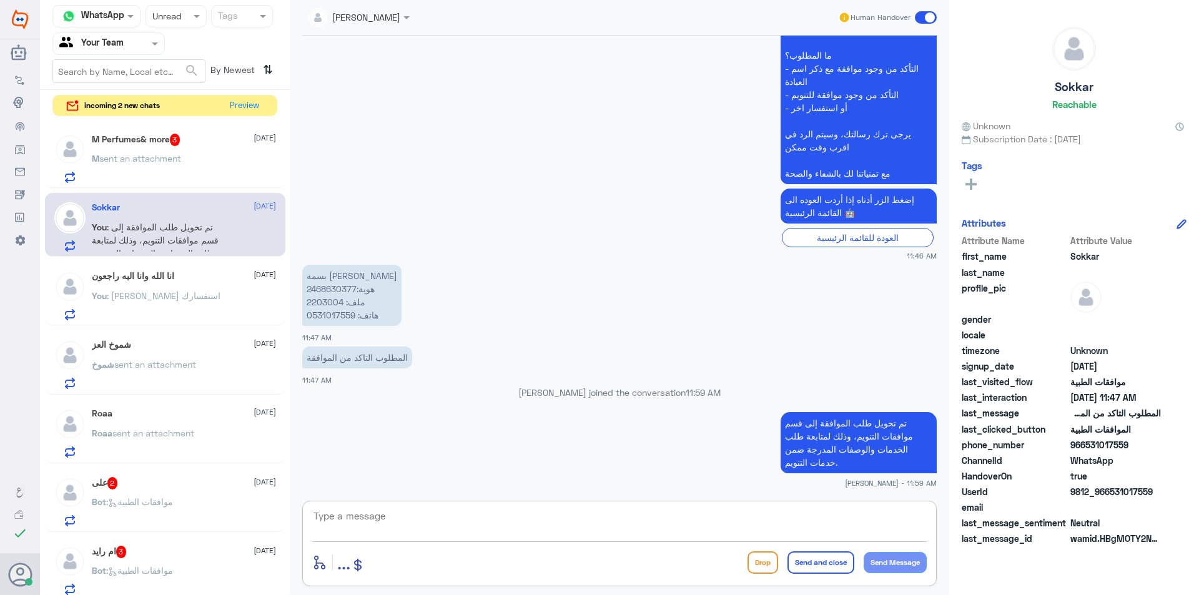
click at [225, 172] on div "M sent an attachment" at bounding box center [184, 169] width 184 height 28
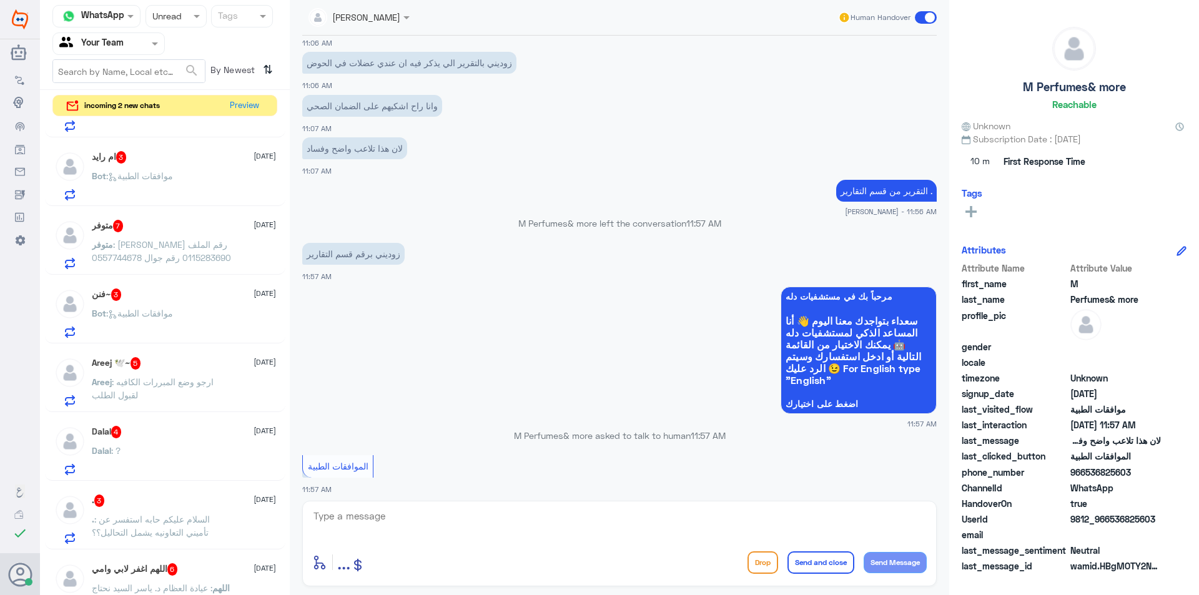
scroll to position [375, 0]
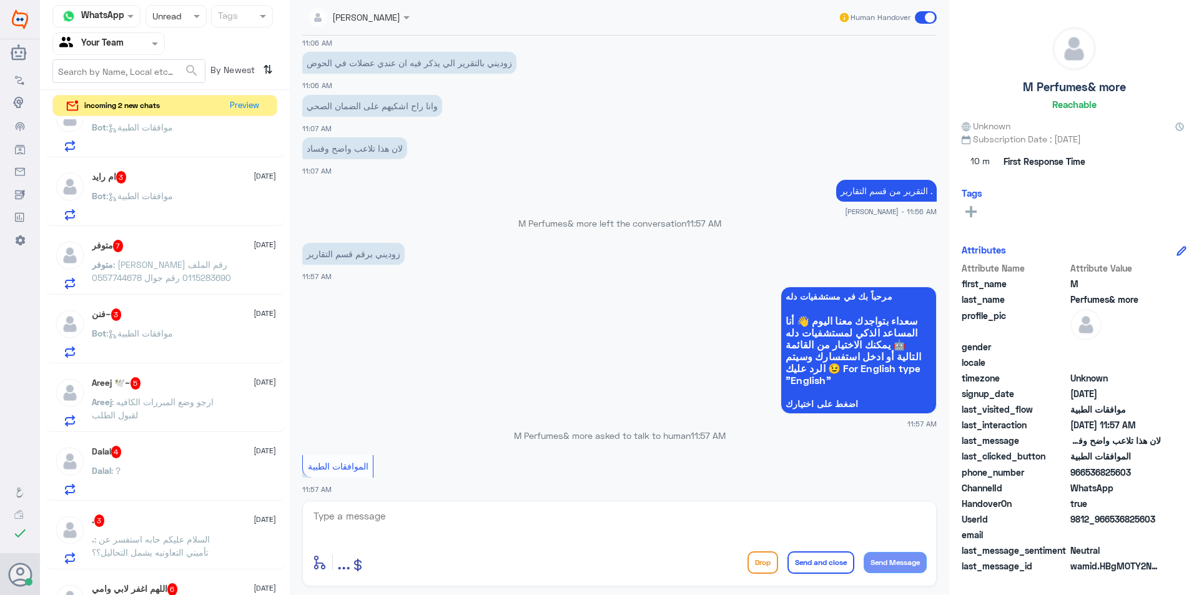
click at [181, 13] on div at bounding box center [176, 16] width 60 height 14
click at [179, 76] on div "Opened" at bounding box center [175, 68] width 61 height 23
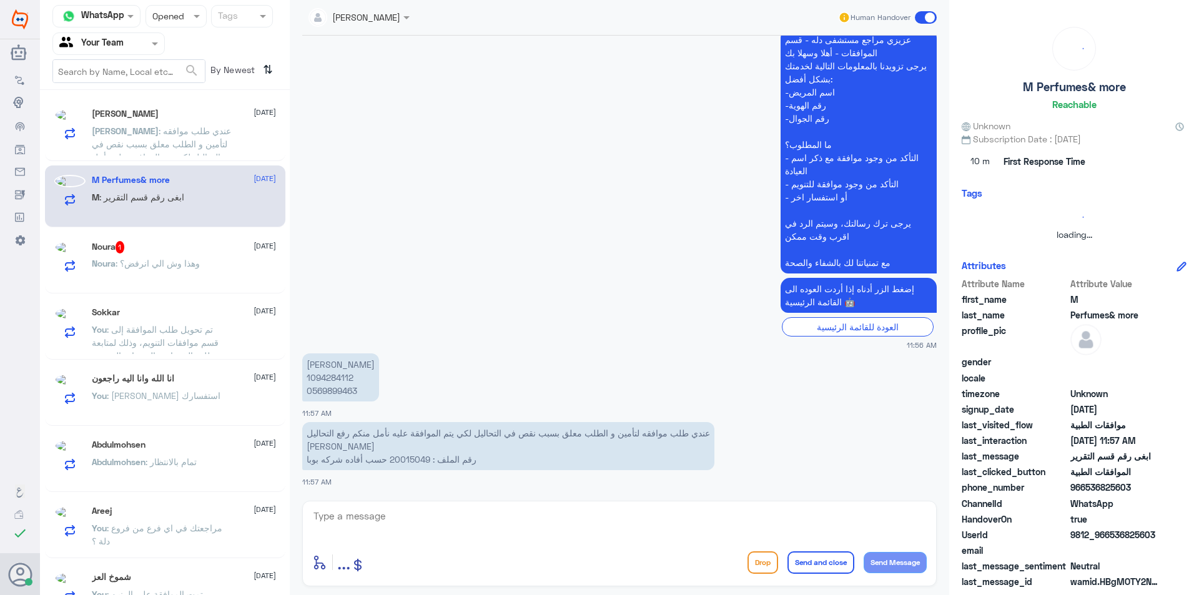
scroll to position [6, 0]
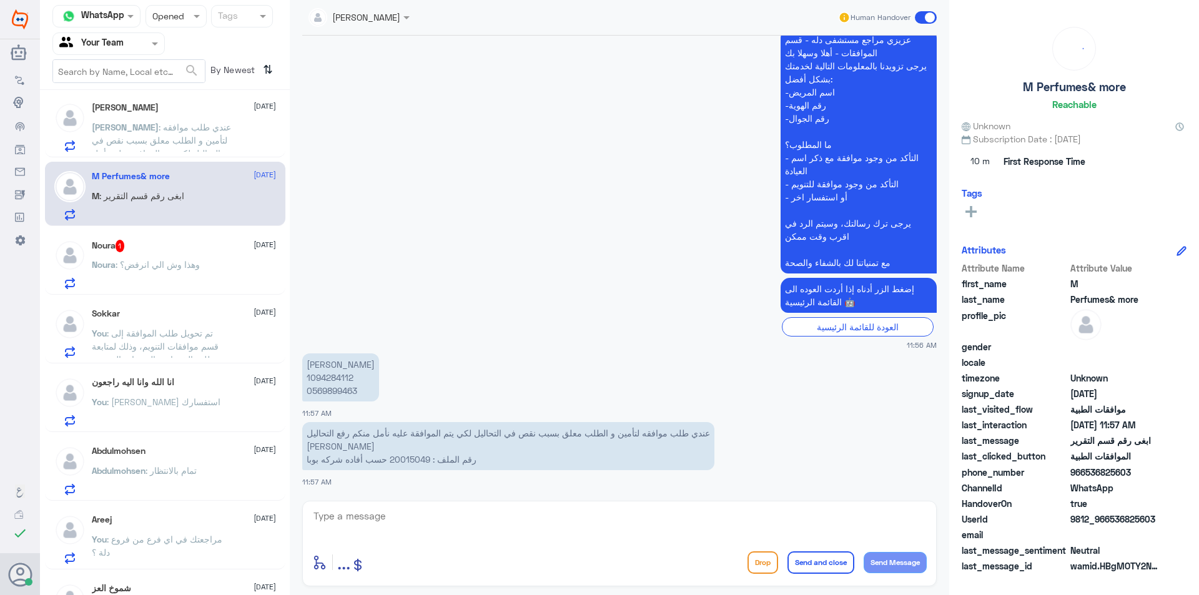
click at [255, 257] on div "Noura 1 [DATE] Noura : وهذا وش الي انرفض؟" at bounding box center [184, 264] width 184 height 49
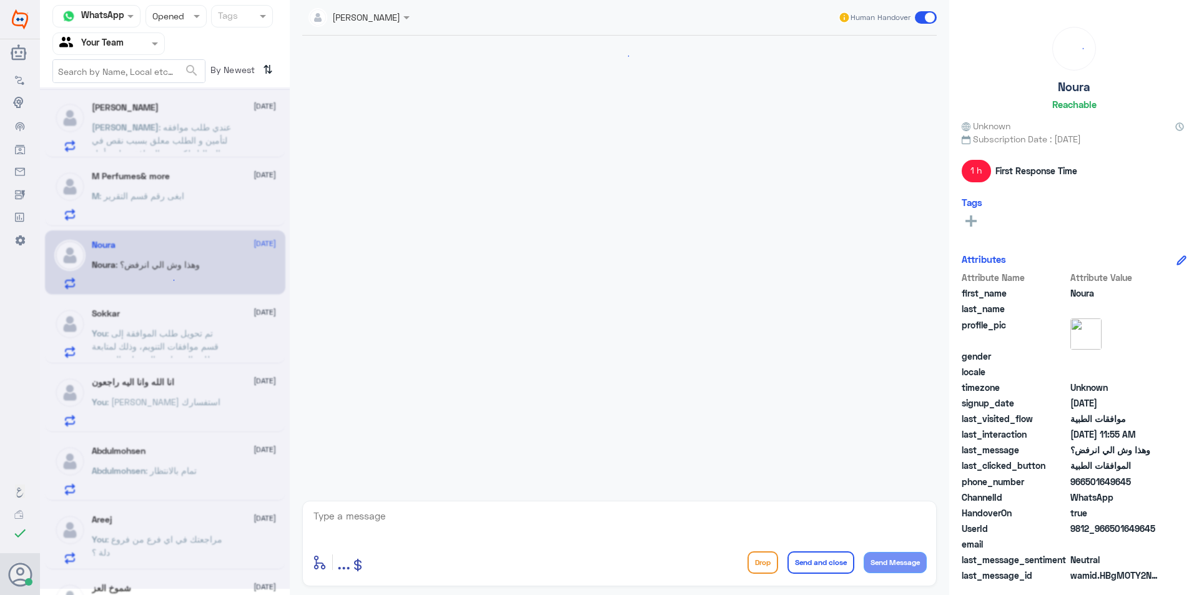
scroll to position [785, 0]
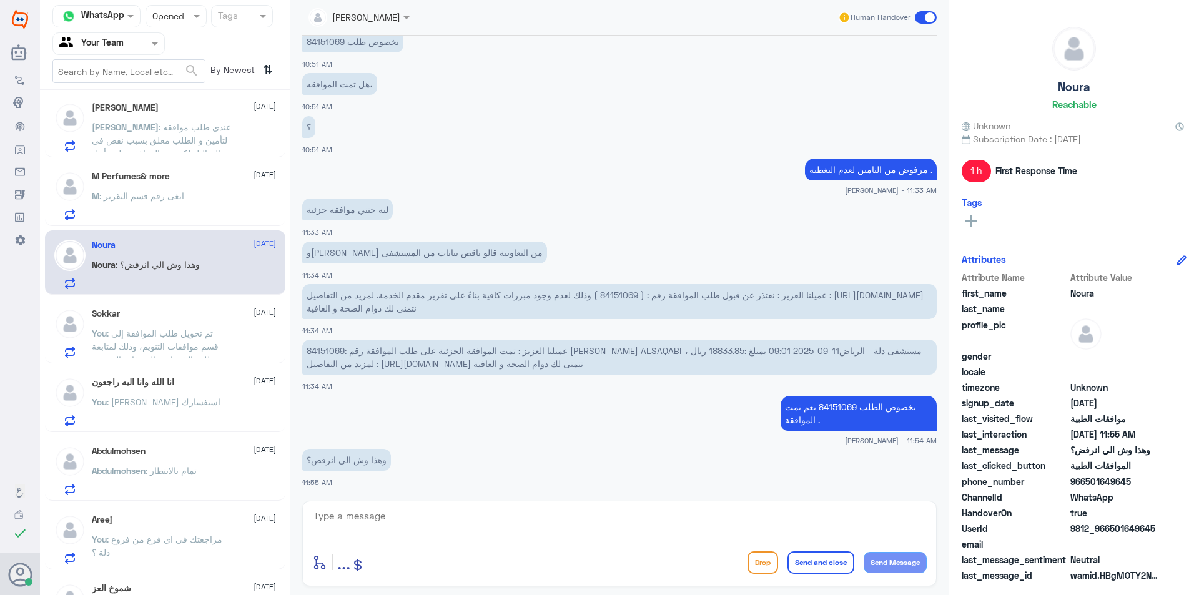
click at [222, 211] on div "M : ابغى رقم قسم التقرير" at bounding box center [184, 206] width 184 height 28
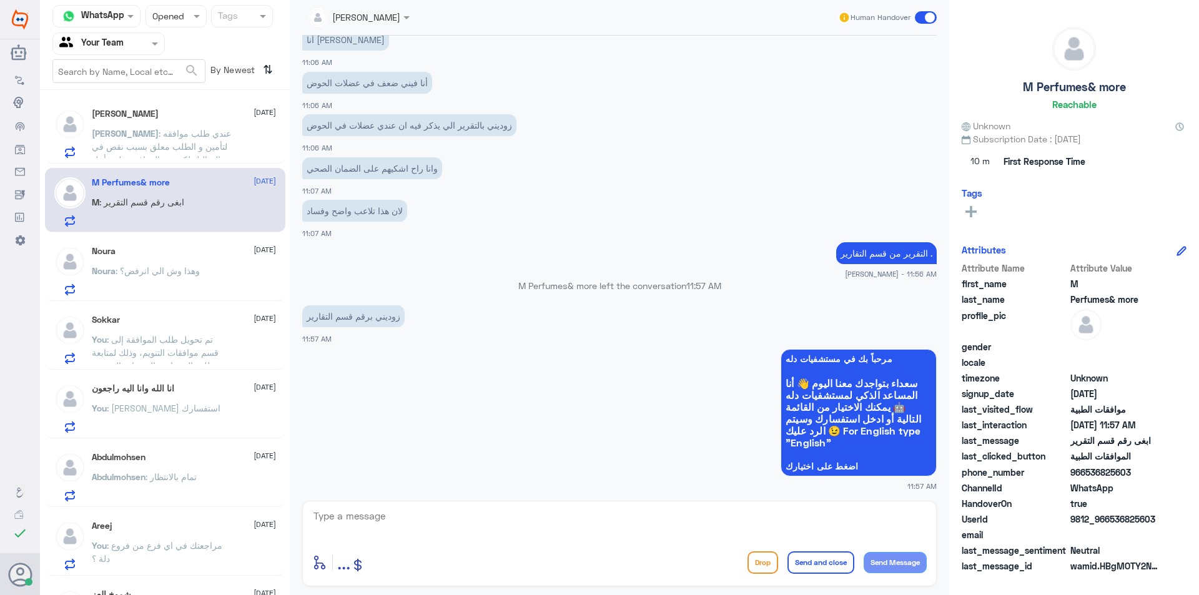
click at [206, 145] on span ": عندي طلب موافقه لتأمين و الطلب معلق بسبب نقص في التحاليل لكي يتم الموافقة علي…" at bounding box center [161, 166] width 139 height 76
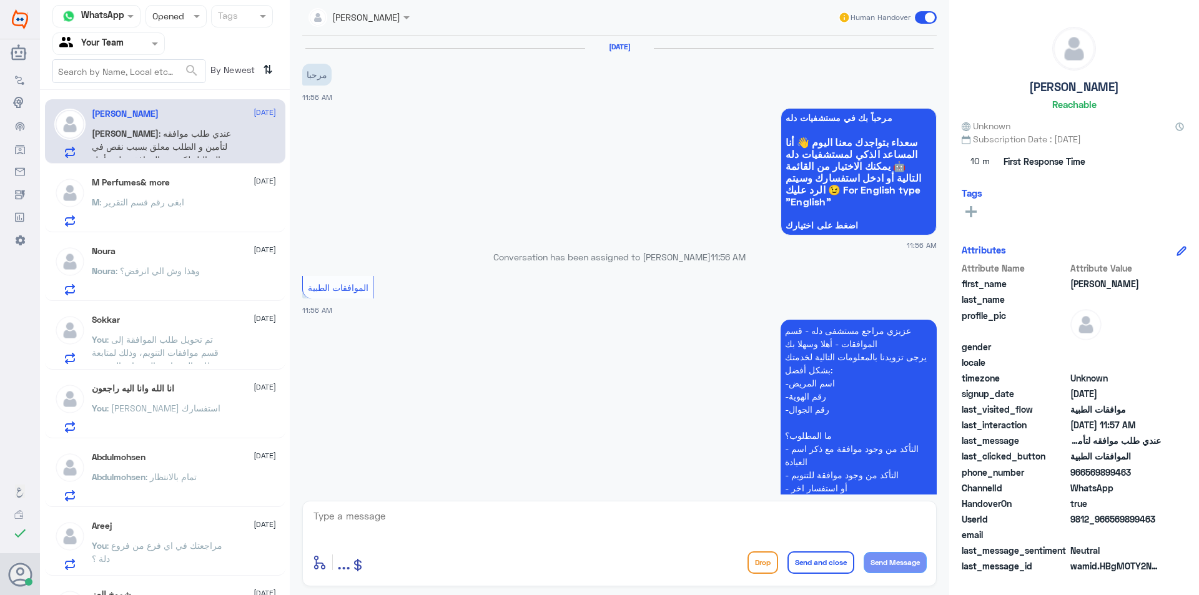
scroll to position [291, 0]
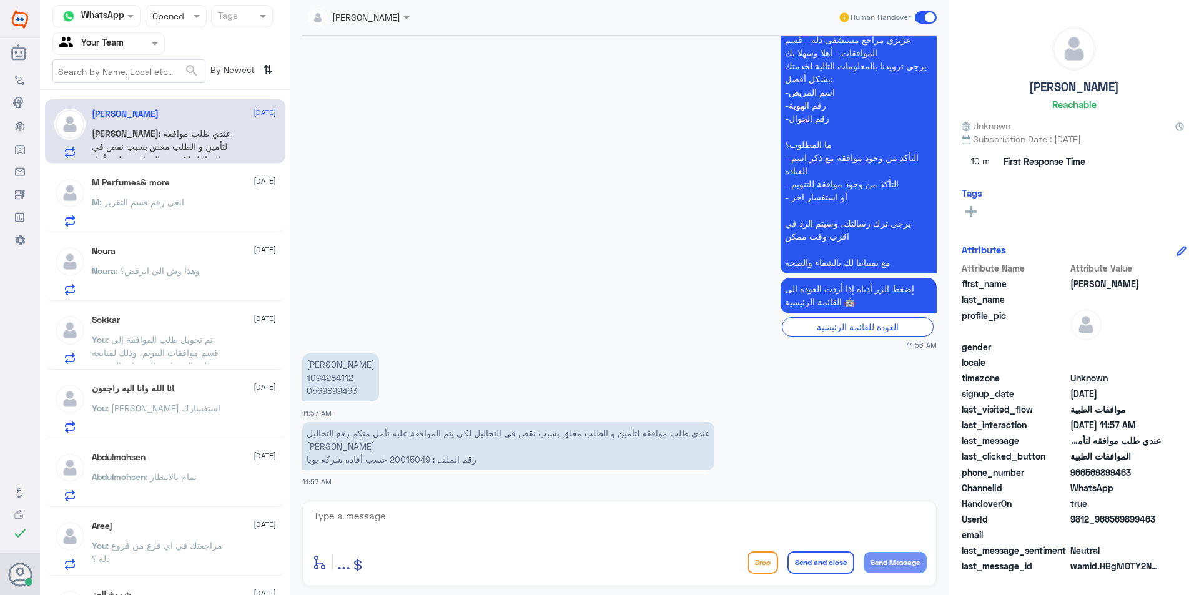
click at [329, 379] on p "[PERSON_NAME] 1094284112 0569899463" at bounding box center [340, 377] width 77 height 48
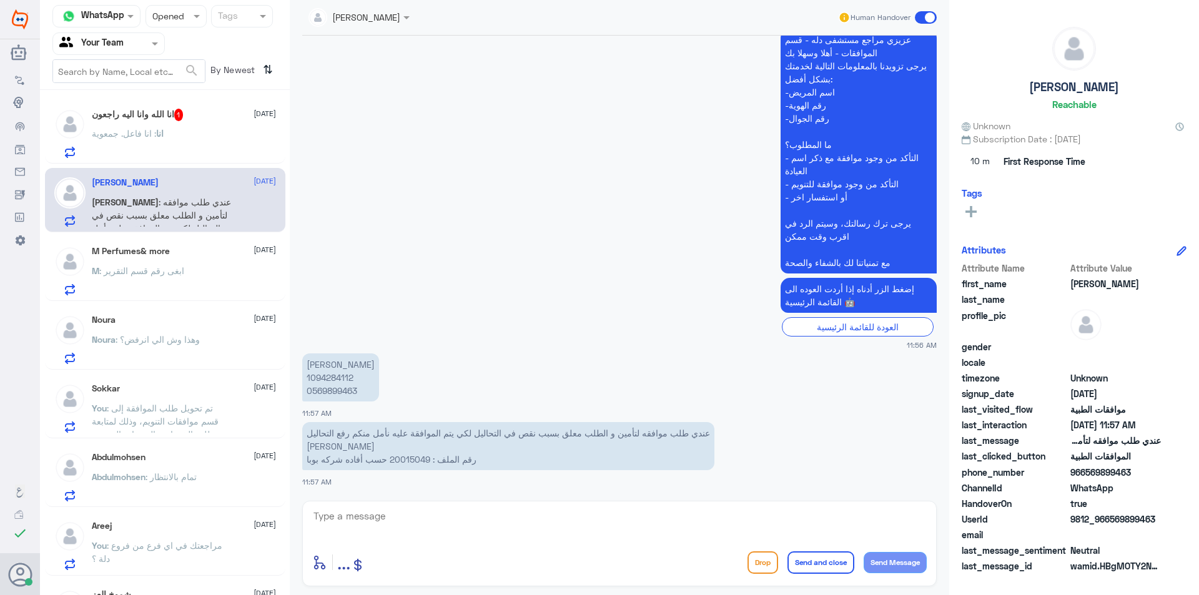
click at [416, 463] on p "عندي طلب موافقه لتأمين و الطلب معلق بسبب نقص في التحاليل لكي يتم الموافقة عليه …" at bounding box center [508, 446] width 412 height 48
click at [410, 524] on textarea at bounding box center [619, 523] width 614 height 31
type textarea "مراجعتك في اي فرع من فروع دلة ؟"
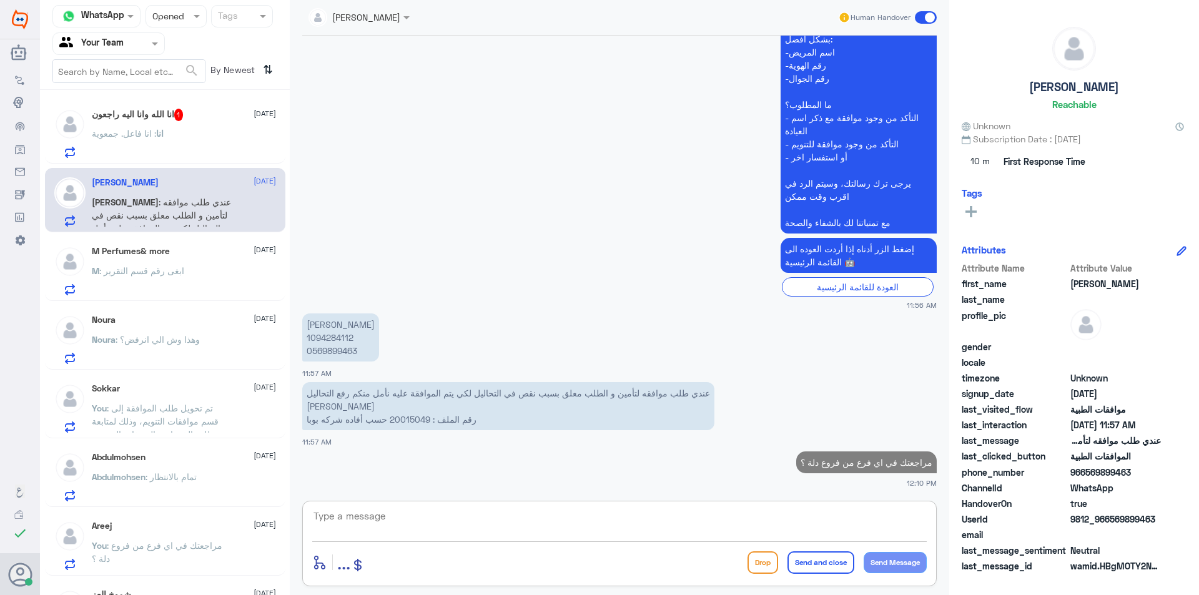
click at [195, 129] on div "انا [DEMOGRAPHIC_DATA] وانا اليه راجعون 1 [DATE] انا : انا فاعل. جمعوية" at bounding box center [184, 133] width 184 height 49
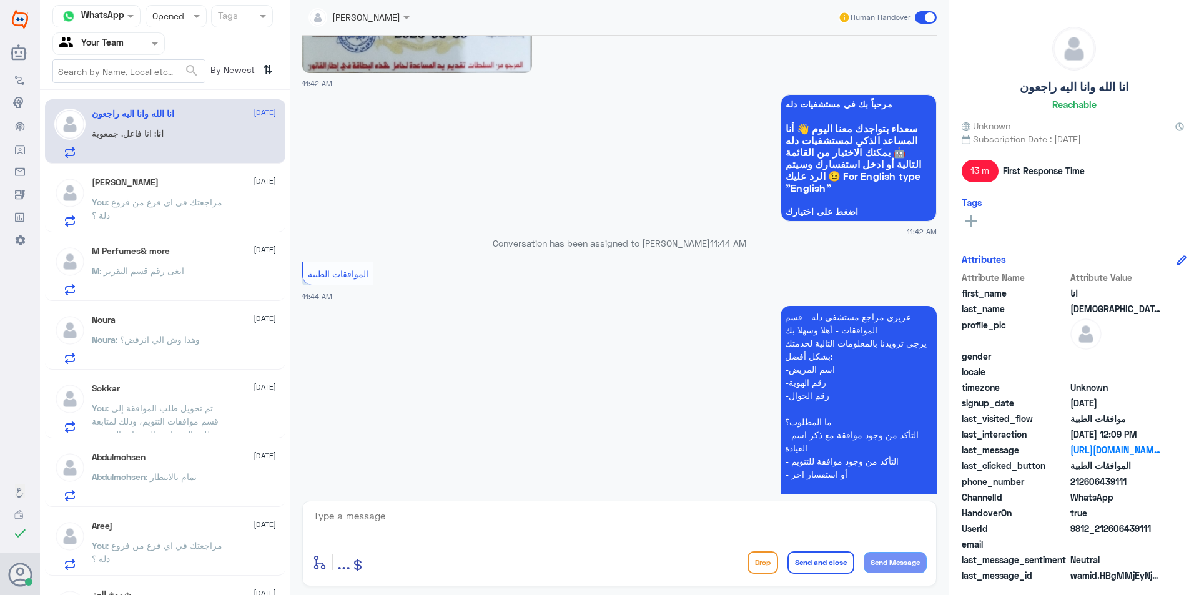
scroll to position [388, 0]
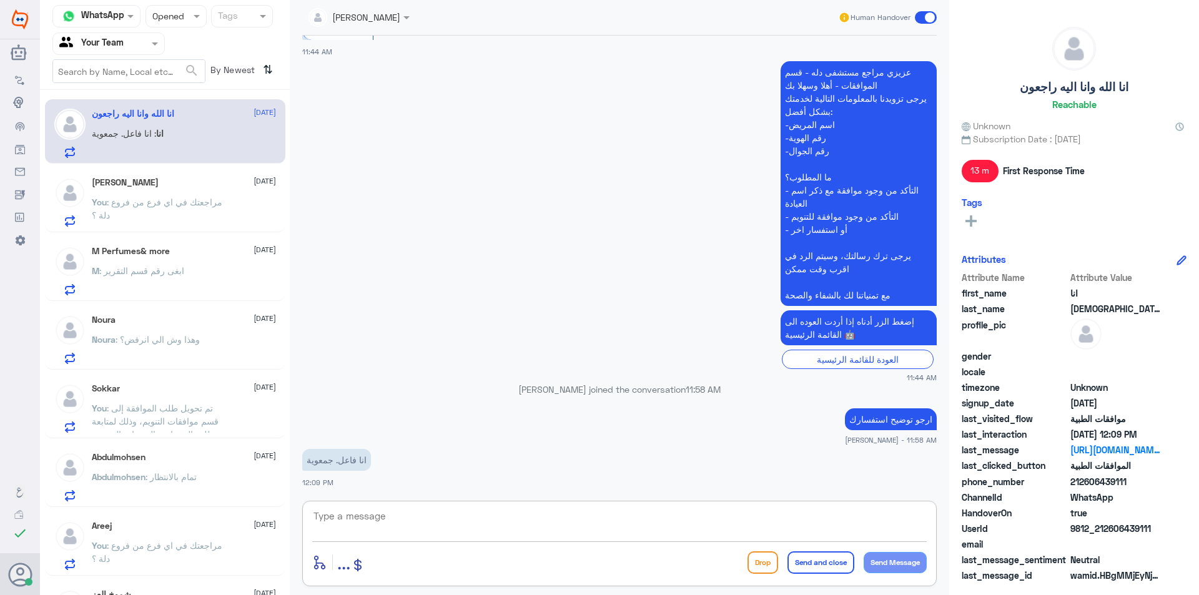
click at [398, 521] on textarea at bounding box center [619, 523] width 614 height 31
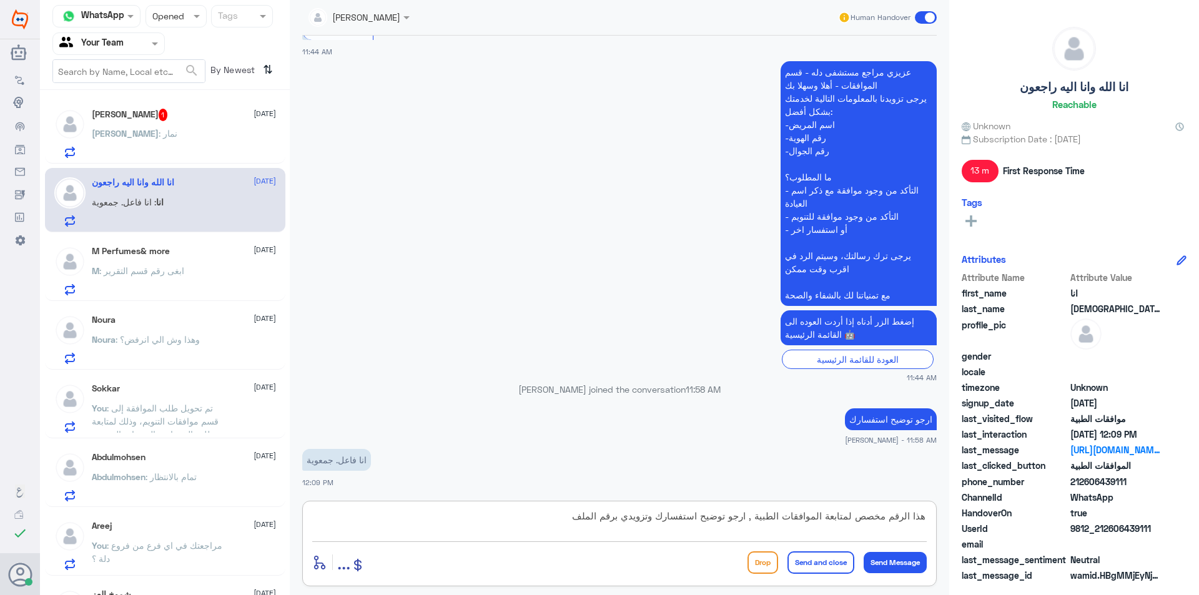
click at [501, 516] on textarea "هذا الرقم مخصص لمتابعة الموافقات الطبية , ارجو توضيح استفسارك وتزويدي برقم الملف" at bounding box center [619, 523] width 614 height 31
paste textarea "فقط. نرجو توضيح استفسارك بشكل أدق، مع تزويدنا برقم الملف لتتمكن من مساعدتك بشكل…"
type textarea "هذا الرقم مخصص لمتابعة الموافقات الطبية فقط. نرجو توضيح استفسارك بشكل أدق، مع ت…"
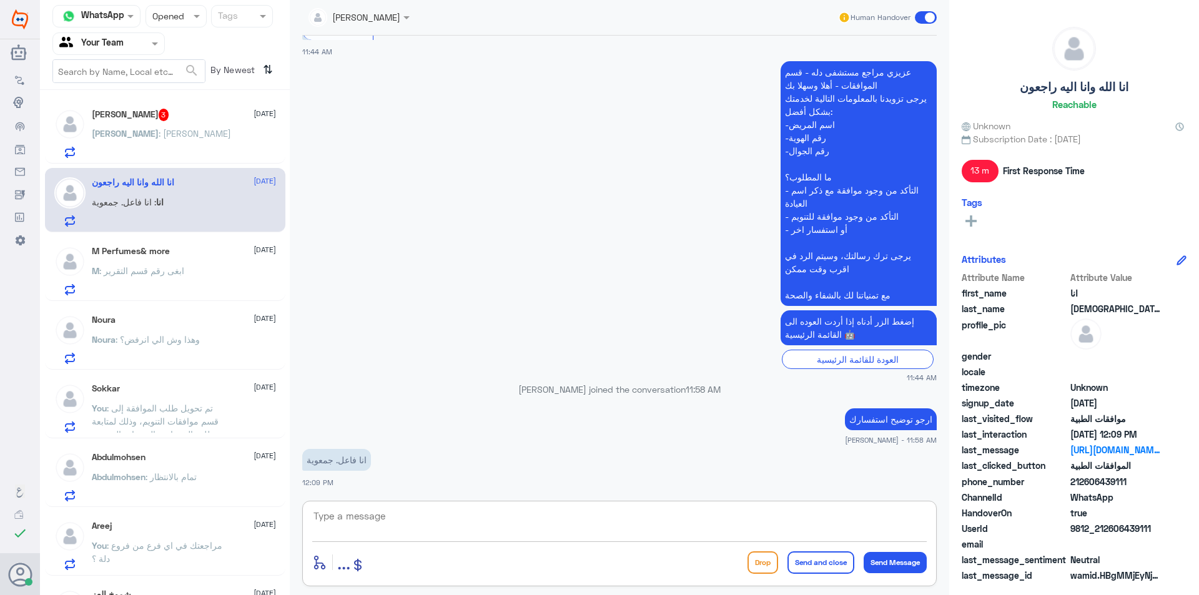
scroll to position [481, 0]
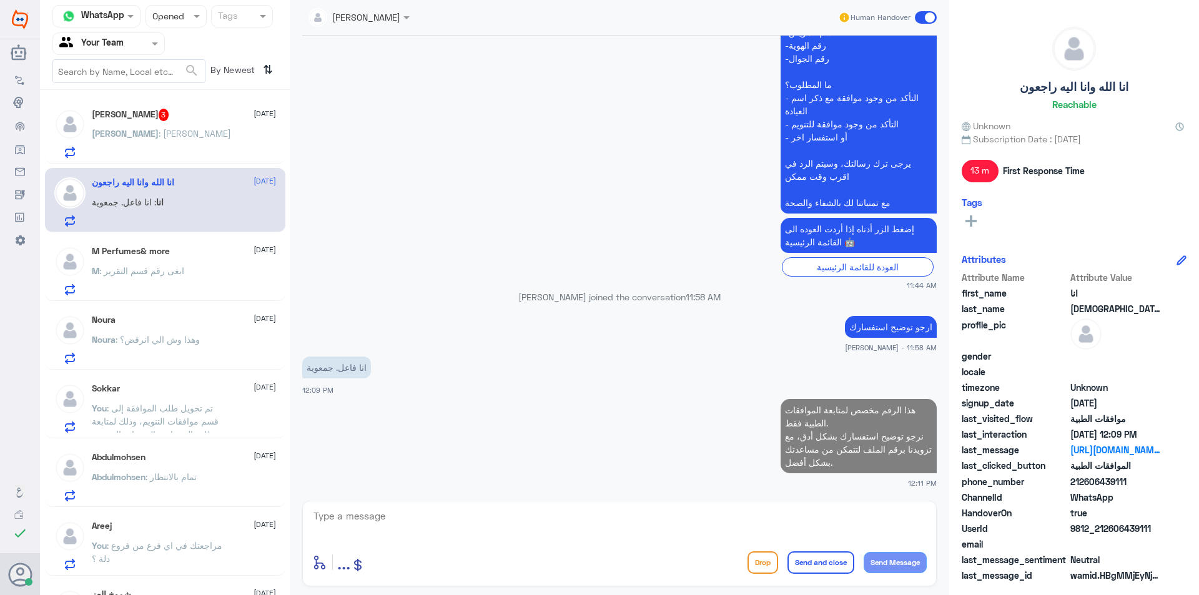
click at [213, 109] on div "[PERSON_NAME] 3 [DATE]" at bounding box center [184, 115] width 184 height 12
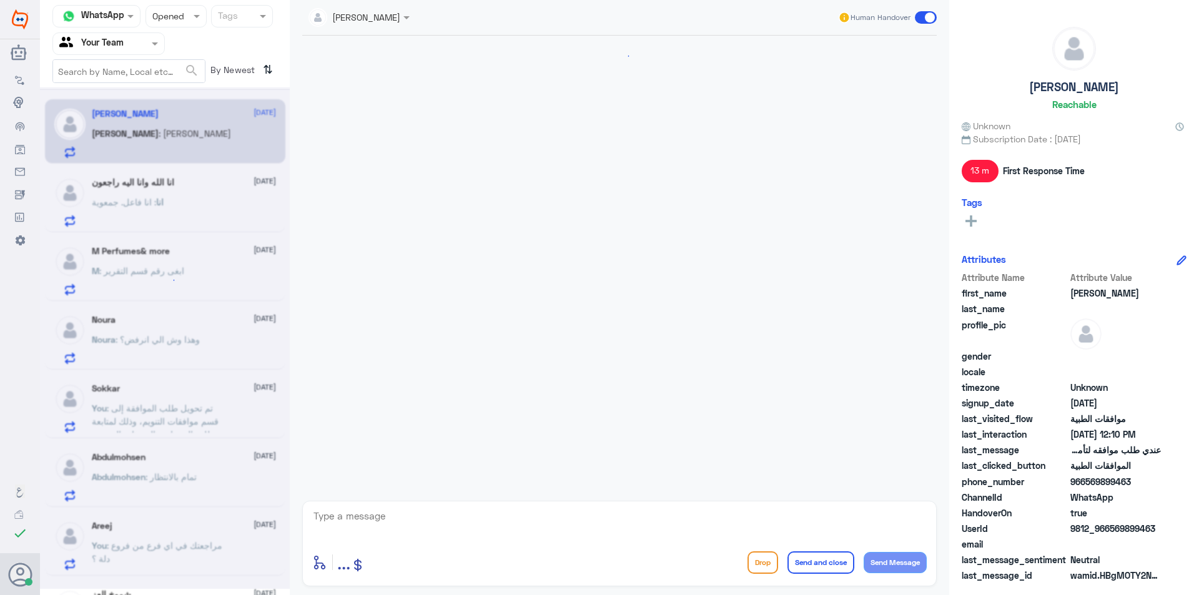
scroll to position [481, 0]
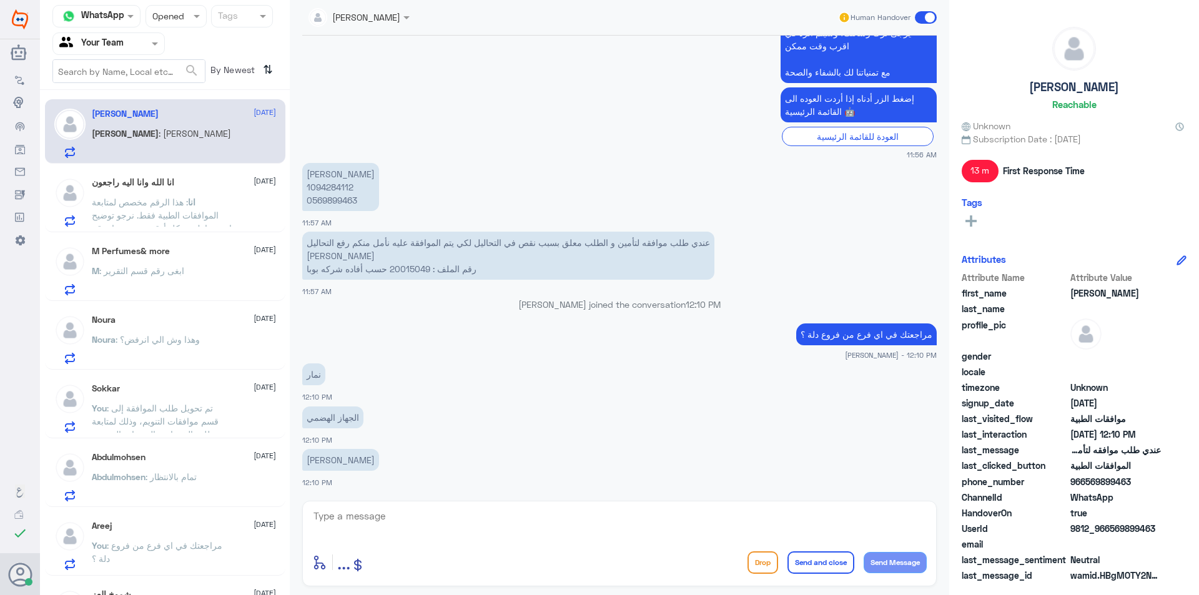
click at [387, 509] on textarea at bounding box center [619, 523] width 614 height 31
paste textarea "هذا الرقم مخصص لمتابعة الموافقات الطبية فقط. نرجو توضيح استفسارك بشكل أدق، مع ت…"
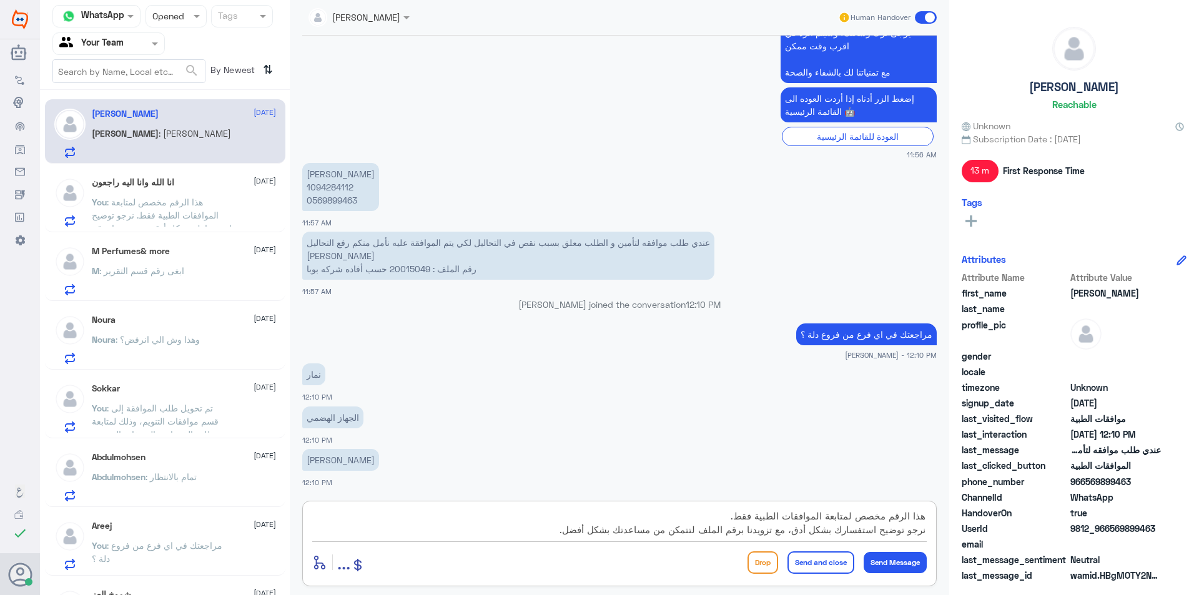
click at [754, 514] on textarea "هذا الرقم مخصص لمتابعة الموافقات الطبية فقط. نرجو توضيح استفسارك بشكل أدق، مع ت…" at bounding box center [619, 523] width 614 height 31
drag, startPoint x: 926, startPoint y: 531, endPoint x: 505, endPoint y: 534, distance: 420.8
click at [505, 534] on textarea "هذا الرقم مخصص لمتابعة الموافقات الطبية لدى دلة النخيل فقط. نرجو توضيح استفسارك…" at bounding box center [619, 523] width 614 height 31
type textarea "هذا الرقم مخصص لمتابعة الموافقات الطبية لدى دلة النخيل فقط."
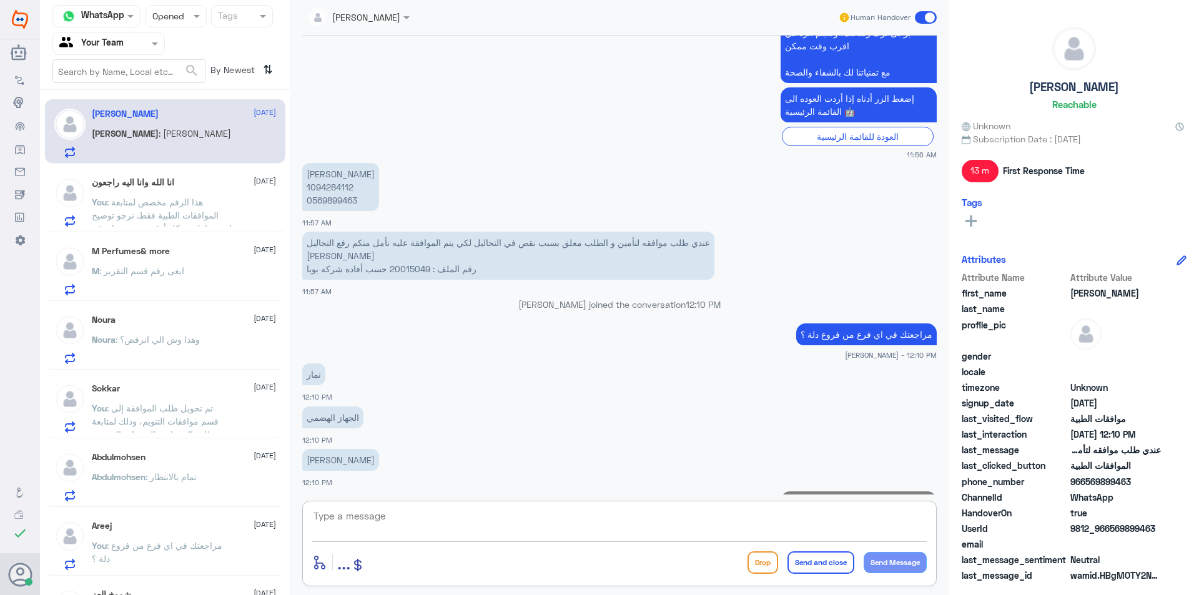
scroll to position [535, 0]
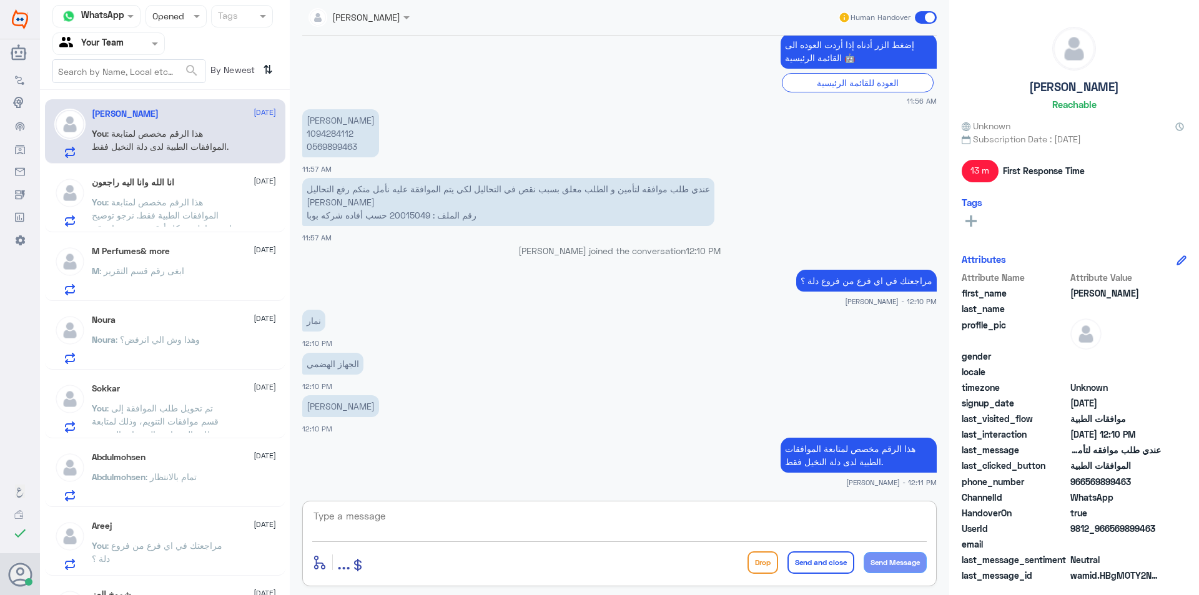
click at [190, 24] on div "Status × Opened" at bounding box center [175, 16] width 61 height 22
click at [186, 103] on div "Closed" at bounding box center [175, 92] width 61 height 23
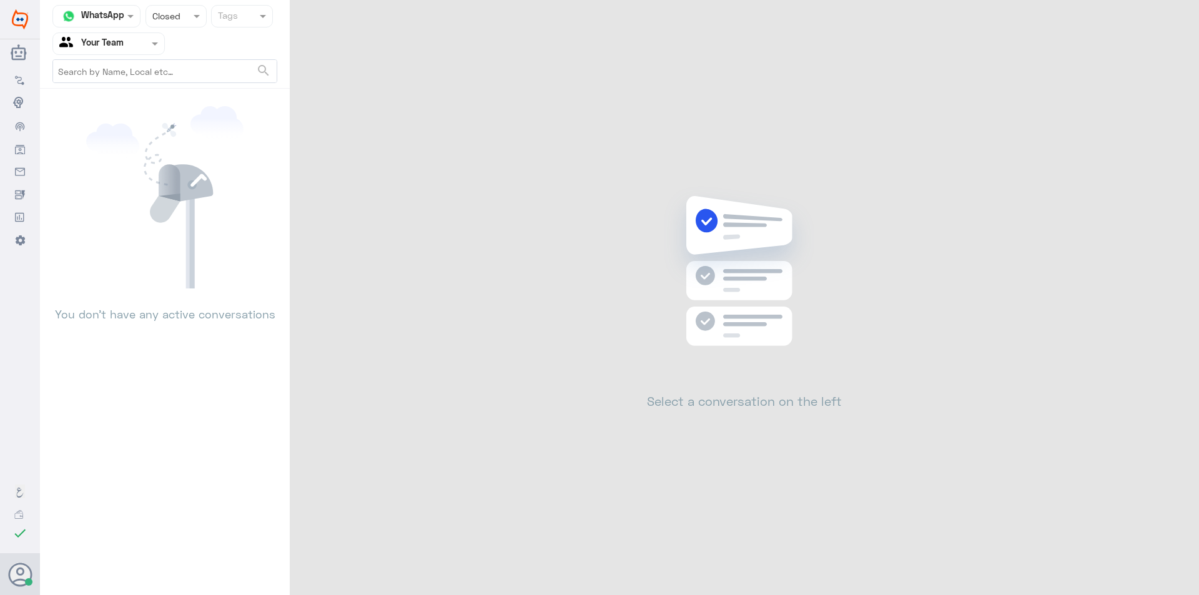
click at [187, 25] on div "Status × Closed" at bounding box center [175, 16] width 61 height 22
click at [195, 111] on div "Unread" at bounding box center [175, 115] width 61 height 23
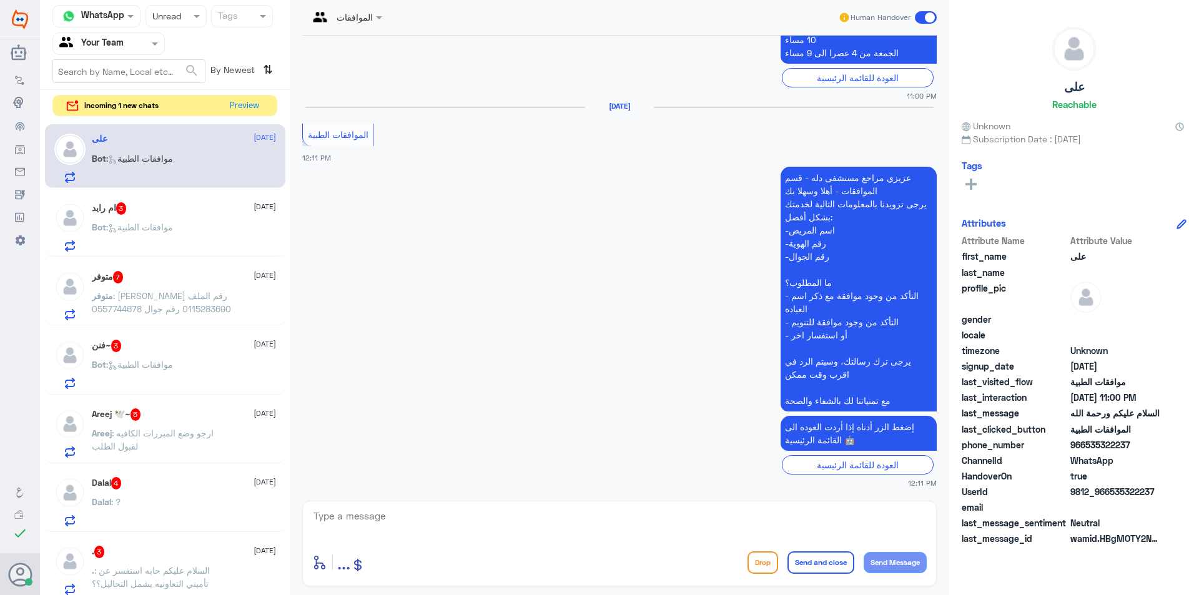
scroll to position [649, 0]
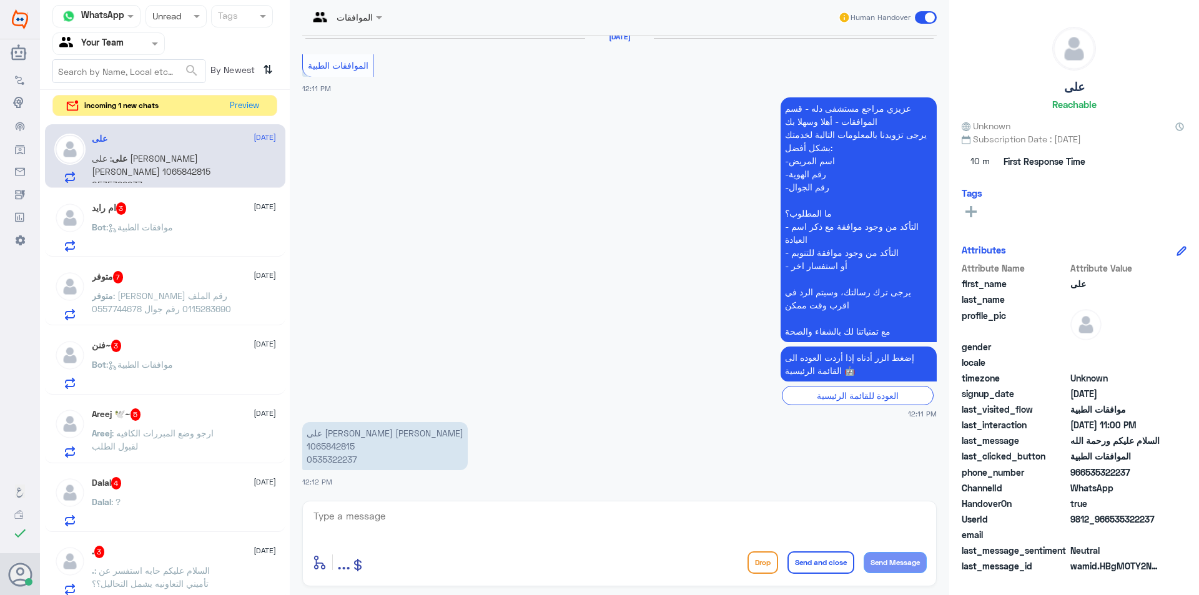
click at [342, 446] on p "على [PERSON_NAME] [PERSON_NAME] 1065842815 0535322237" at bounding box center [384, 446] width 165 height 48
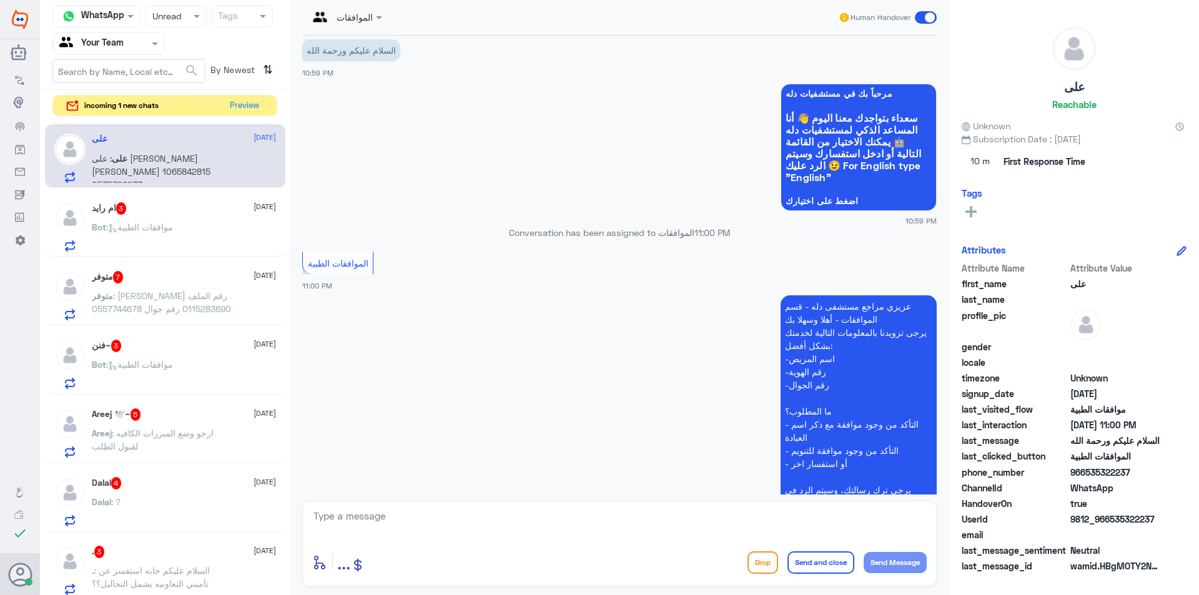
scroll to position [0, 0]
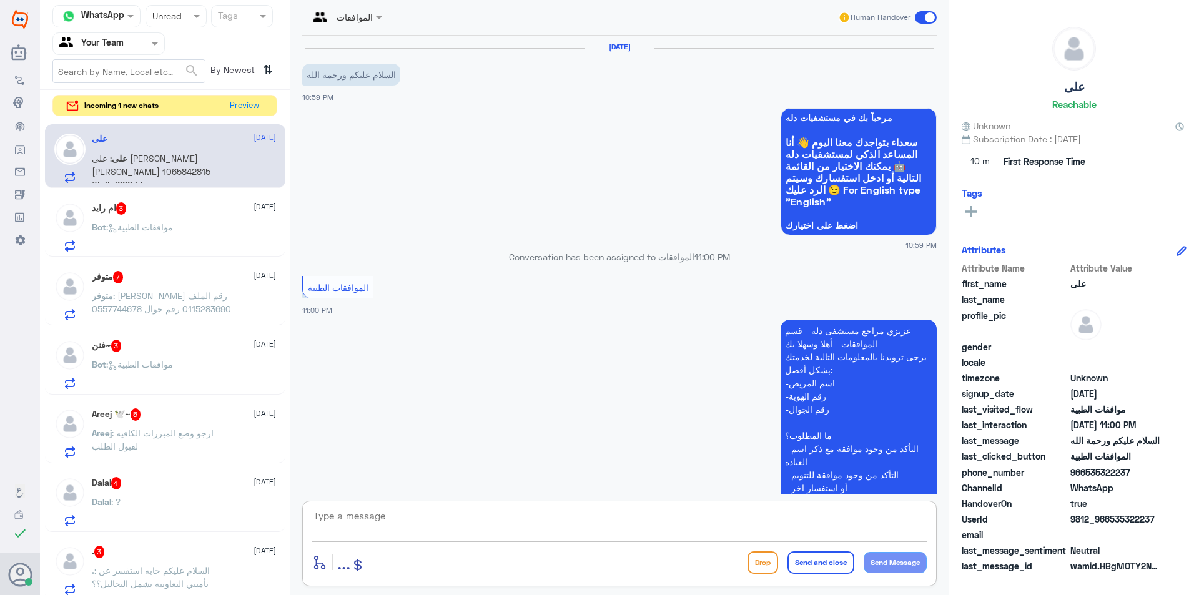
click at [411, 521] on textarea at bounding box center [619, 523] width 614 height 31
click at [406, 534] on textarea "وعليكم السلام" at bounding box center [619, 523] width 614 height 31
type textarea "وعليكم السلام ارجو توضيح استفسارك"
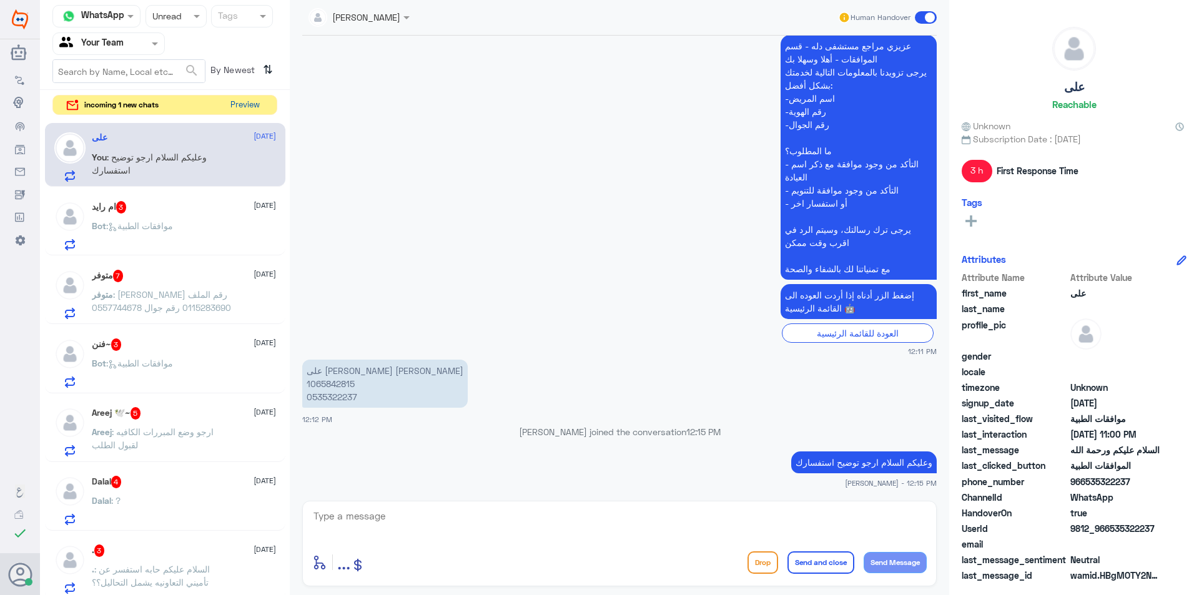
click at [260, 112] on button "Preview" at bounding box center [244, 105] width 39 height 19
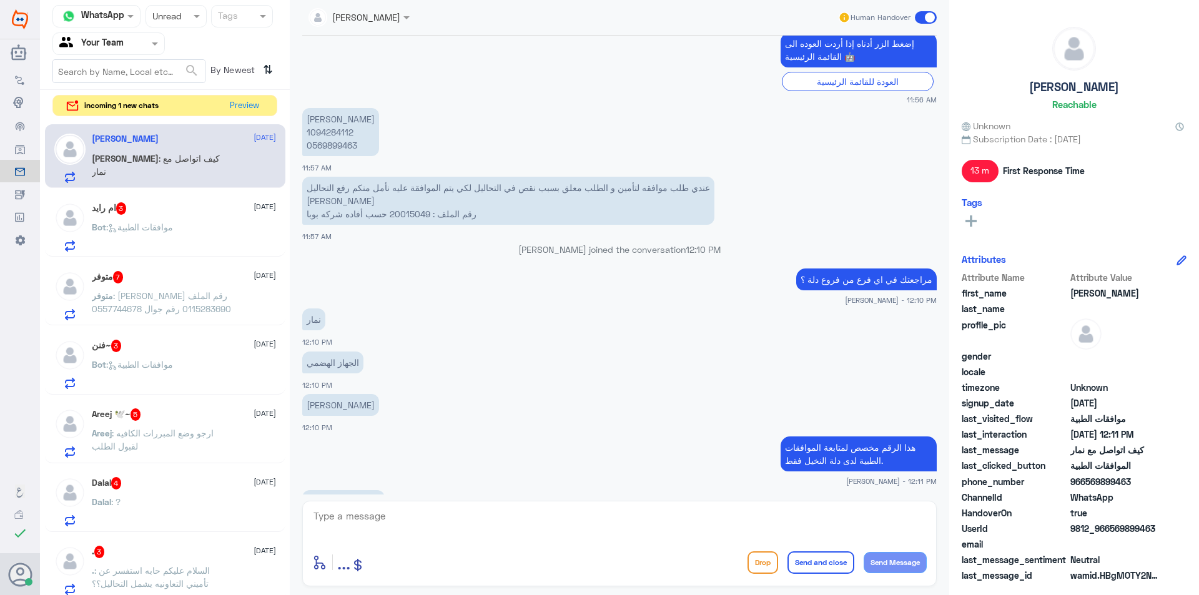
scroll to position [515, 0]
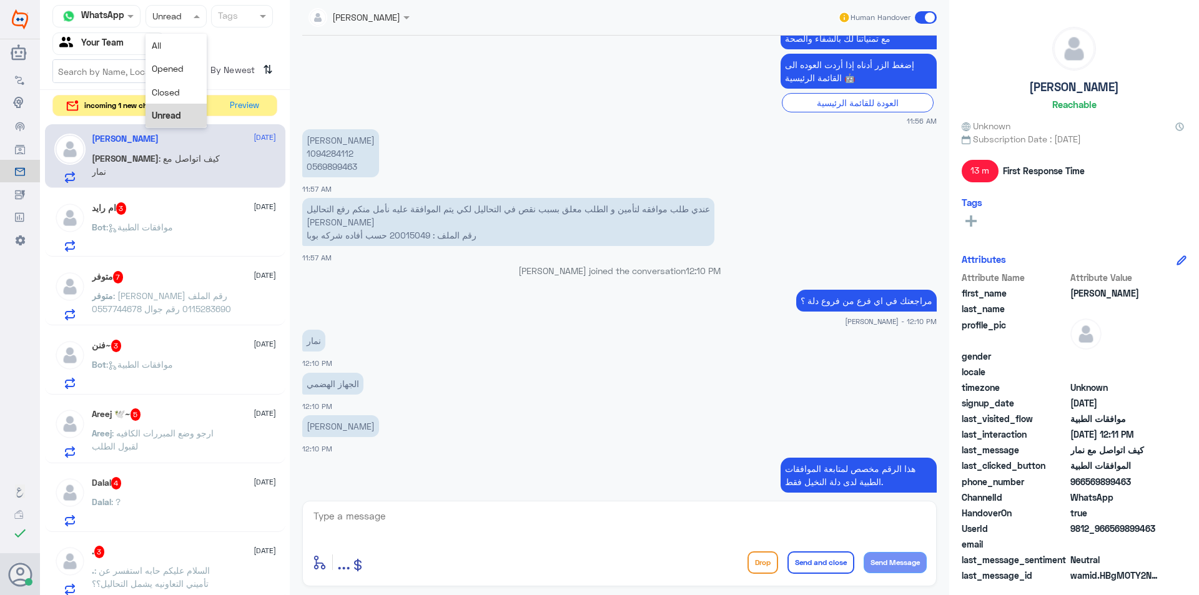
click at [179, 24] on div "Status × Unread" at bounding box center [175, 16] width 61 height 22
click at [171, 89] on span "Closed" at bounding box center [166, 92] width 28 height 11
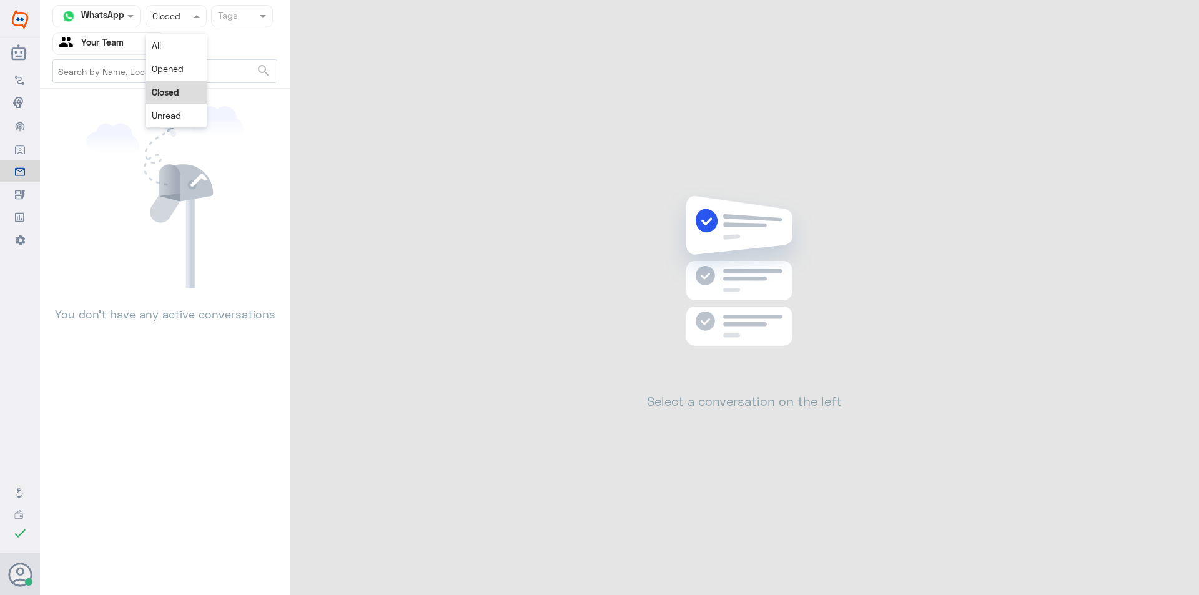
click at [190, 24] on div "Status × Closed" at bounding box center [175, 16] width 61 height 22
click at [182, 110] on div "Unread" at bounding box center [175, 115] width 61 height 23
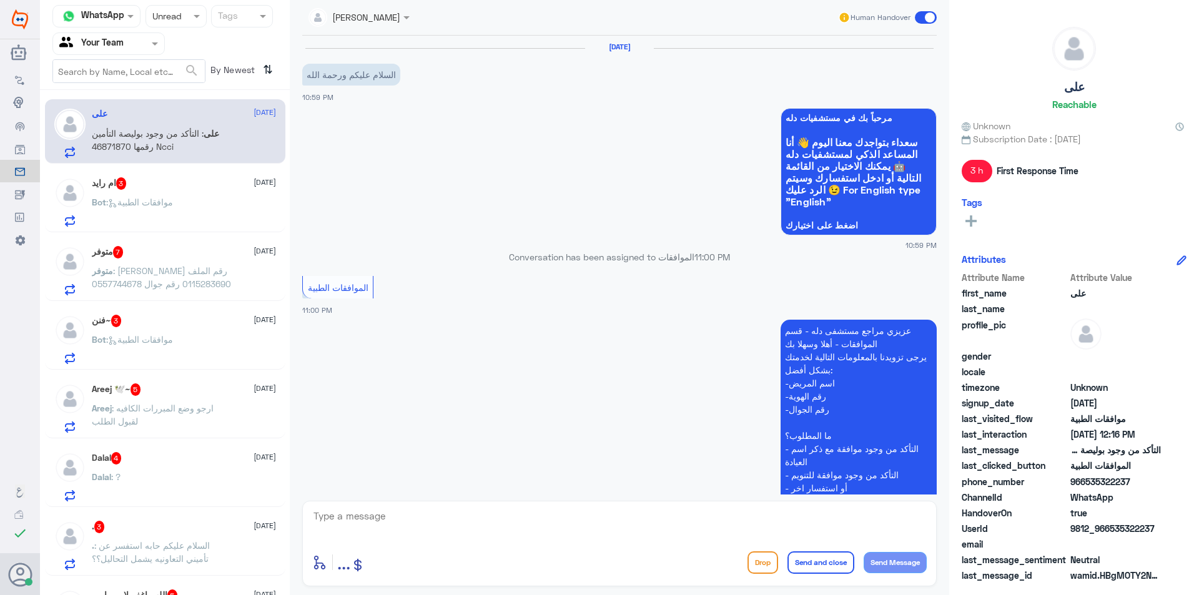
scroll to position [767, 0]
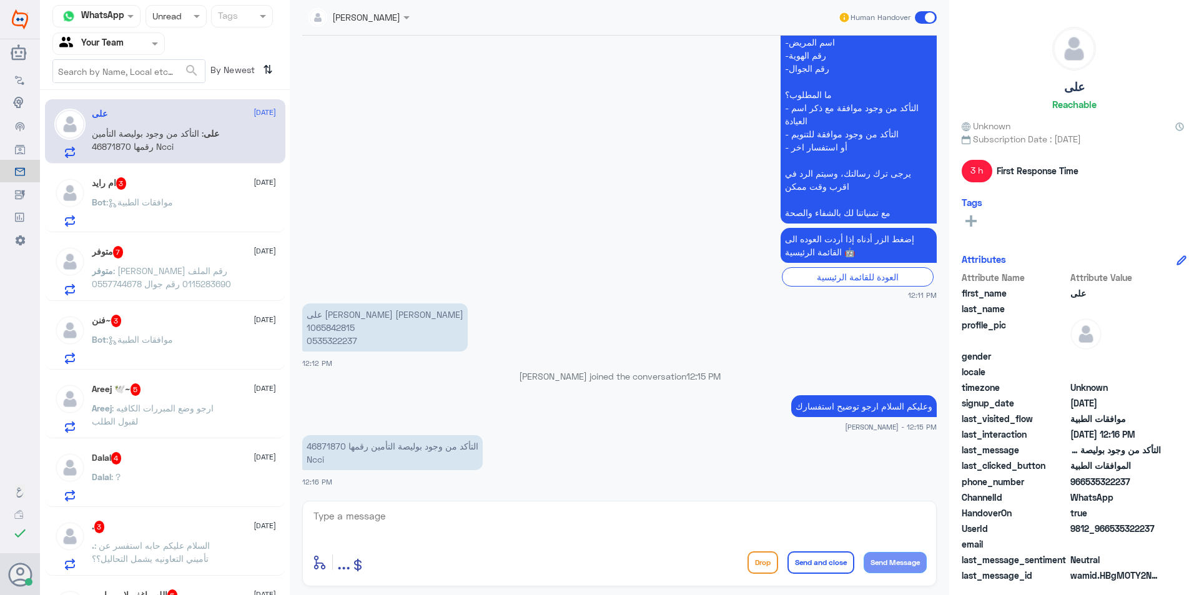
drag, startPoint x: 273, startPoint y: 262, endPoint x: 282, endPoint y: 298, distance: 37.4
click at [282, 298] on div "على [DATE] على : التأكد من وجود بوليصة التأمين رقمها 46871870 Ncci ام رايد 3 [D…" at bounding box center [165, 347] width 250 height 504
click at [411, 456] on p "التأكد من وجود بوليصة التأمين رقمها 46871870 Ncci" at bounding box center [392, 452] width 180 height 35
click at [333, 328] on p "على [PERSON_NAME] [PERSON_NAME] 1065842815 0535322237" at bounding box center [384, 327] width 165 height 48
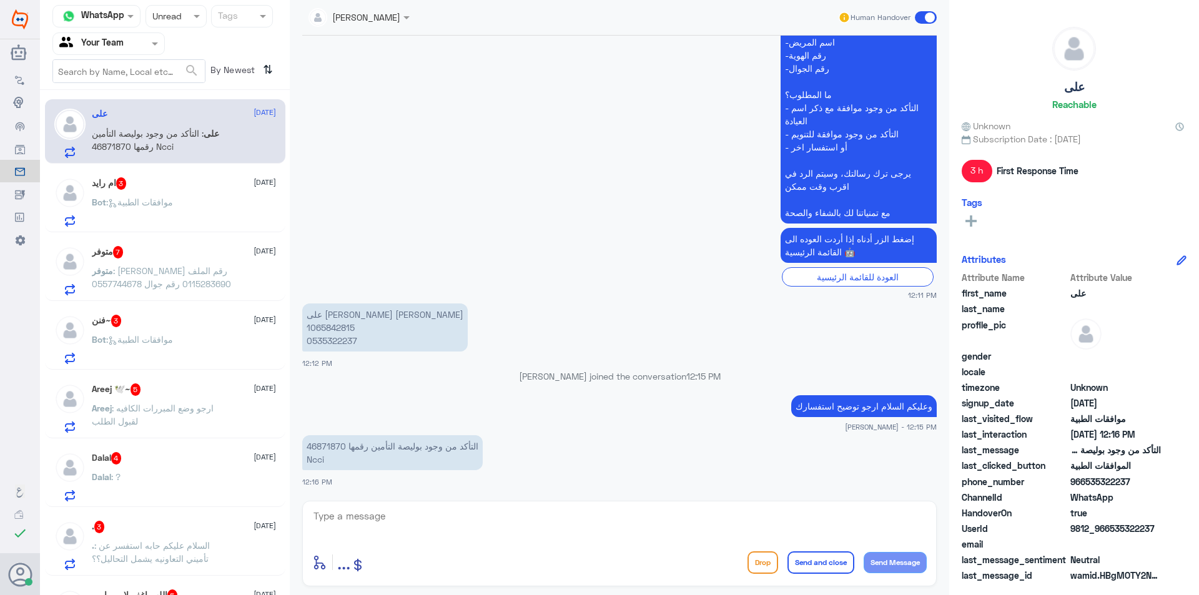
click at [392, 514] on textarea at bounding box center [619, 523] width 614 height 31
click at [391, 315] on p "على [PERSON_NAME] [PERSON_NAME] 1065842815 0535322237" at bounding box center [384, 327] width 165 height 48
click at [388, 516] on textarea at bounding box center [619, 523] width 614 height 31
click at [370, 514] on textarea at bounding box center [619, 523] width 614 height 31
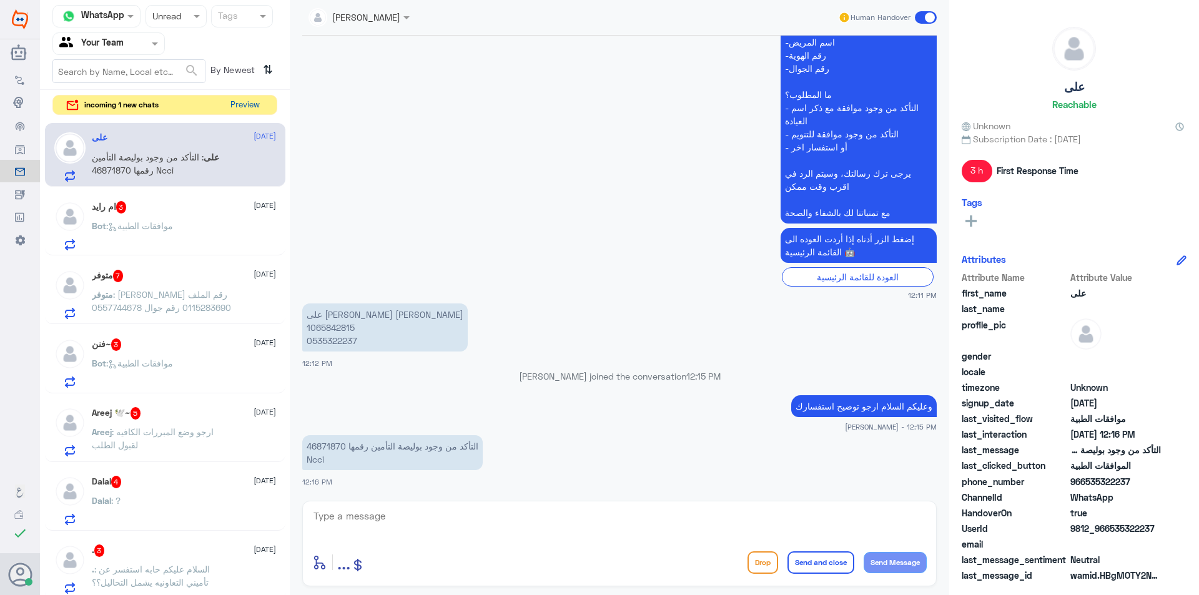
click at [244, 107] on button "Preview" at bounding box center [244, 105] width 39 height 19
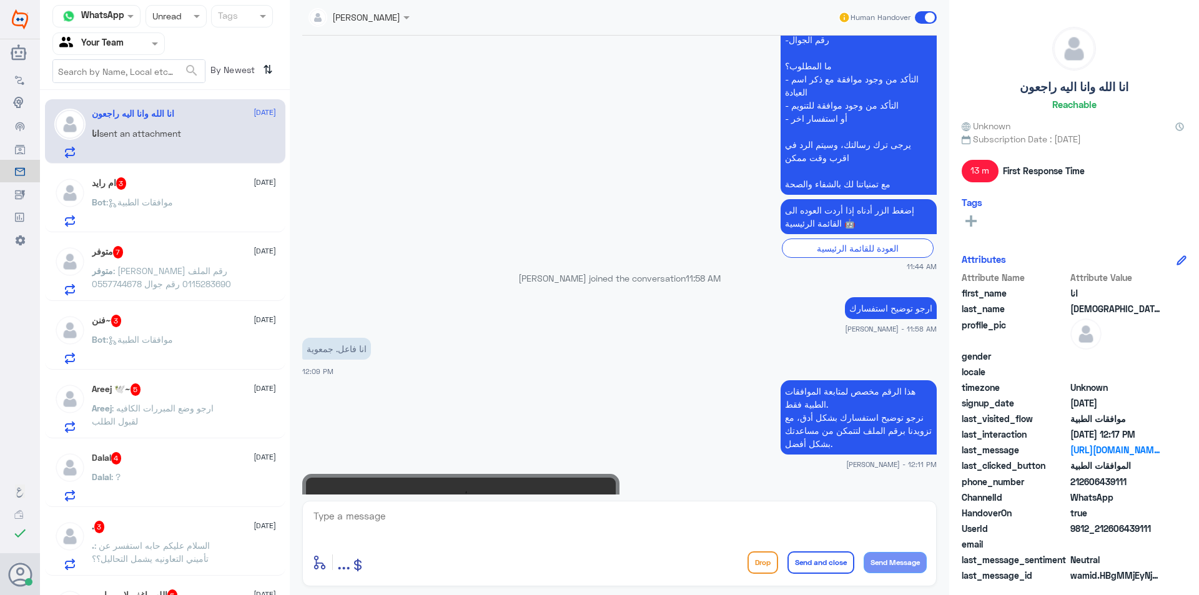
scroll to position [609, 0]
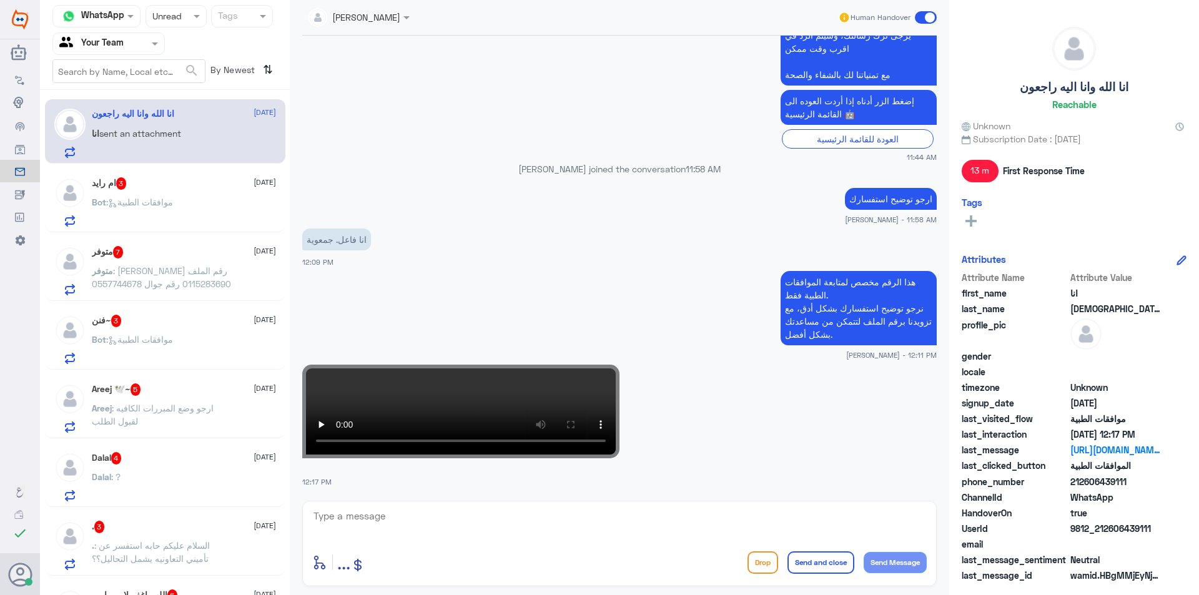
click at [839, 307] on p "هذا الرقم مخصص لمتابعة الموافقات الطبية فقط. نرجو توضيح استفسارك بشكل أدق، مع ت…" at bounding box center [858, 308] width 156 height 74
click at [388, 517] on textarea at bounding box center [619, 523] width 614 height 31
paste textarea "نرجو توضيح استفسارك بشكل أدق، مع تزويدنا برقم الملف لتتمكن من مساعدتك بشكل أفضل."
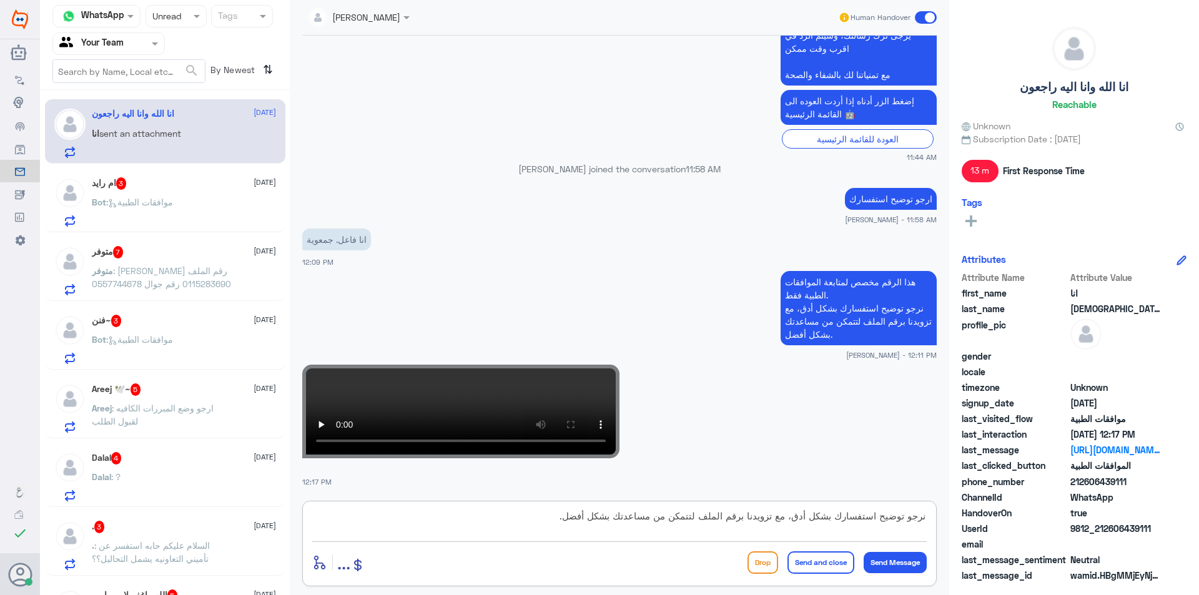
scroll to position [0, 0]
type textarea "نرجو توضيح استفسارك بشكل أدق، مع تزويدنا برقم الملف لتتمكن من مساعدتك بشكل أفضل."
click at [536, 518] on textarea "نرجو توضيح استفسارك بشكل أدق، مع تزويدنا برقم الملف لتتمكن من مساعدتك بشكل أفضل." at bounding box center [619, 523] width 614 height 31
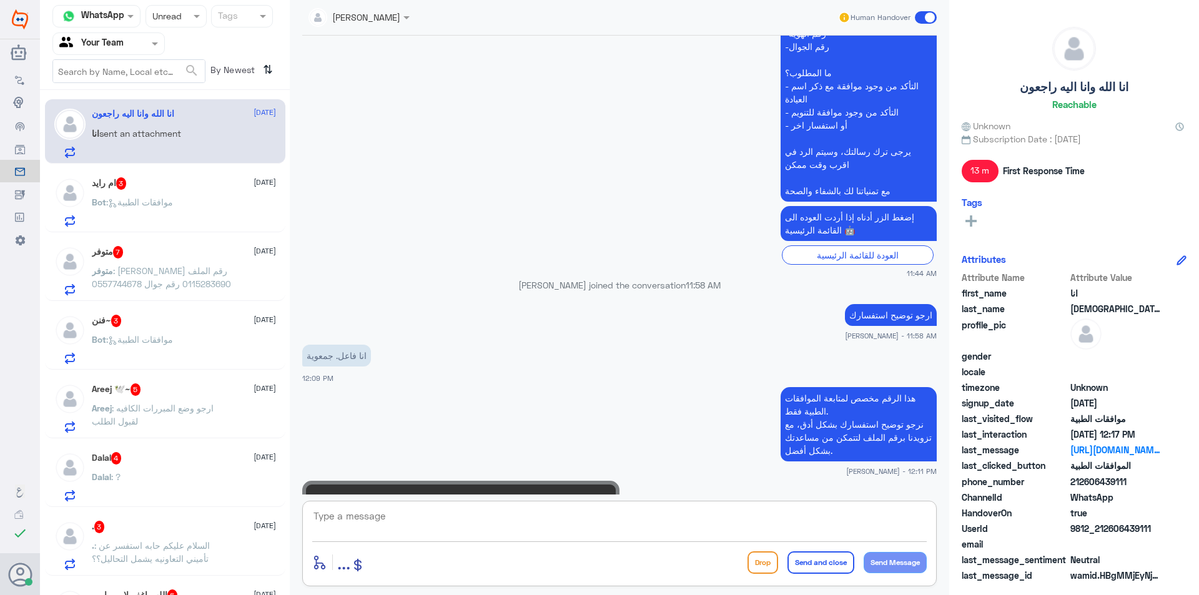
scroll to position [488, 0]
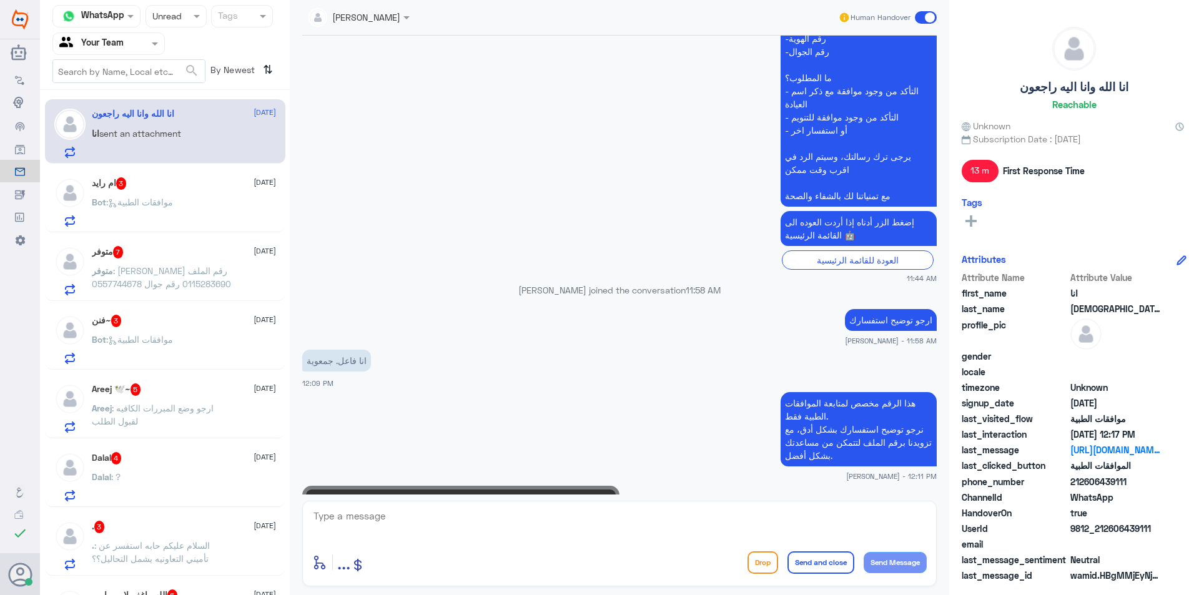
click at [810, 193] on p "عزيزي مراجع مستشفى دله - قسم الموافقات - أهلا وسهلا بك يرجى تزويدنا بالمعلومات …" at bounding box center [858, 84] width 156 height 245
click at [350, 528] on textarea at bounding box center [619, 523] width 614 height 31
paste textarea "مع تمنياتنا لك بالشفاء والصحة"
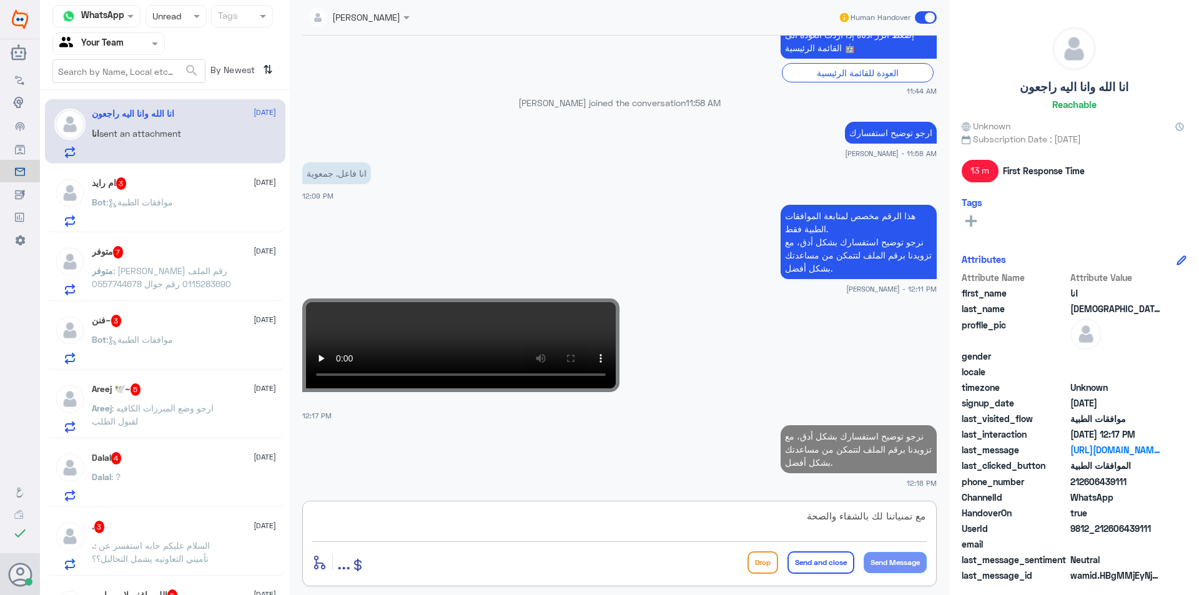
scroll to position [11, 0]
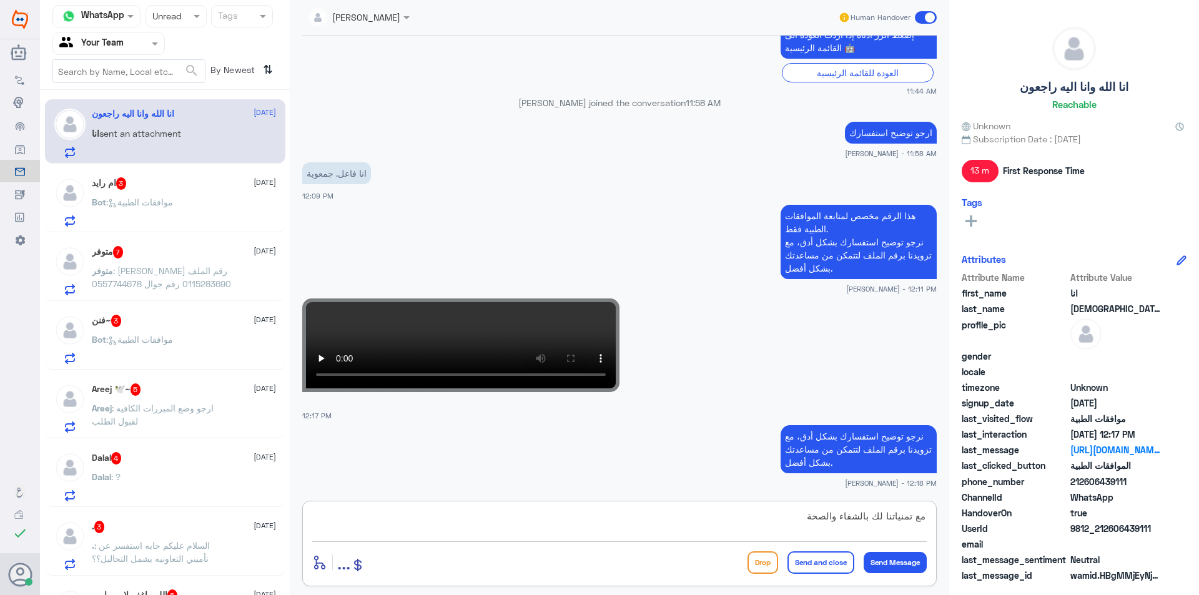
type textarea "مع تمنياتنا لك بالشفاء والصحة"
click at [828, 574] on div "enter flow name ... Drop Send and close Send Message" at bounding box center [619, 562] width 614 height 28
click at [830, 559] on button "Send and close" at bounding box center [820, 562] width 67 height 22
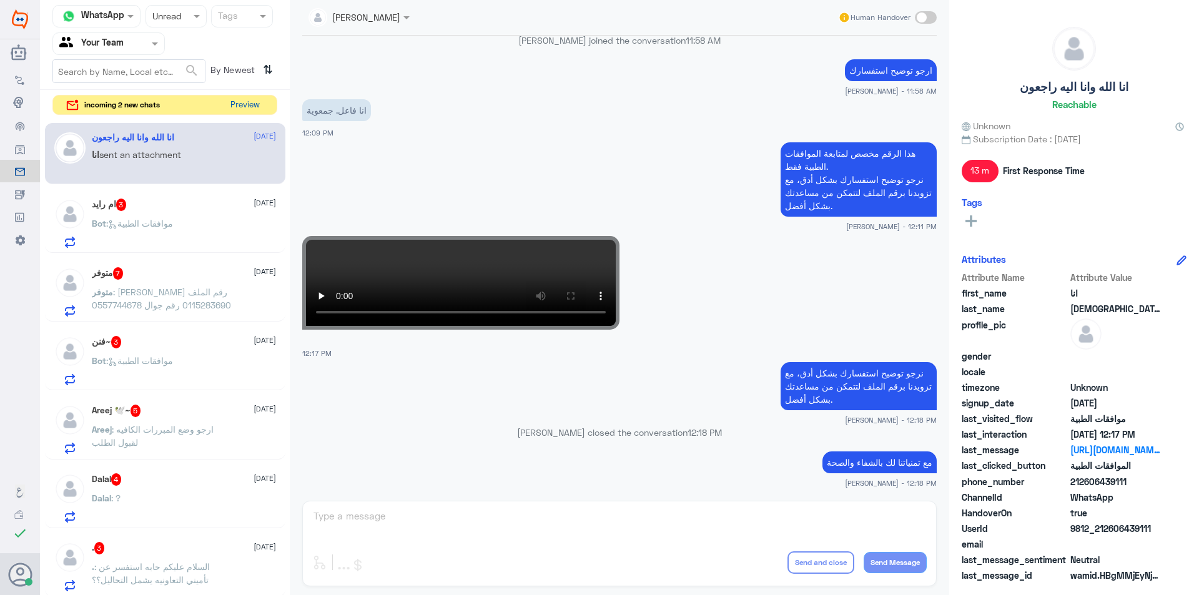
click at [252, 109] on button "Preview" at bounding box center [244, 105] width 39 height 19
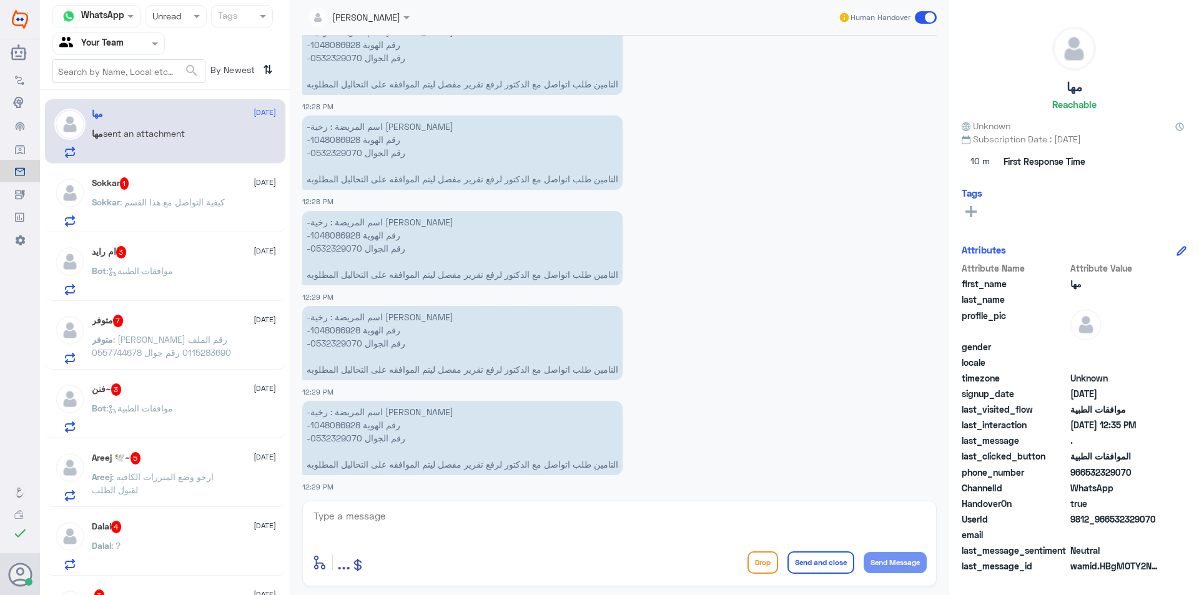
scroll to position [1329, 0]
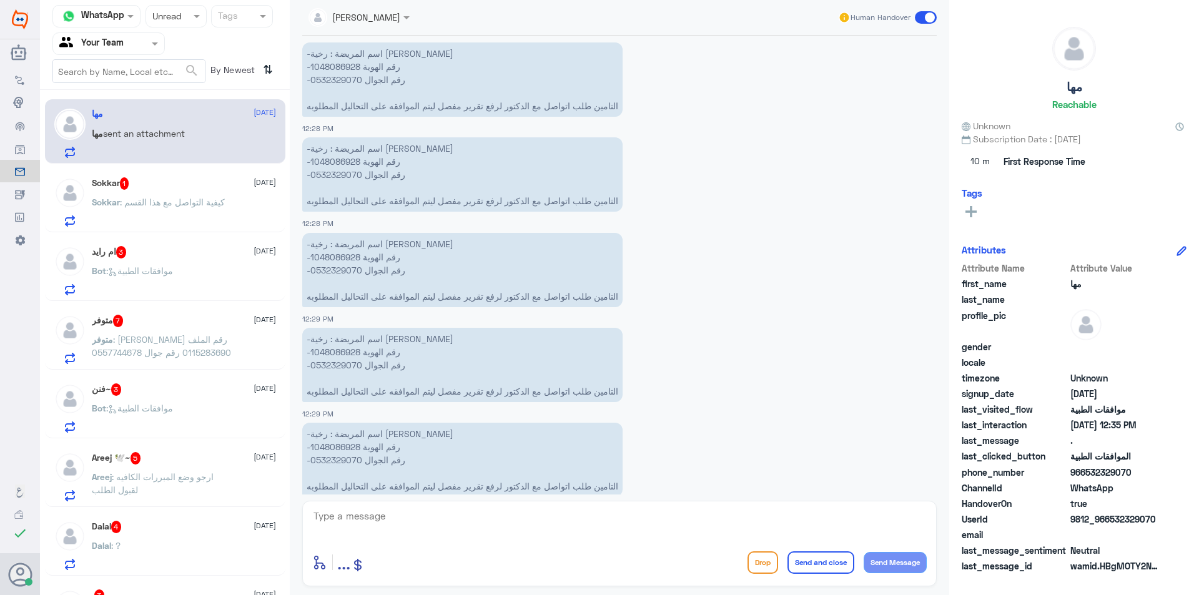
click at [351, 253] on p "-اسم المريضة : رخية [PERSON_NAME] -رقم الهوية 1048086928 -رقم الجوال 0532329070…" at bounding box center [462, 270] width 320 height 74
click at [472, 535] on textarea at bounding box center [619, 523] width 614 height 31
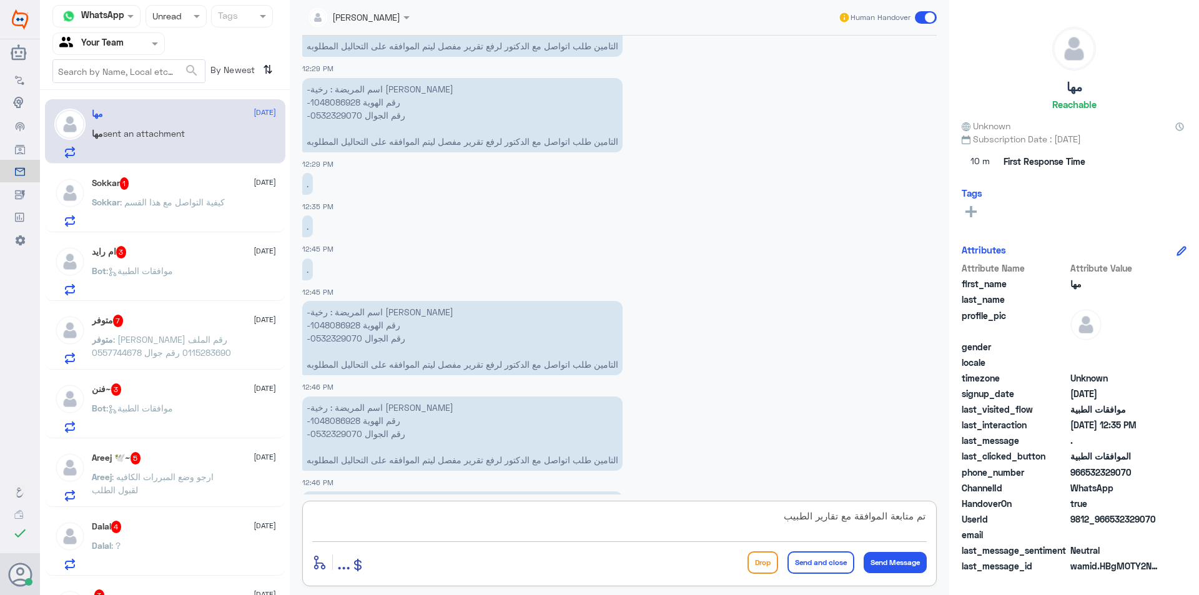
scroll to position [1864, 0]
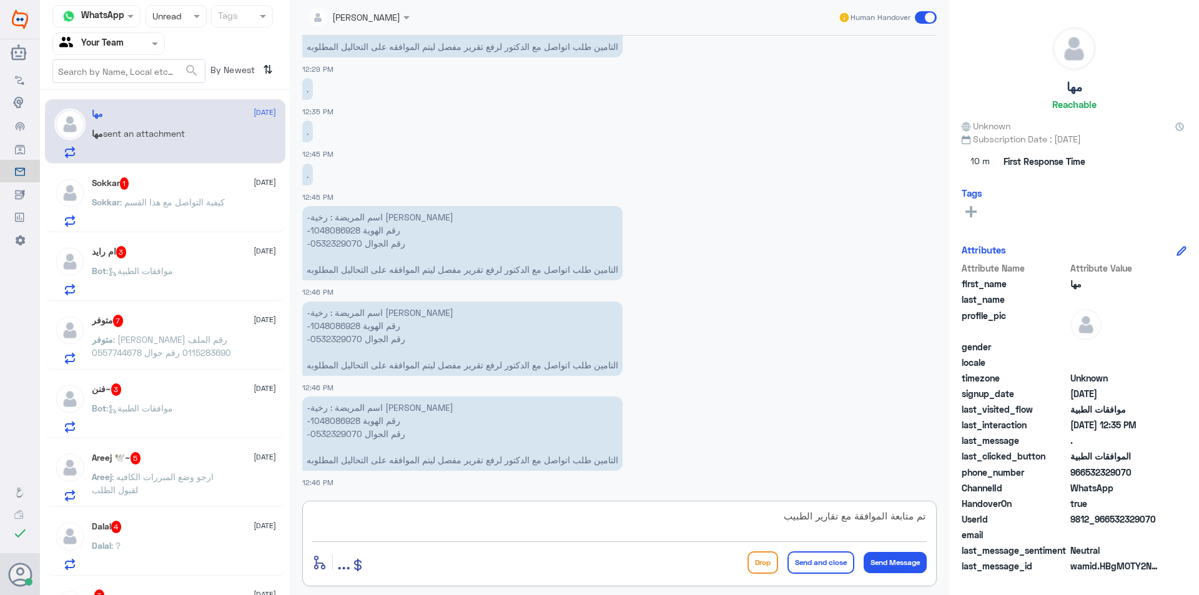
type textarea "تم متابعة الموافقة مع تقارير الطبيب ."
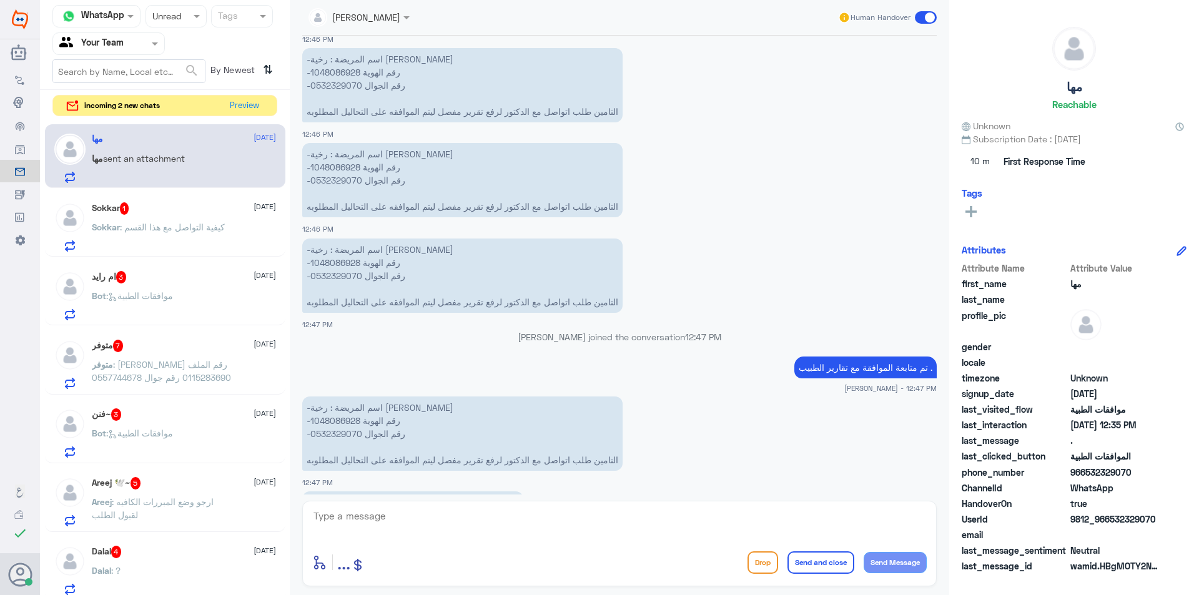
scroll to position [1990, 0]
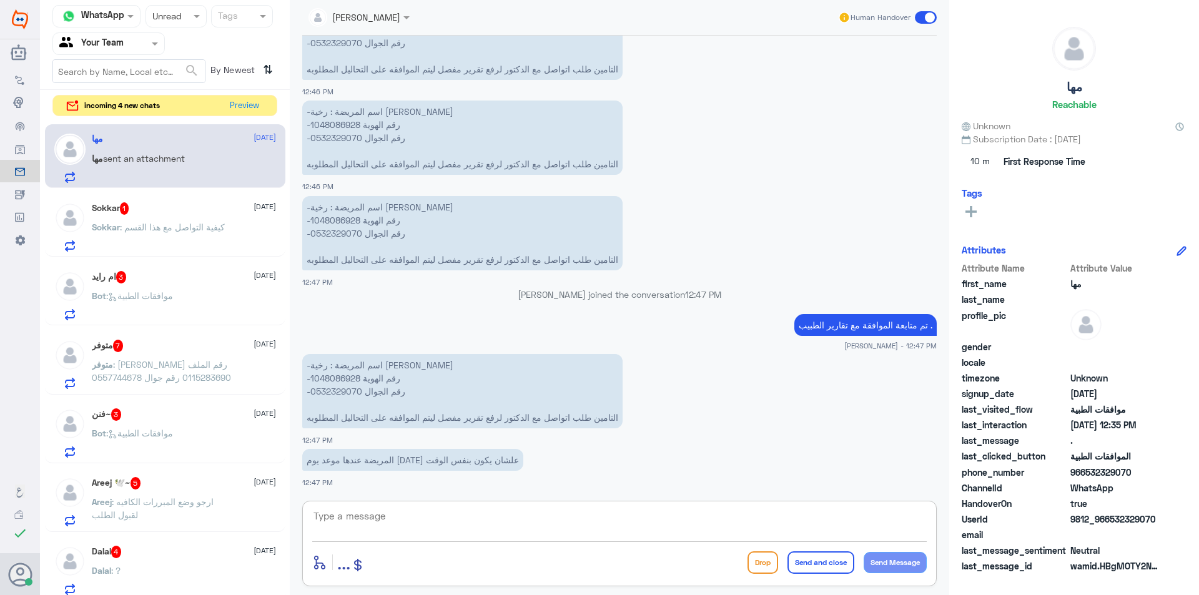
click at [225, 240] on p "Sokkar : كيفية التواصل مع هذا القسم" at bounding box center [158, 235] width 133 height 31
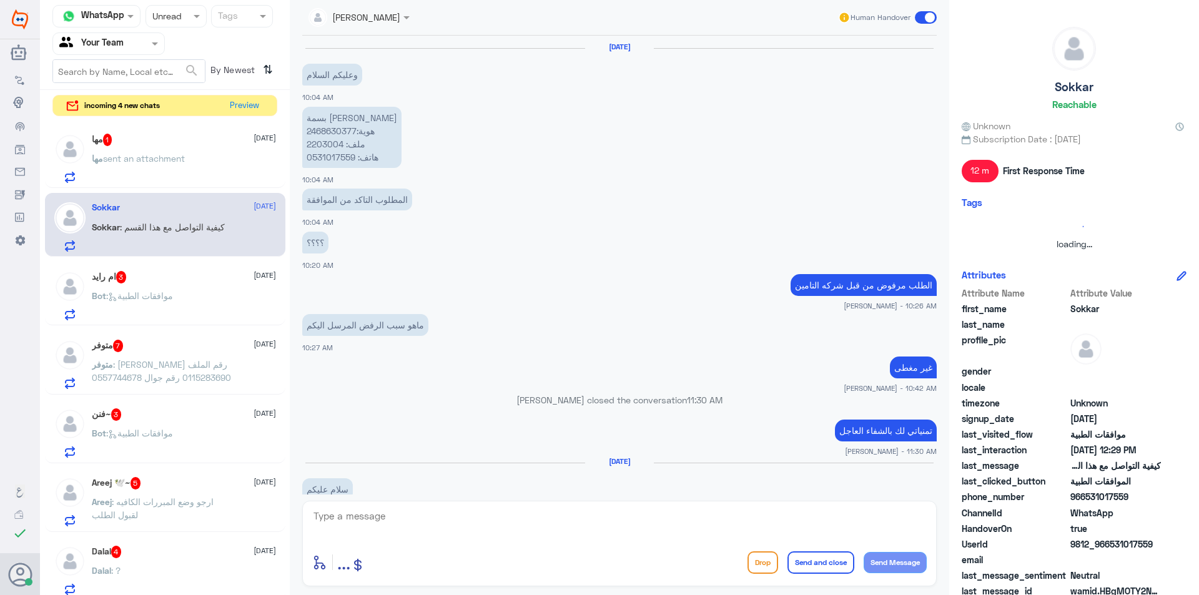
scroll to position [837, 0]
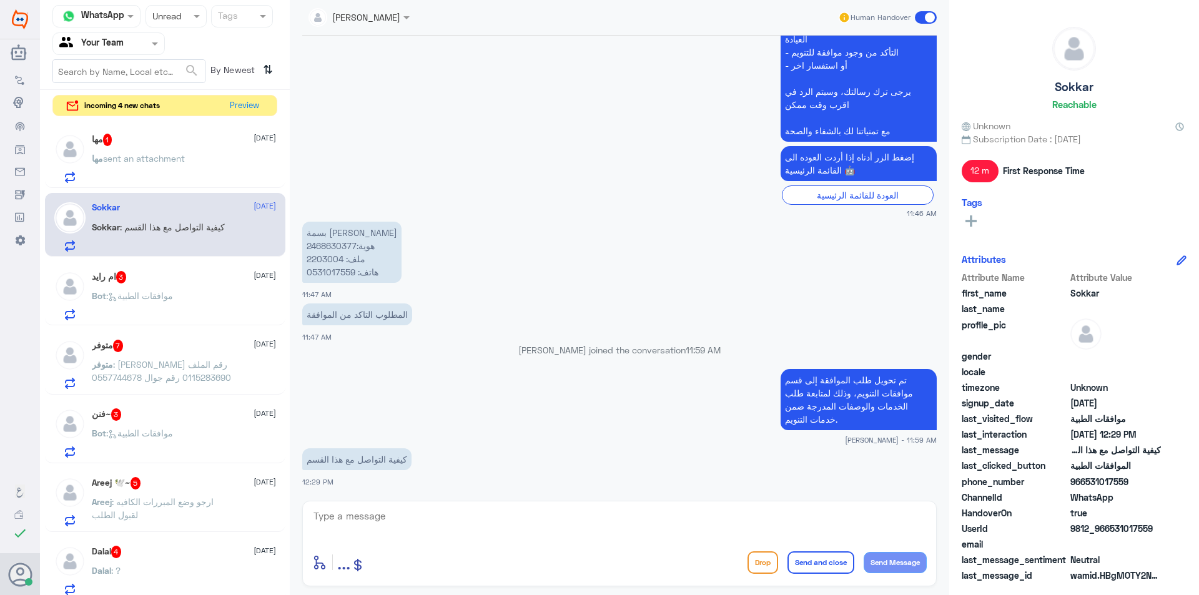
click at [227, 174] on div "مها sent an attachment" at bounding box center [184, 169] width 184 height 28
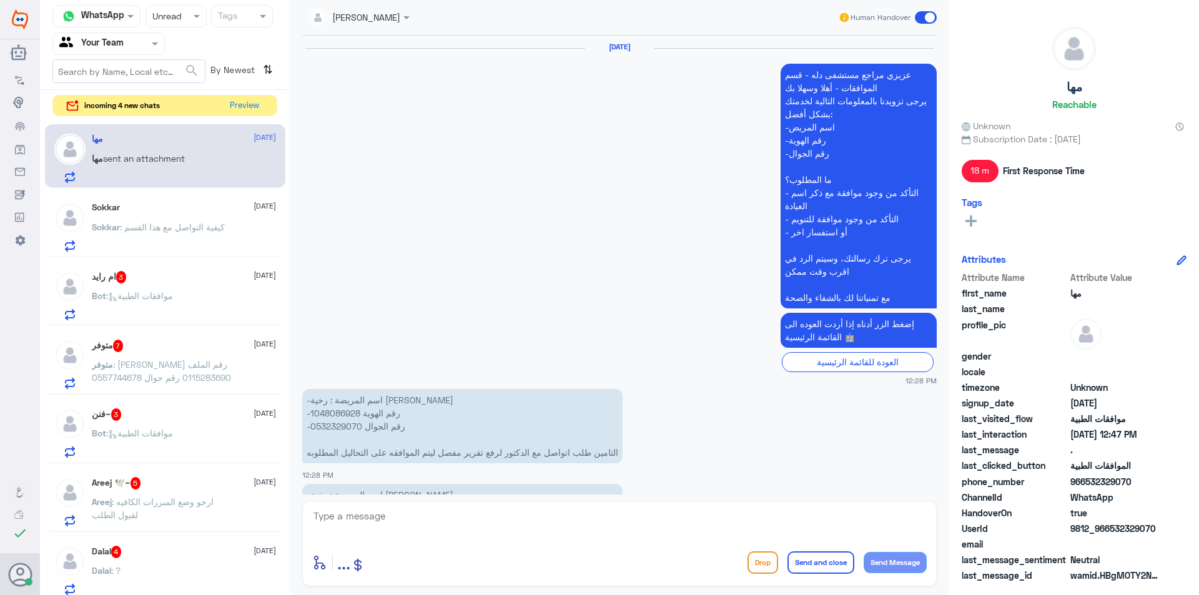
scroll to position [1420, 0]
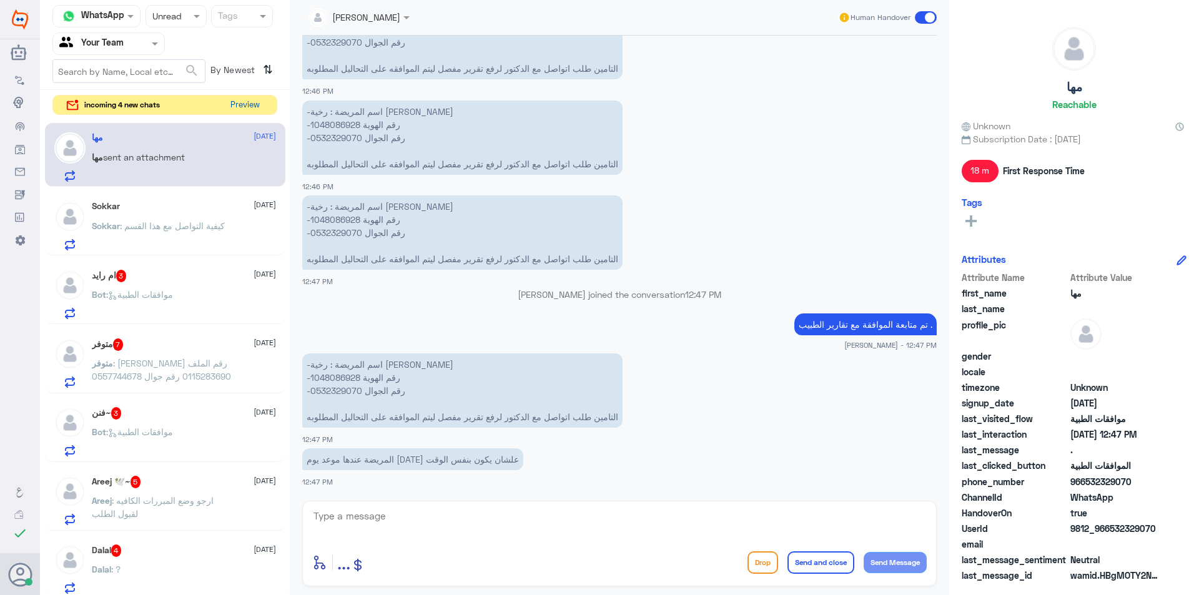
click at [242, 103] on button "Preview" at bounding box center [244, 105] width 39 height 19
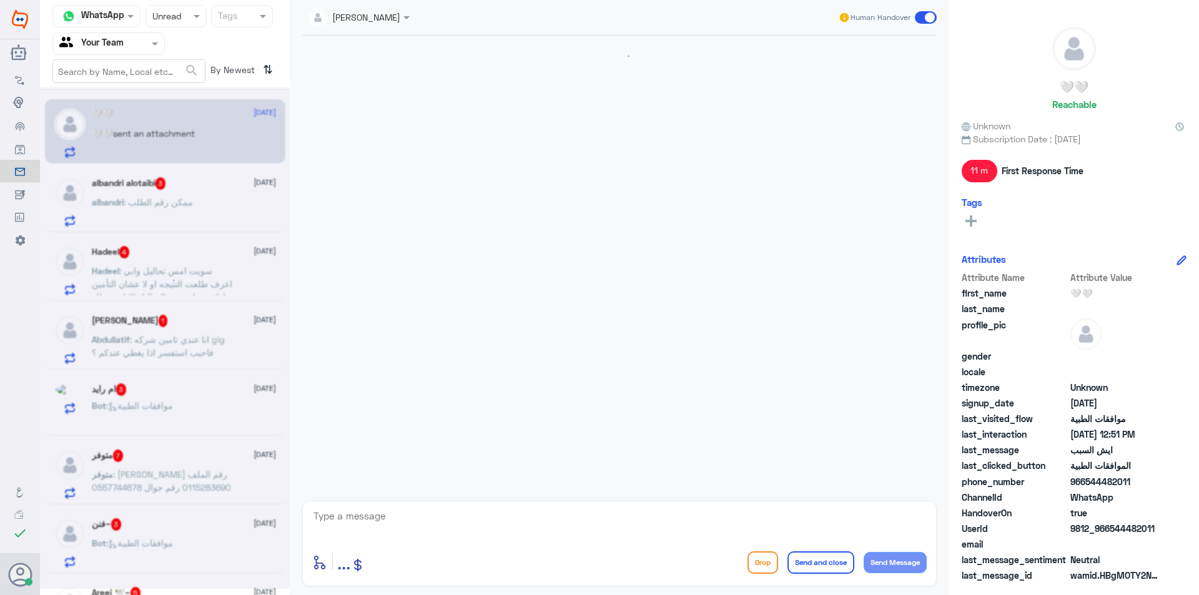
scroll to position [955, 0]
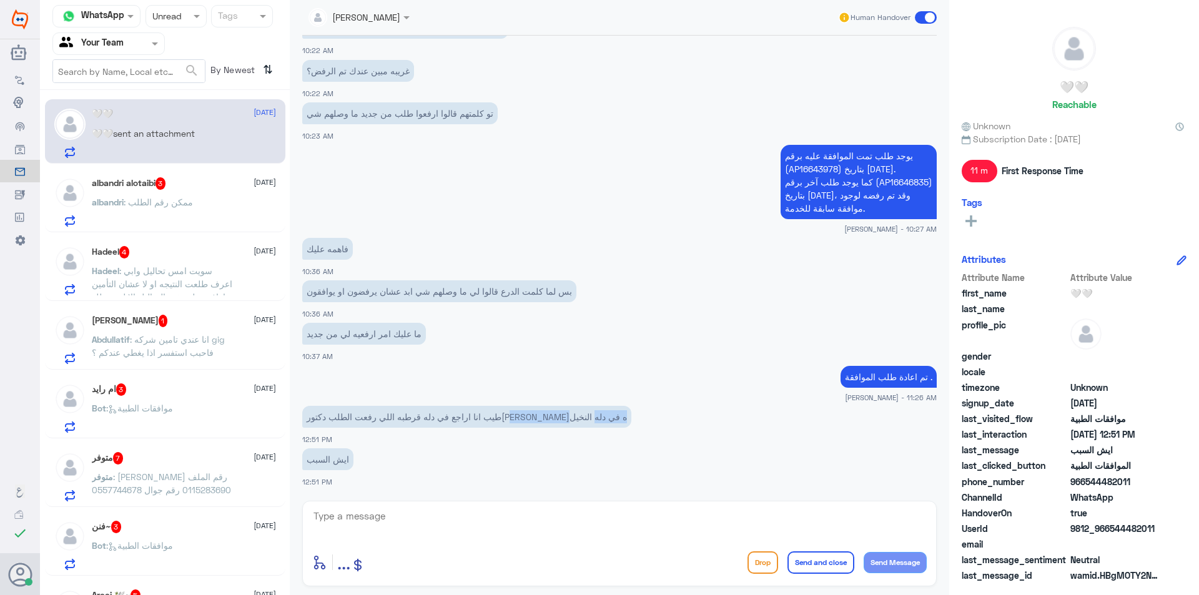
drag, startPoint x: 375, startPoint y: 415, endPoint x: 299, endPoint y: 411, distance: 75.6
click at [299, 411] on div "[DATE] 🤍🤍 left the conversation 10:10 AM ؟؟ 10:10 AM مرحباً بك في مستشفيات دله …" at bounding box center [619, 265] width 647 height 459
click at [302, 411] on div "[DATE] 🤍🤍 left the conversation 10:10 AM ؟؟ 10:10 AM مرحباً بك في مستشفيات دله …" at bounding box center [619, 265] width 647 height 459
click at [180, 194] on div "albandri alotaibi 3 [DATE] albandri : ممكن رقم الطلب" at bounding box center [184, 201] width 184 height 49
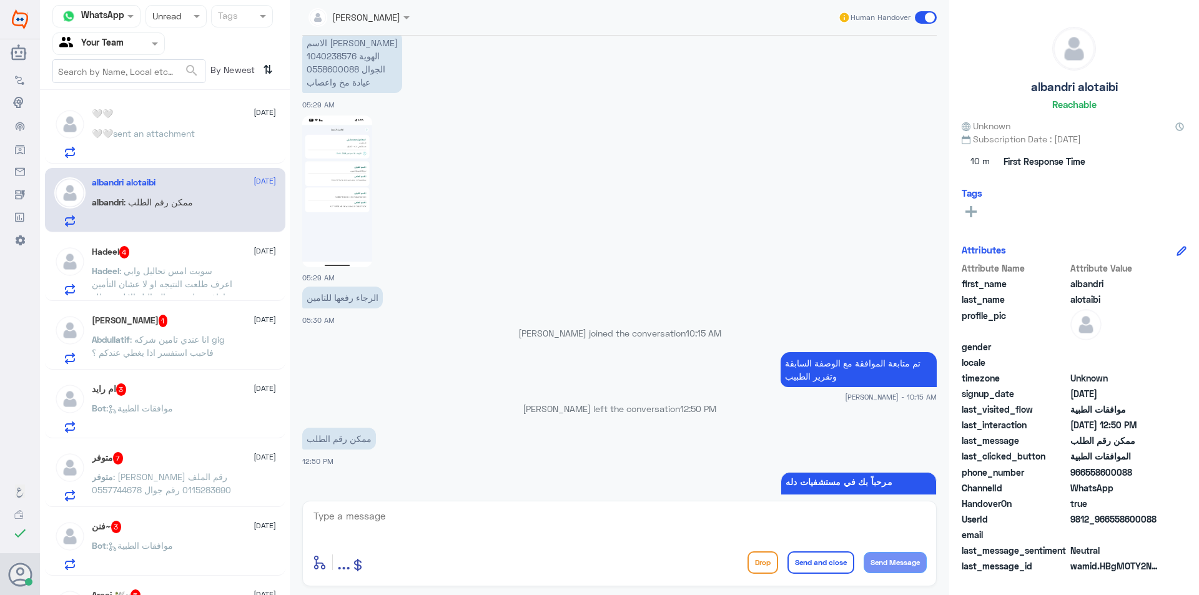
scroll to position [835, 0]
click at [339, 62] on p "الاسم البندري [PERSON_NAME] 1040238576 الجوال 0558600088 عيادة مخ واعصاب" at bounding box center [352, 64] width 100 height 61
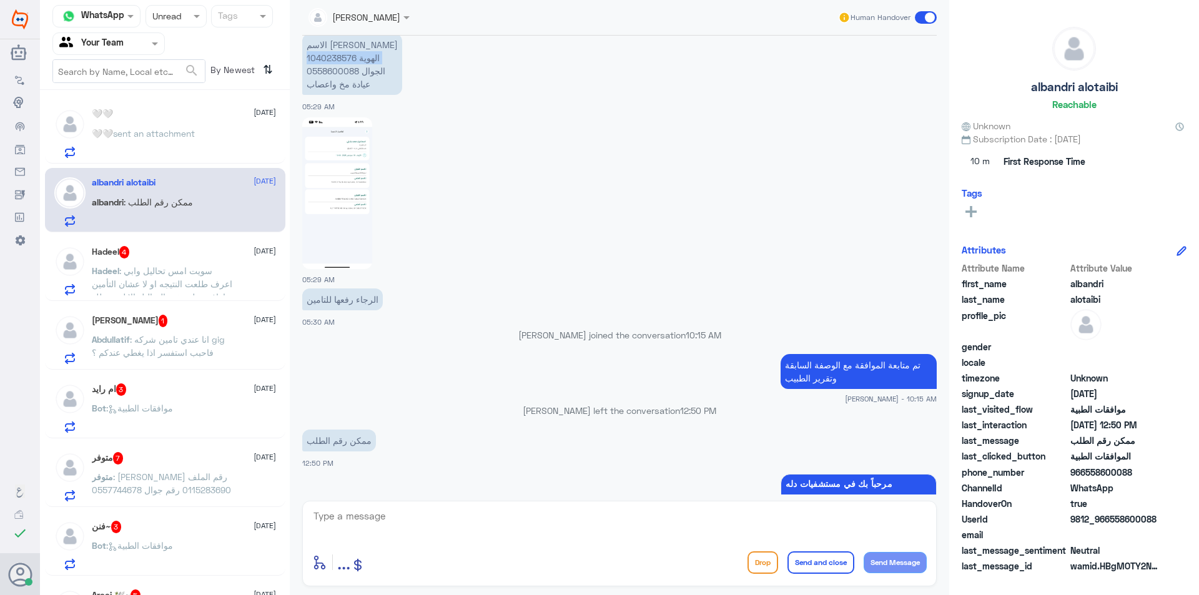
click at [339, 62] on p "الاسم البندري [PERSON_NAME] 1040238576 الجوال 0558600088 عيادة مخ واعصاب" at bounding box center [352, 64] width 100 height 61
click at [340, 57] on p "الاسم البندري [PERSON_NAME] 1040238576 الجوال 0558600088 عيادة مخ واعصاب" at bounding box center [352, 64] width 100 height 61
click at [416, 518] on textarea at bounding box center [619, 523] width 614 height 31
paste textarea "84059893"
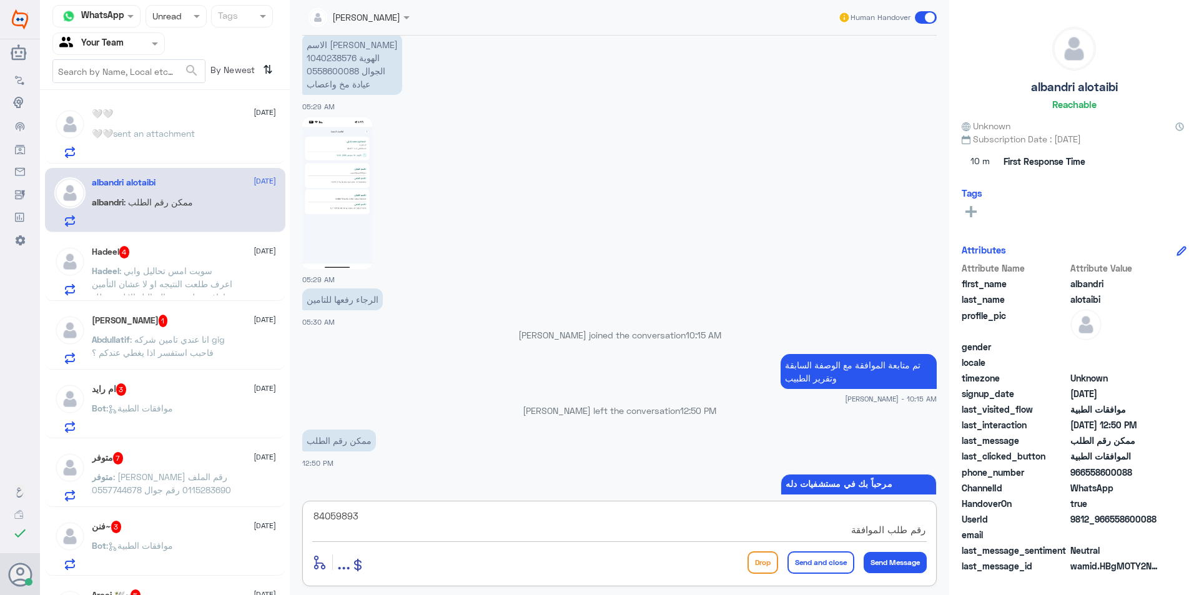
type textarea "84059893 رقم طلب الموافقة"
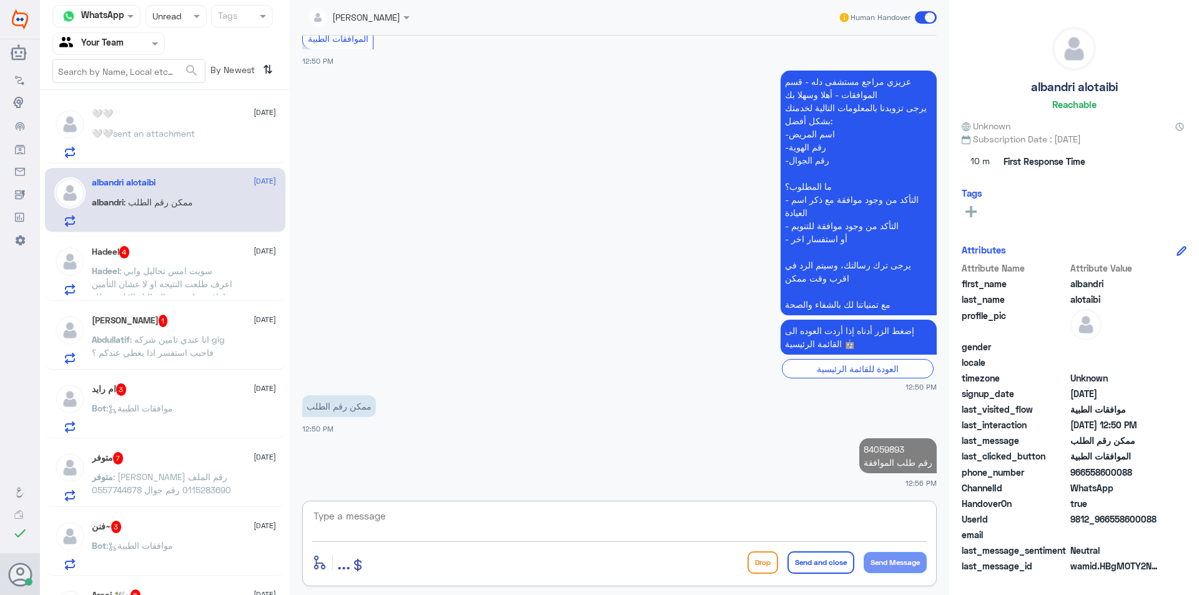
click at [214, 282] on span ": سويت امس تحاليل وابي اعرف طلعت النتيجه او لا عشان التأمين ماوافقو على بقيه ال…" at bounding box center [162, 290] width 140 height 50
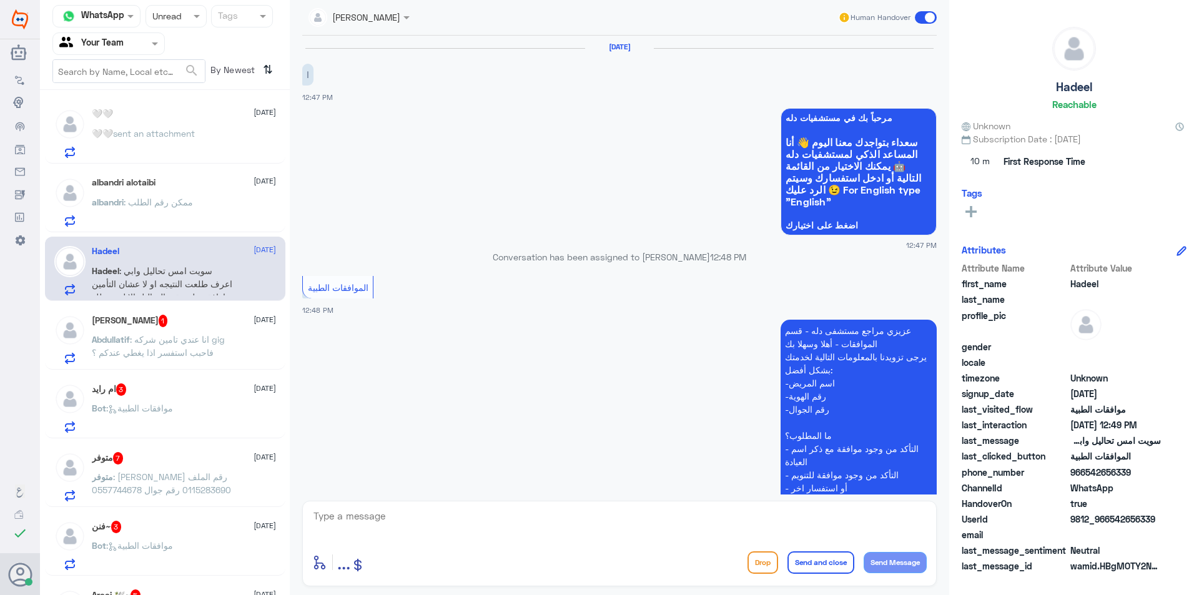
scroll to position [265, 0]
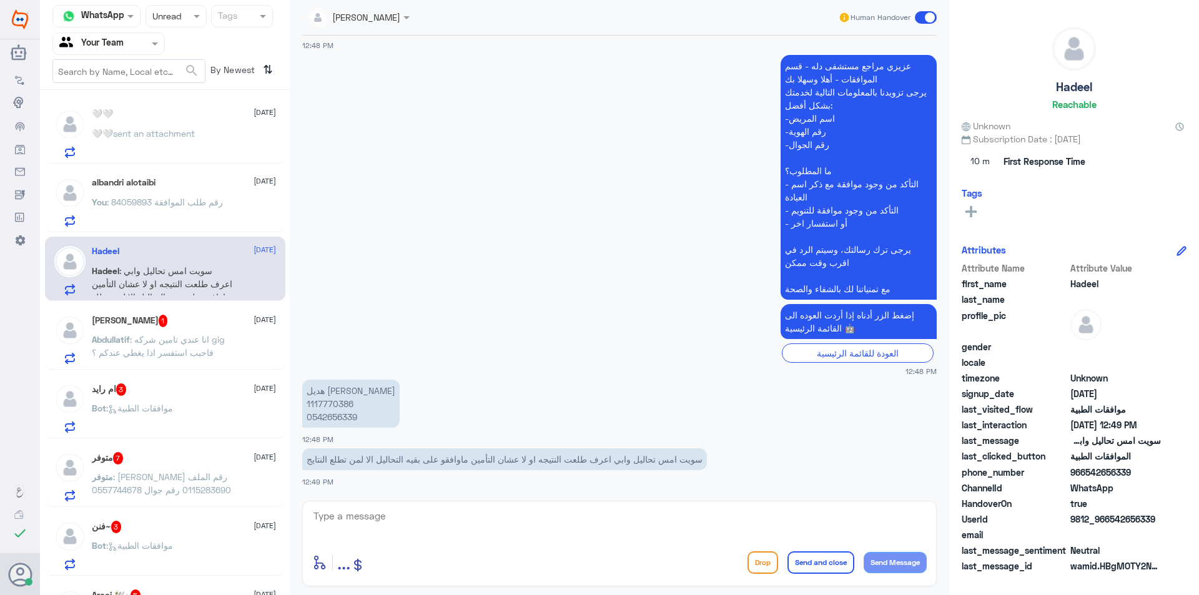
click at [336, 405] on p "[PERSON_NAME] 1117770386 0542656339" at bounding box center [350, 404] width 97 height 48
click at [377, 593] on div "SOMYH ALI Human Handover [DATE] ا 12:47 PM مرحباً بك في مستشفيات دله سعداء بتوا…" at bounding box center [619, 299] width 659 height 599
click at [428, 528] on textarea at bounding box center [619, 523] width 614 height 31
type textarea "ارجو تزويدي برقم الملف"
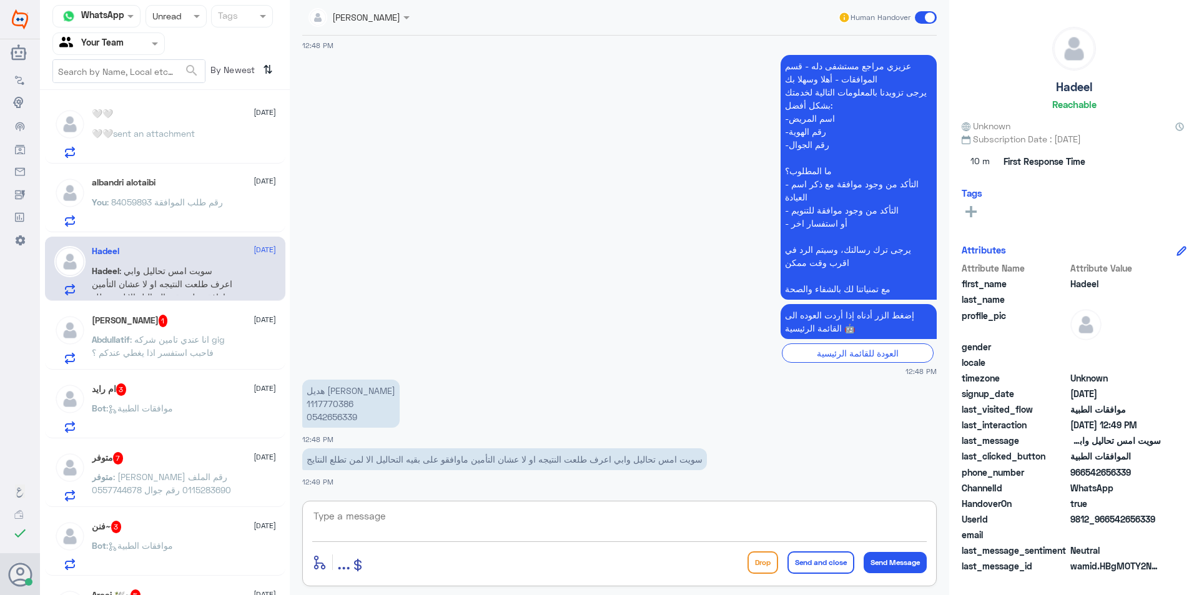
scroll to position [305, 0]
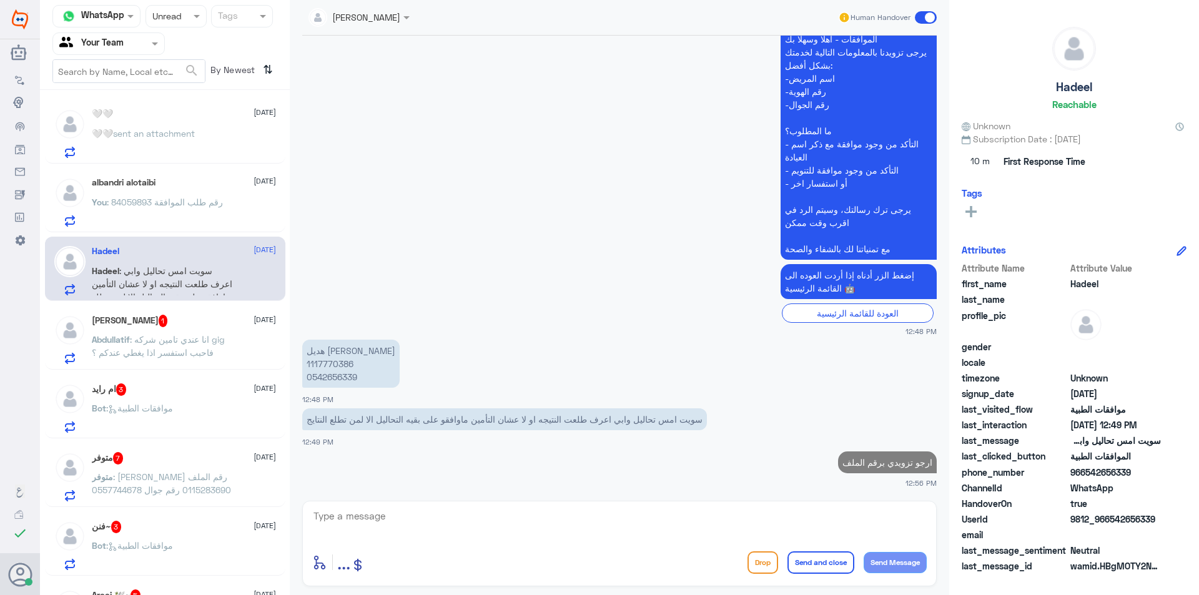
click at [133, 323] on h5 "[PERSON_NAME] 1" at bounding box center [130, 321] width 76 height 12
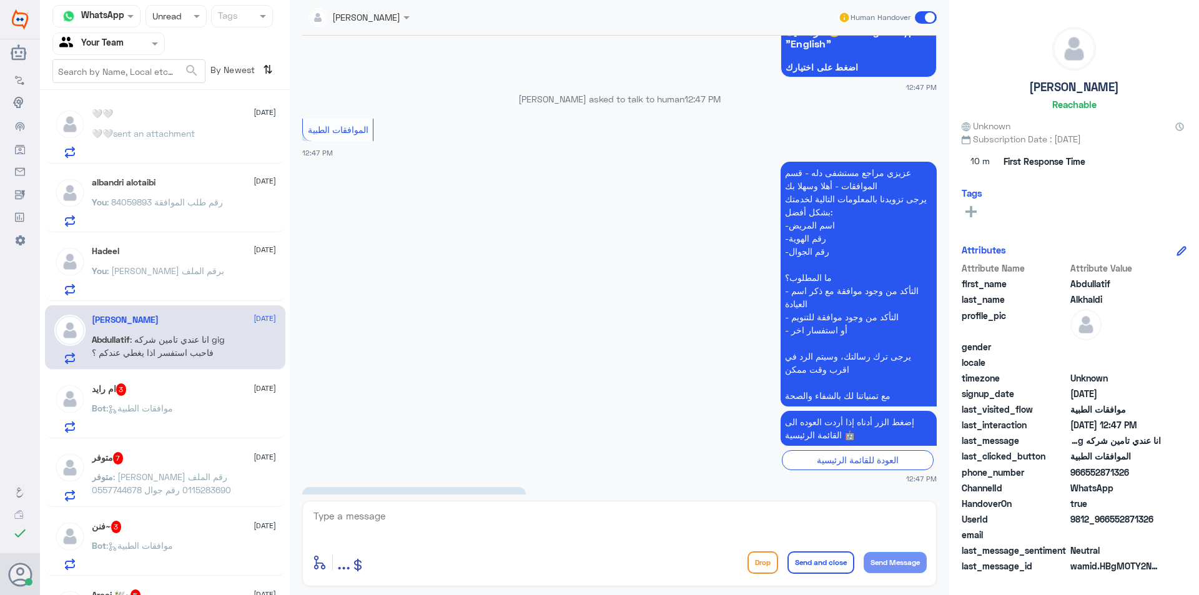
scroll to position [874, 0]
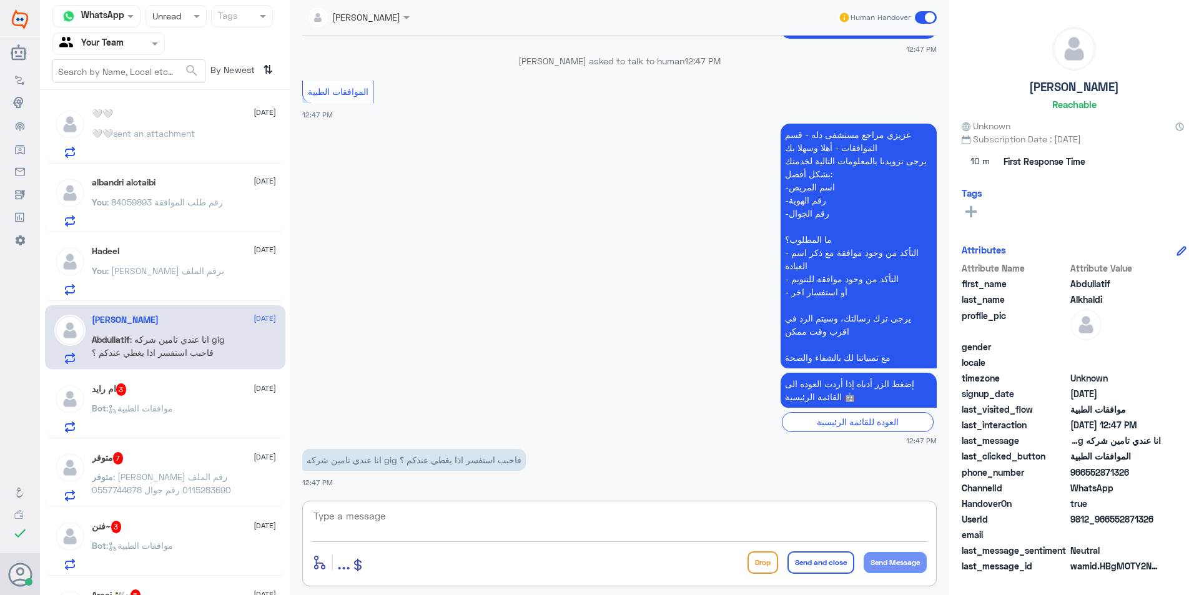
click at [431, 511] on textarea at bounding box center [619, 523] width 614 height 31
type textarea "[PERSON_NAME] برقم الهوية"
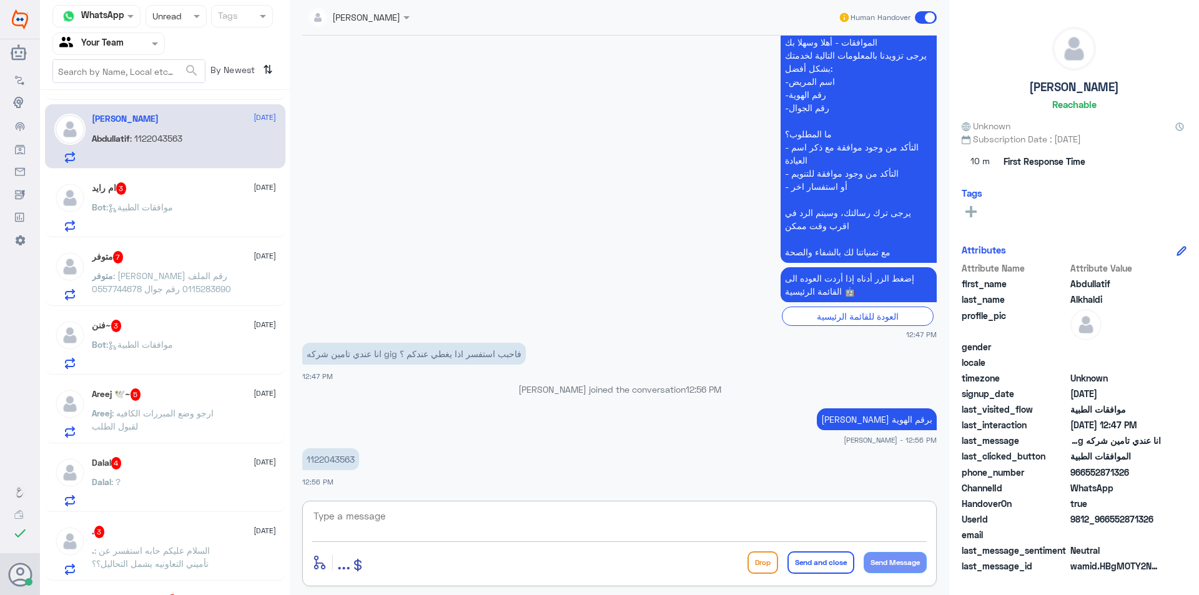
scroll to position [187, 0]
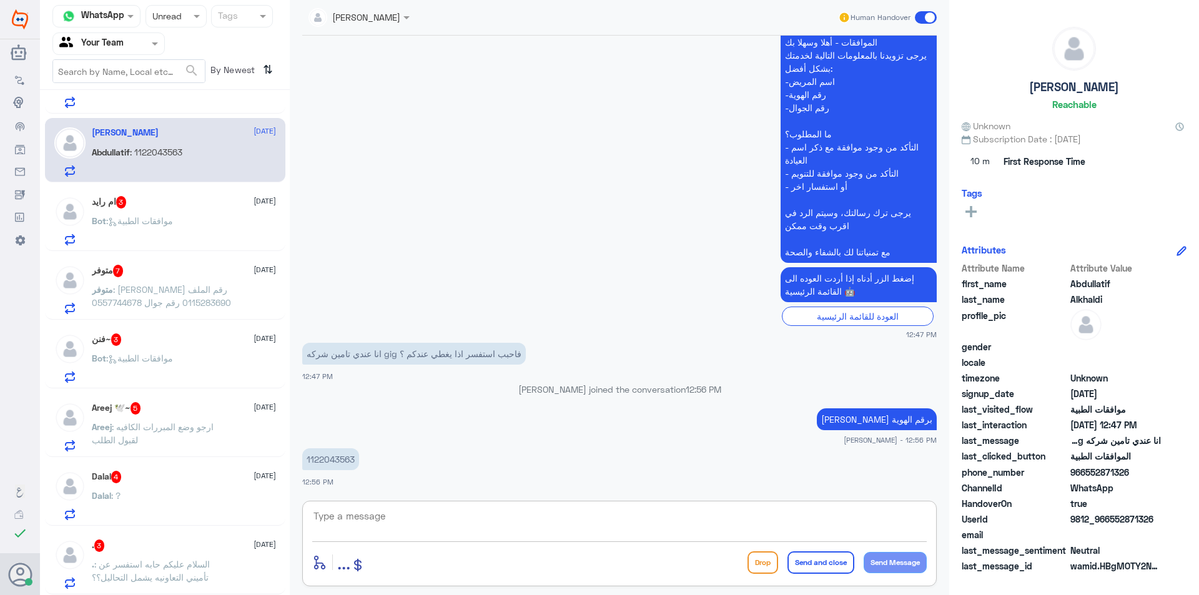
click at [325, 463] on p "1122043563" at bounding box center [330, 459] width 57 height 22
click at [323, 463] on p "1122043563" at bounding box center [330, 459] width 57 height 22
click at [333, 456] on p "1122043563" at bounding box center [330, 459] width 57 height 22
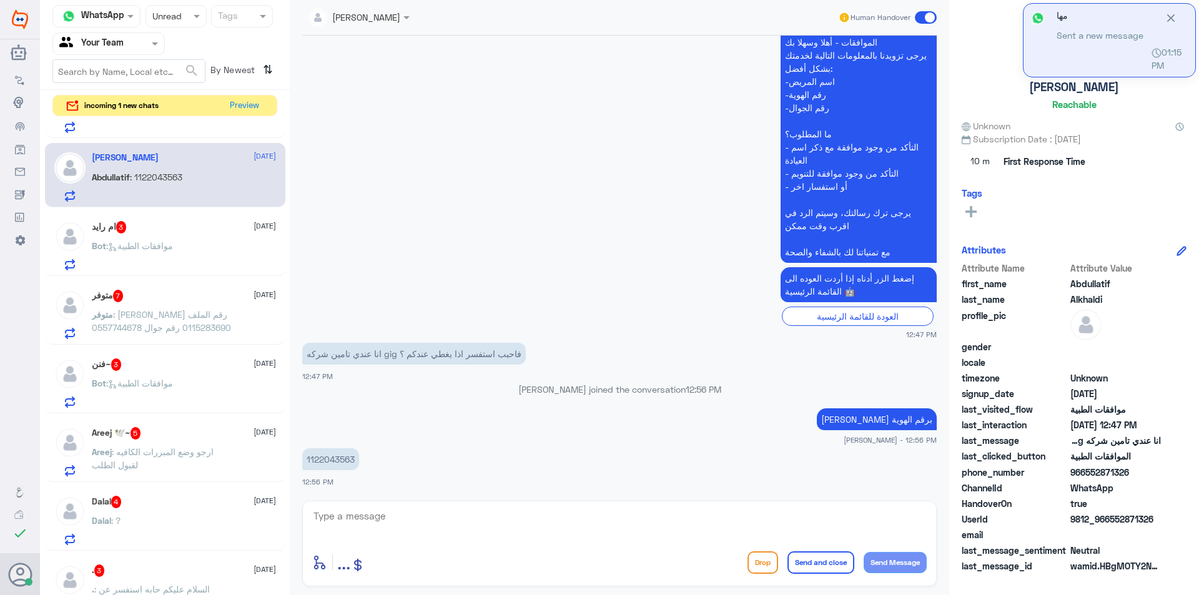
click at [191, 24] on div "Status × Unread" at bounding box center [175, 16] width 61 height 22
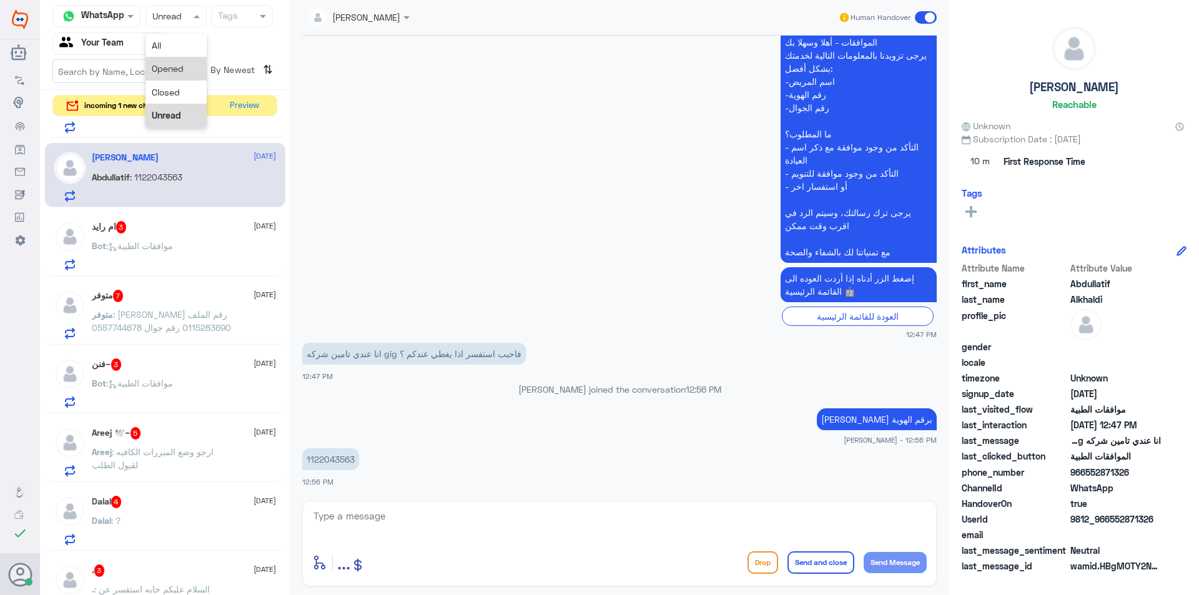
click at [176, 70] on span "Opened" at bounding box center [168, 68] width 32 height 11
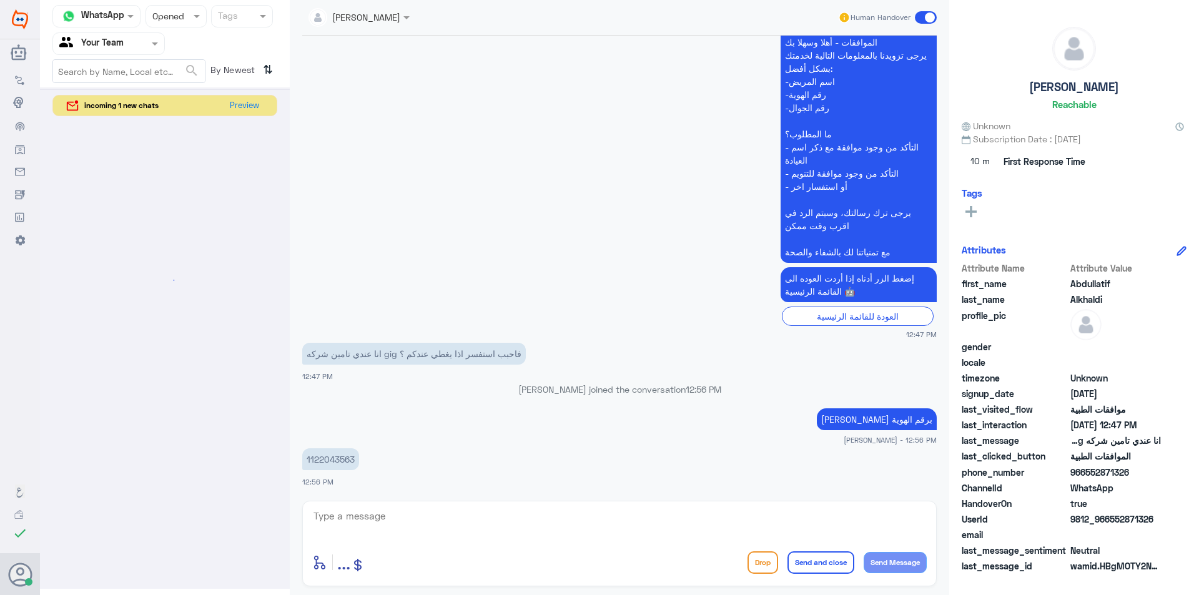
click at [178, 16] on div at bounding box center [176, 16] width 60 height 14
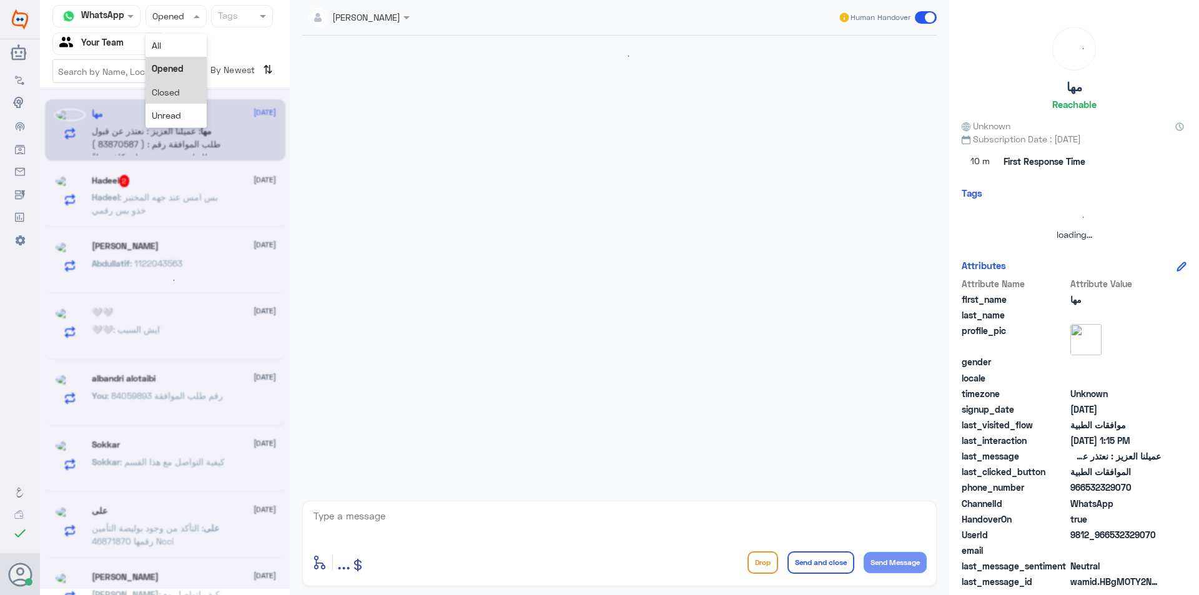
scroll to position [0, 0]
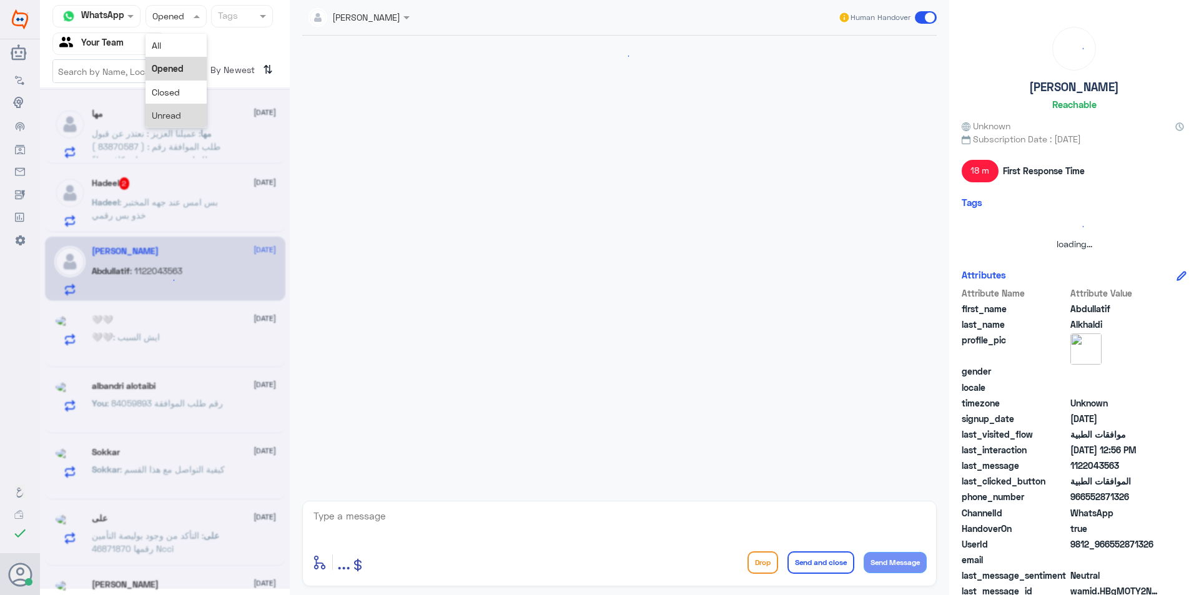
click at [183, 107] on div "Unread" at bounding box center [175, 115] width 61 height 23
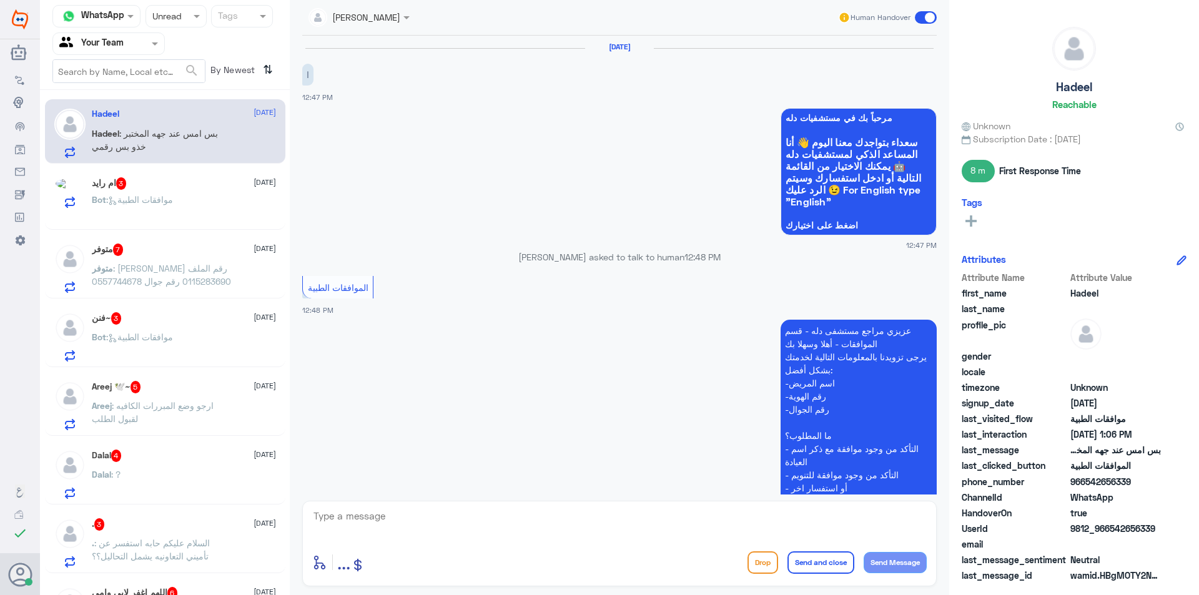
scroll to position [413, 0]
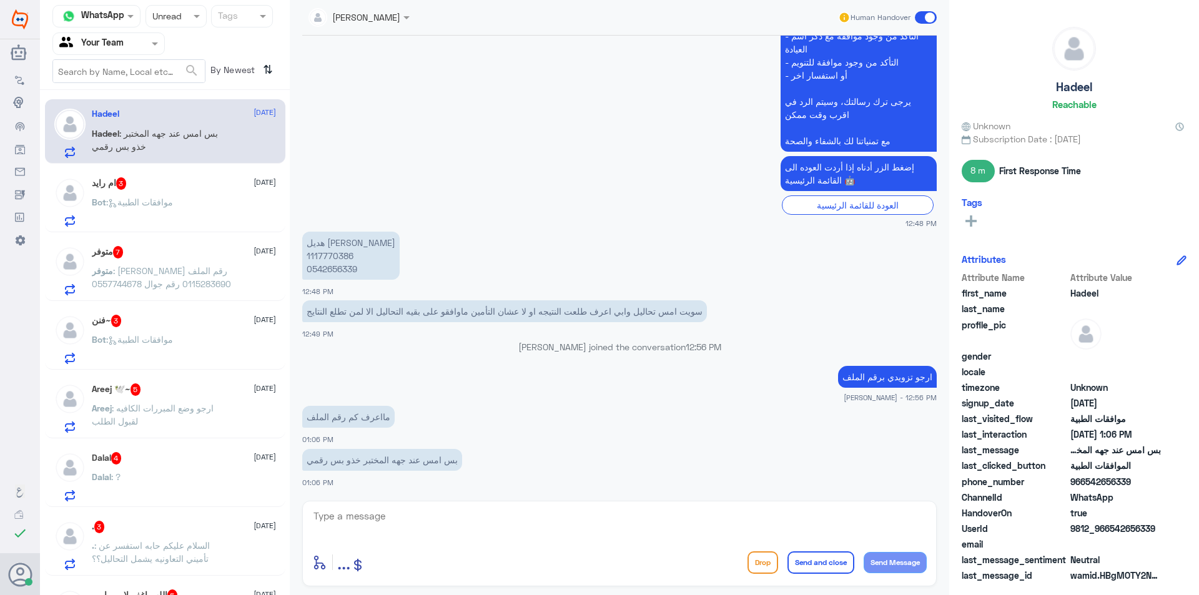
click at [440, 497] on div "SOMYH ALI Human Handover [DATE] ا 12:47 PM مرحباً بك في مستشفيات دله سعداء بتوا…" at bounding box center [619, 299] width 659 height 599
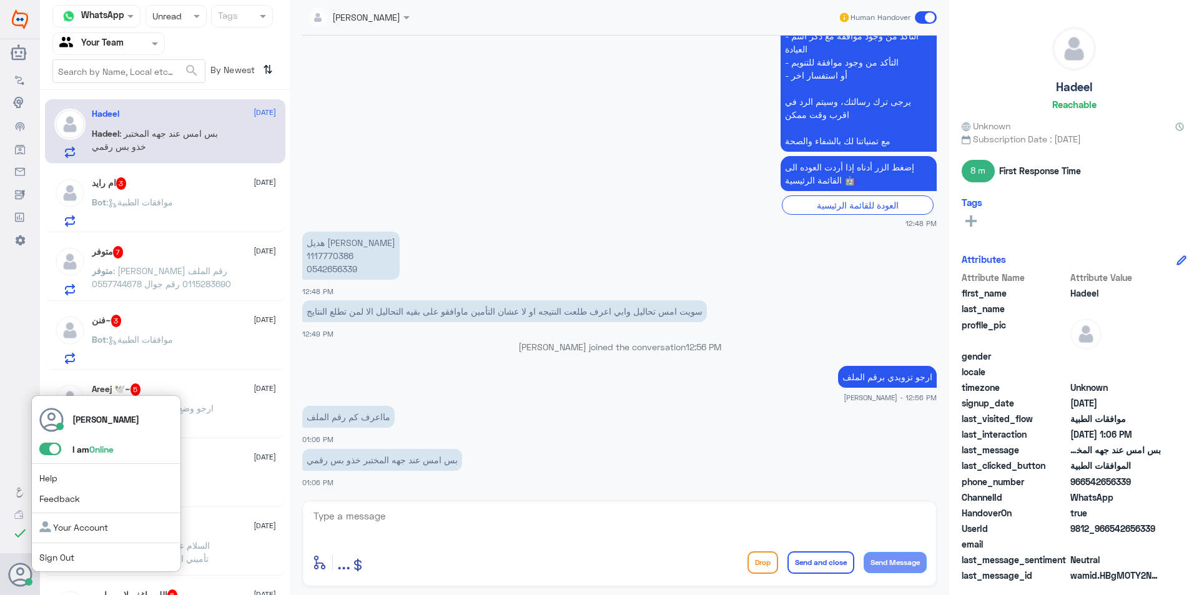
click at [20, 568] on use at bounding box center [21, 575] width 24 height 24
